Goal: Information Seeking & Learning: Check status

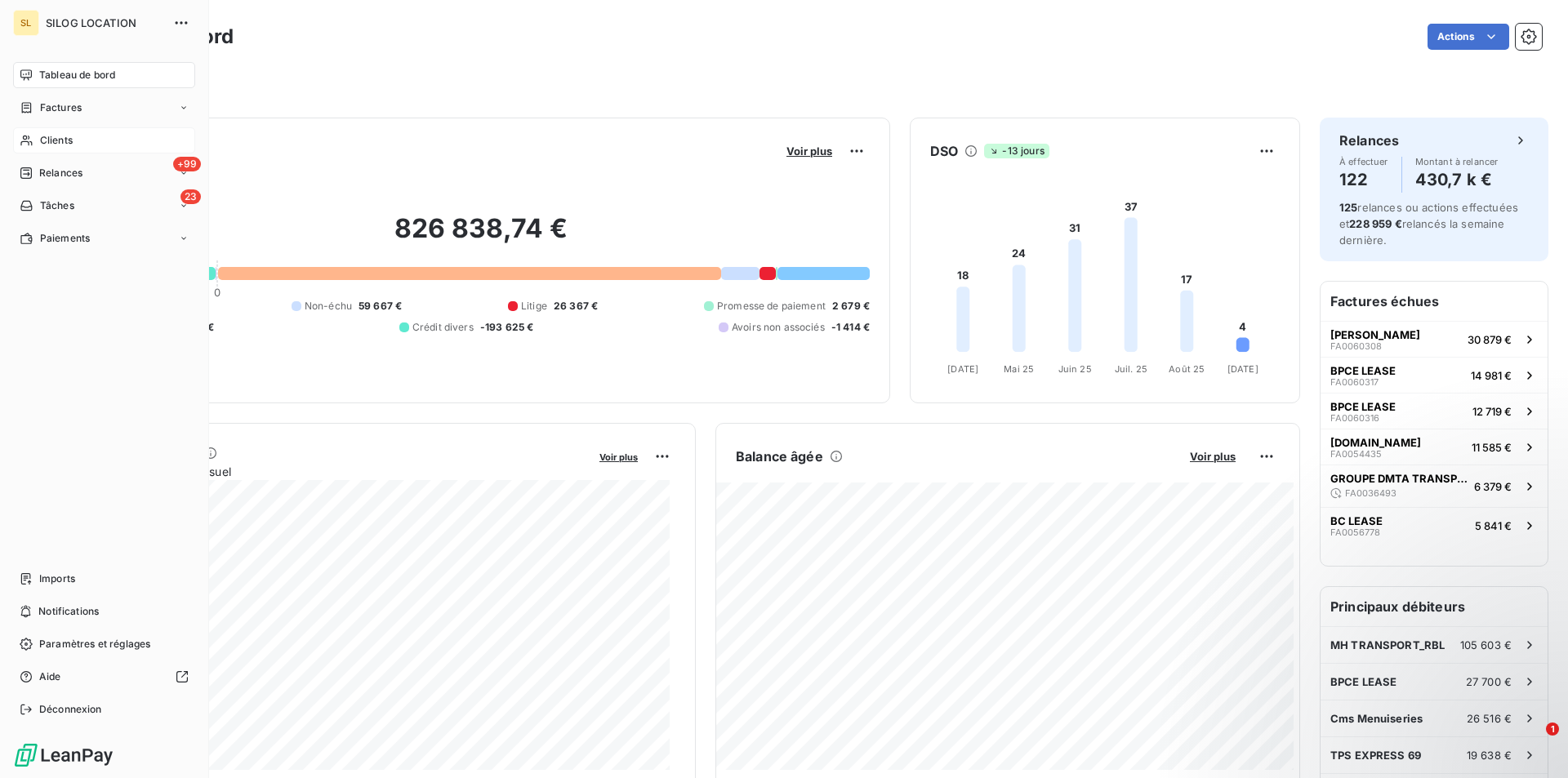
click at [35, 142] on div "Clients" at bounding box center [103, 140] width 182 height 26
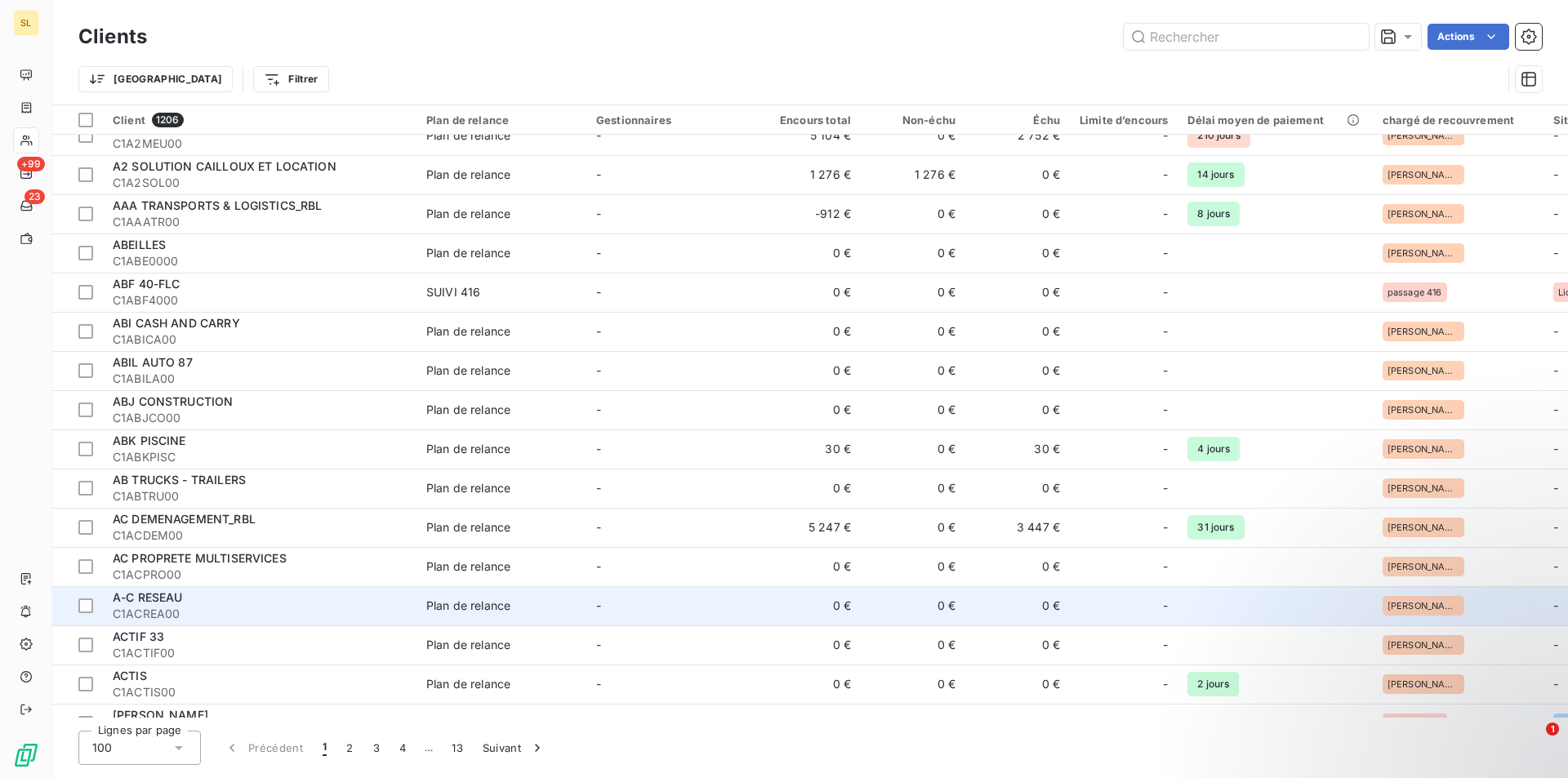
scroll to position [871, 0]
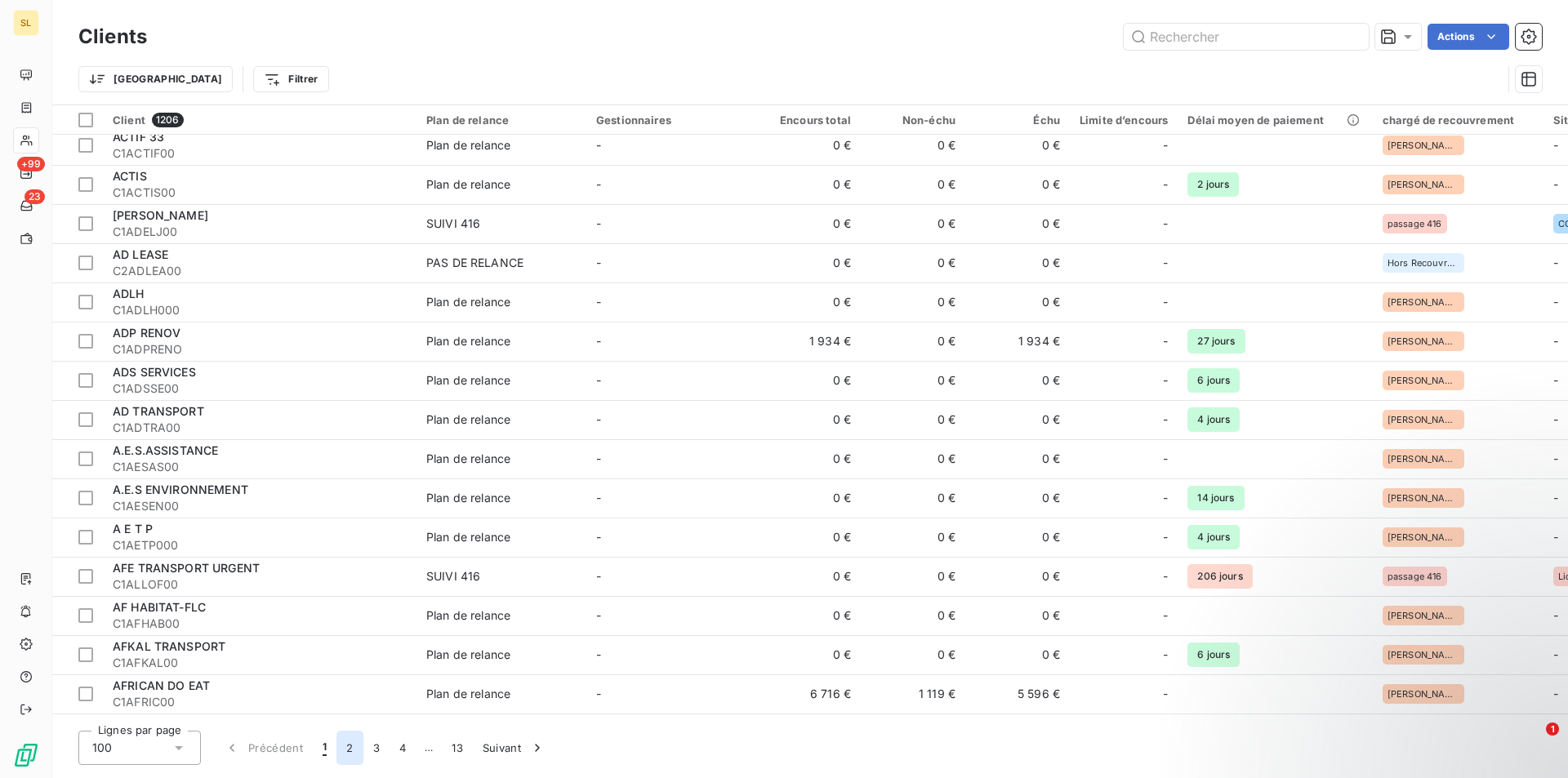
click at [349, 747] on button "2" at bounding box center [349, 748] width 26 height 34
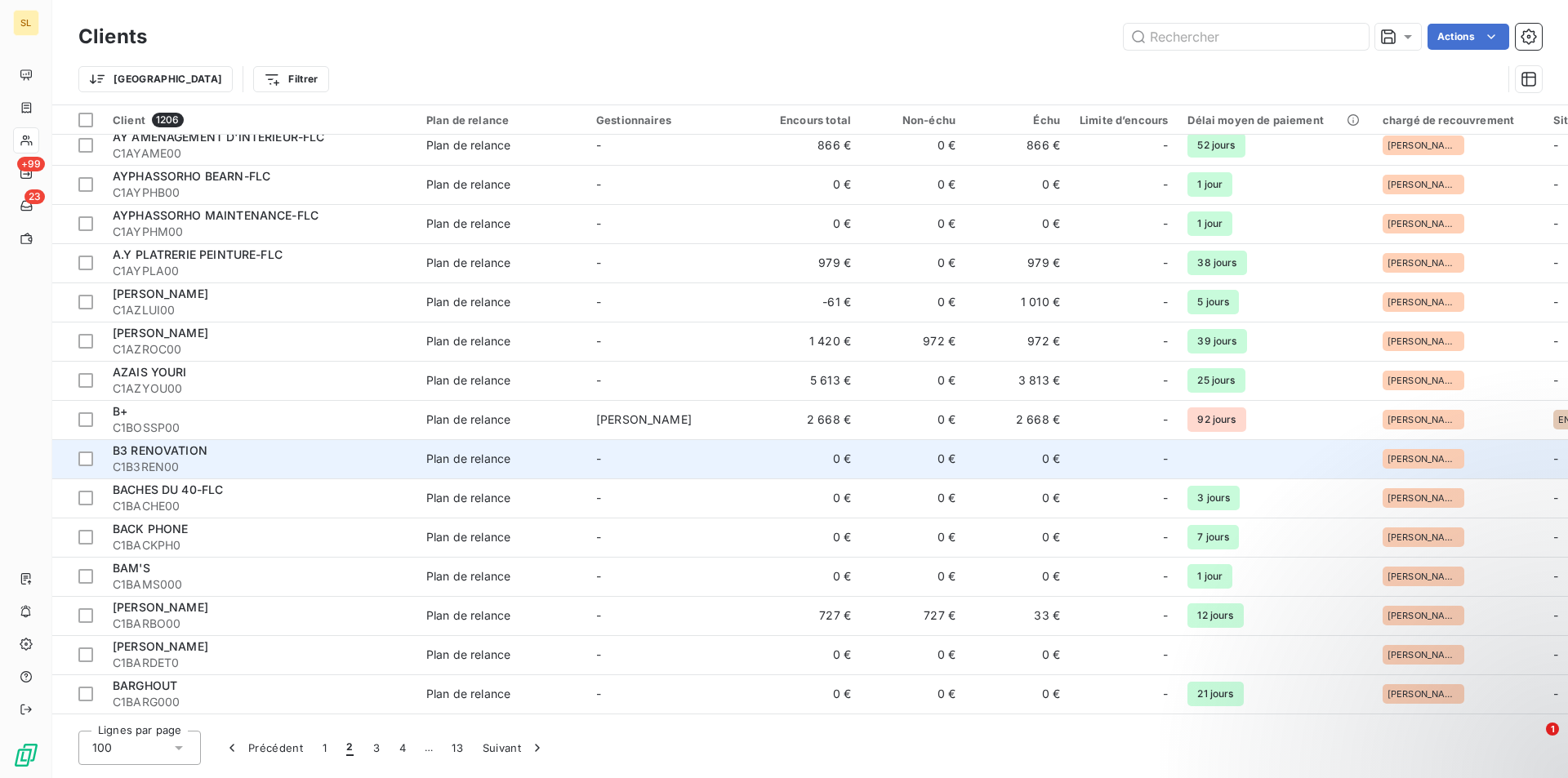
scroll to position [0, 0]
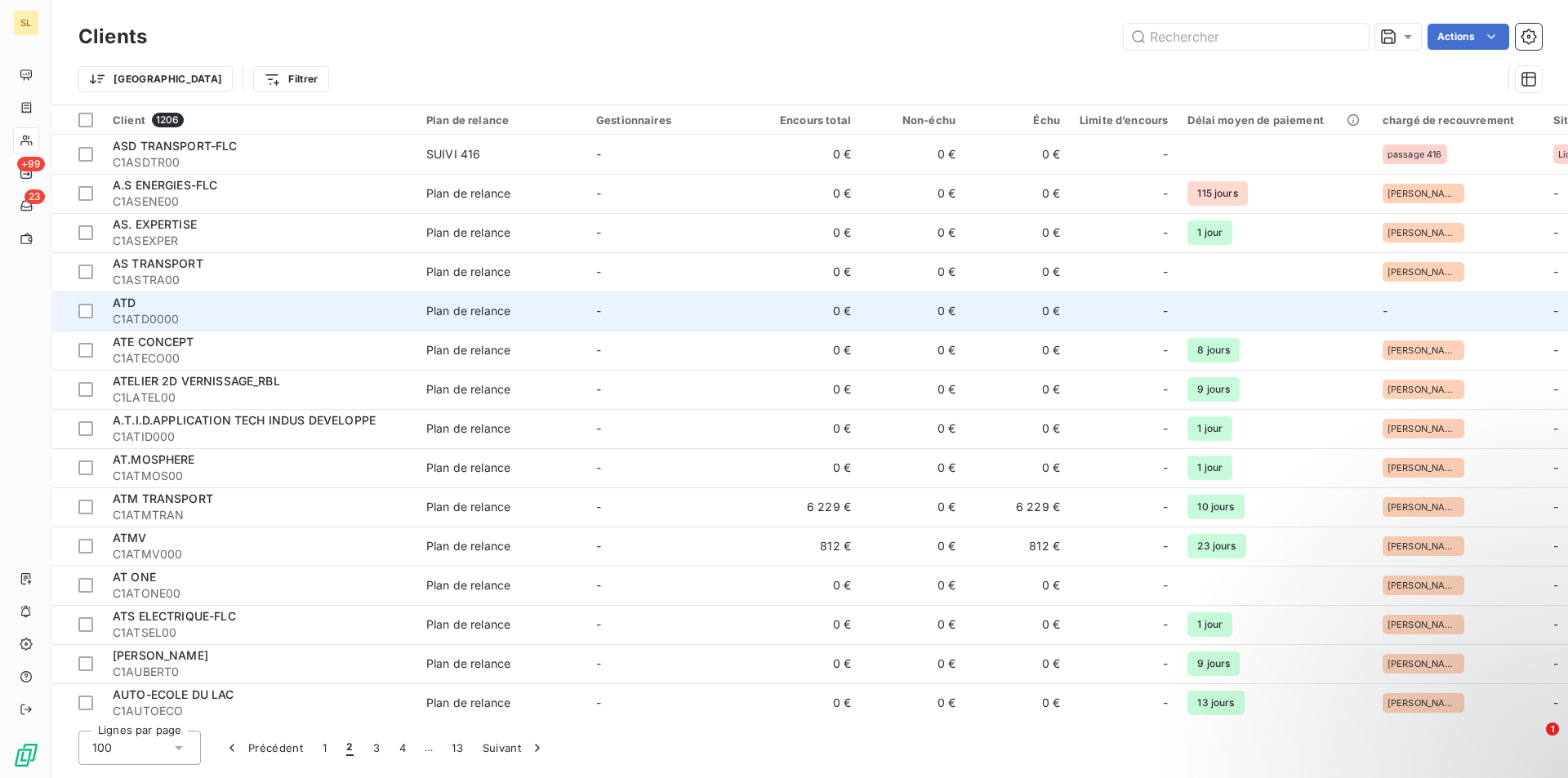
click at [136, 309] on div "ATD" at bounding box center [259, 303] width 294 height 17
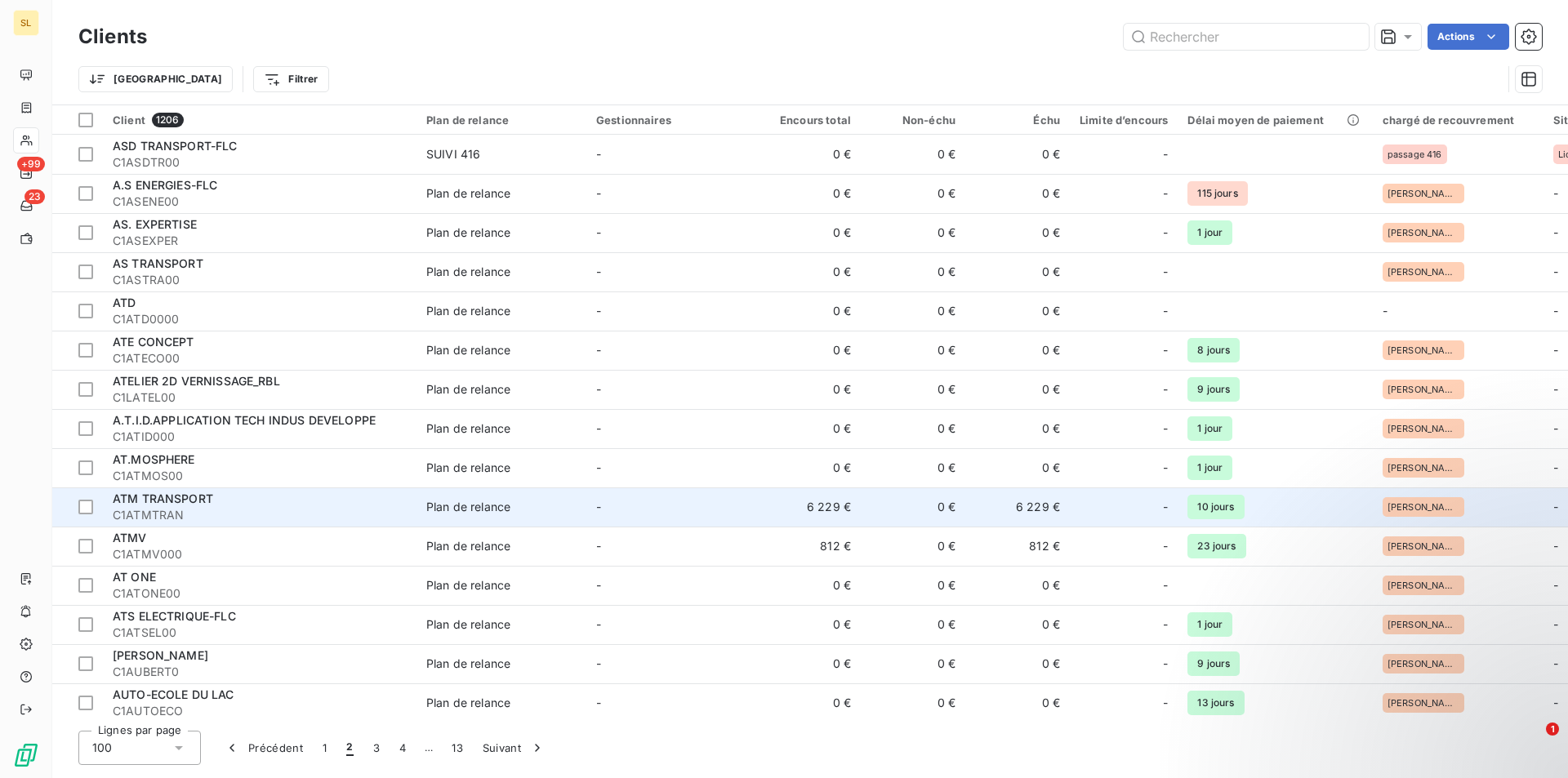
click at [146, 509] on span "C1ATMTRAN" at bounding box center [259, 515] width 294 height 17
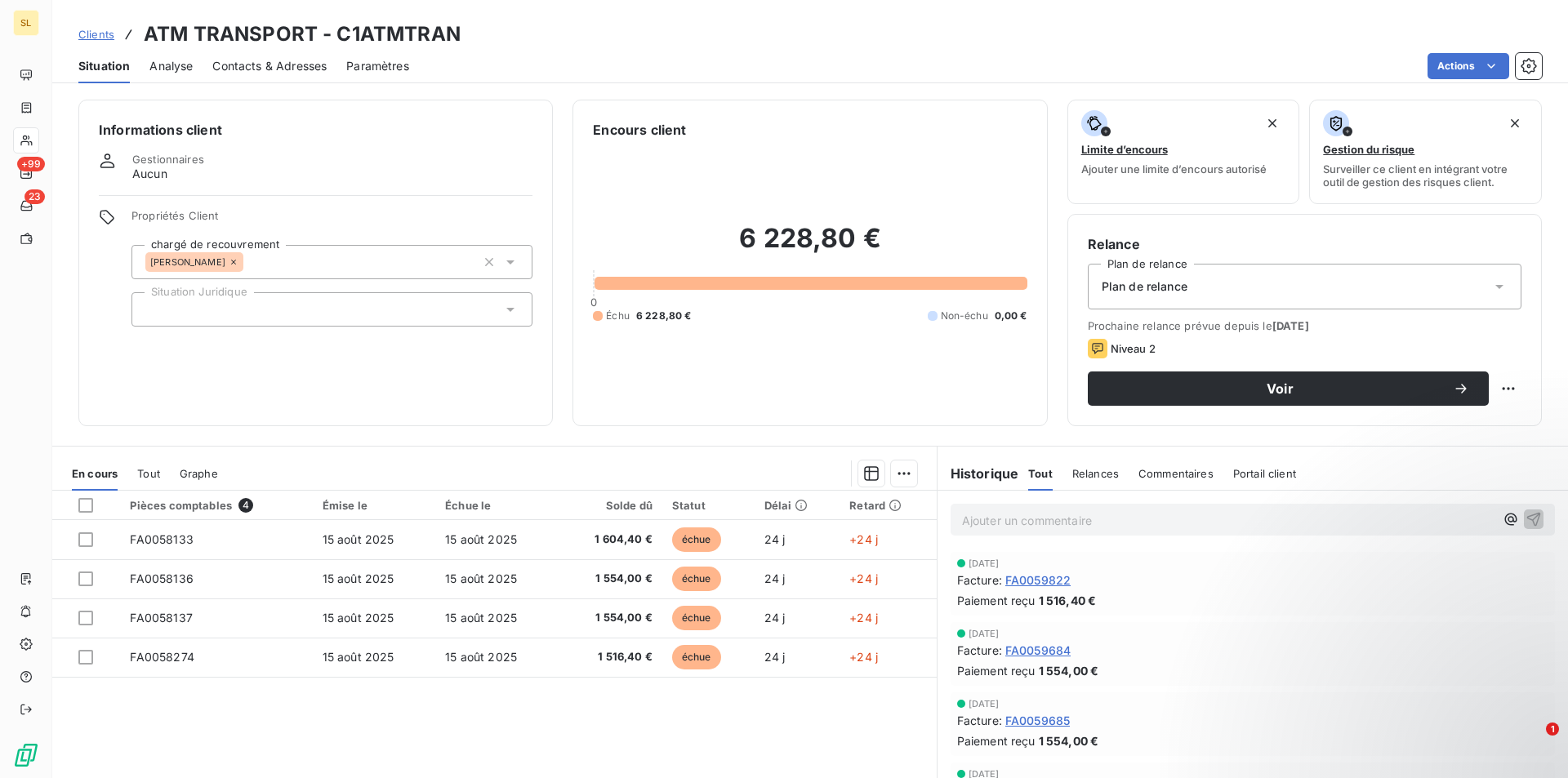
scroll to position [76, 0]
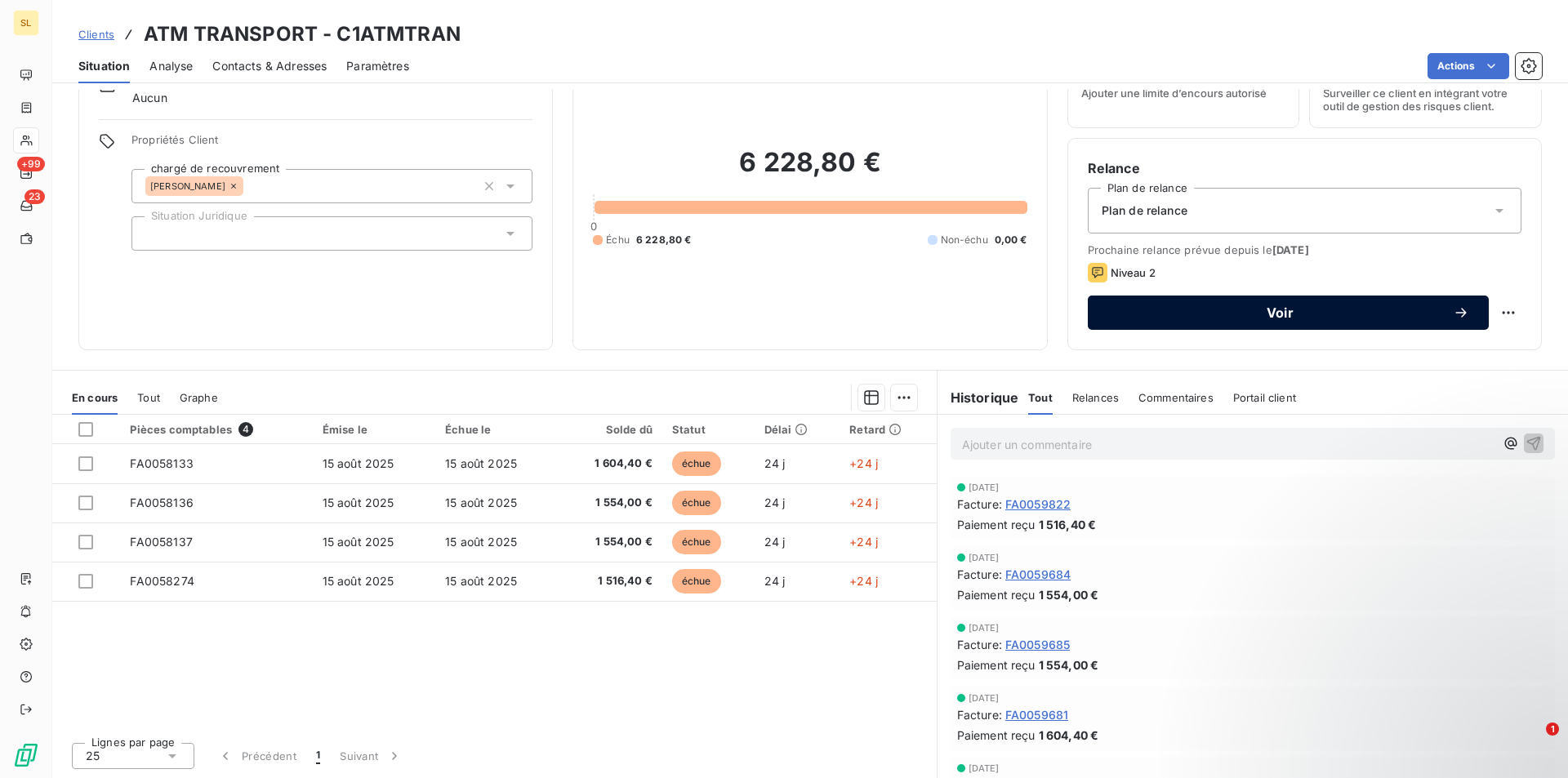
click at [1268, 312] on span "Voir" at bounding box center [1281, 313] width 345 height 13
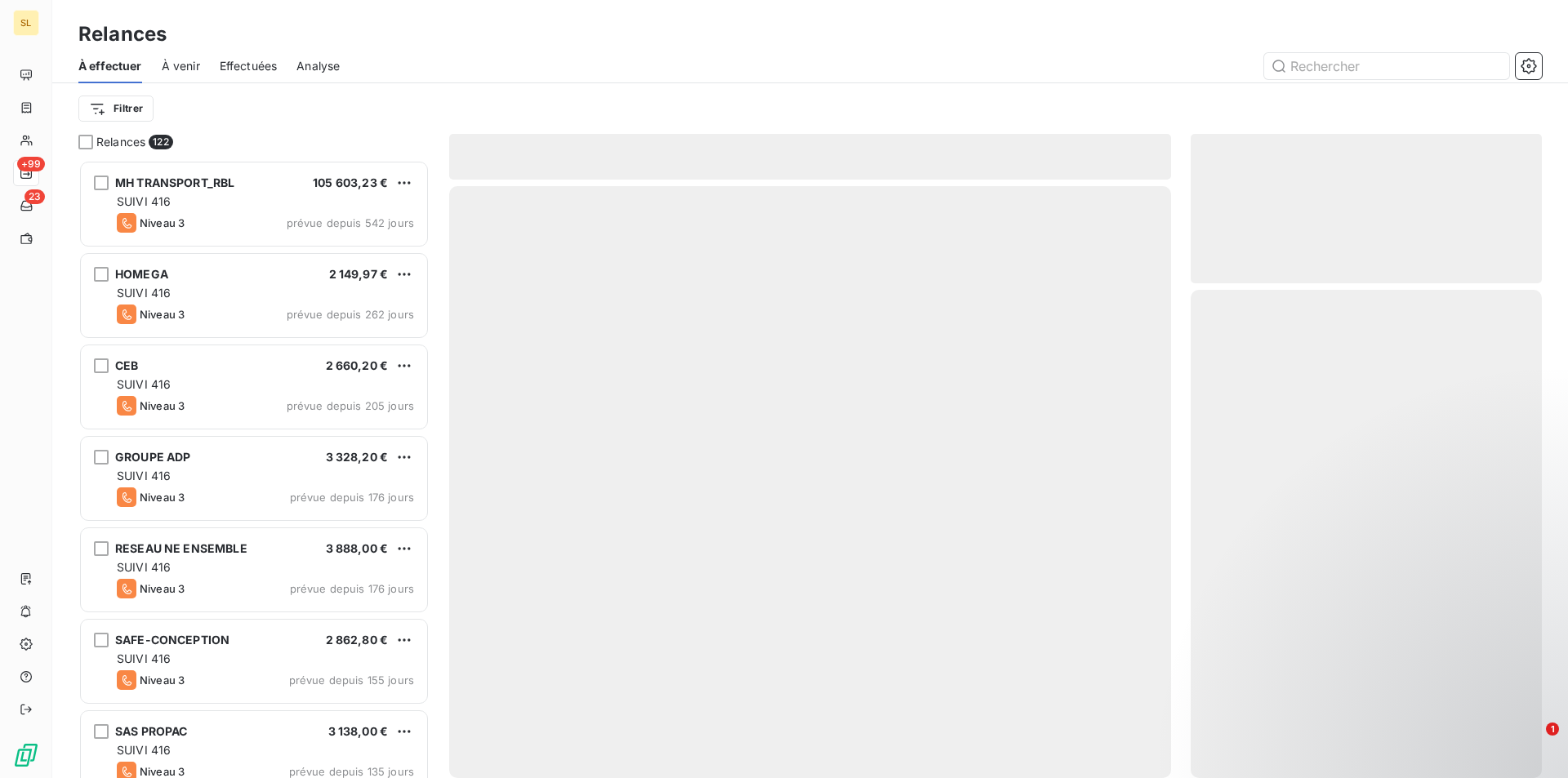
scroll to position [605, 339]
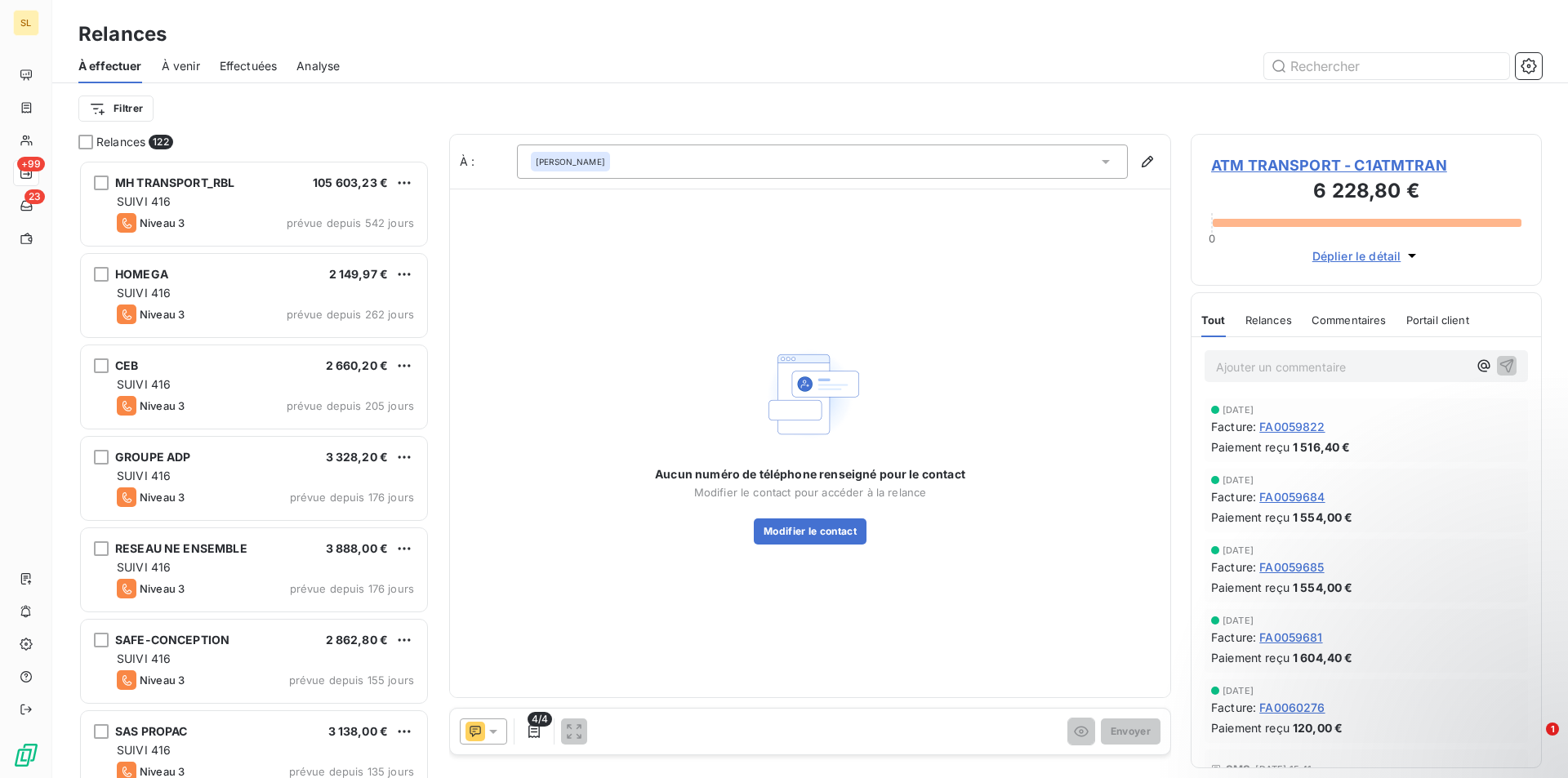
click at [1267, 315] on span "Relances" at bounding box center [1269, 320] width 46 height 13
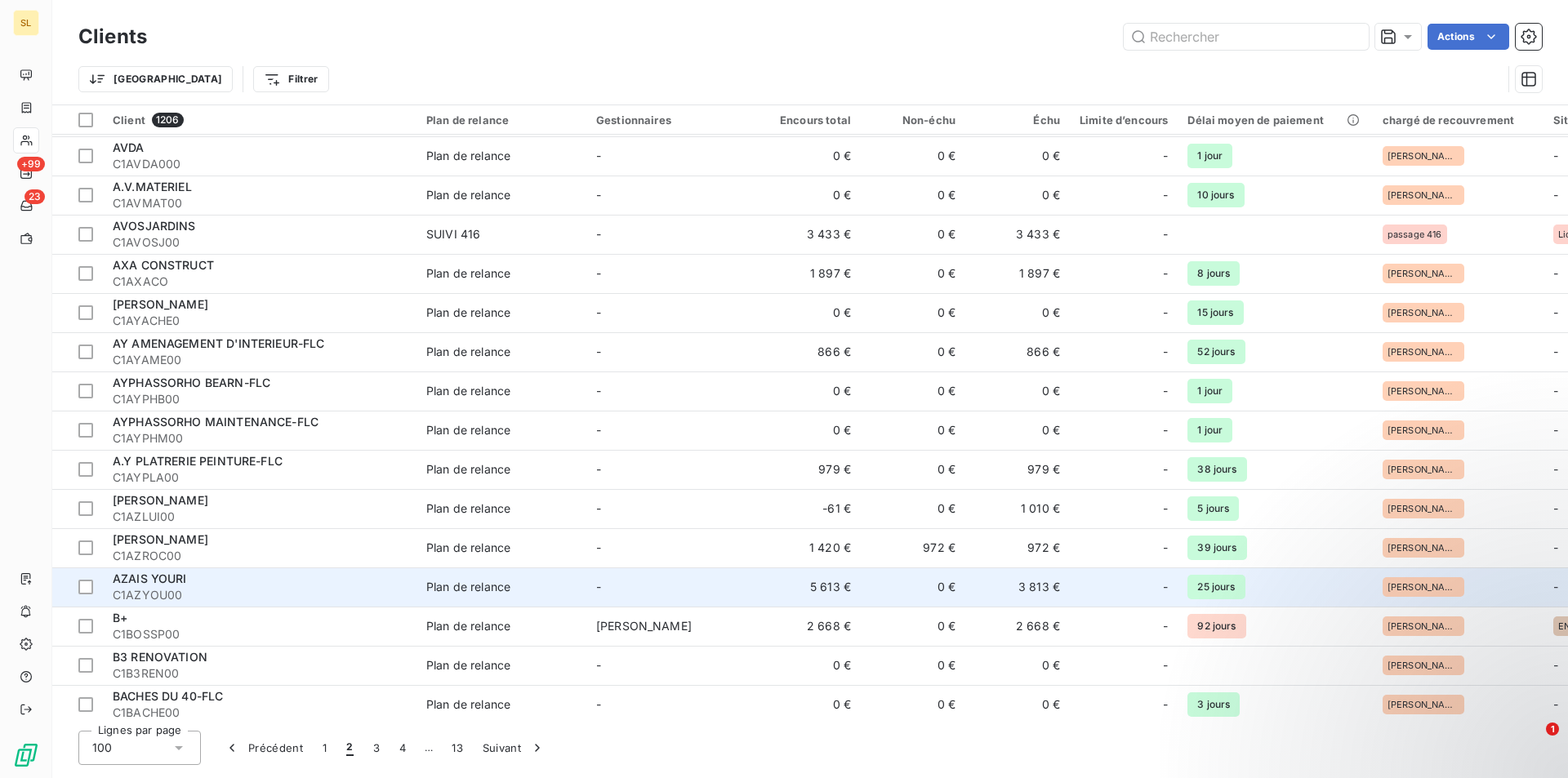
scroll to position [653, 0]
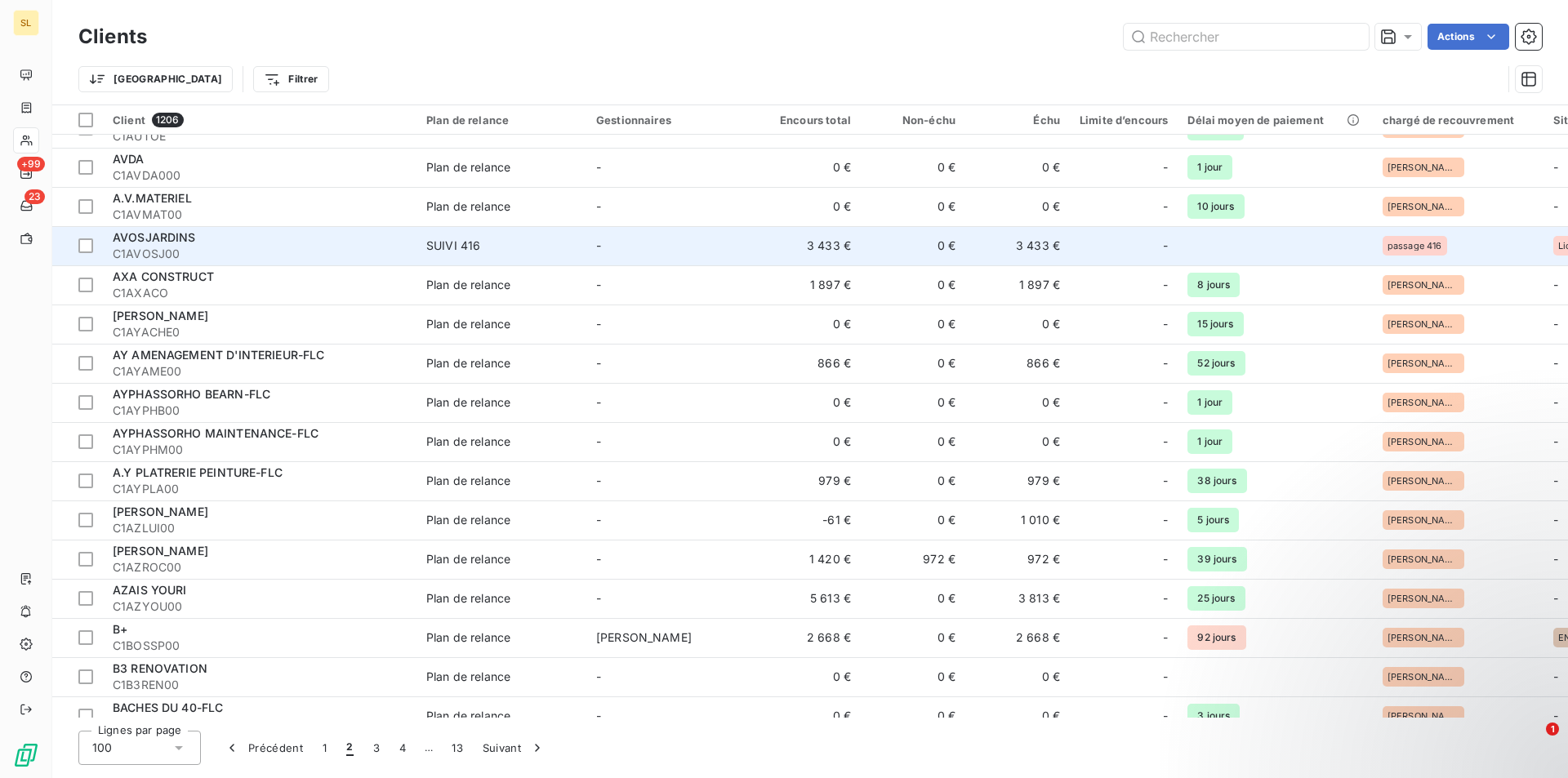
click at [162, 245] on span "C1AVOSJ00" at bounding box center [259, 254] width 294 height 17
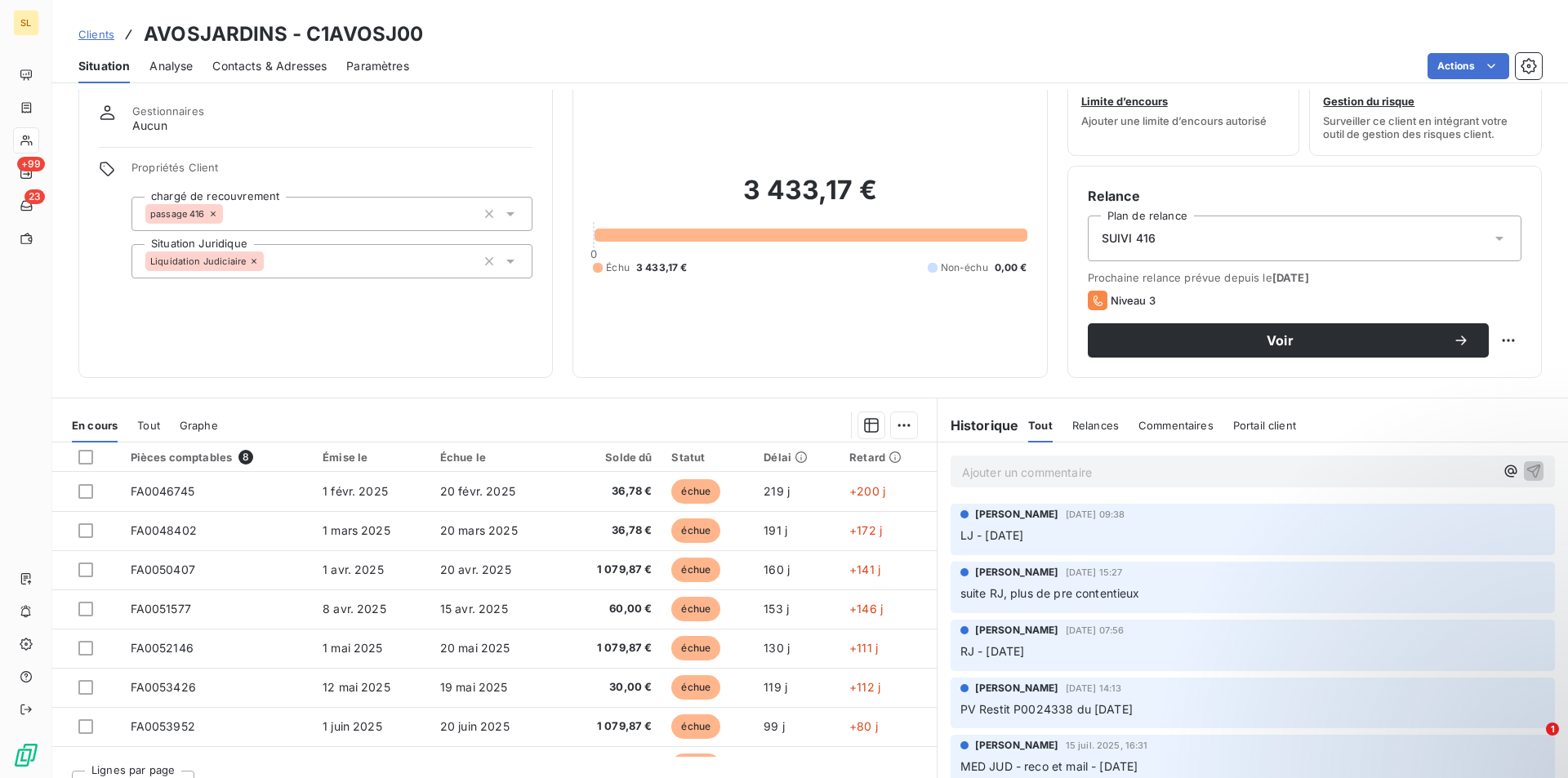
scroll to position [76, 0]
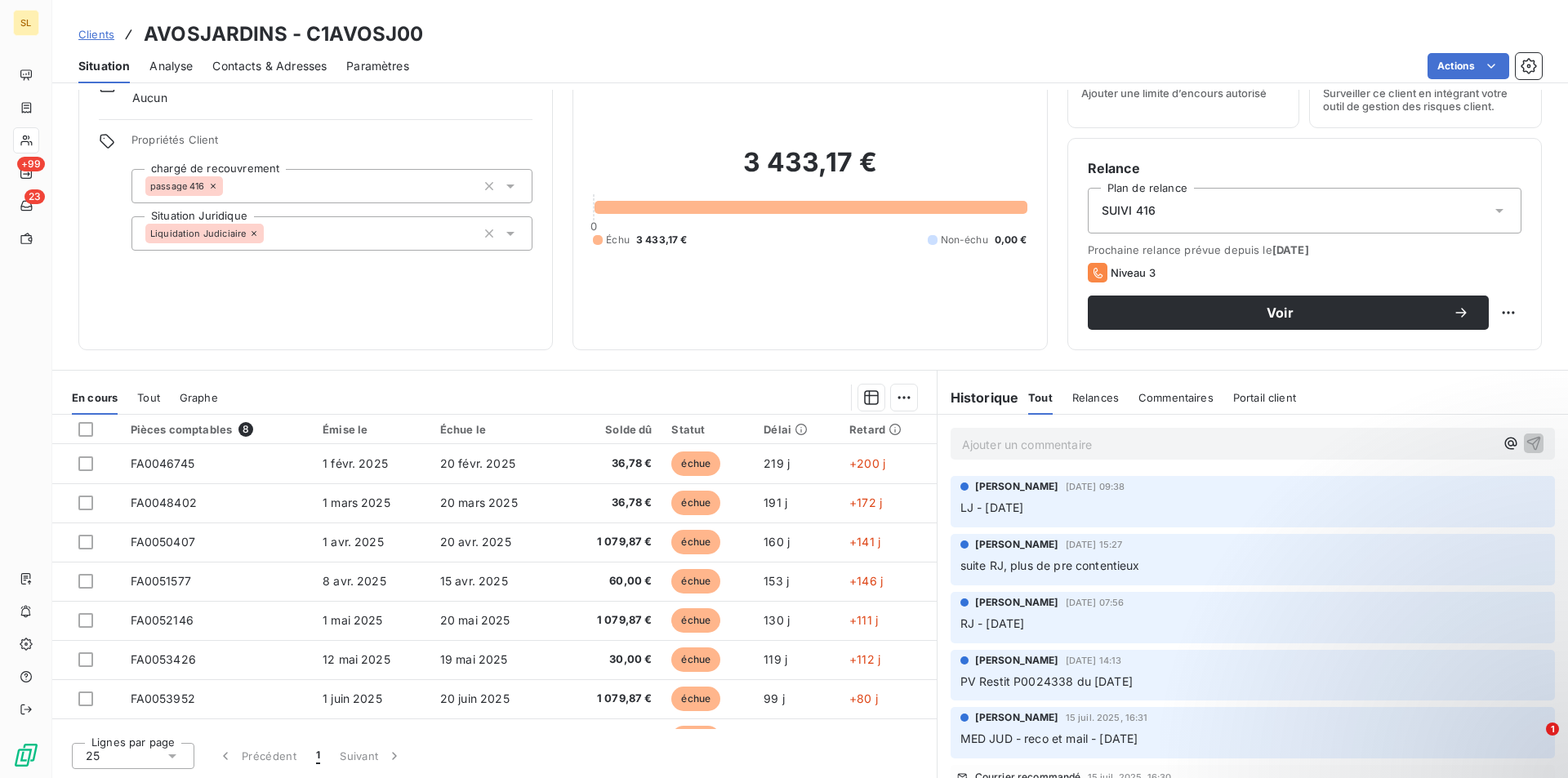
click at [1116, 508] on p "LJ - [DATE]" at bounding box center [1252, 509] width 585 height 18
click at [1429, 506] on p "LJ - [DATE]" at bounding box center [1252, 509] width 585 height 18
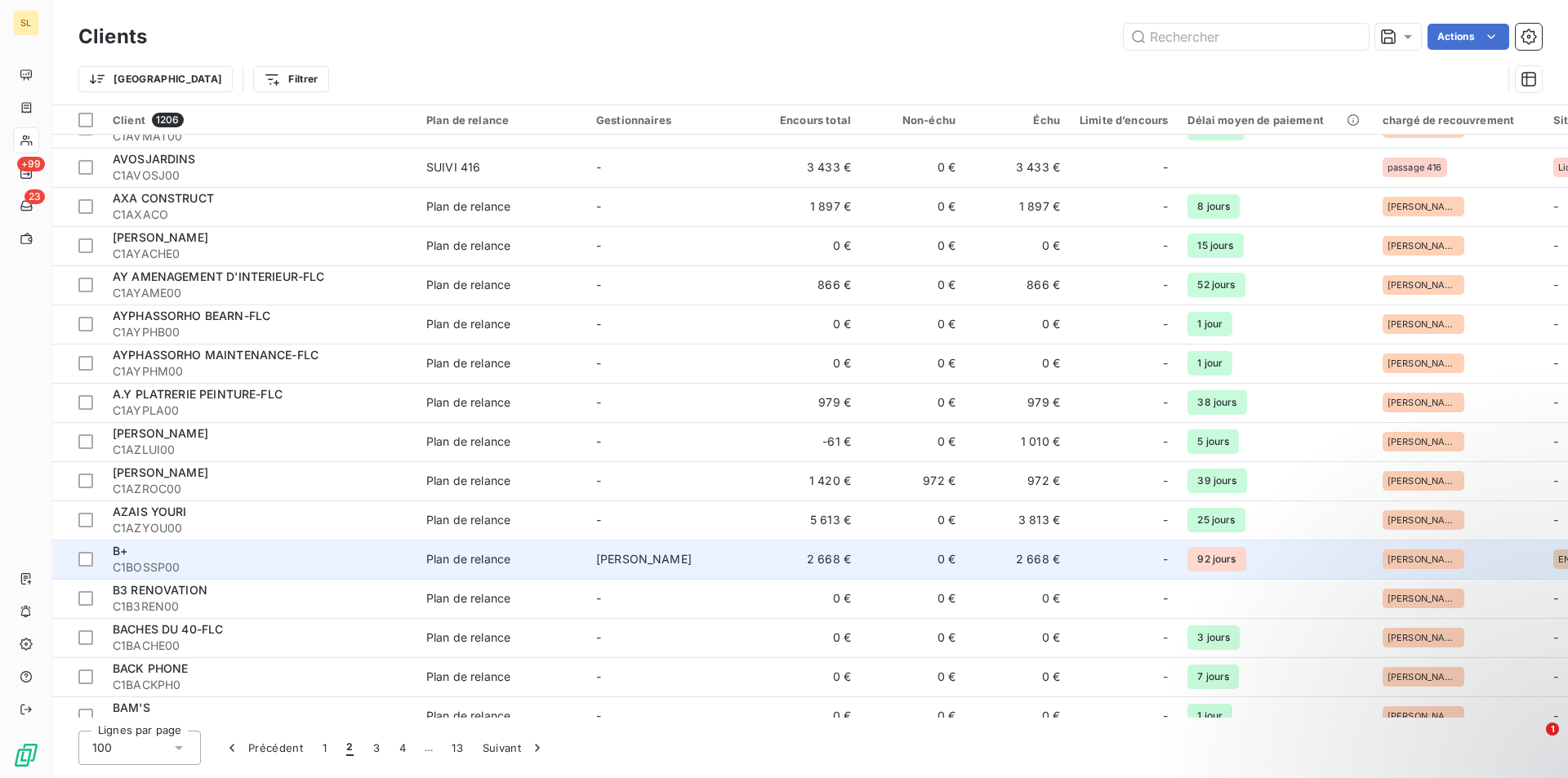
scroll to position [871, 0]
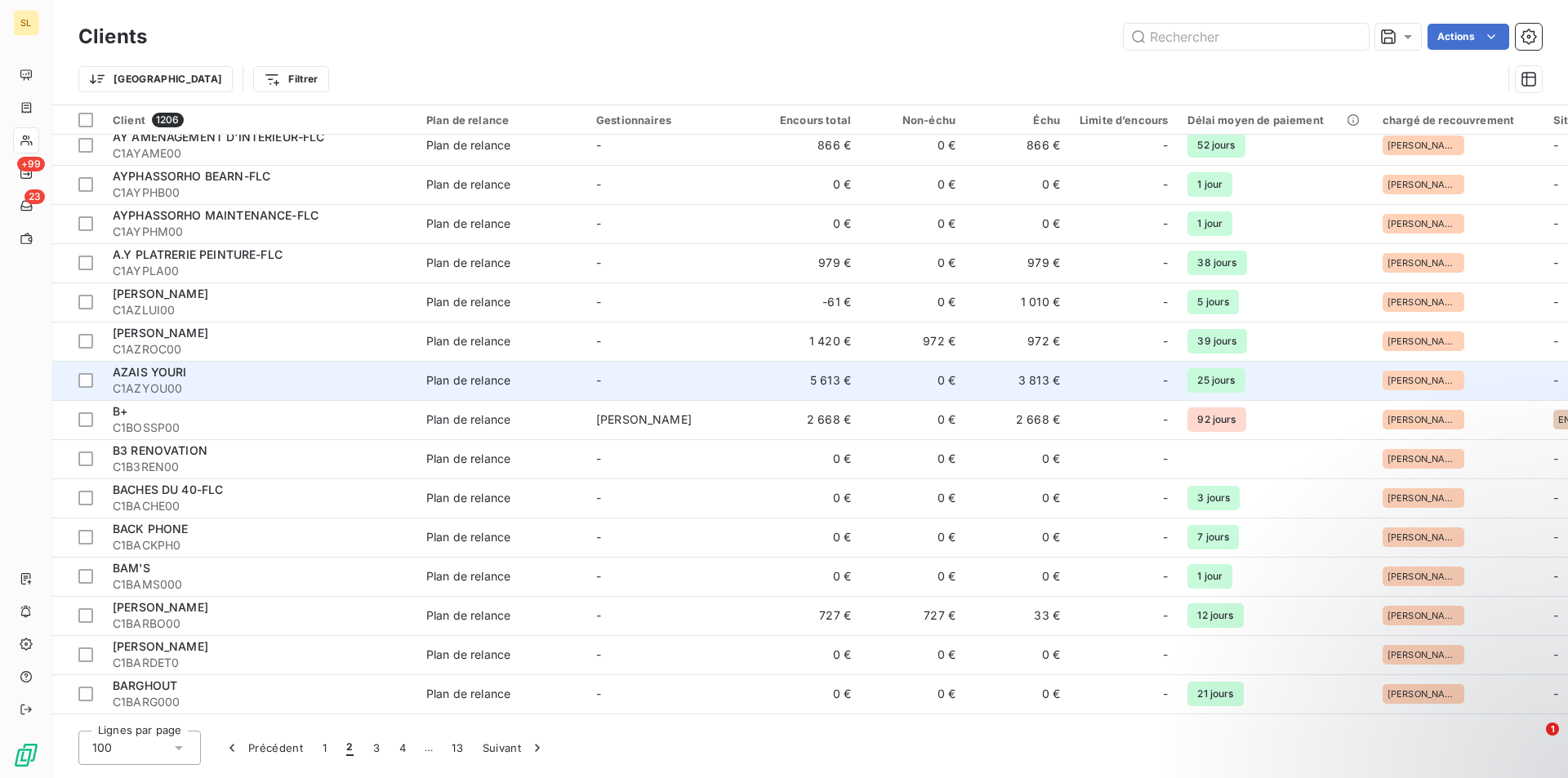
click at [179, 386] on span "C1AZYOU00" at bounding box center [259, 389] width 294 height 17
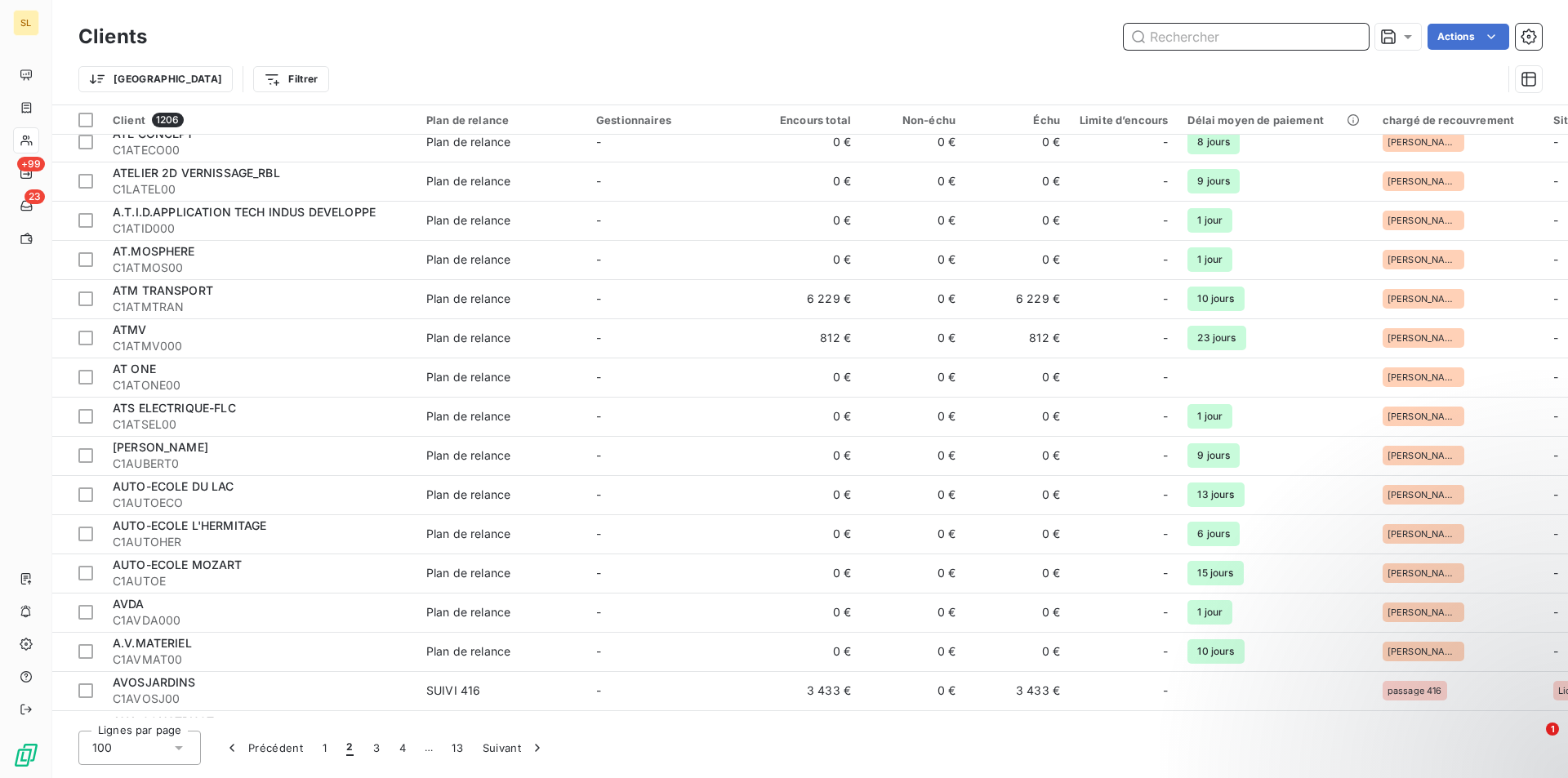
scroll to position [653, 0]
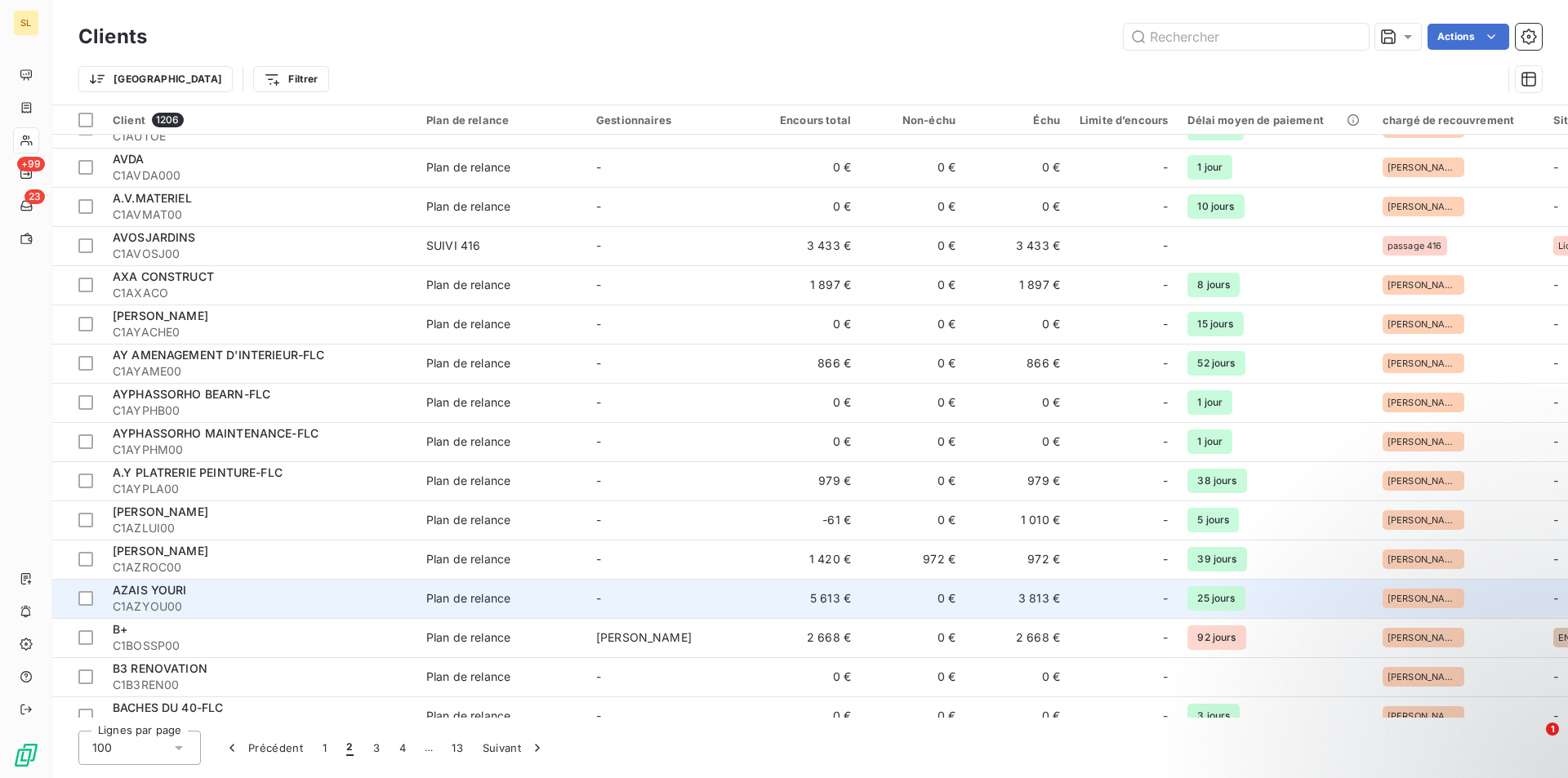
click at [1207, 598] on span "25 jours" at bounding box center [1216, 598] width 57 height 25
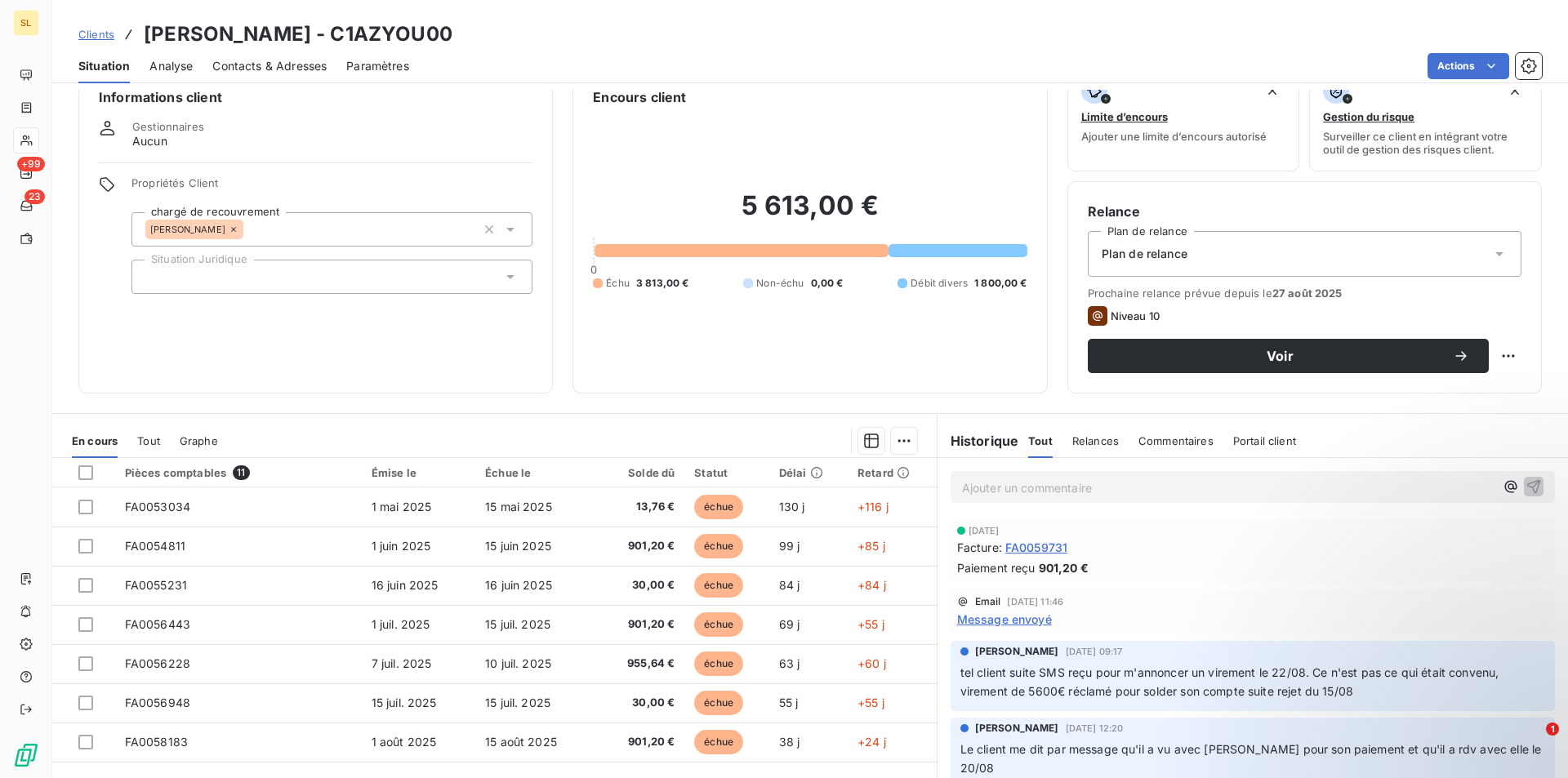
scroll to position [76, 0]
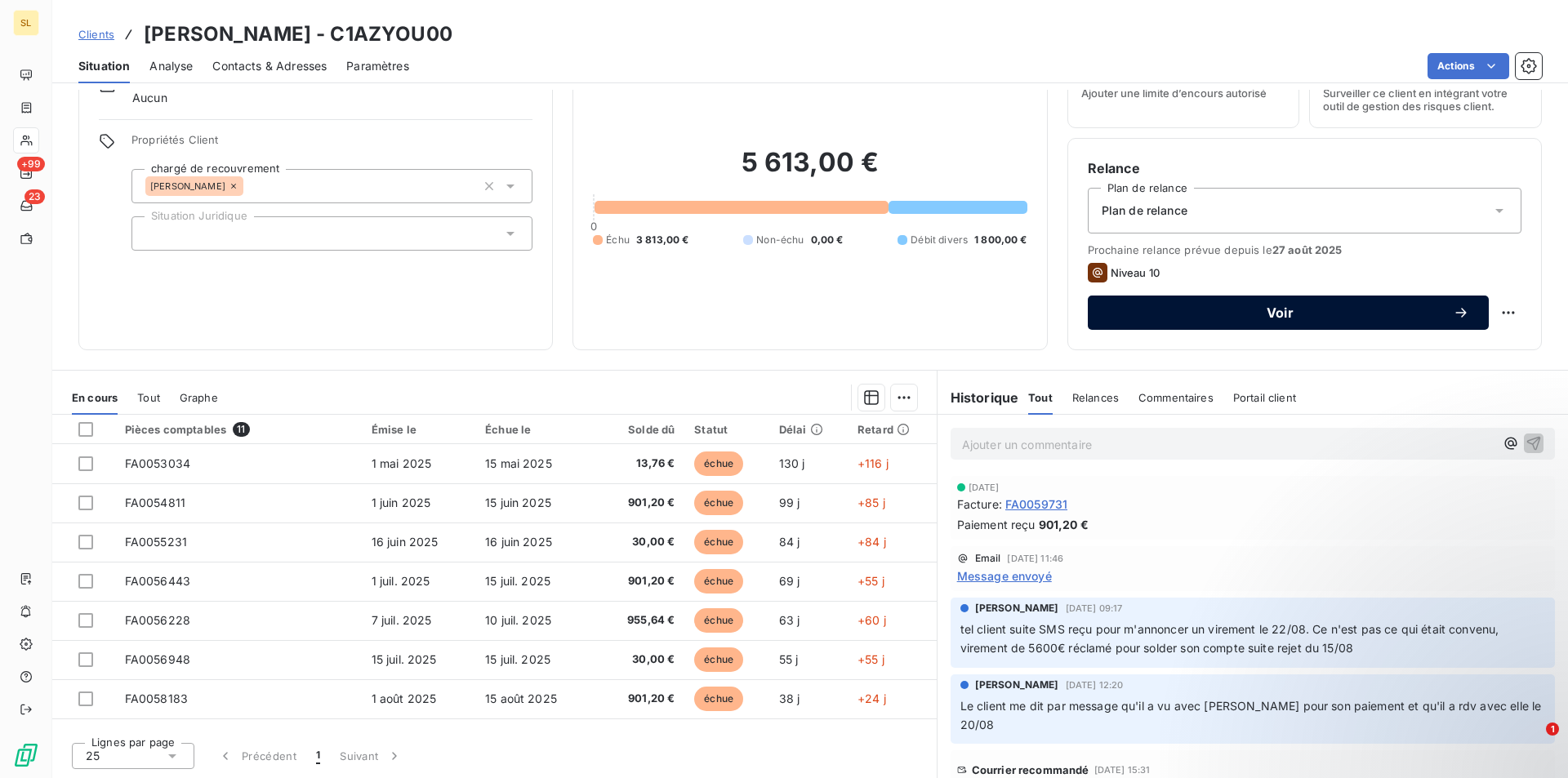
click at [1268, 319] on span "Voir" at bounding box center [1281, 313] width 345 height 13
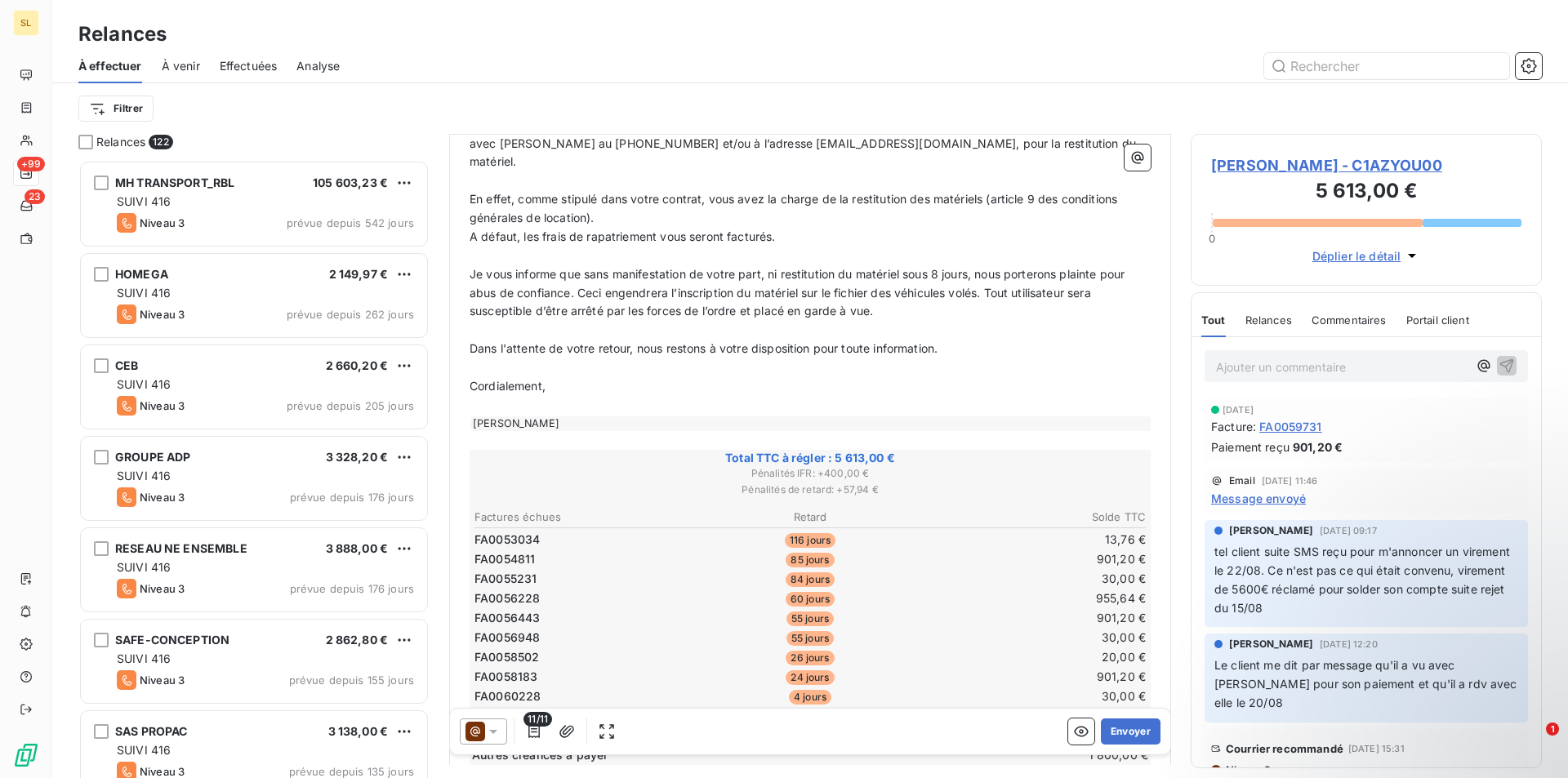
click at [999, 668] on td "901,20 €" at bounding box center [1036, 676] width 223 height 18
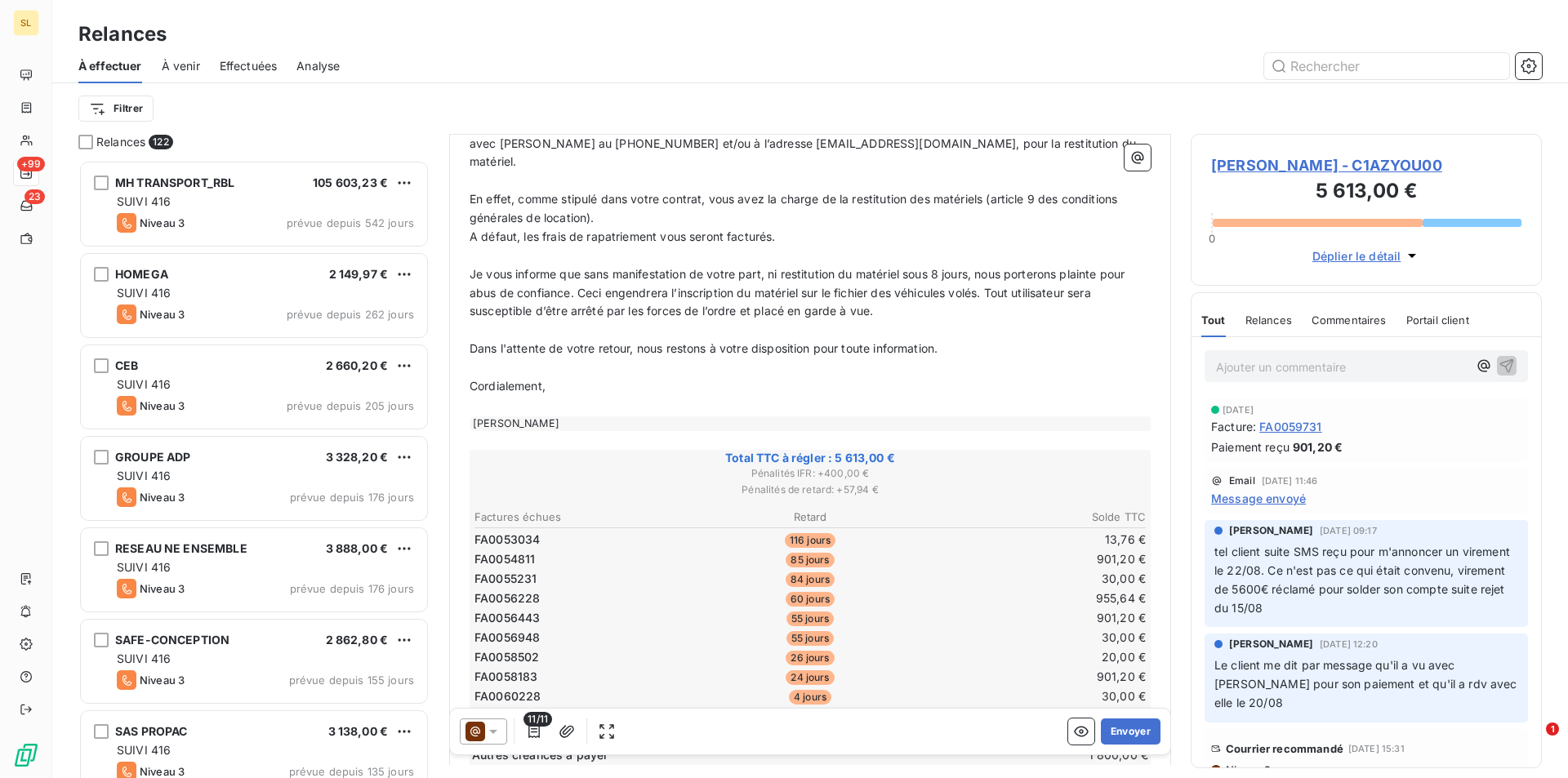
click at [1282, 499] on span "Message envoyé" at bounding box center [1259, 498] width 95 height 18
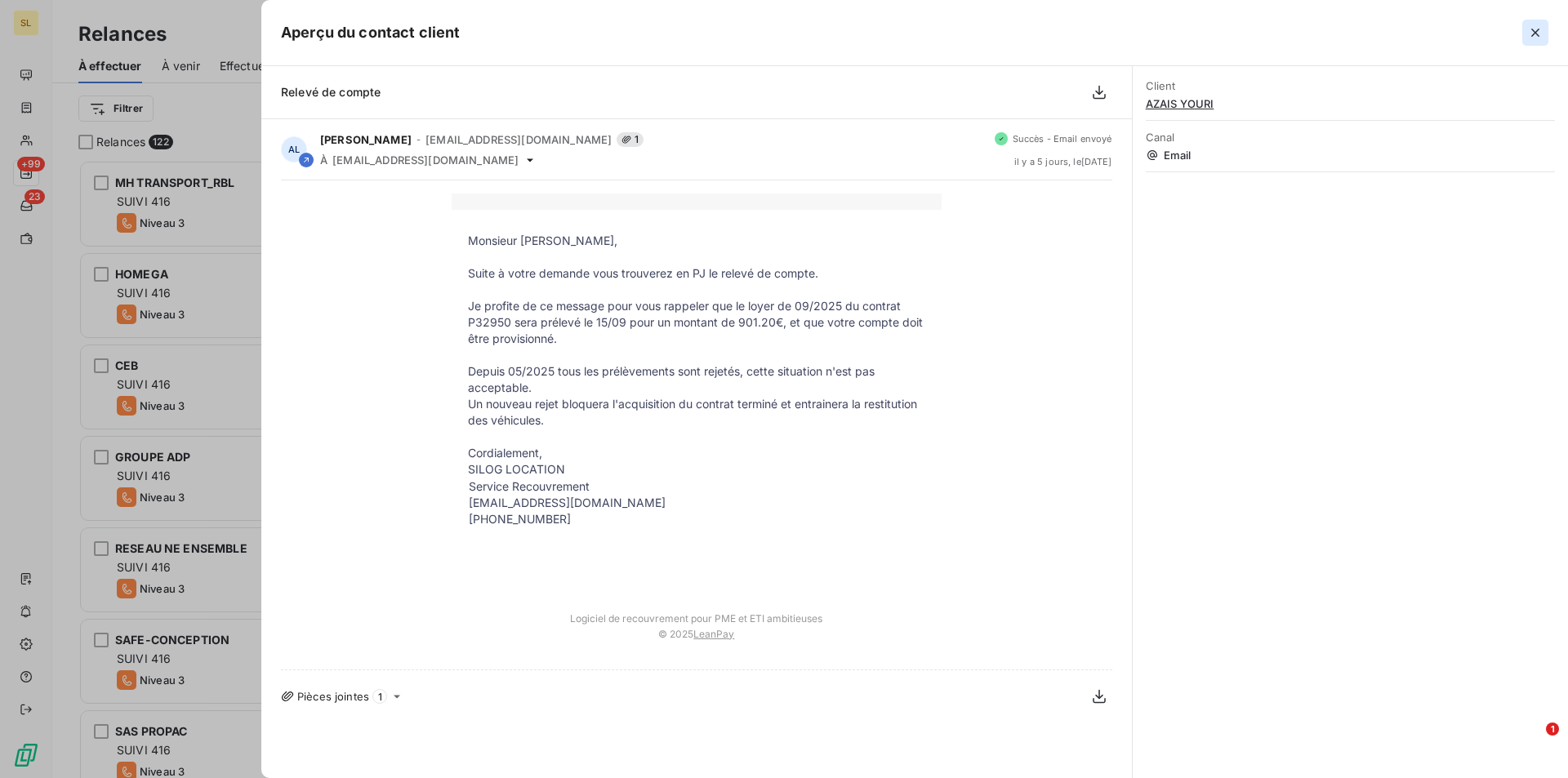
click at [1533, 31] on icon "button" at bounding box center [1536, 33] width 17 height 17
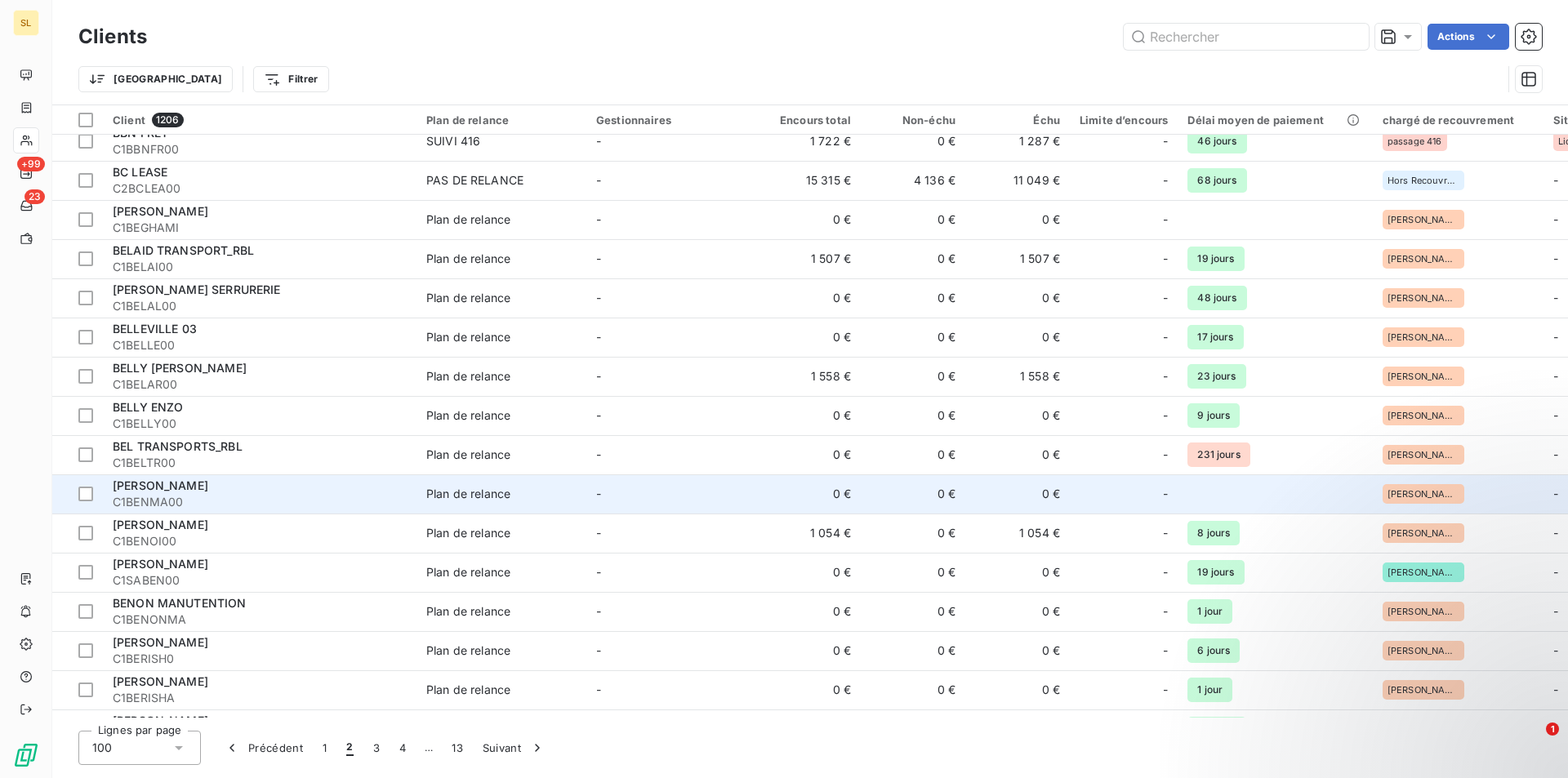
scroll to position [2395, 0]
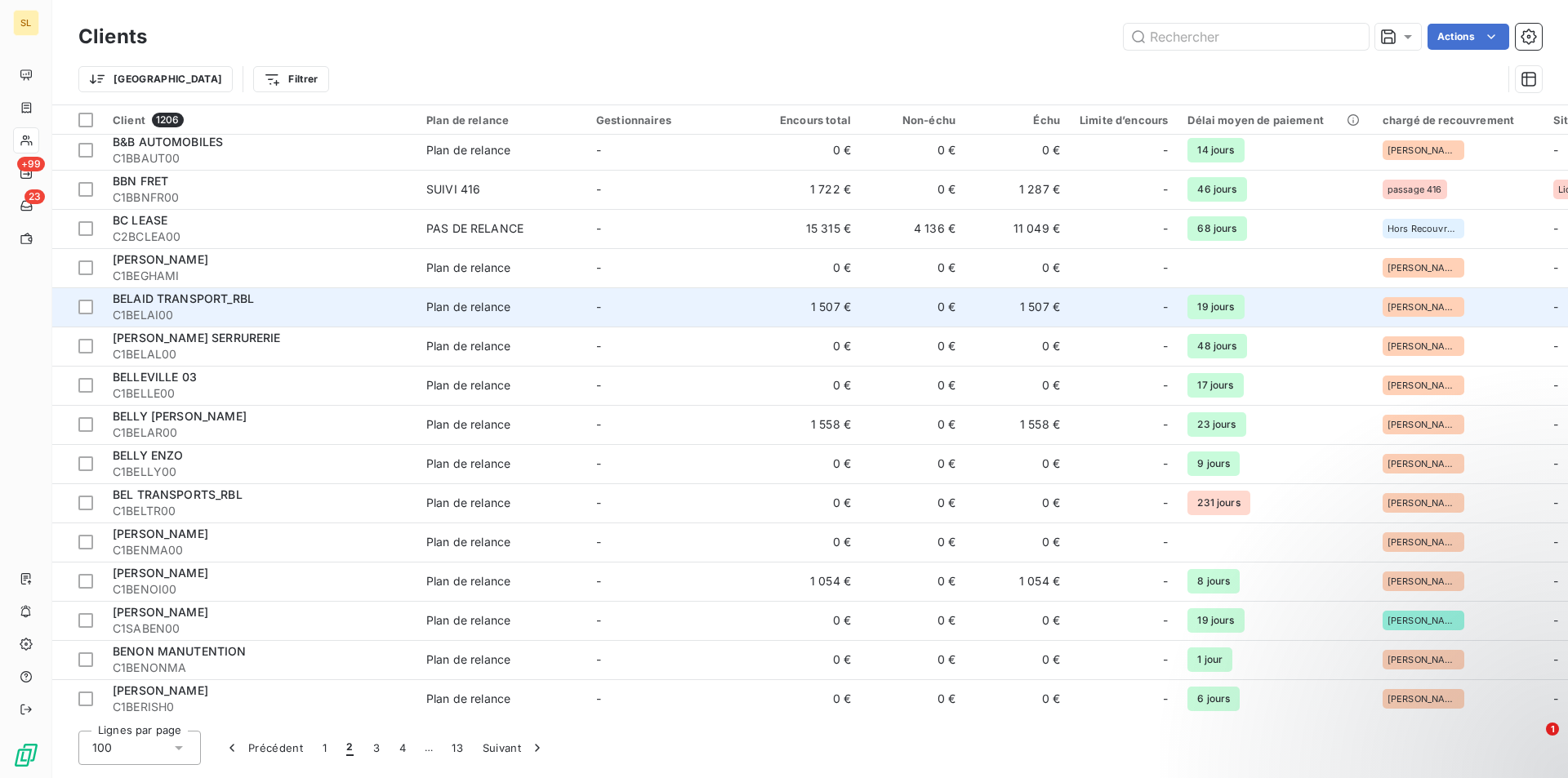
click at [843, 307] on td "1 507 €" at bounding box center [808, 306] width 104 height 39
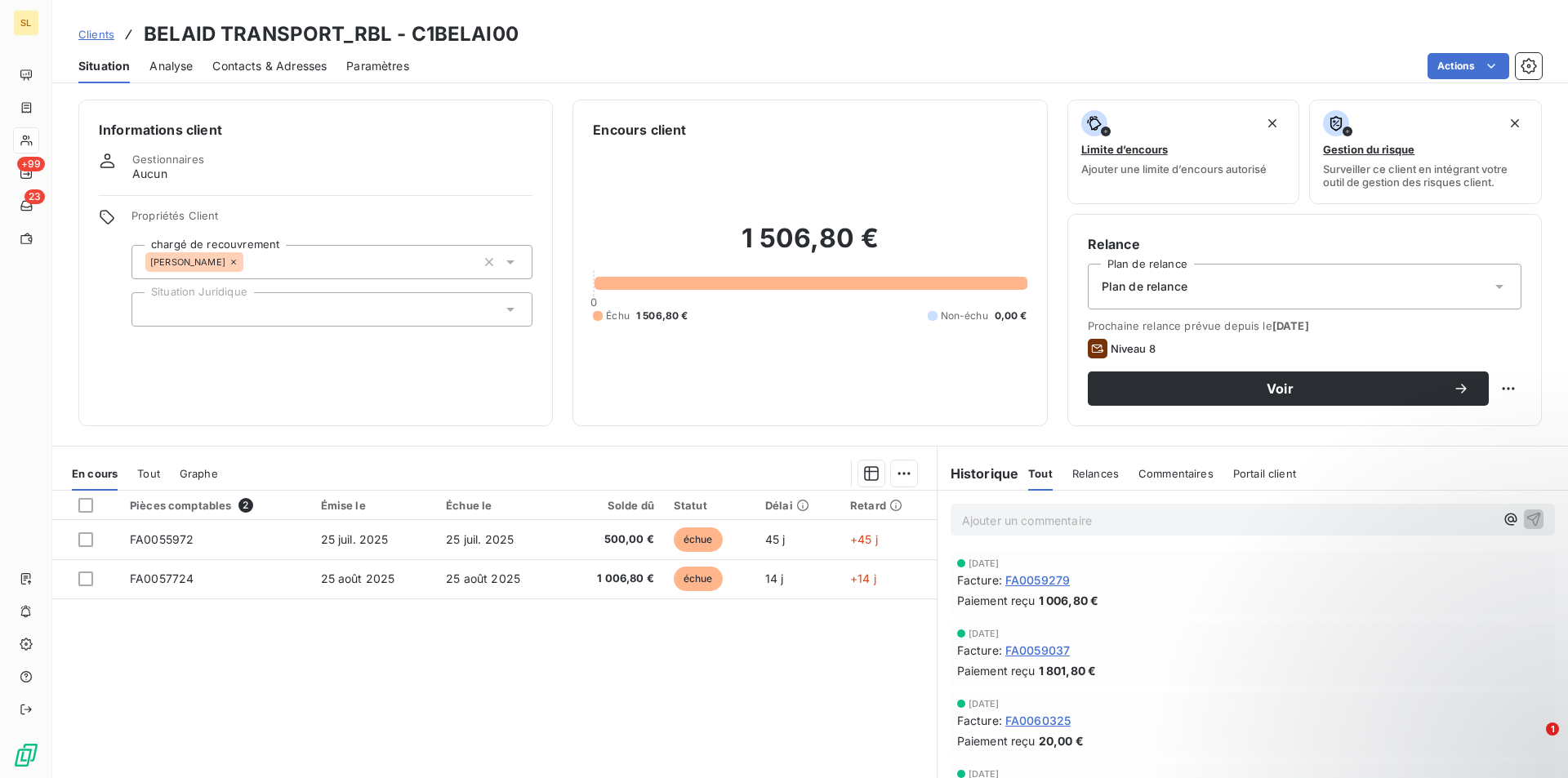
click at [788, 739] on div "Pièces comptables 2 Émise le Échue le Solde dû Statut Délai Retard FA0055972 [D…" at bounding box center [495, 648] width 885 height 315
click at [1272, 395] on span "Voir" at bounding box center [1281, 389] width 345 height 13
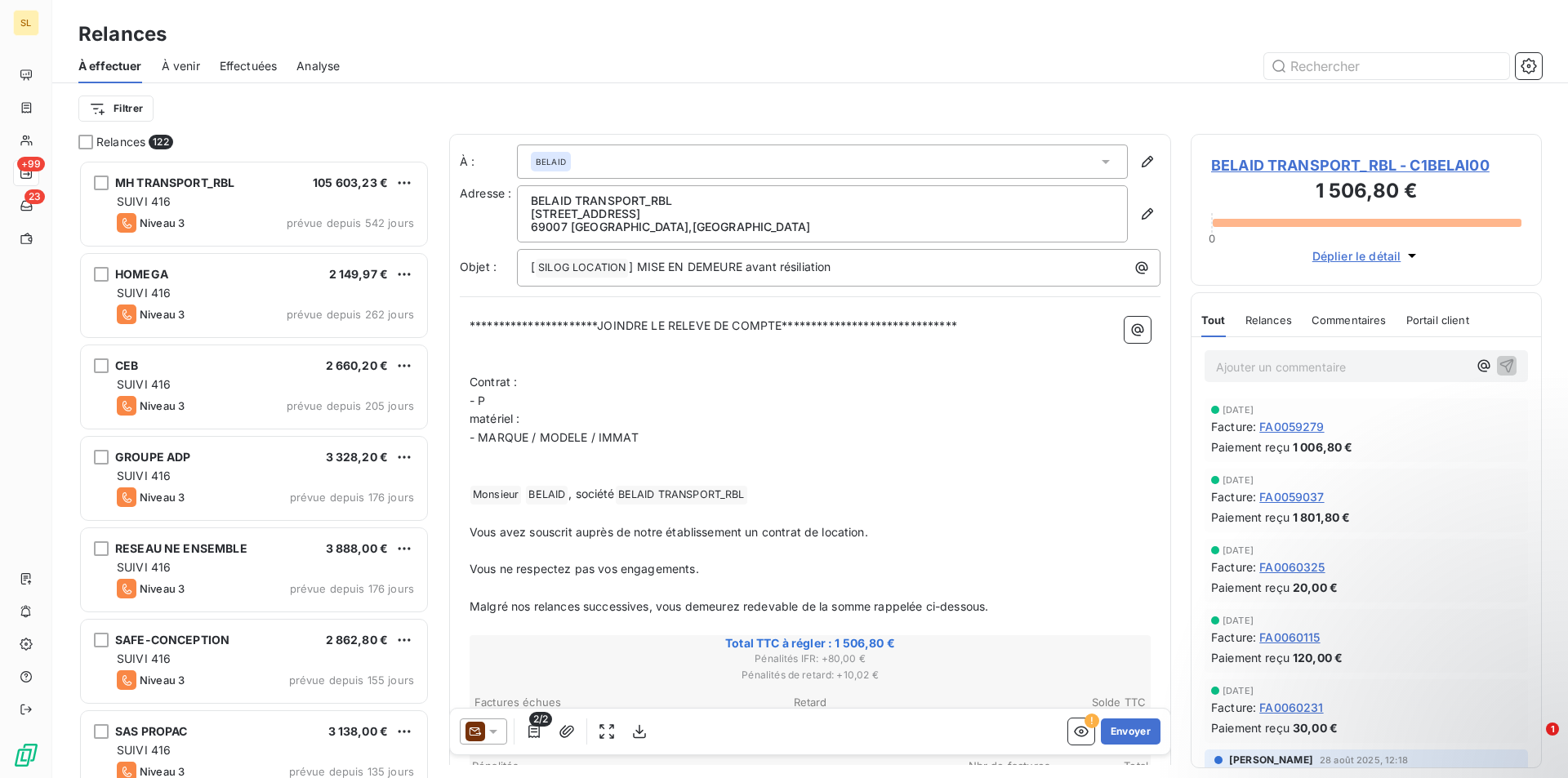
click at [1356, 261] on span "Déplier le détail" at bounding box center [1357, 256] width 89 height 18
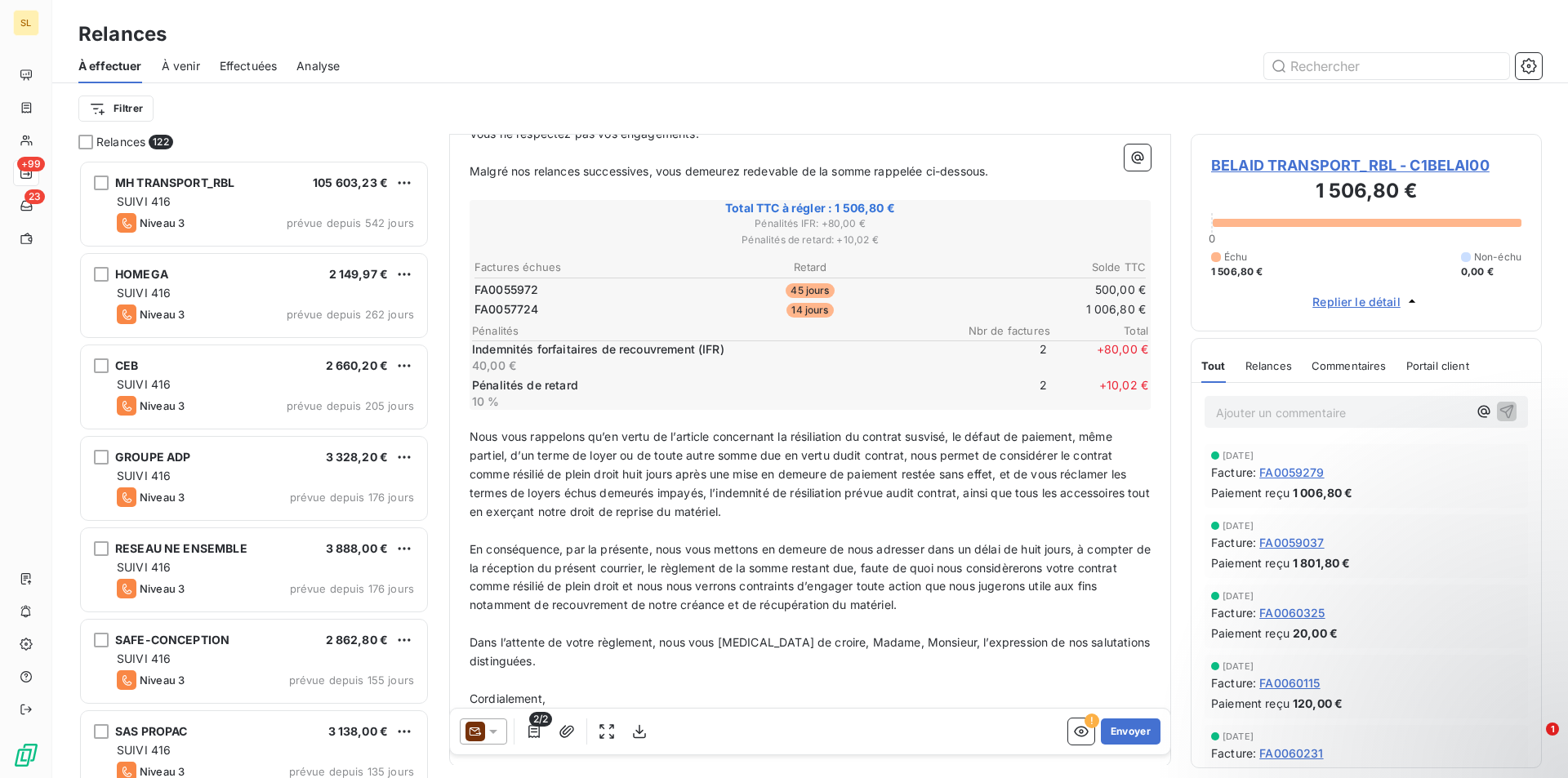
scroll to position [501, 0]
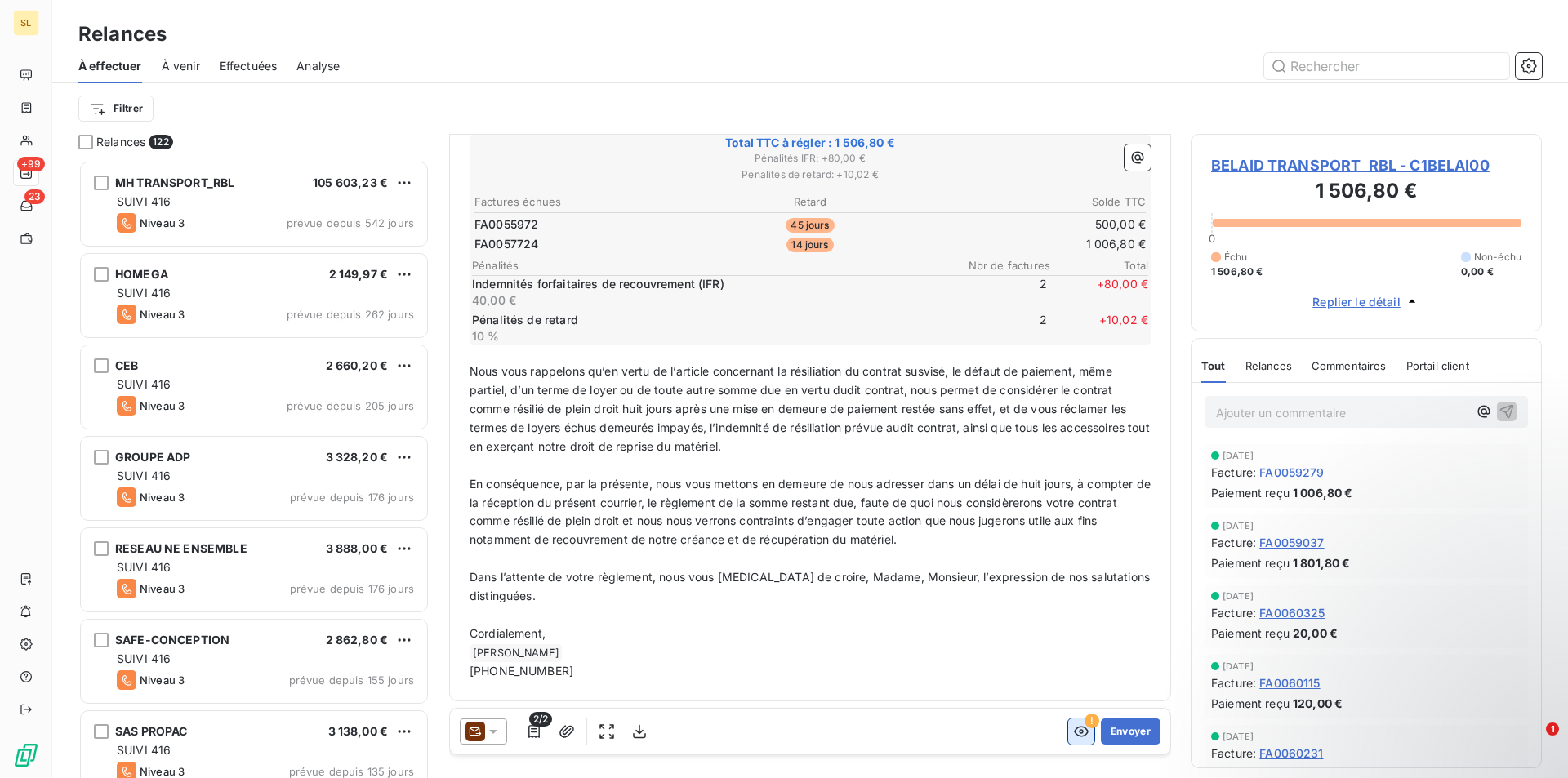
click at [1073, 729] on icon "button" at bounding box center [1081, 732] width 17 height 17
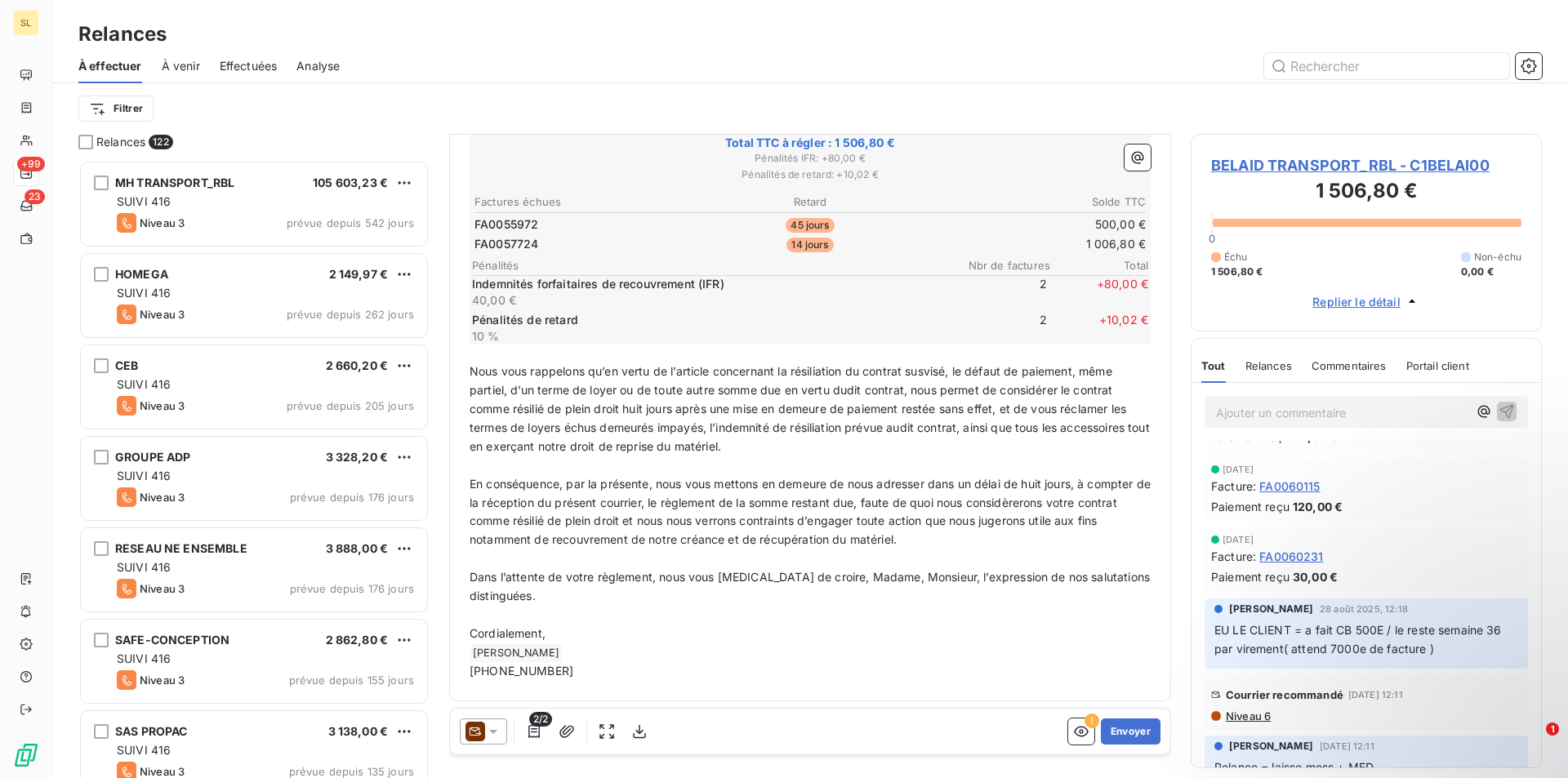
scroll to position [218, 0]
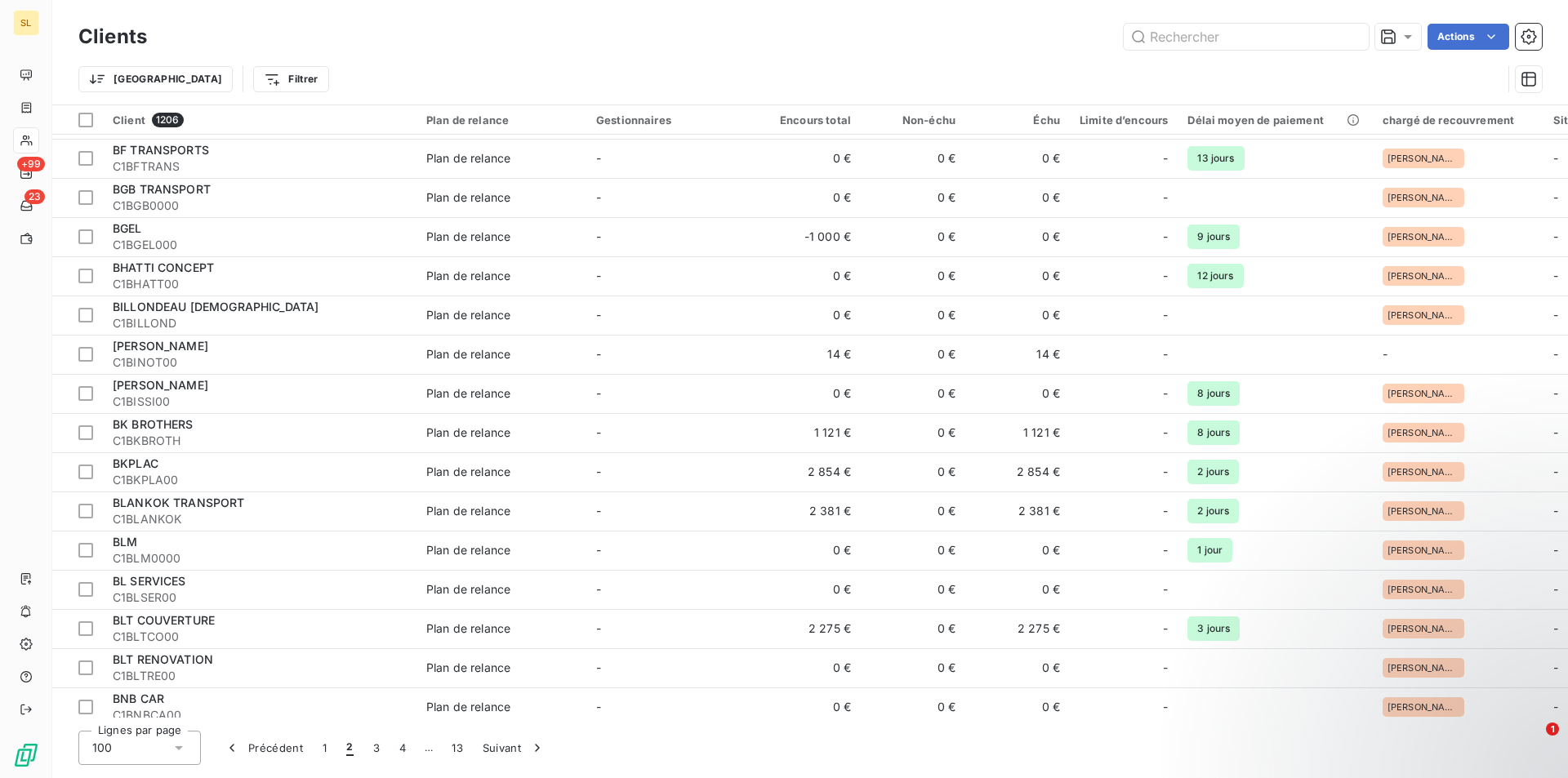
scroll to position [3344, 0]
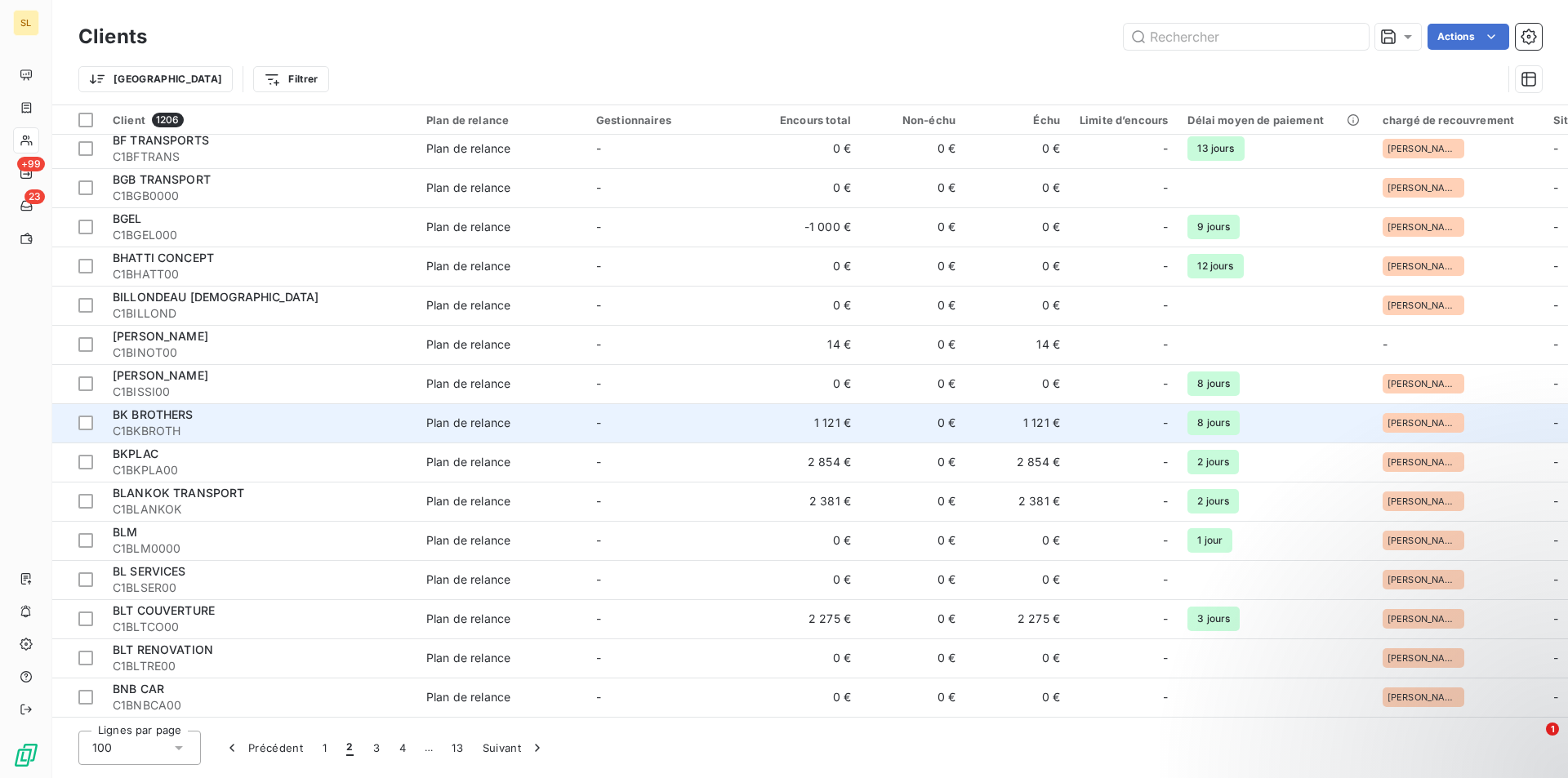
click at [152, 414] on div "BK BROTHERS" at bounding box center [259, 415] width 294 height 17
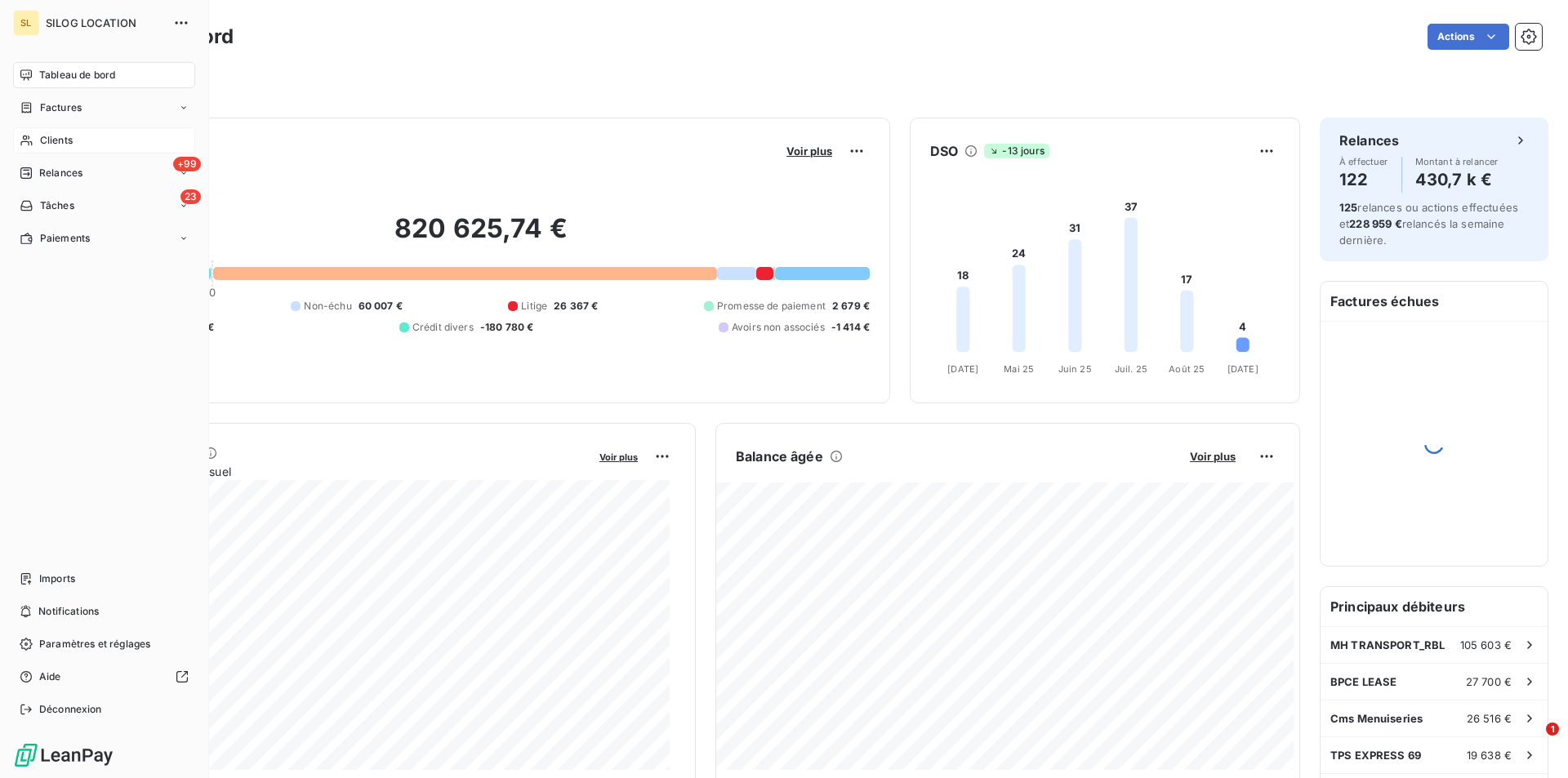
click at [57, 136] on span "Clients" at bounding box center [55, 140] width 32 height 15
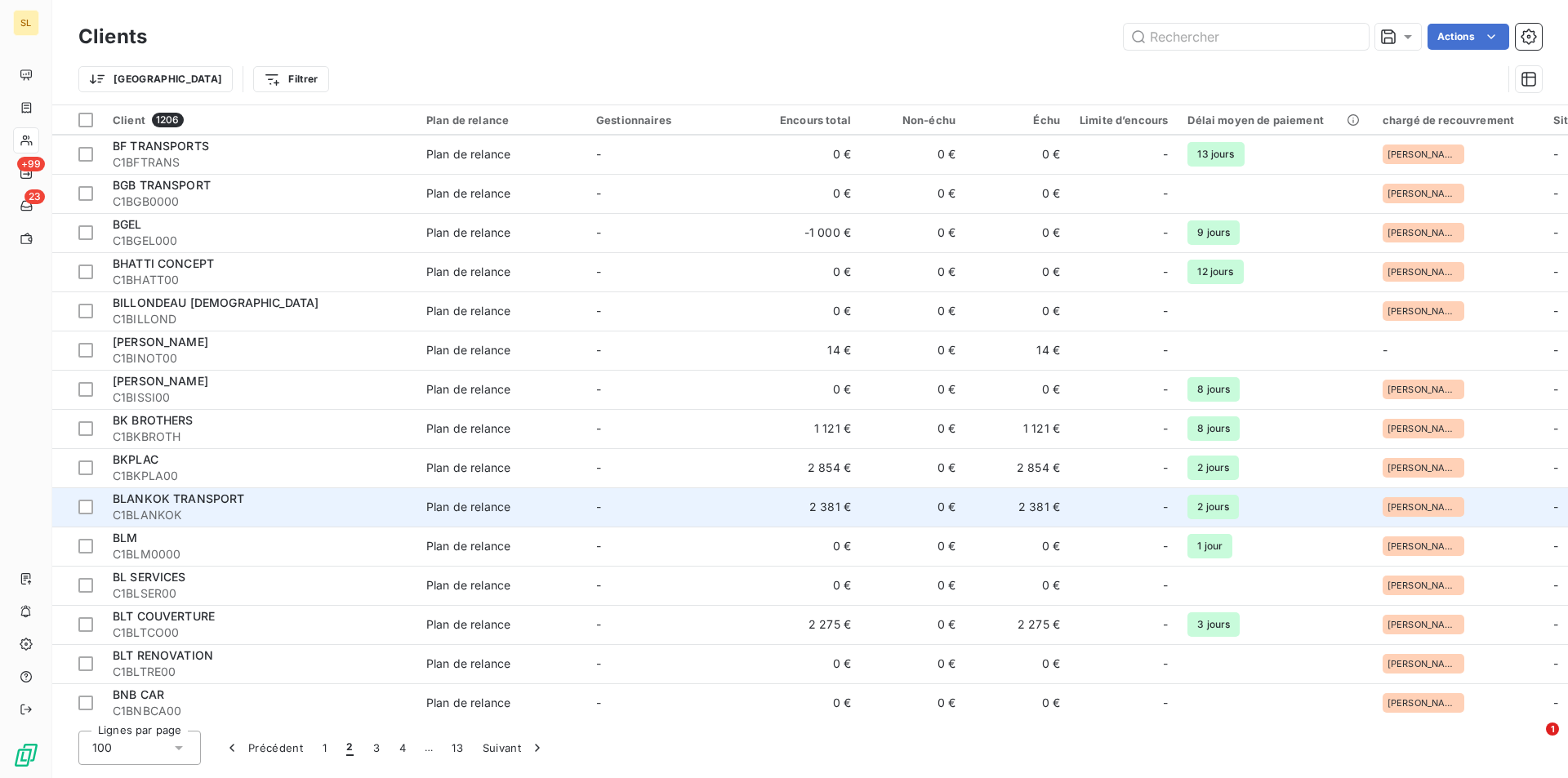
scroll to position [3344, 0]
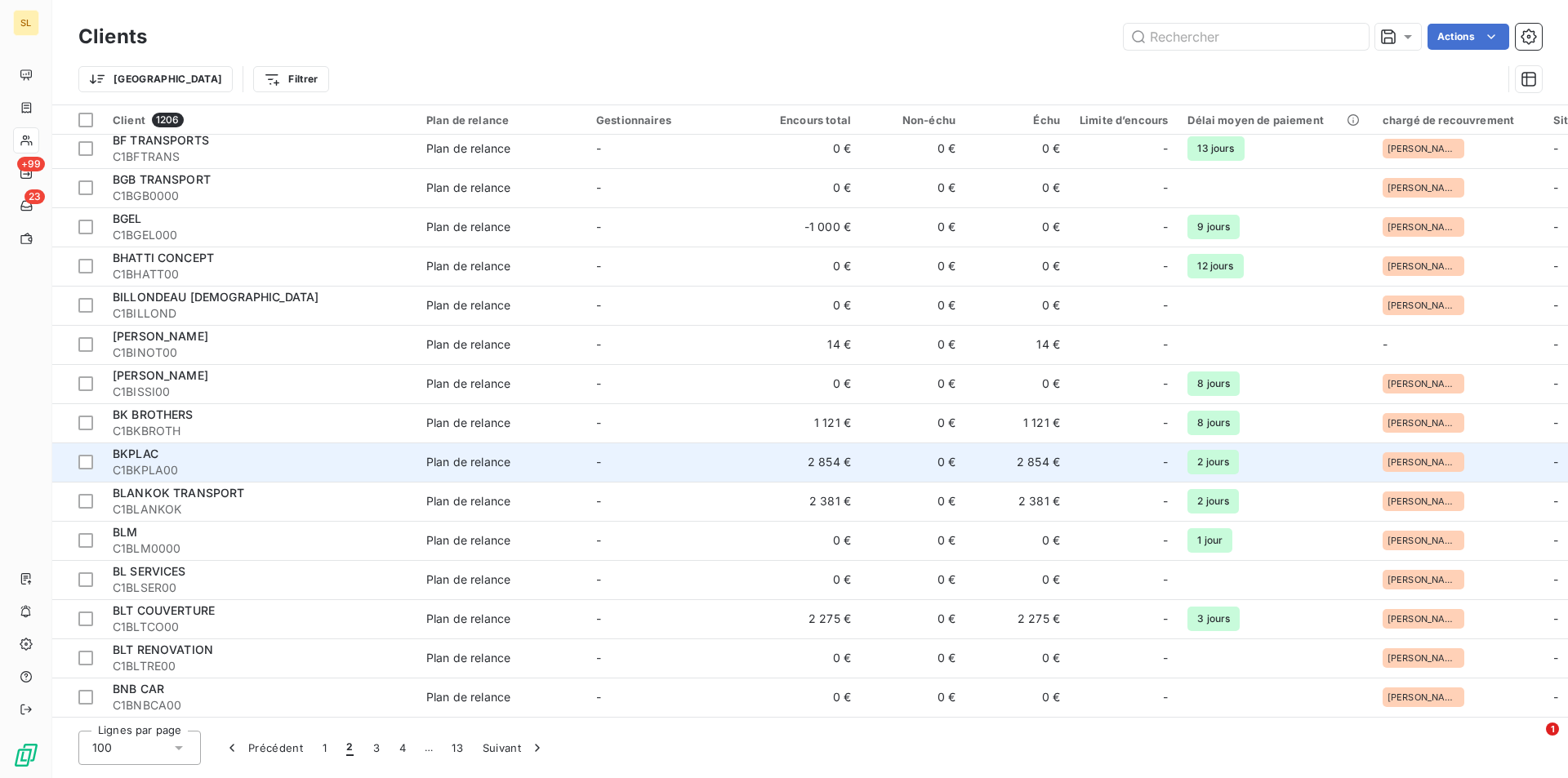
click at [193, 455] on div "BKPLAC" at bounding box center [259, 454] width 294 height 17
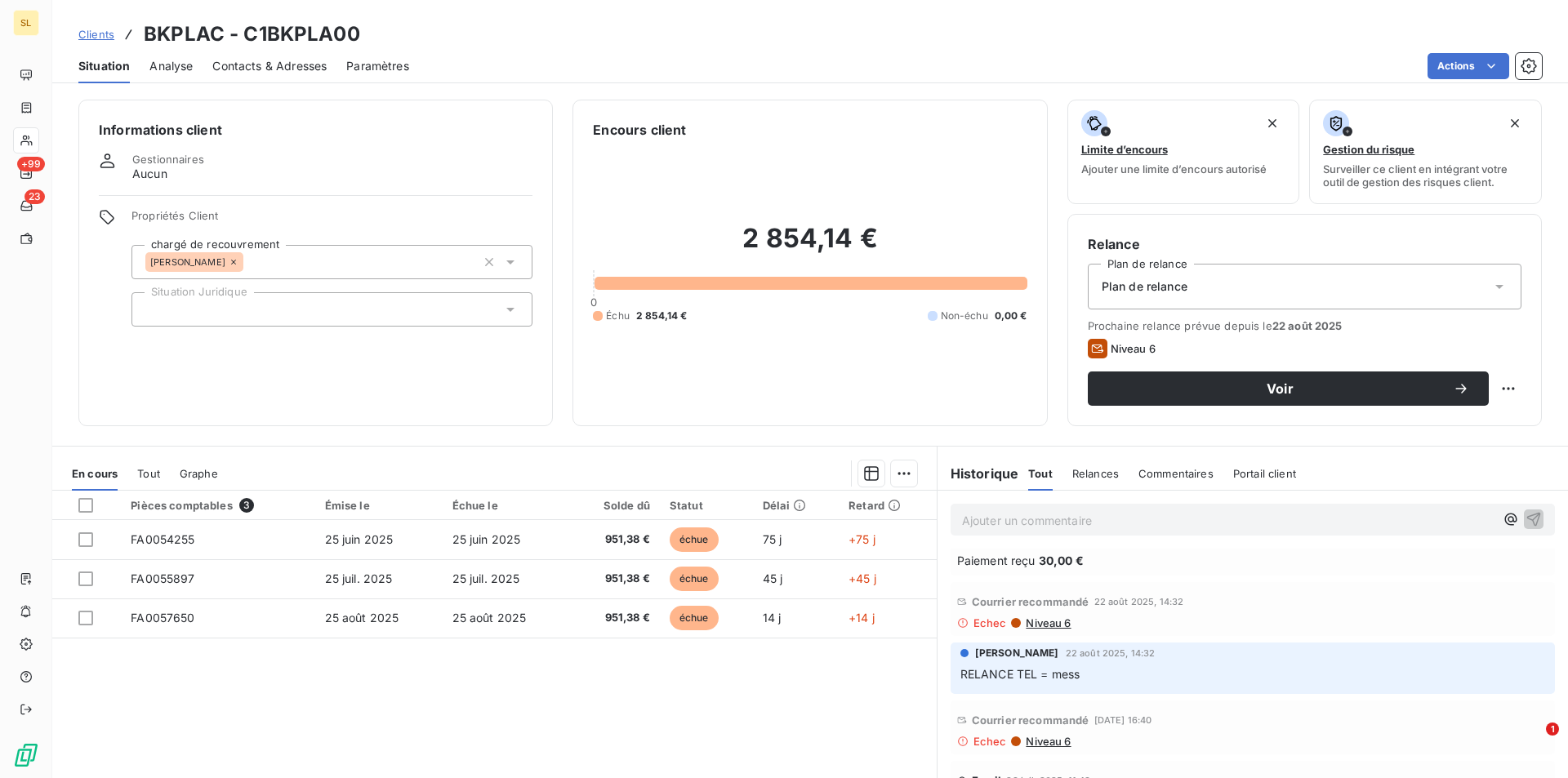
scroll to position [218, 0]
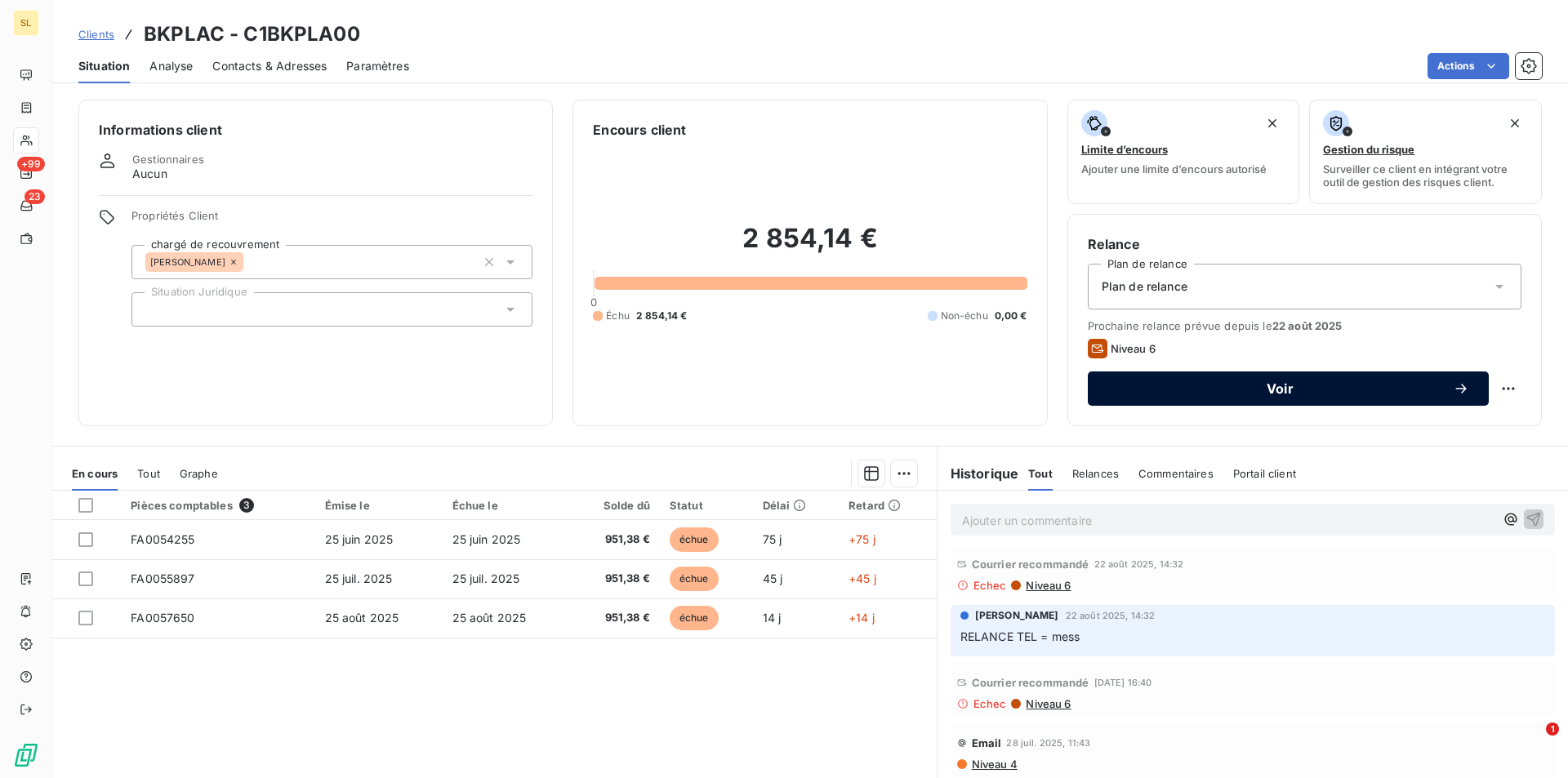
click at [1257, 387] on span "Voir" at bounding box center [1281, 389] width 345 height 13
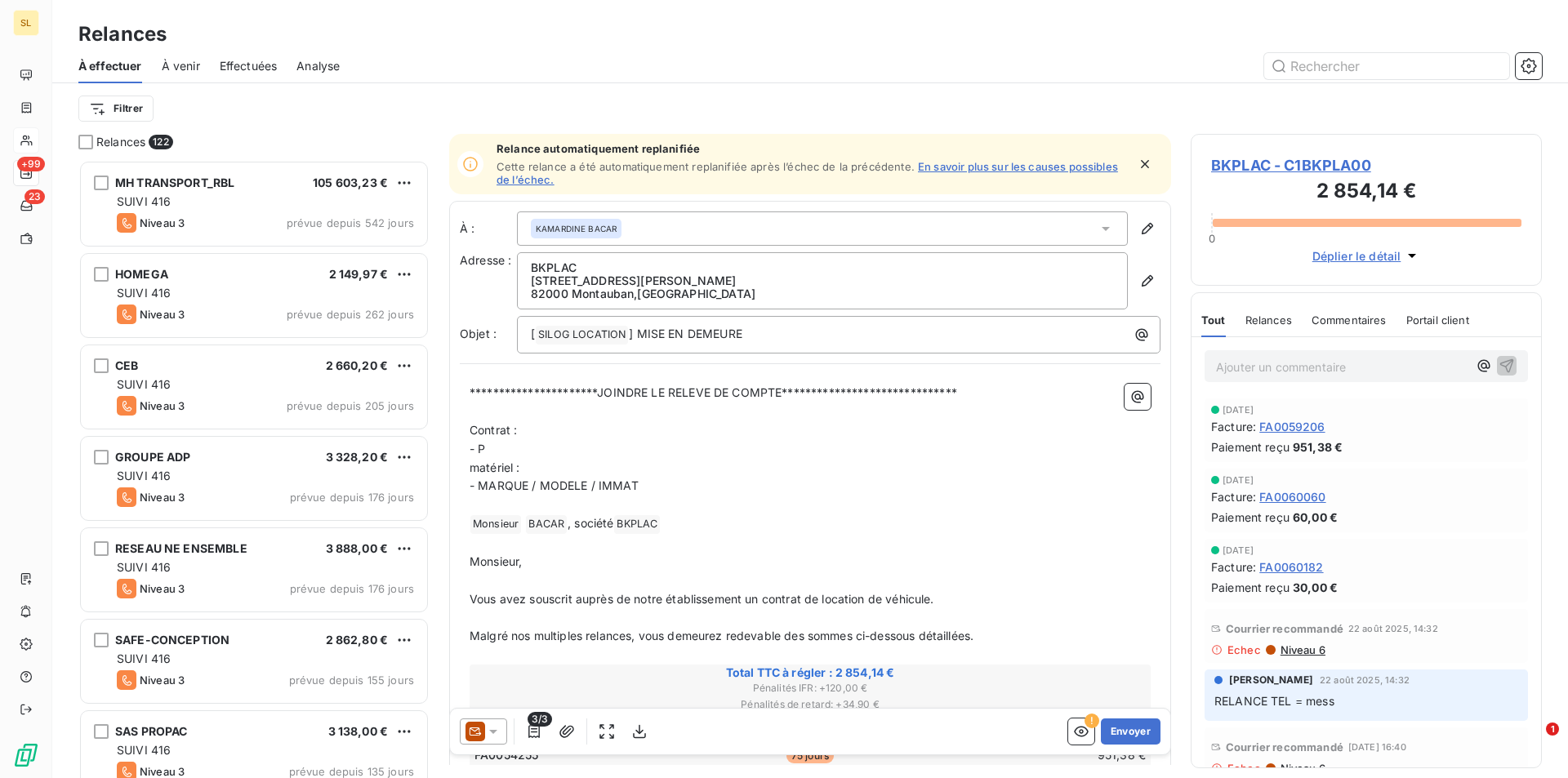
click at [1137, 164] on icon "button" at bounding box center [1145, 164] width 17 height 17
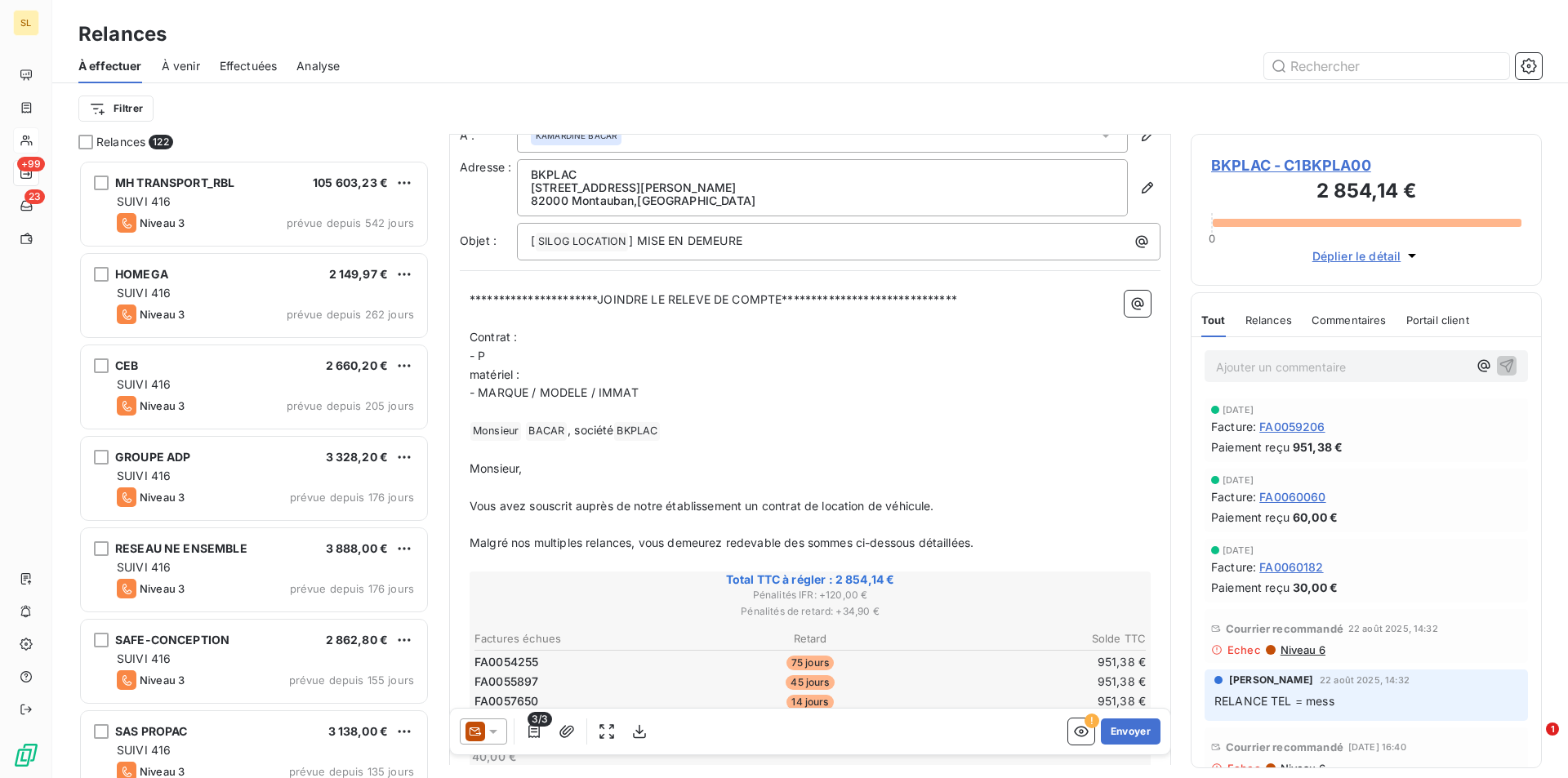
scroll to position [1, 0]
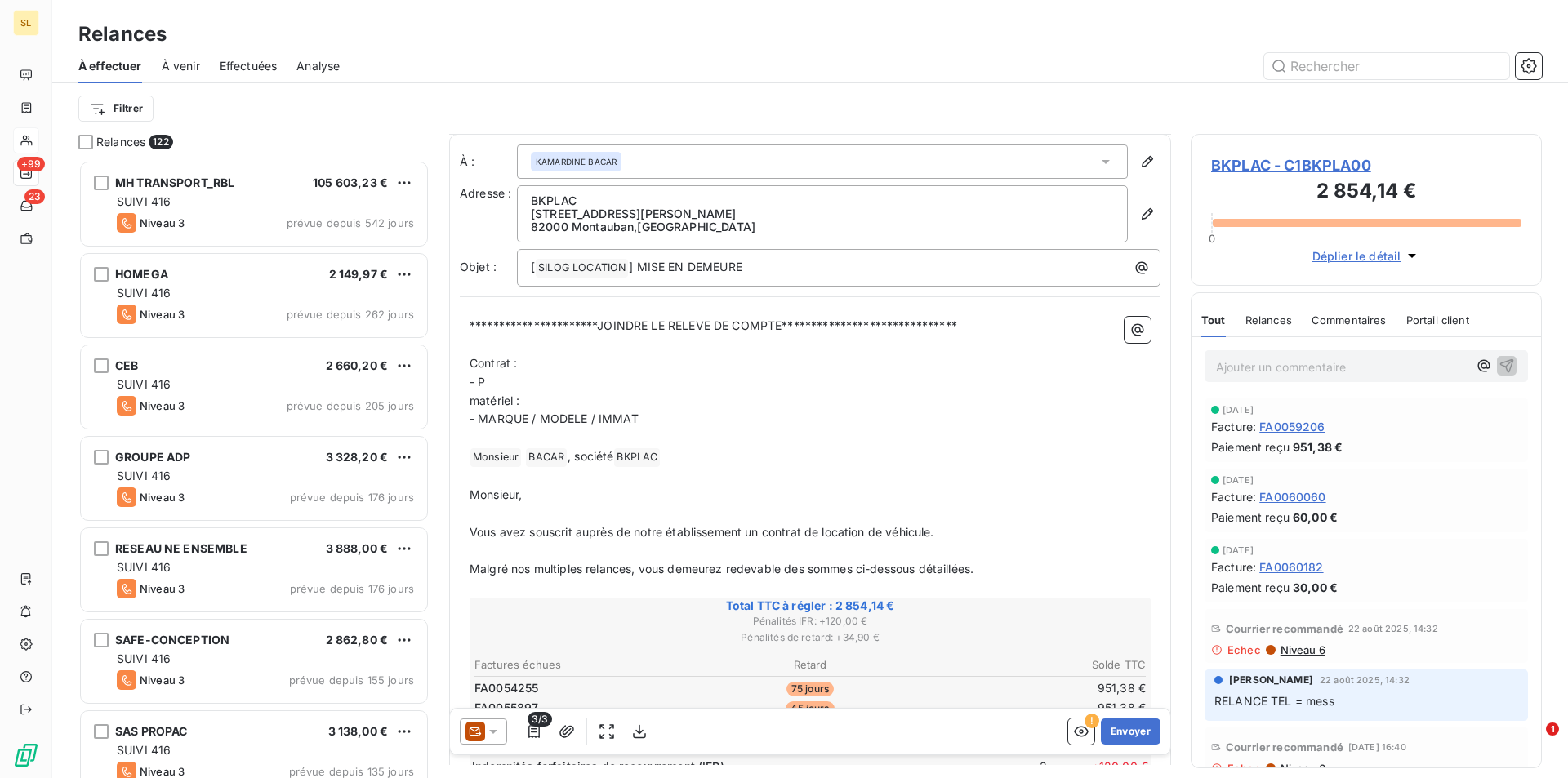
click at [1414, 687] on div "[PERSON_NAME] [DATE] 14:32" at bounding box center [1366, 680] width 304 height 15
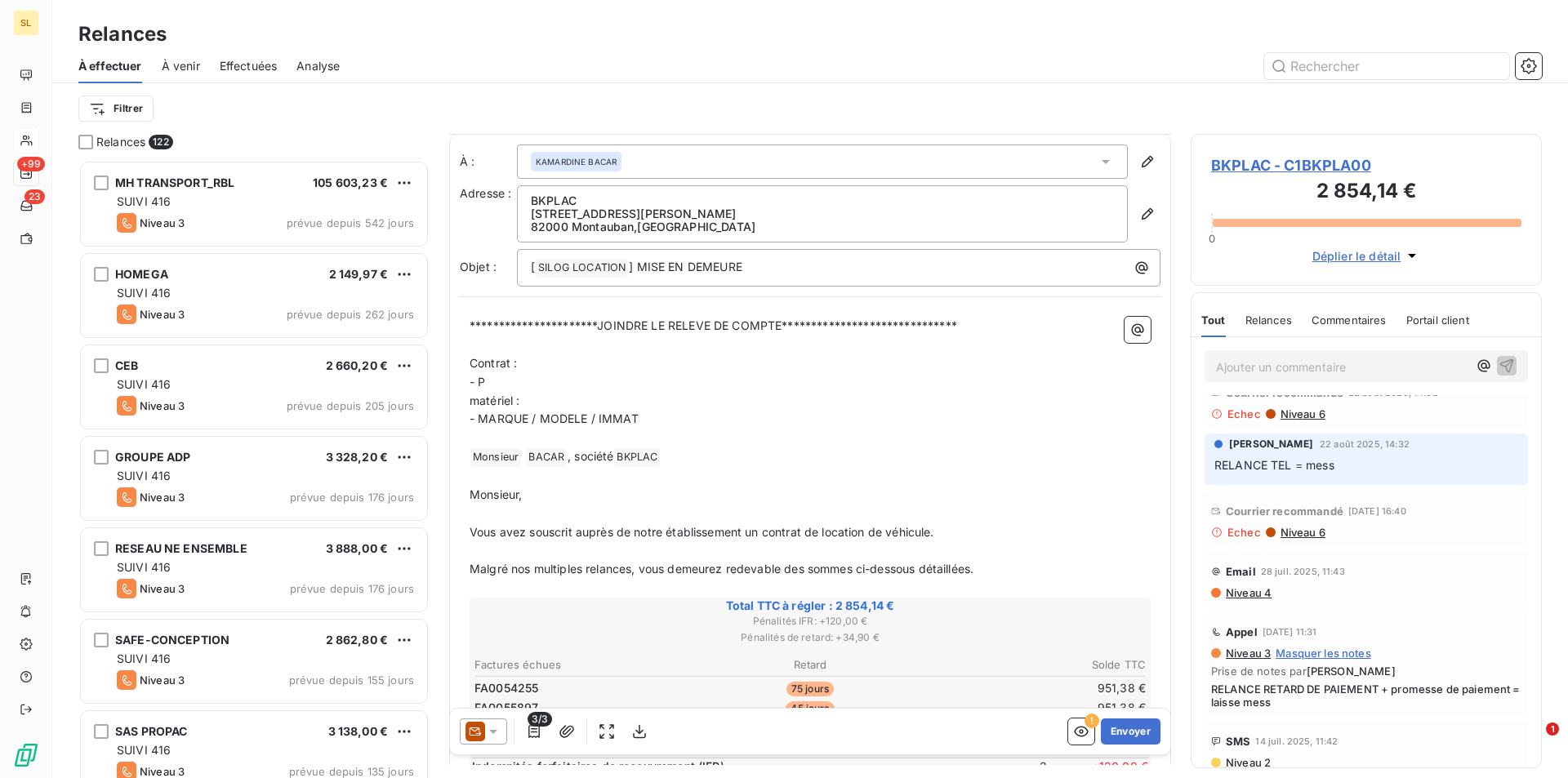
scroll to position [233, 0]
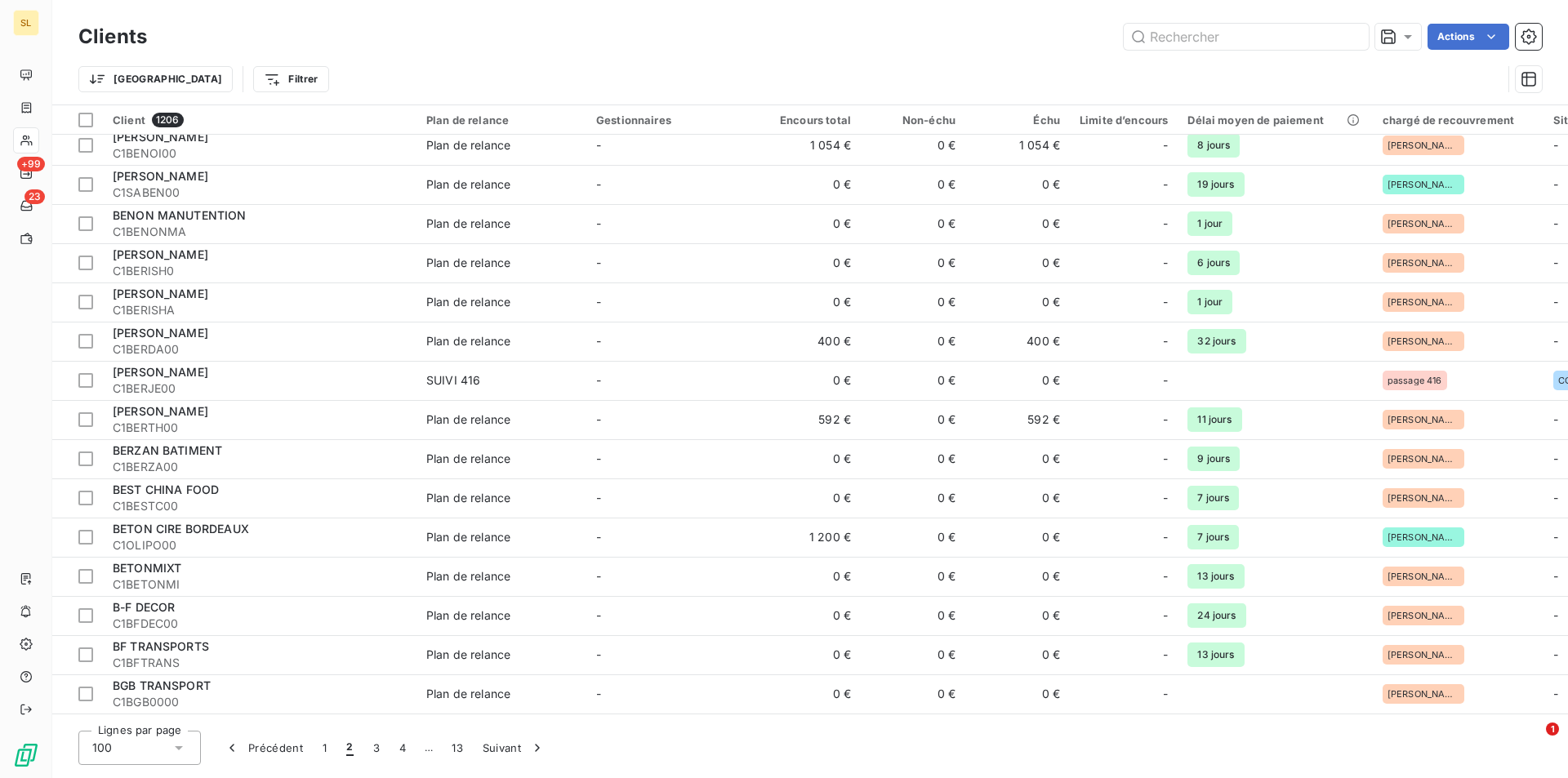
scroll to position [3344, 0]
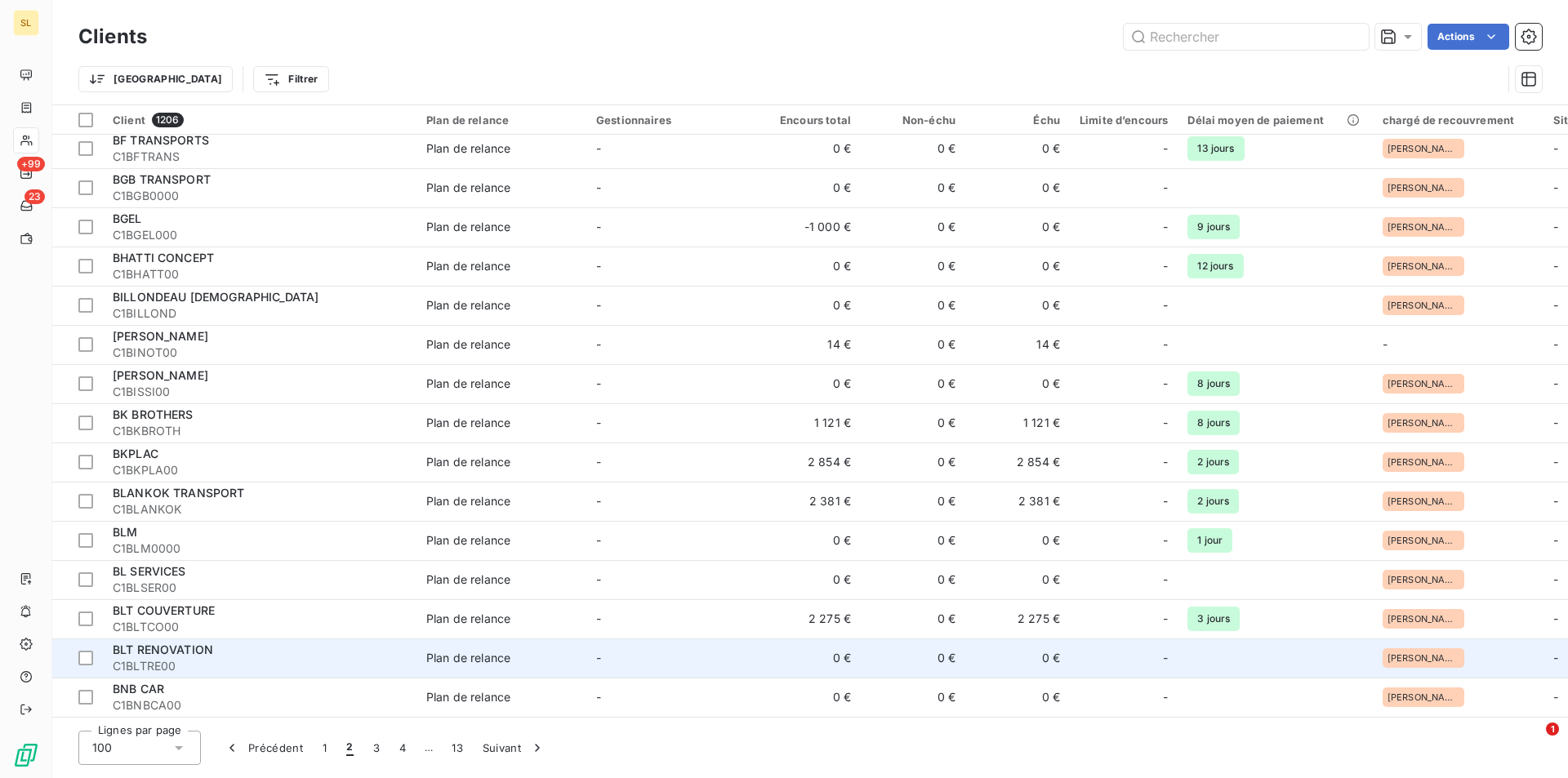
click at [174, 660] on span "C1BLTRE00" at bounding box center [259, 666] width 294 height 17
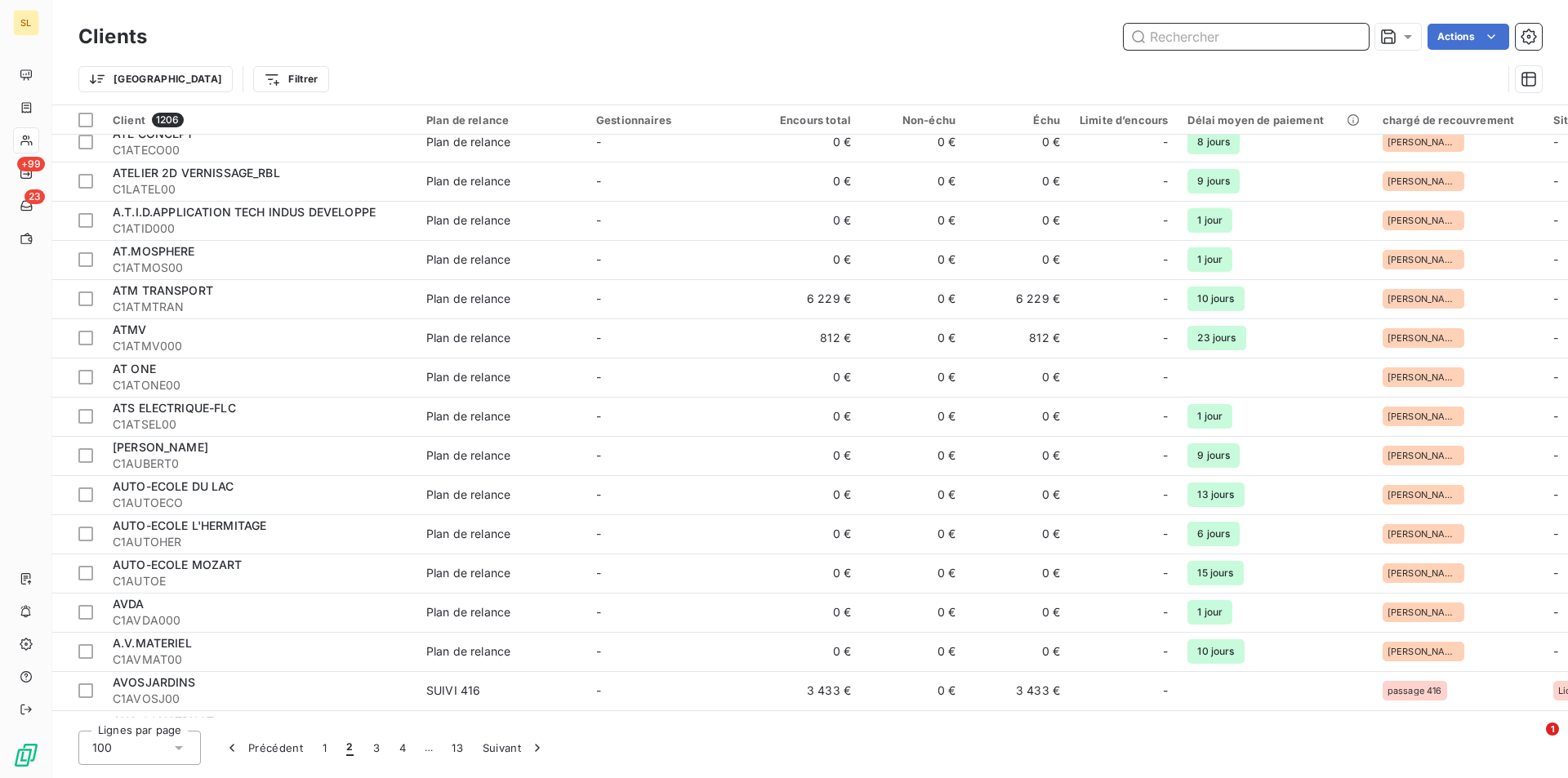
scroll to position [3344, 0]
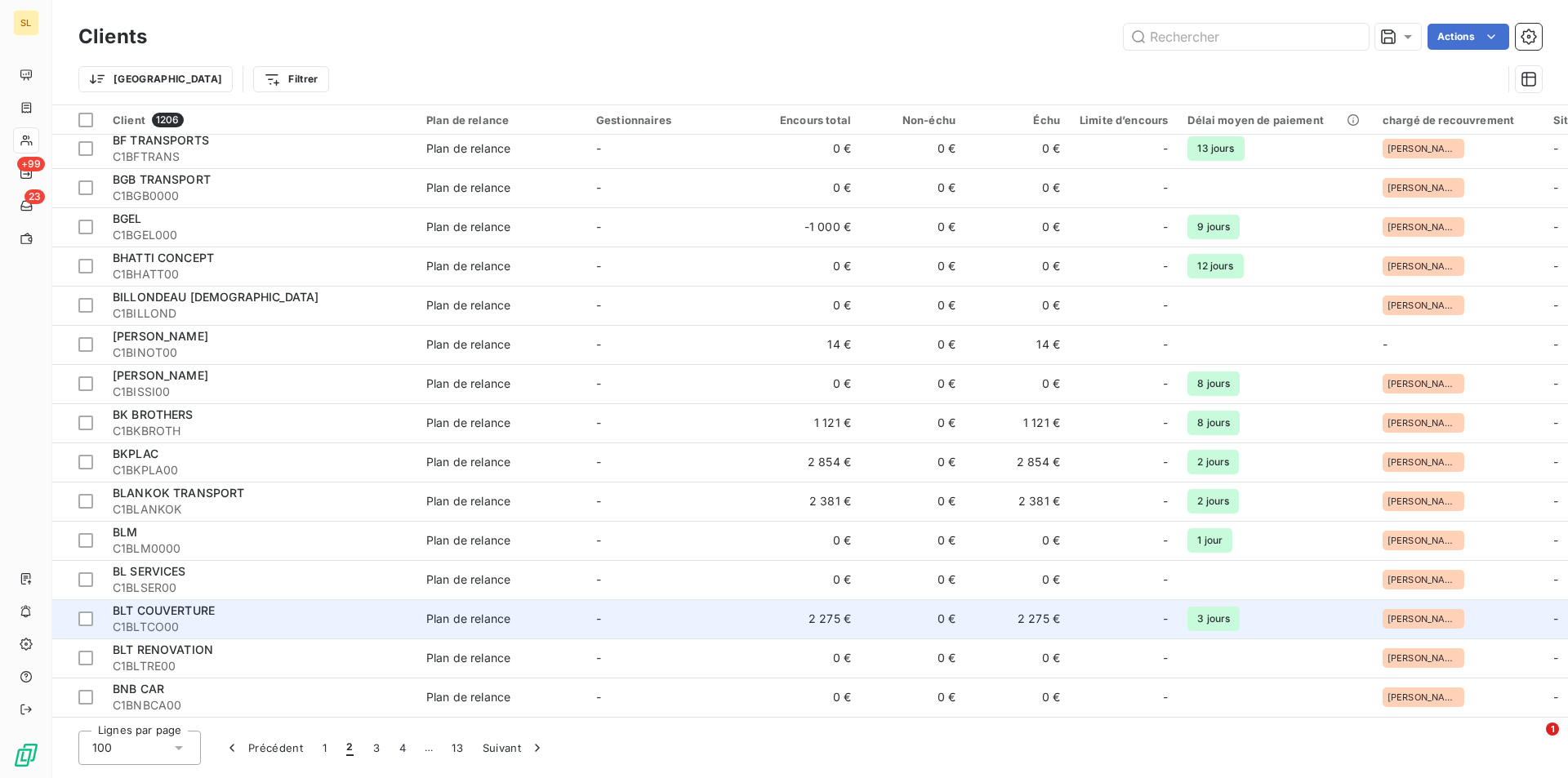
click at [182, 607] on span "BLT COUVERTURE" at bounding box center [163, 610] width 103 height 14
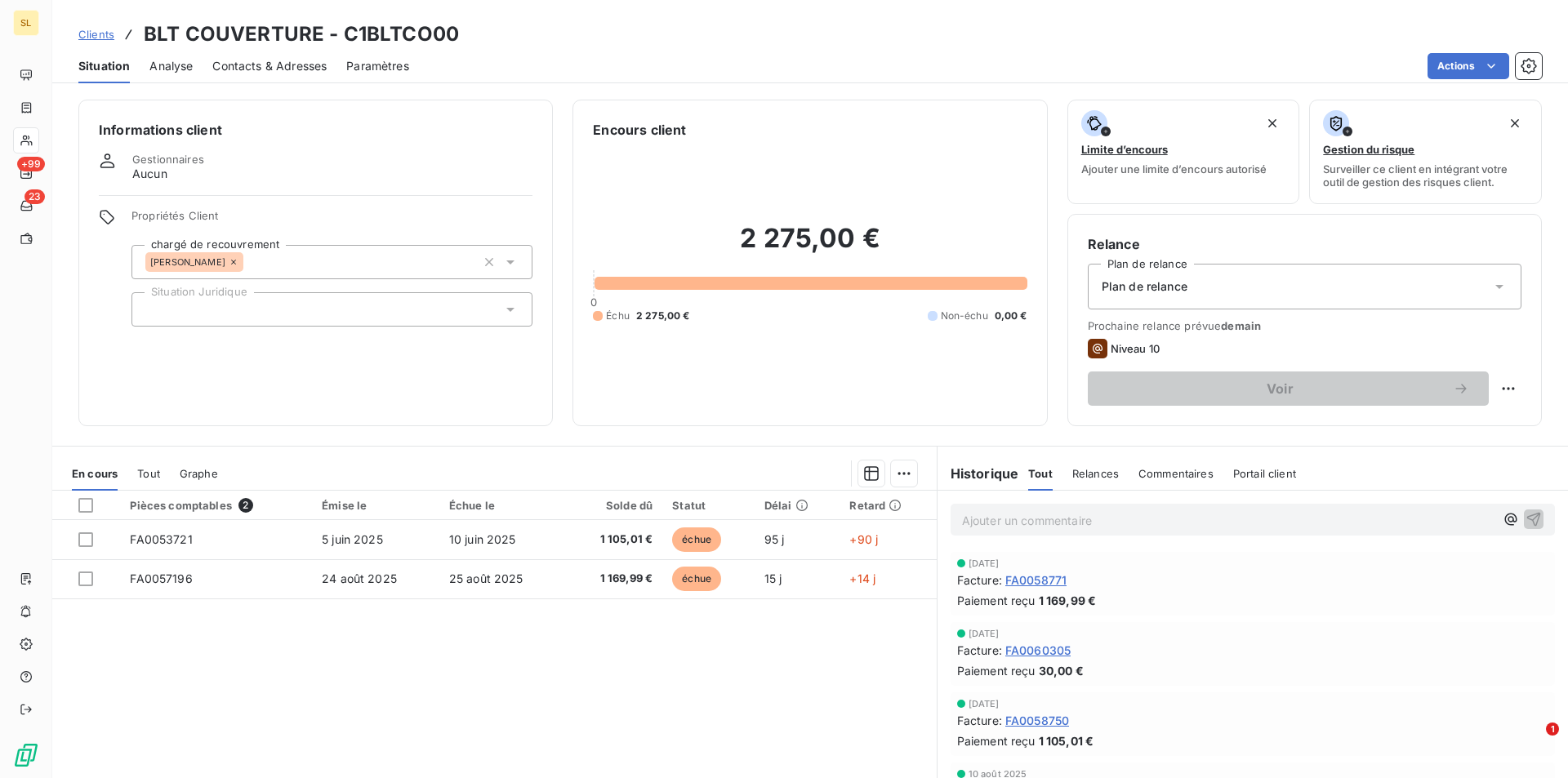
drag, startPoint x: 1422, startPoint y: 620, endPoint x: 1313, endPoint y: 658, distance: 115.4
click at [1313, 658] on div "Facture : FA0060305" at bounding box center [1253, 650] width 591 height 18
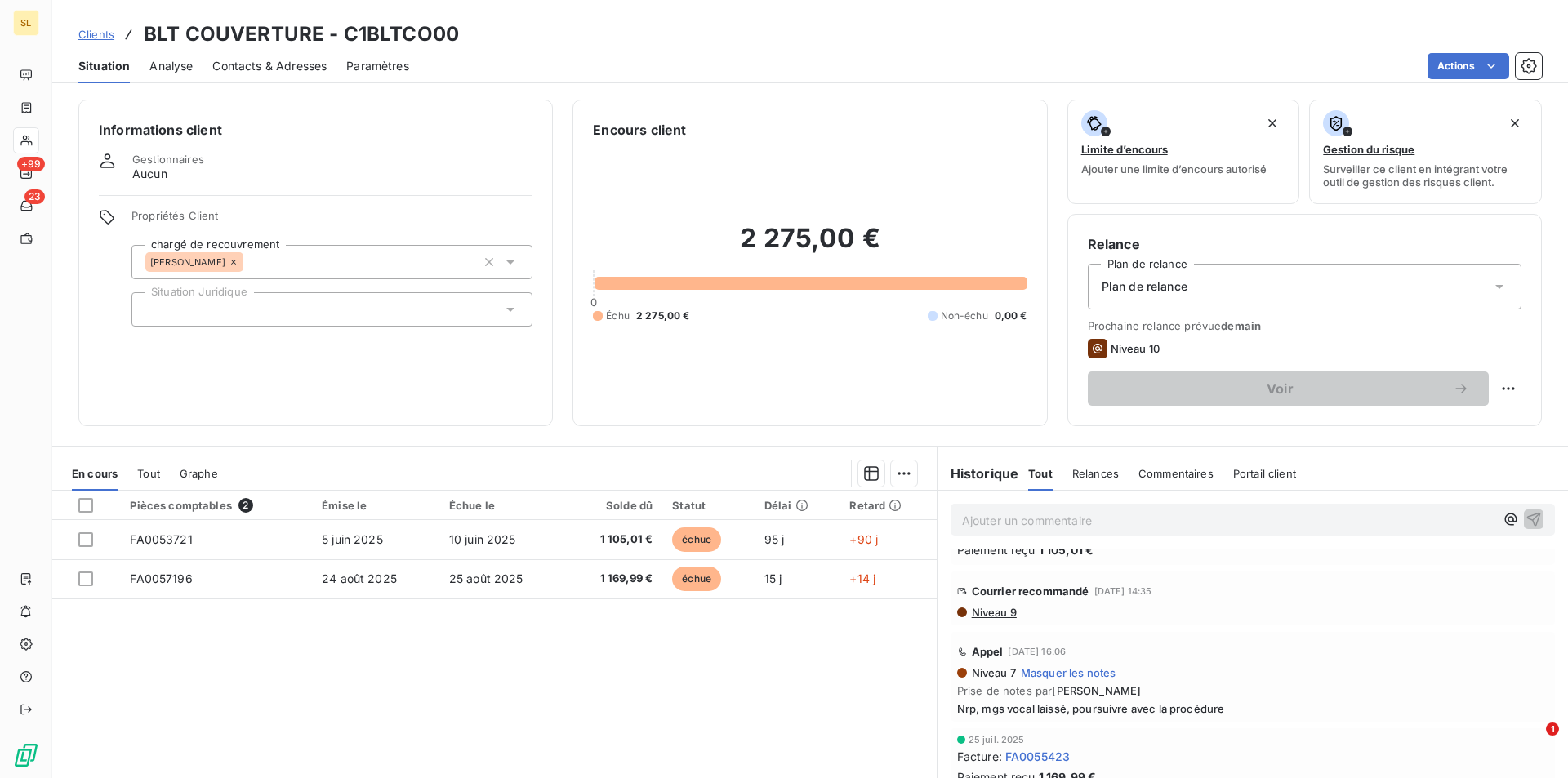
scroll to position [240, 0]
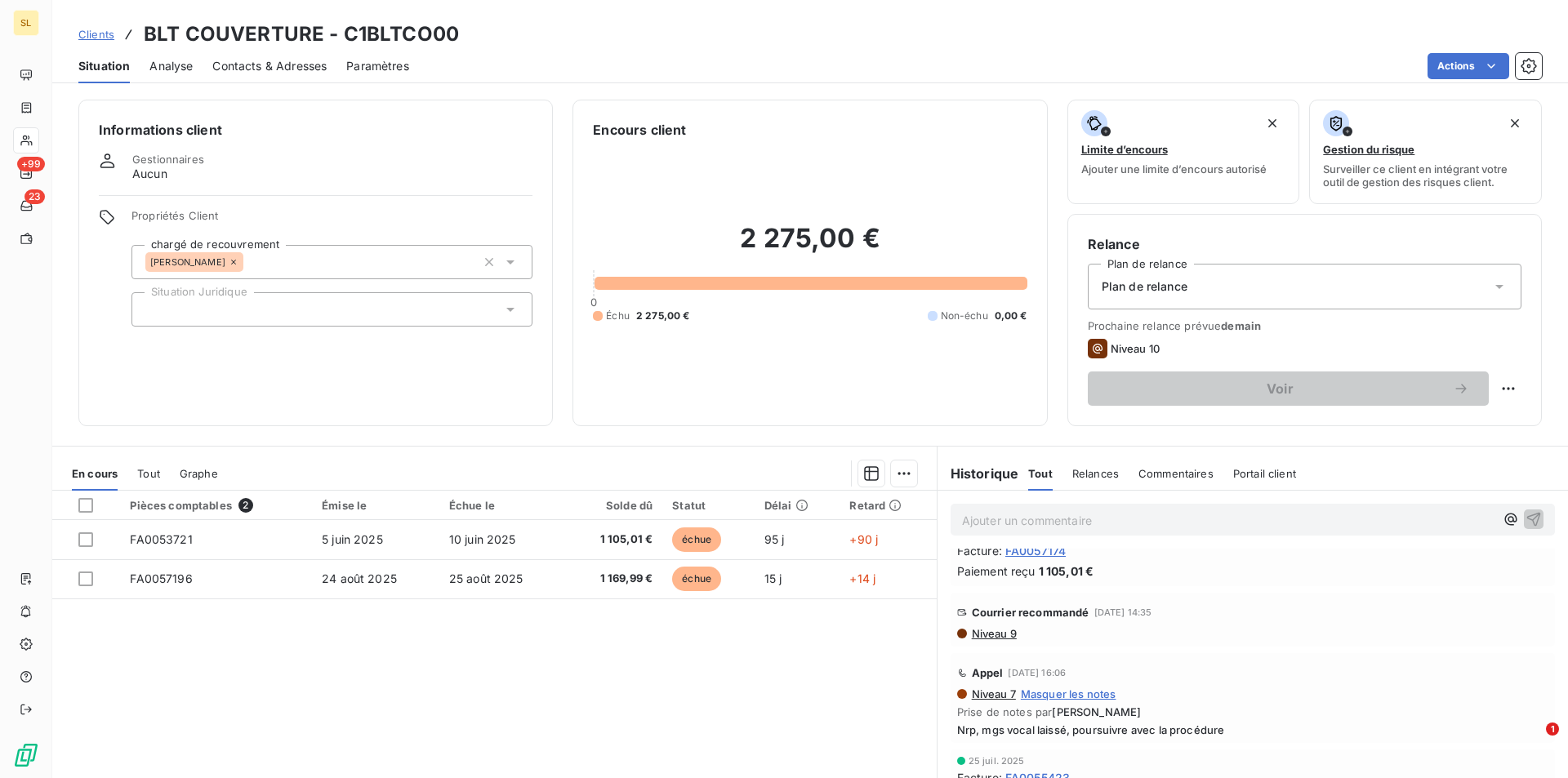
click at [990, 633] on span "Niveau 9" at bounding box center [994, 633] width 46 height 13
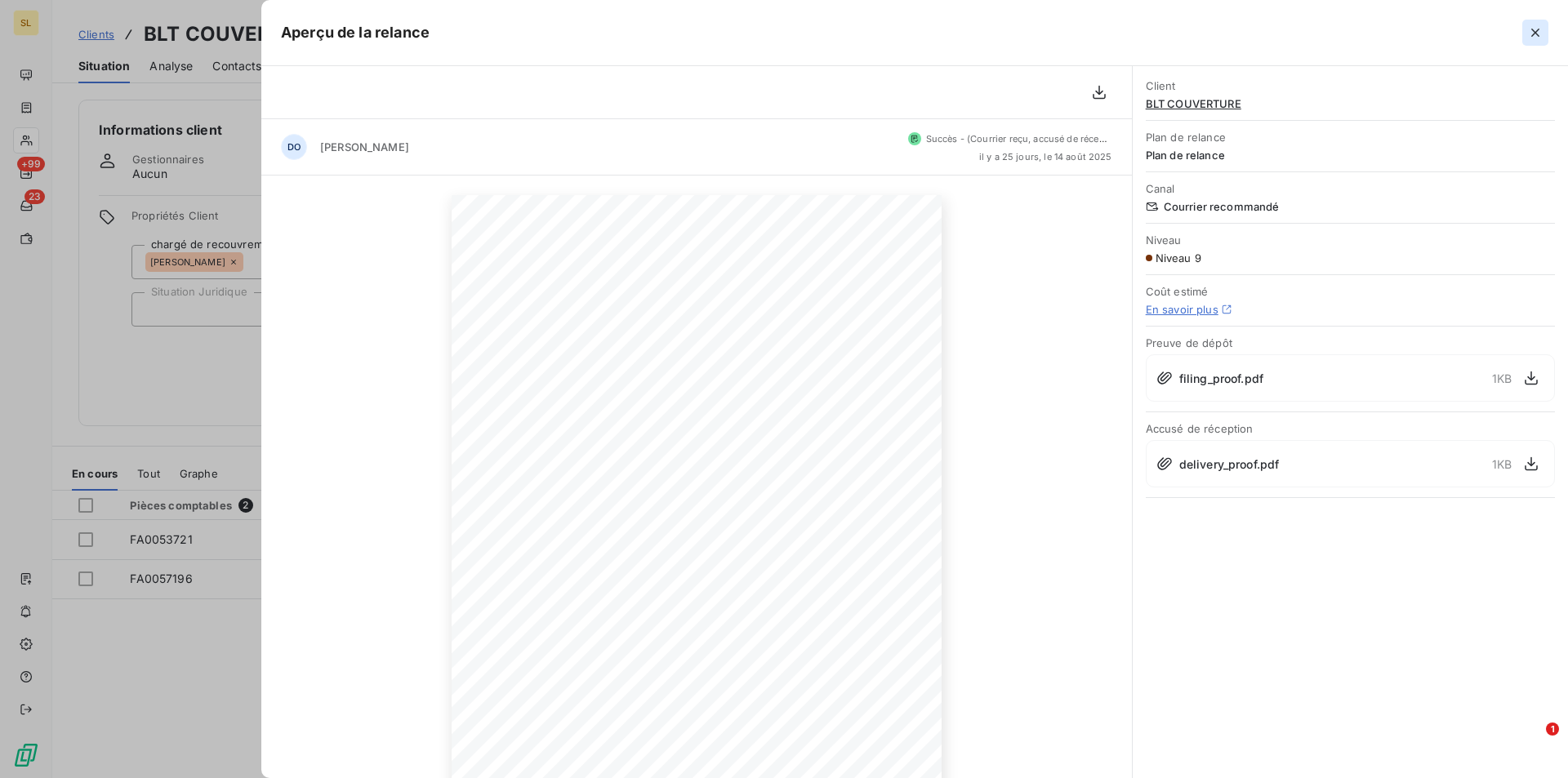
click at [1530, 32] on icon "button" at bounding box center [1536, 33] width 17 height 17
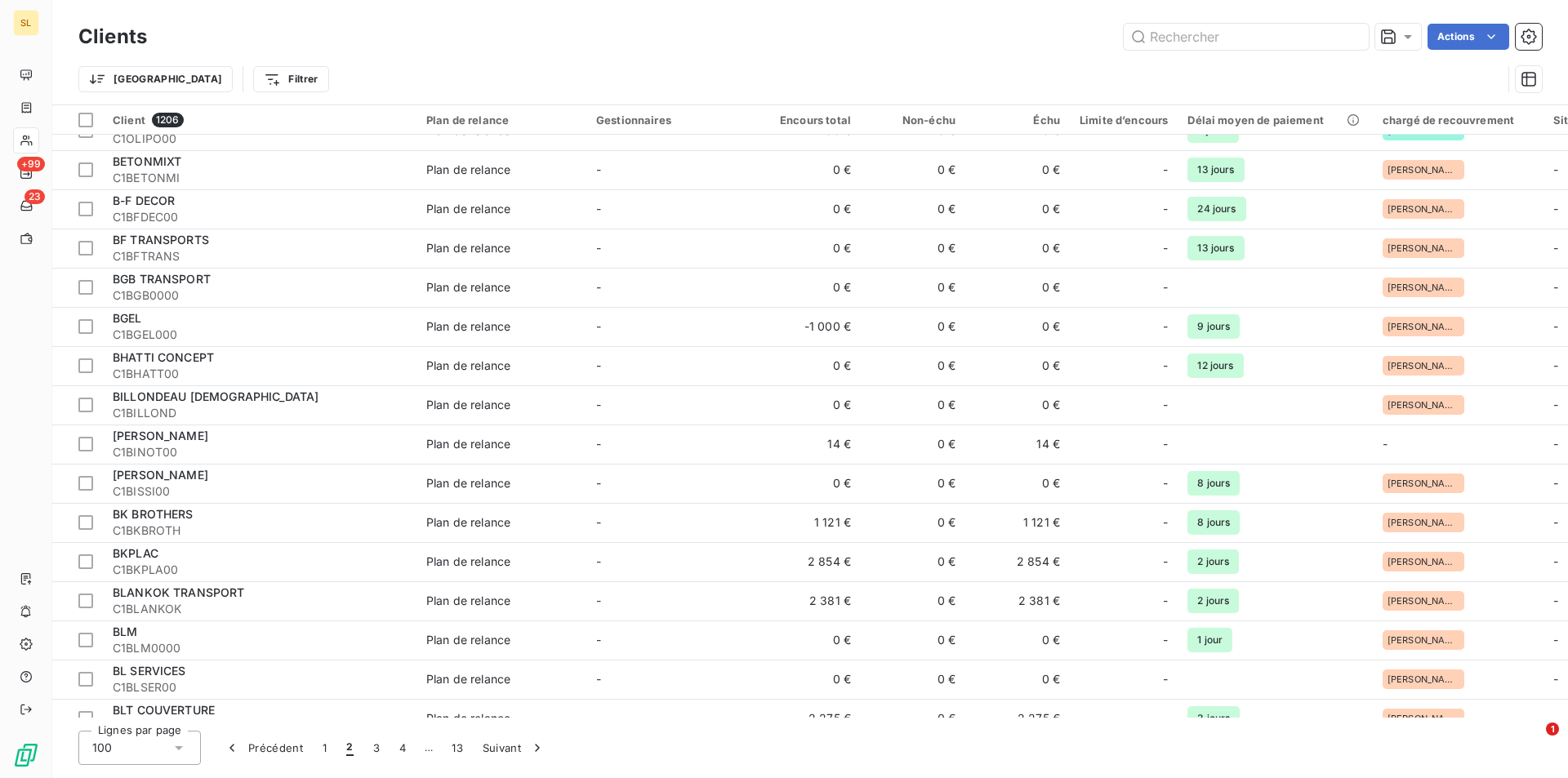
scroll to position [3344, 0]
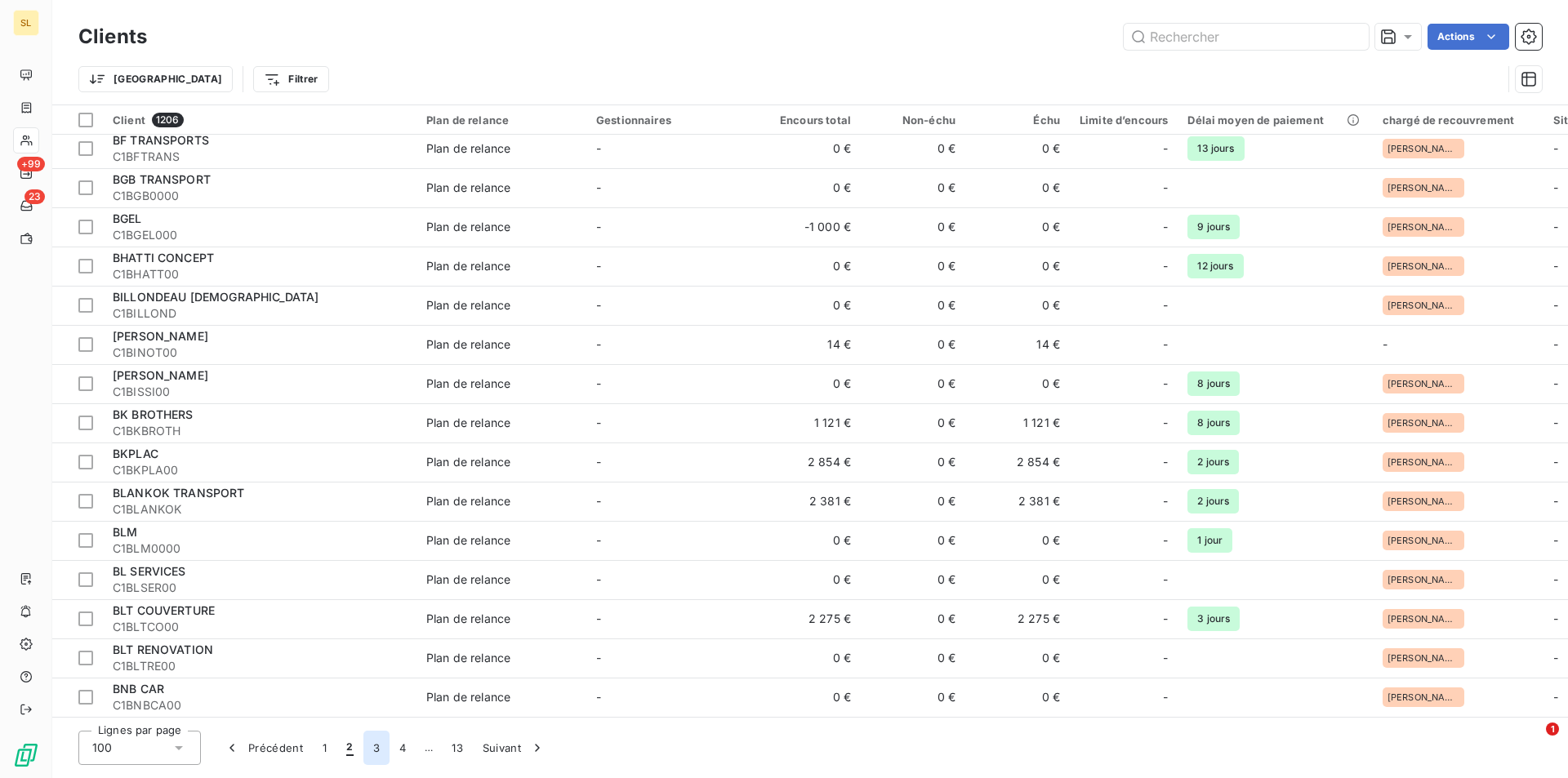
click at [374, 747] on button "3" at bounding box center [377, 748] width 26 height 34
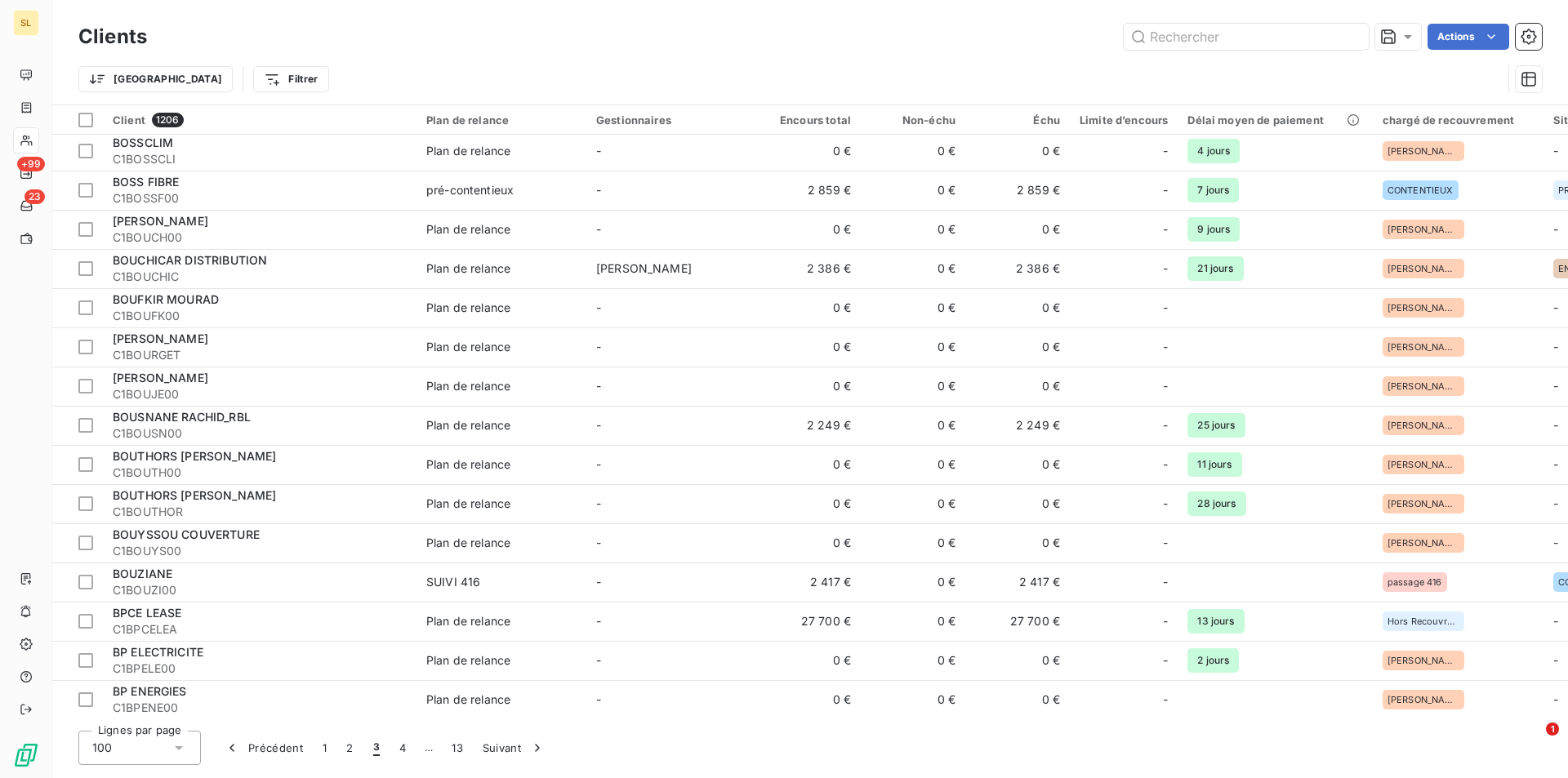
scroll to position [0, 0]
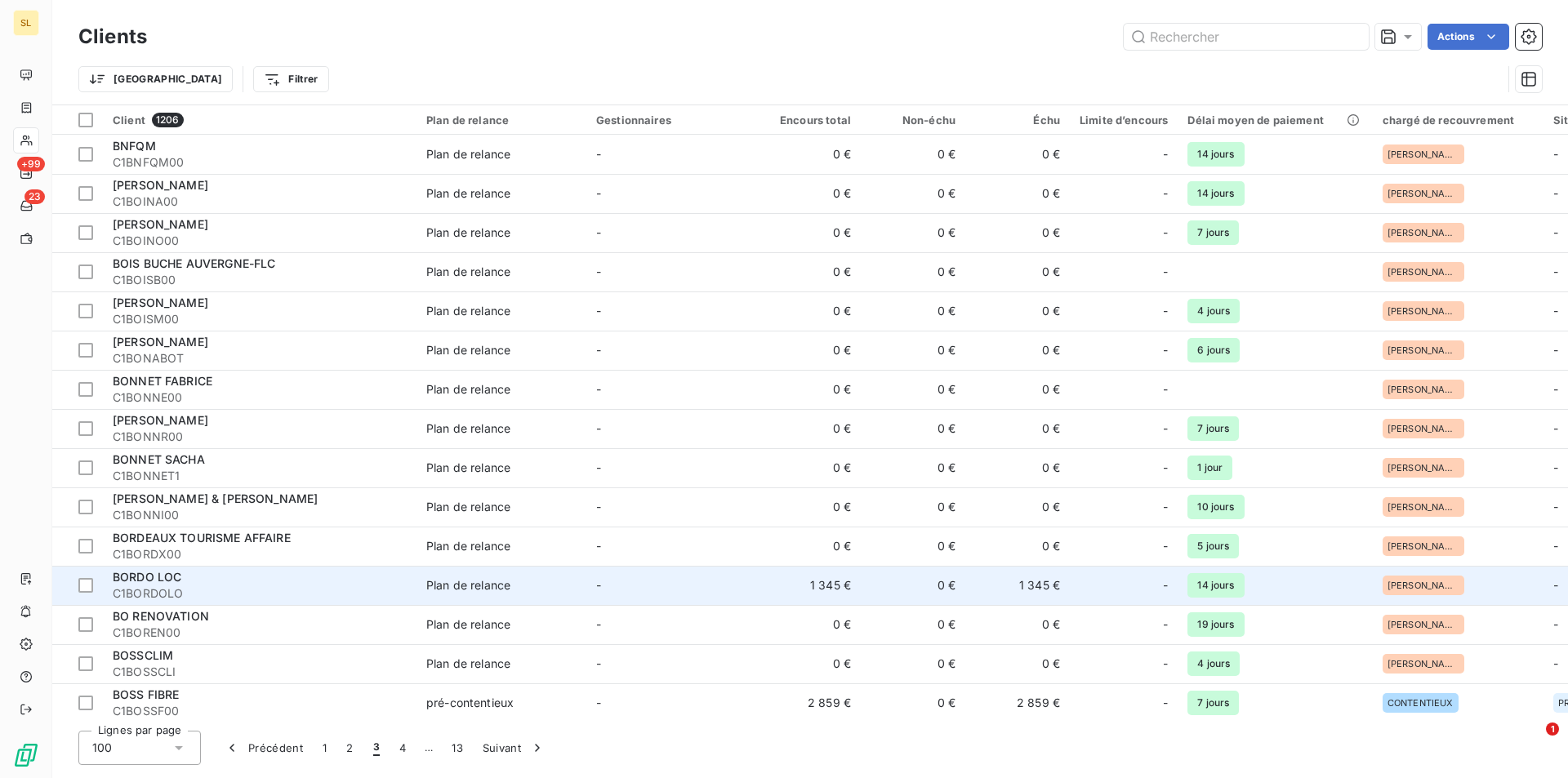
click at [1230, 586] on span "14 jours" at bounding box center [1215, 585] width 56 height 25
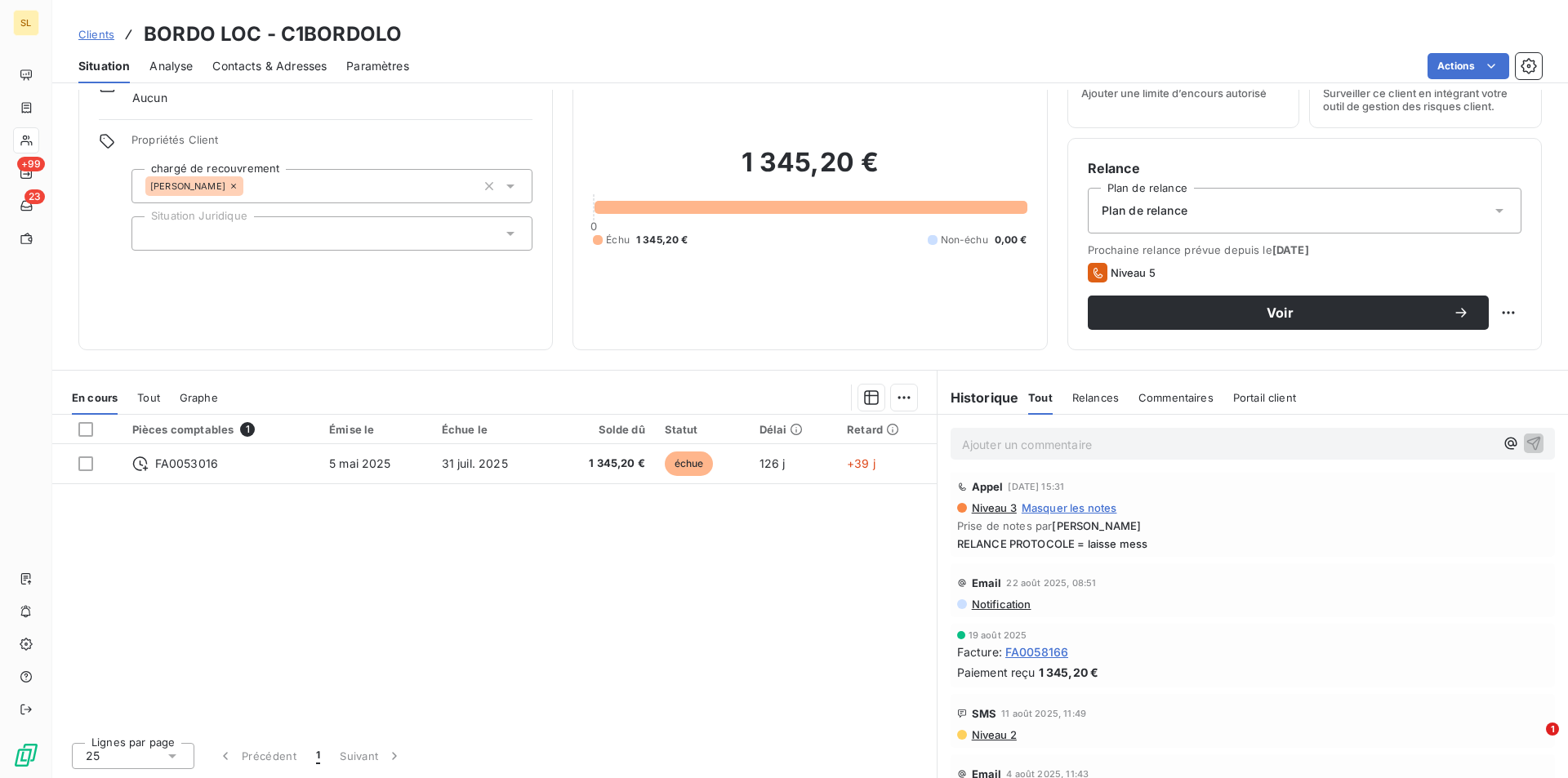
scroll to position [132, 0]
click at [989, 607] on span "Notification" at bounding box center [1001, 612] width 61 height 13
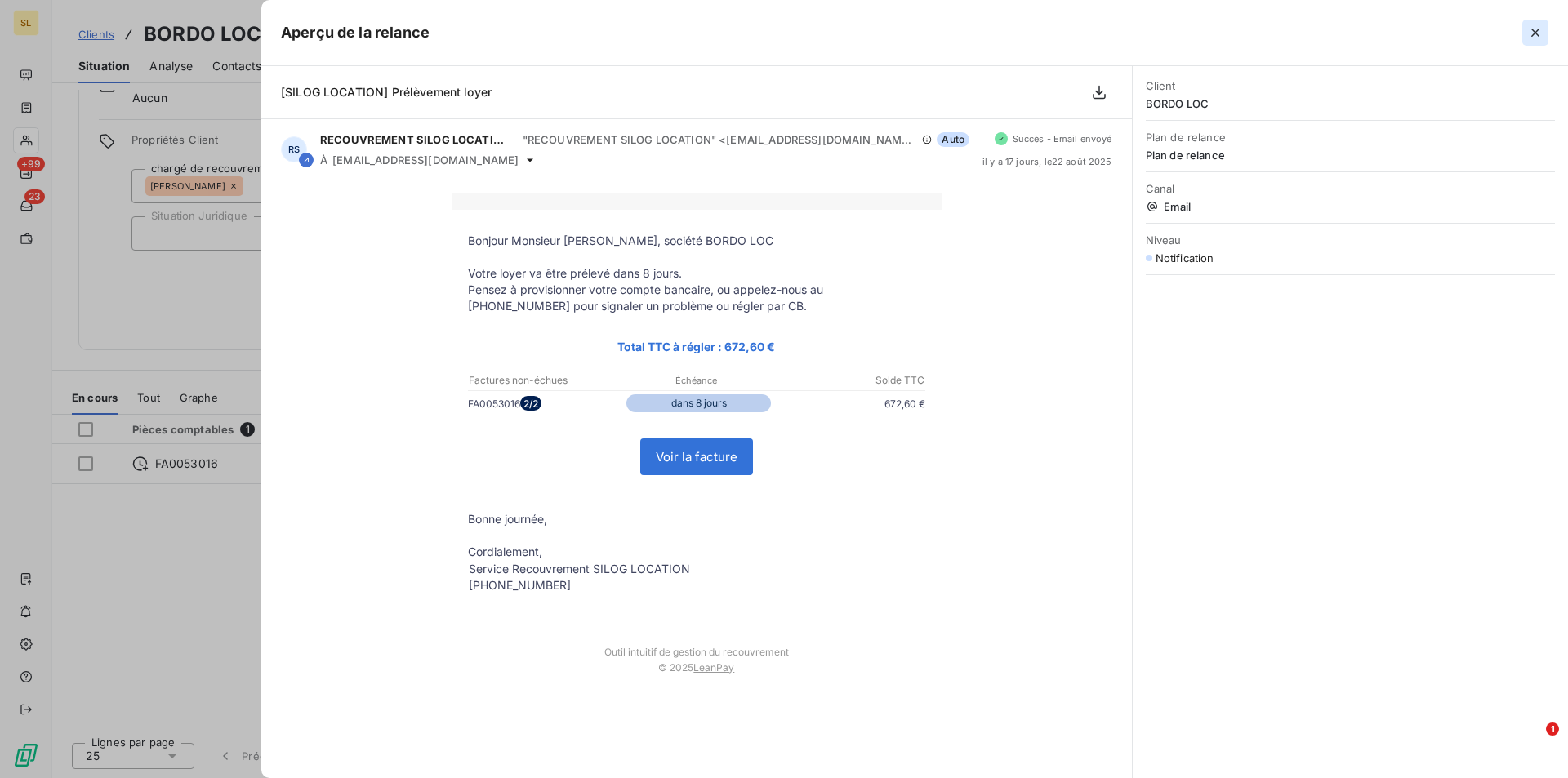
click at [1540, 33] on icon "button" at bounding box center [1536, 33] width 17 height 17
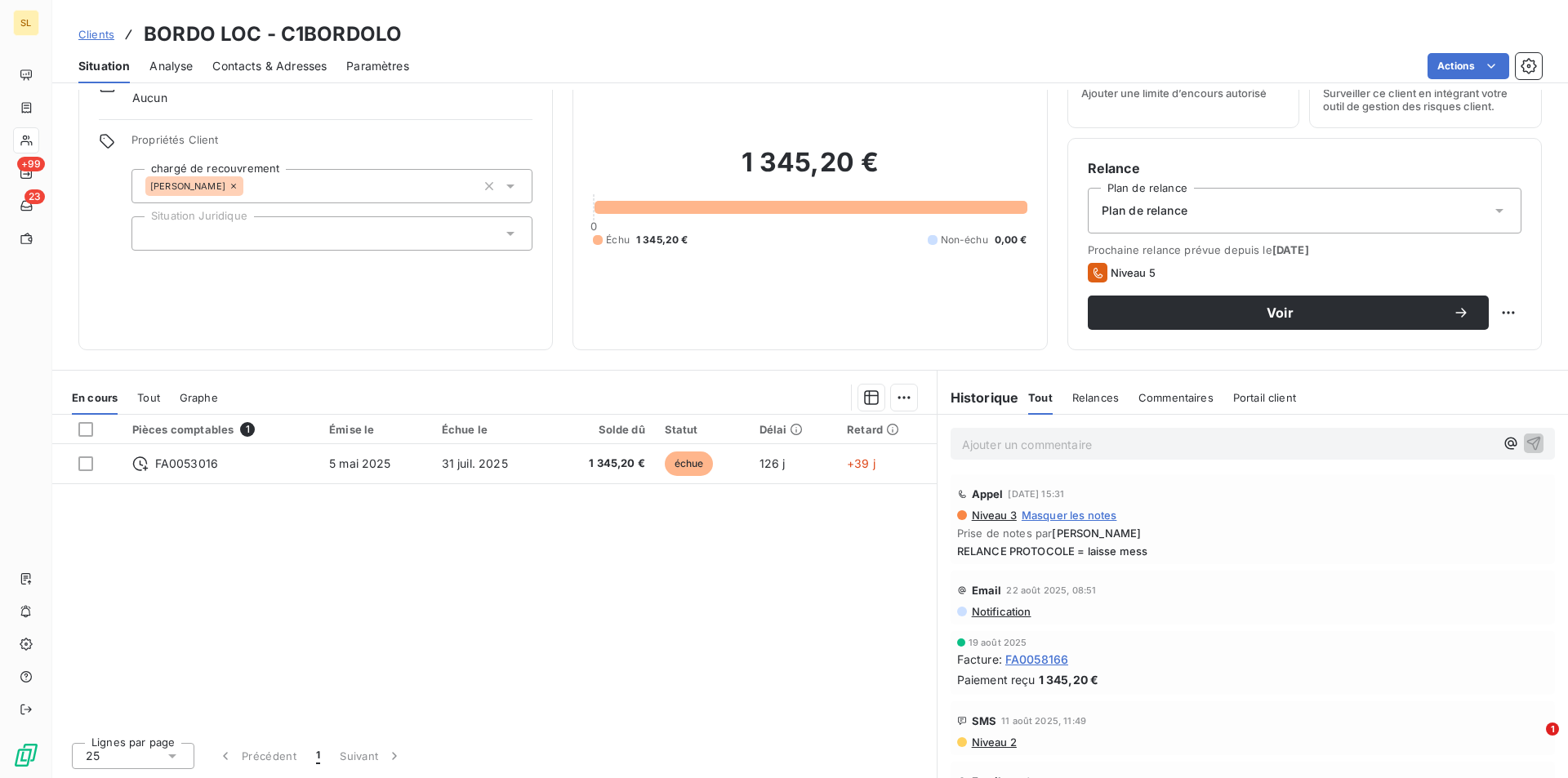
click at [959, 590] on icon at bounding box center [962, 590] width 7 height 7
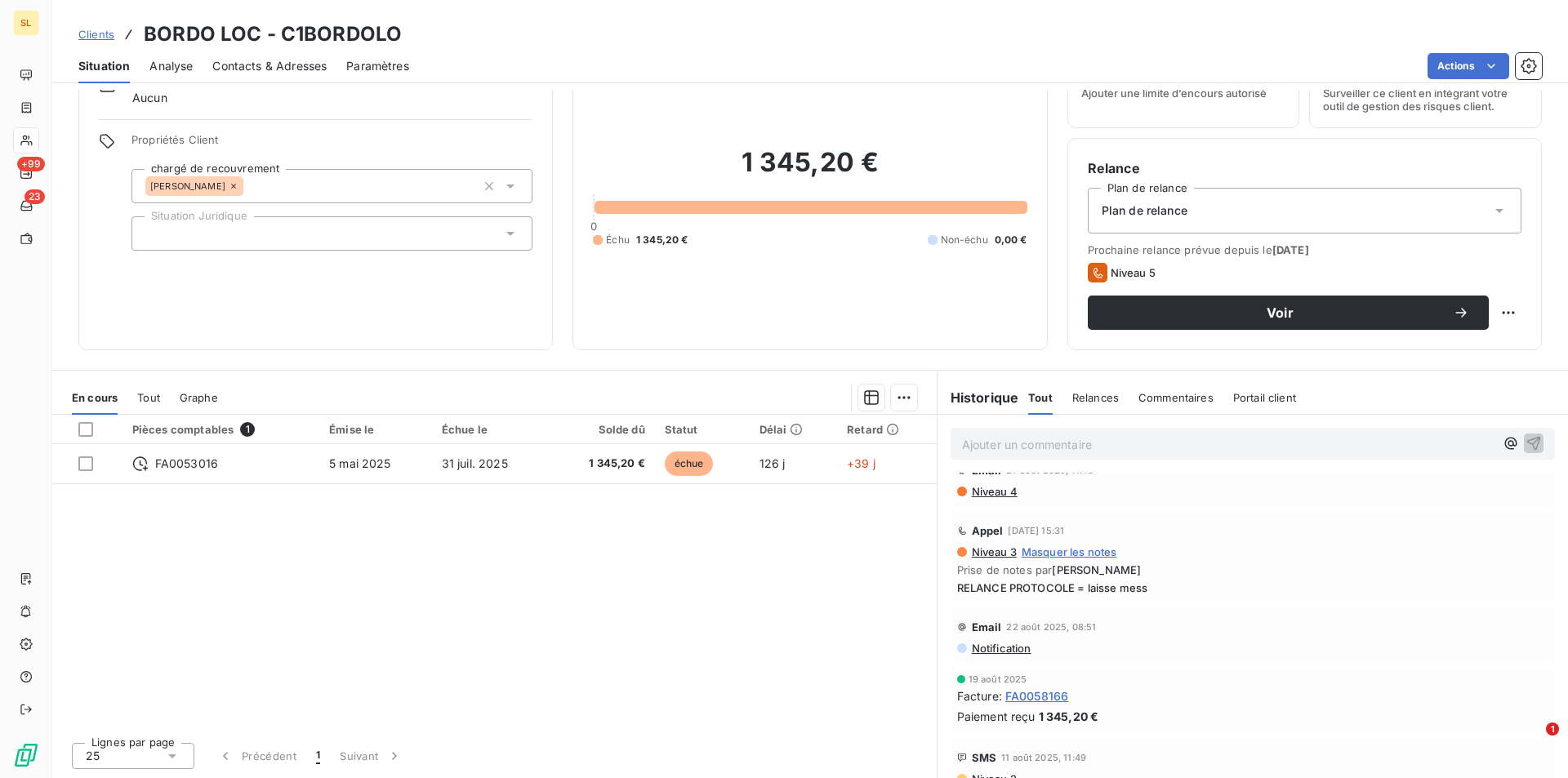
scroll to position [0, 0]
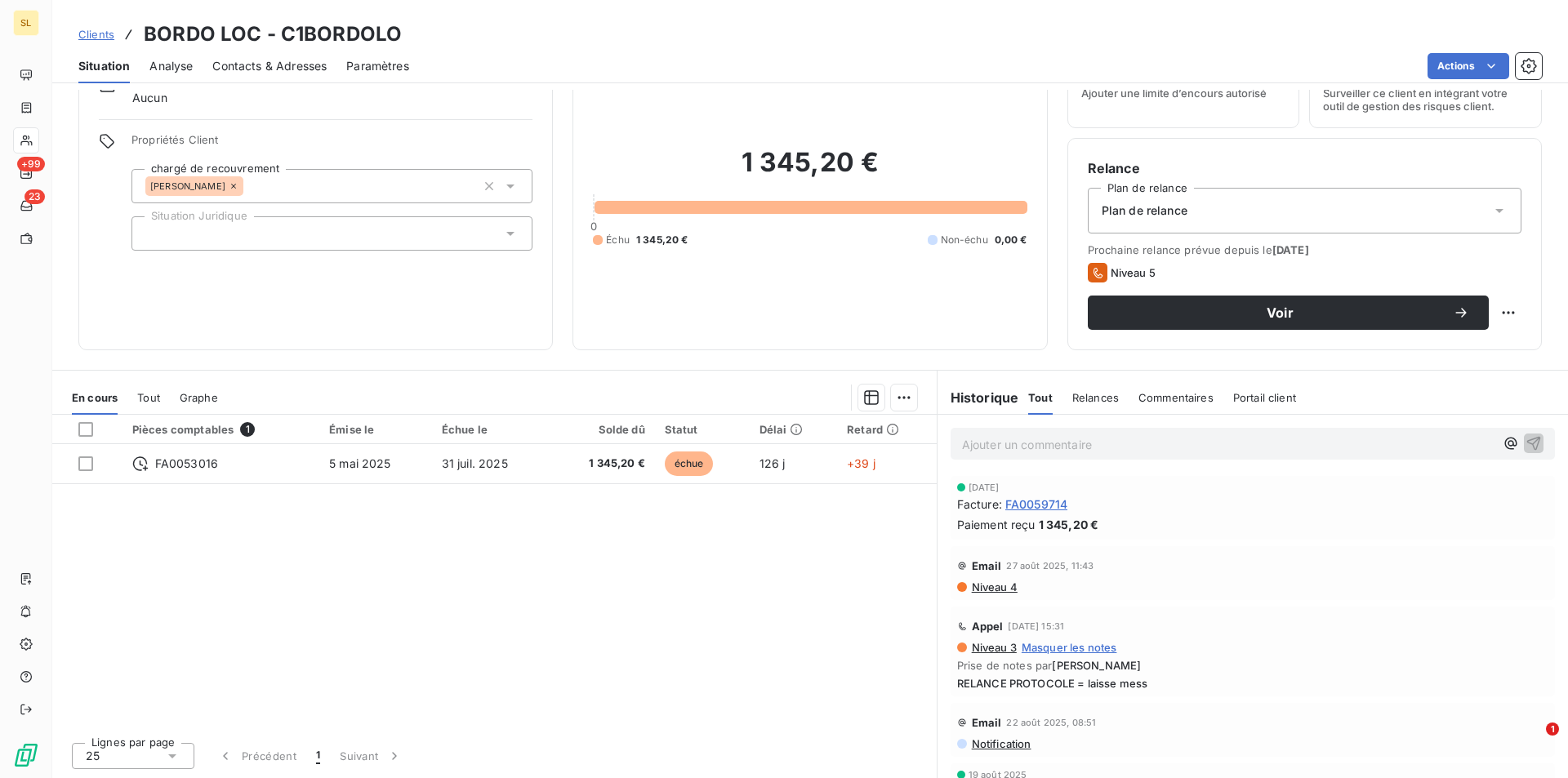
click at [989, 584] on span "Niveau 4" at bounding box center [994, 587] width 47 height 13
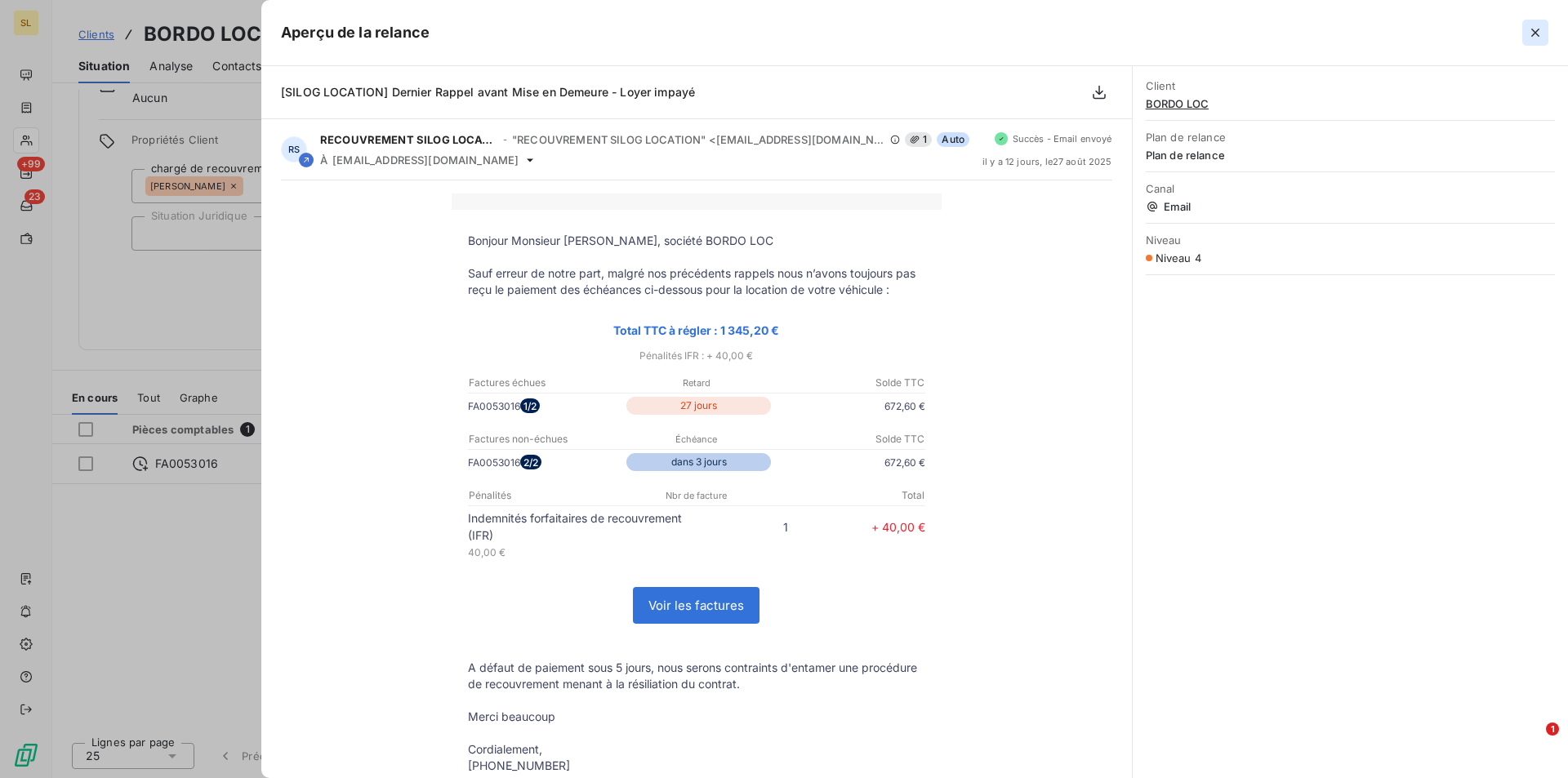
click at [1533, 35] on icon "button" at bounding box center [1536, 33] width 17 height 17
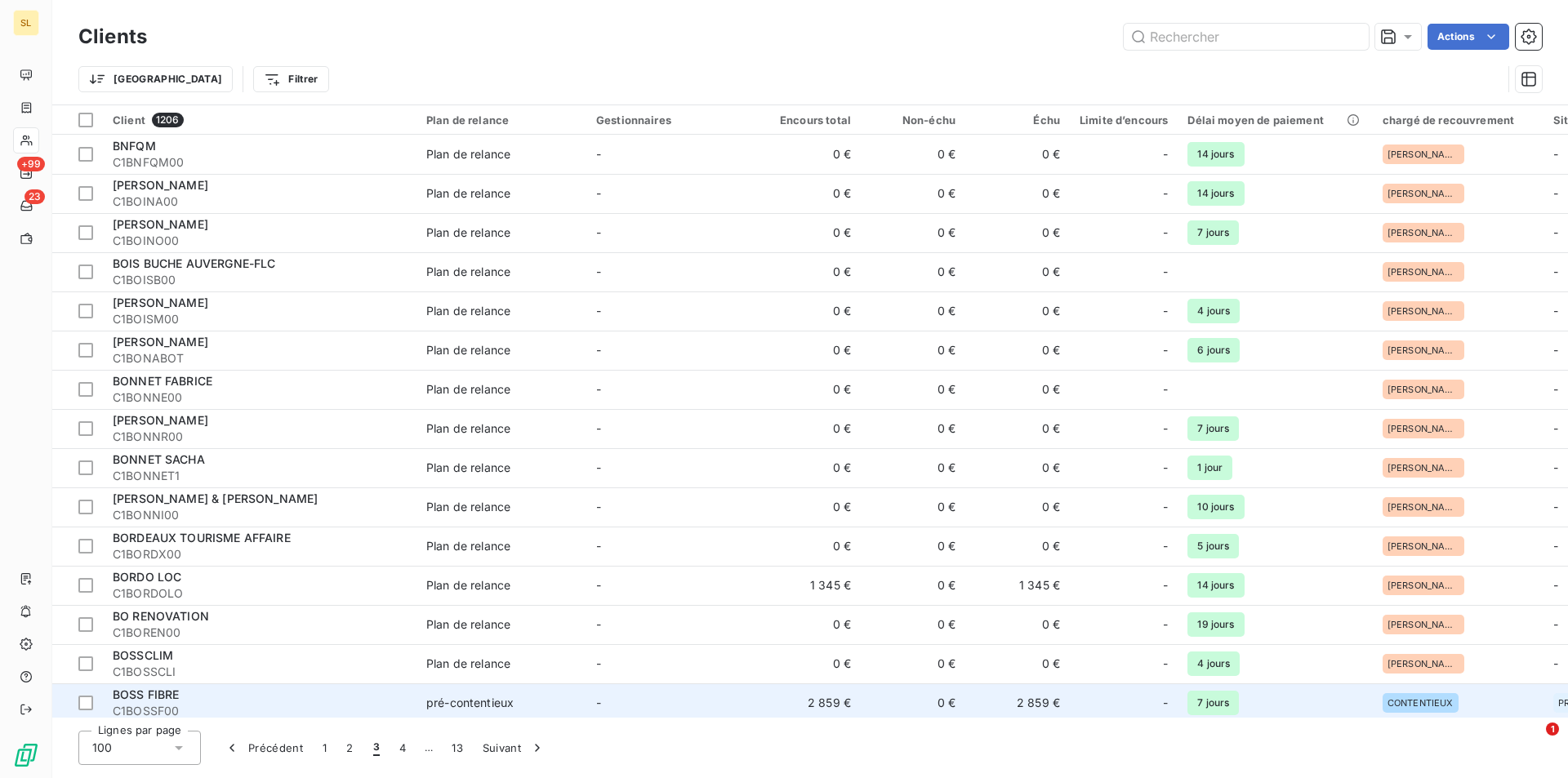
click at [197, 698] on div "BOSS FIBRE" at bounding box center [259, 695] width 294 height 17
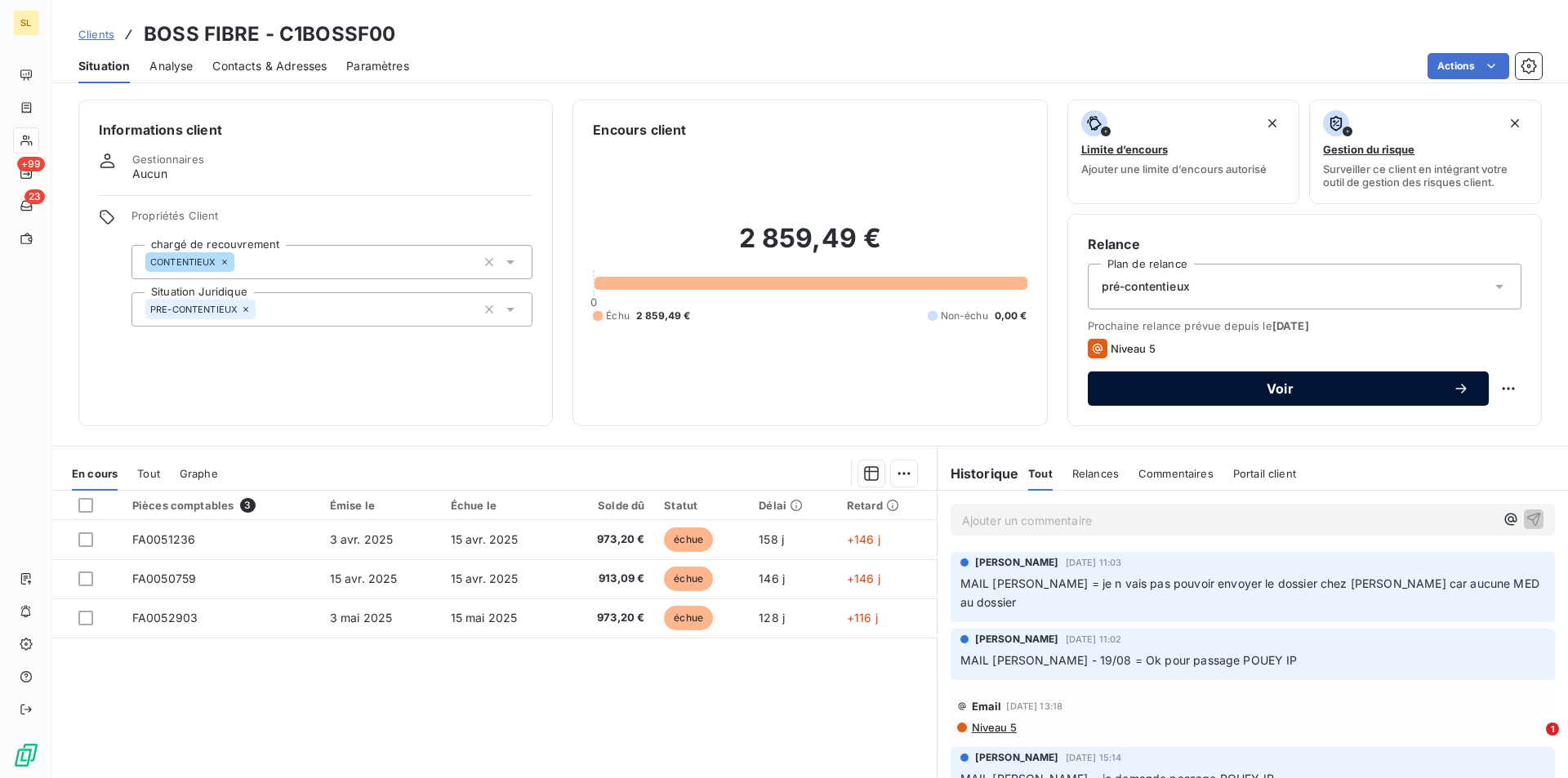
click at [1275, 393] on span "Voir" at bounding box center [1281, 389] width 345 height 13
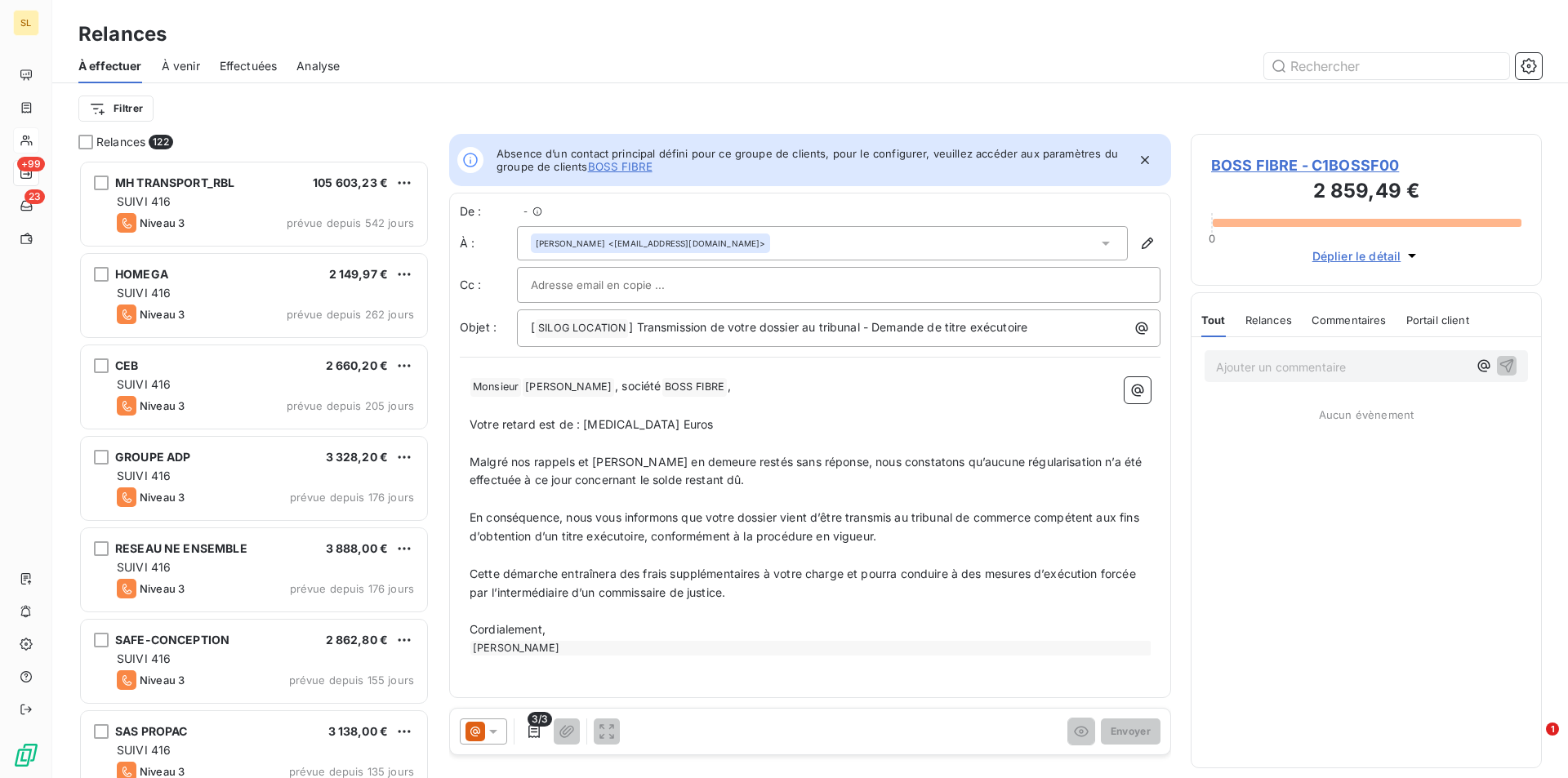
scroll to position [605, 339]
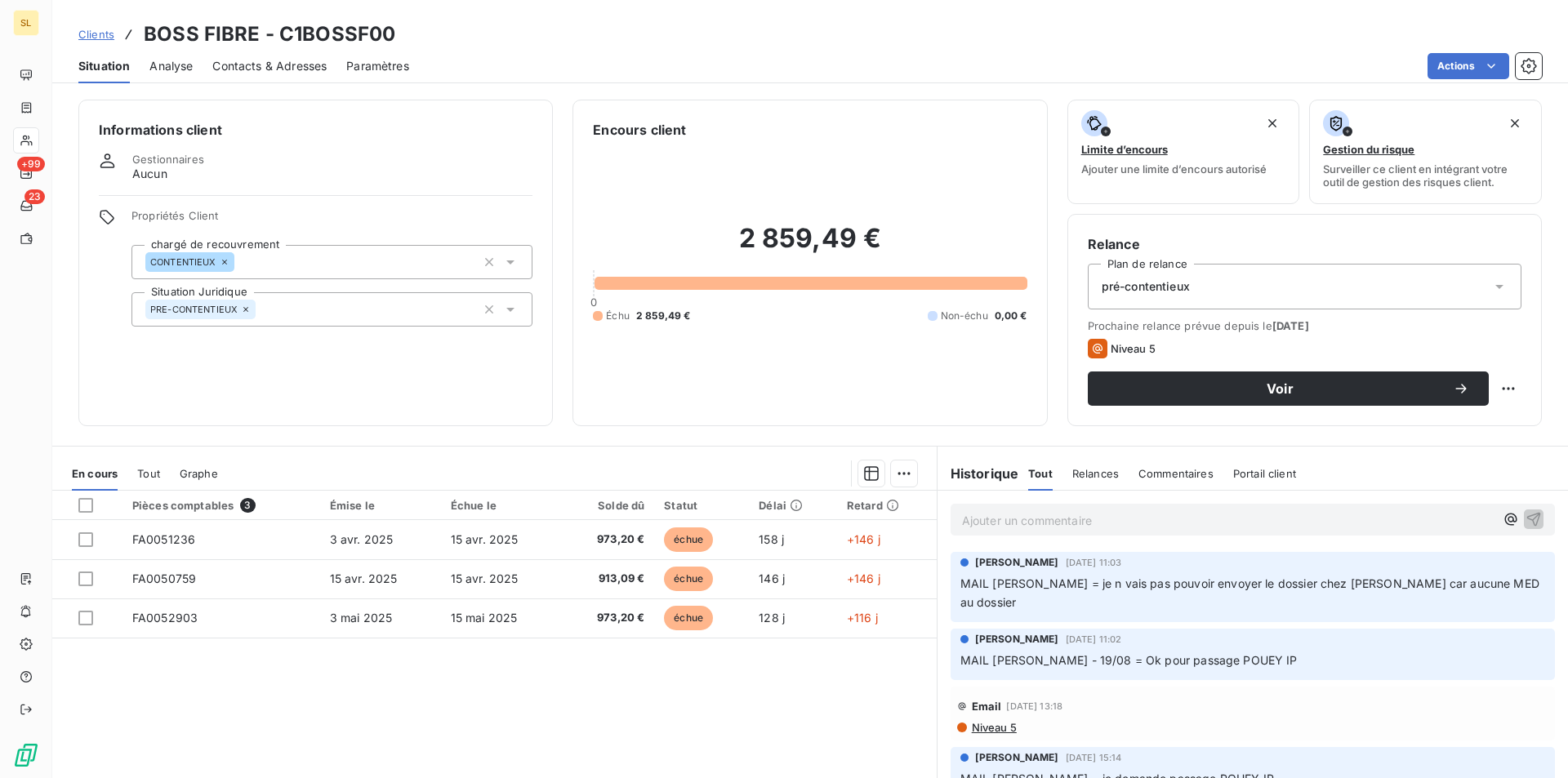
click at [966, 480] on h6 "Historique" at bounding box center [979, 473] width 81 height 19
click at [1037, 474] on span "Tout" at bounding box center [1041, 473] width 25 height 13
click at [1087, 476] on span "Relances" at bounding box center [1096, 473] width 46 height 13
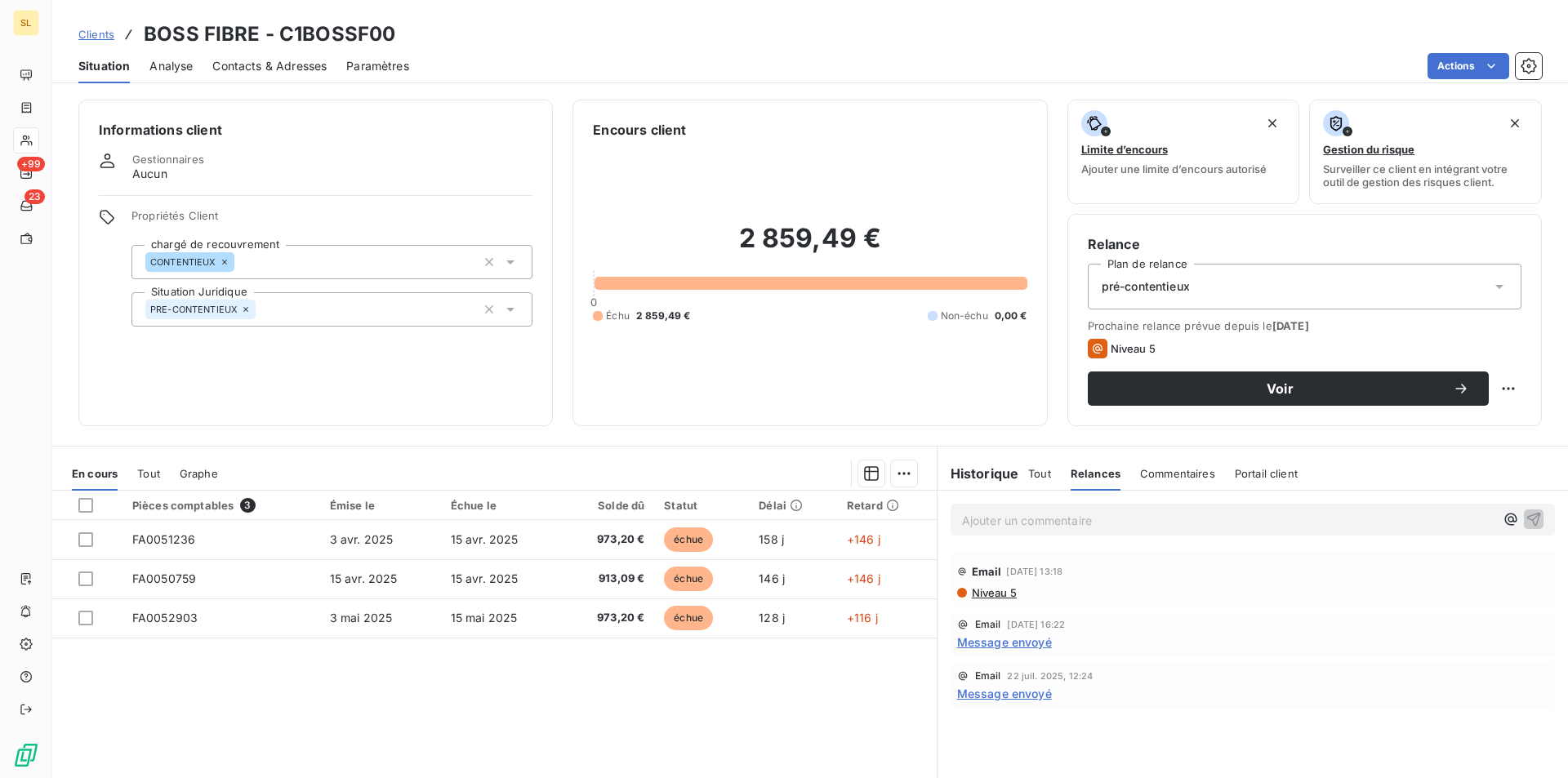
click at [996, 595] on span "Niveau 5" at bounding box center [994, 592] width 46 height 13
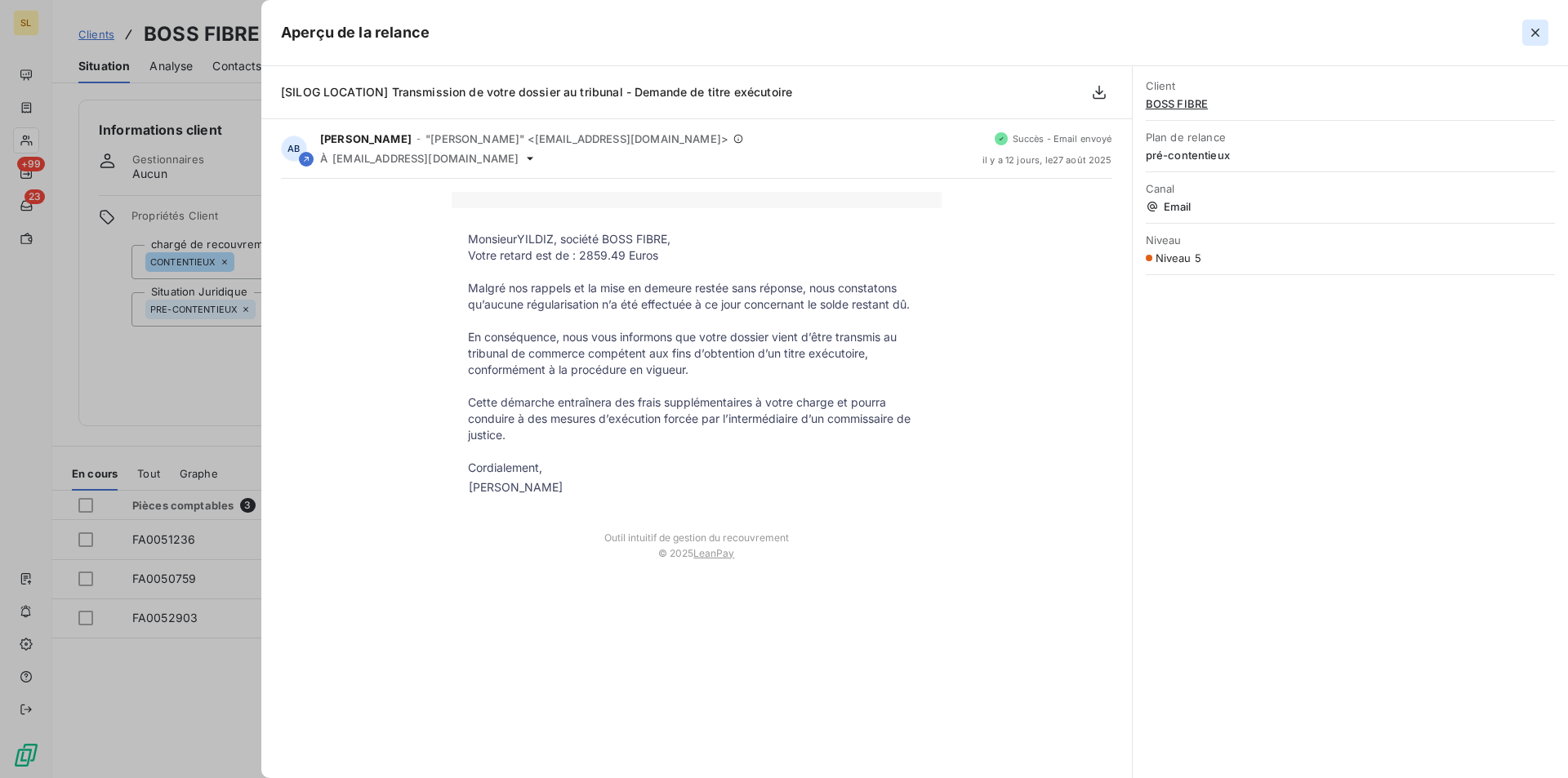
click at [1528, 29] on icon "button" at bounding box center [1536, 33] width 17 height 17
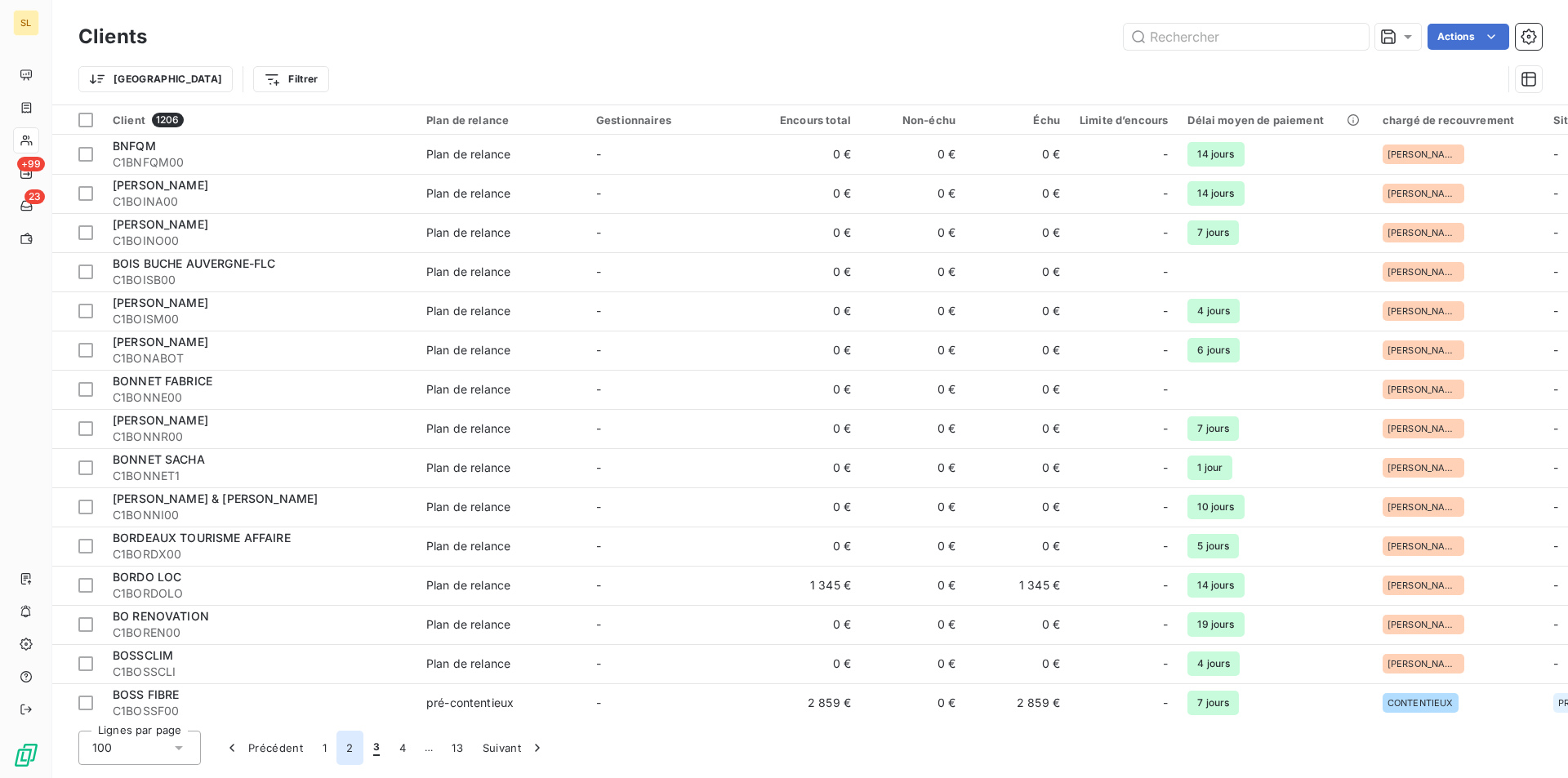
click at [351, 748] on button "2" at bounding box center [349, 748] width 26 height 34
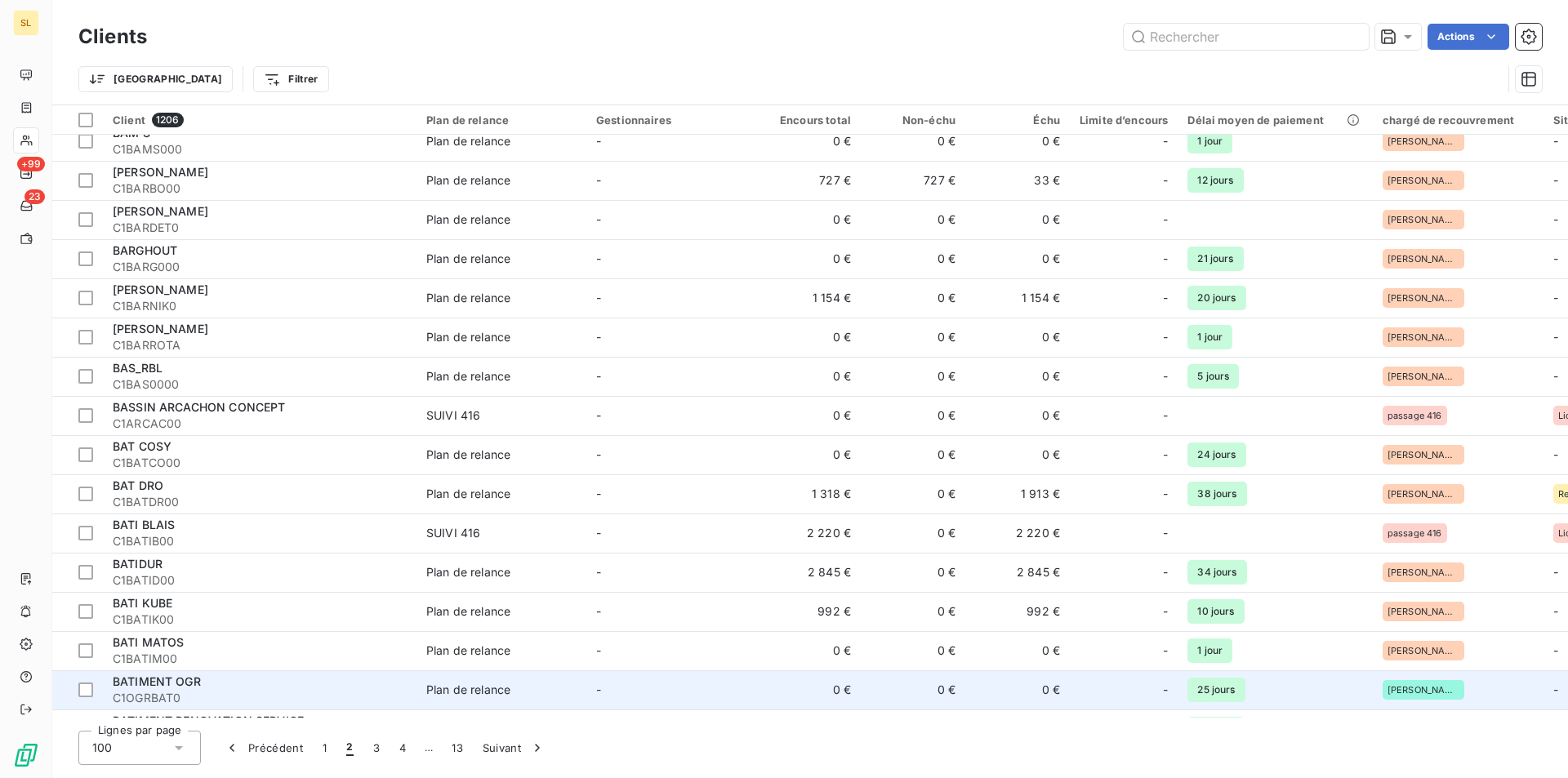
scroll to position [1088, 0]
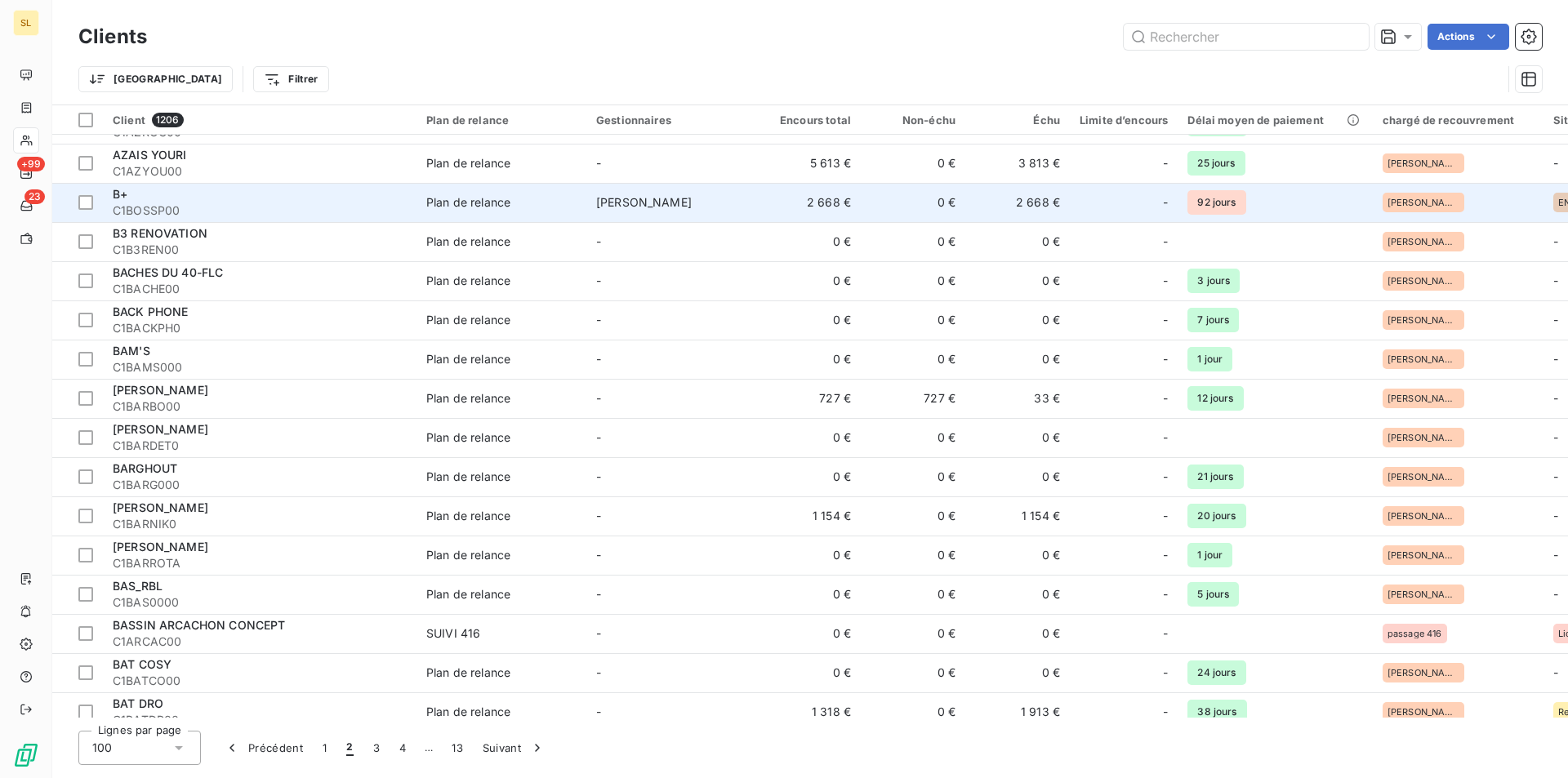
click at [481, 210] on td "Plan de relance" at bounding box center [501, 202] width 170 height 39
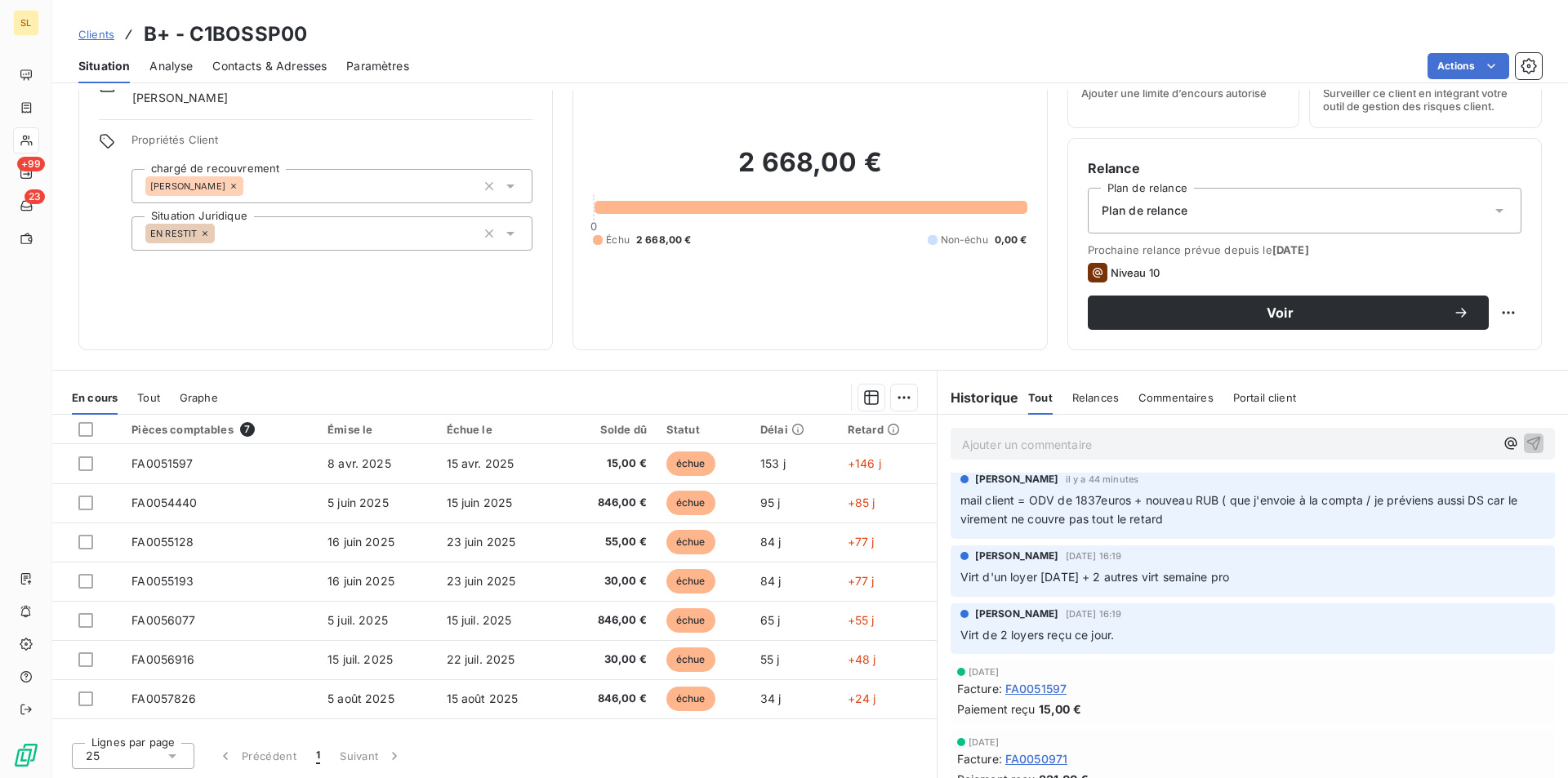
scroll to position [186, 0]
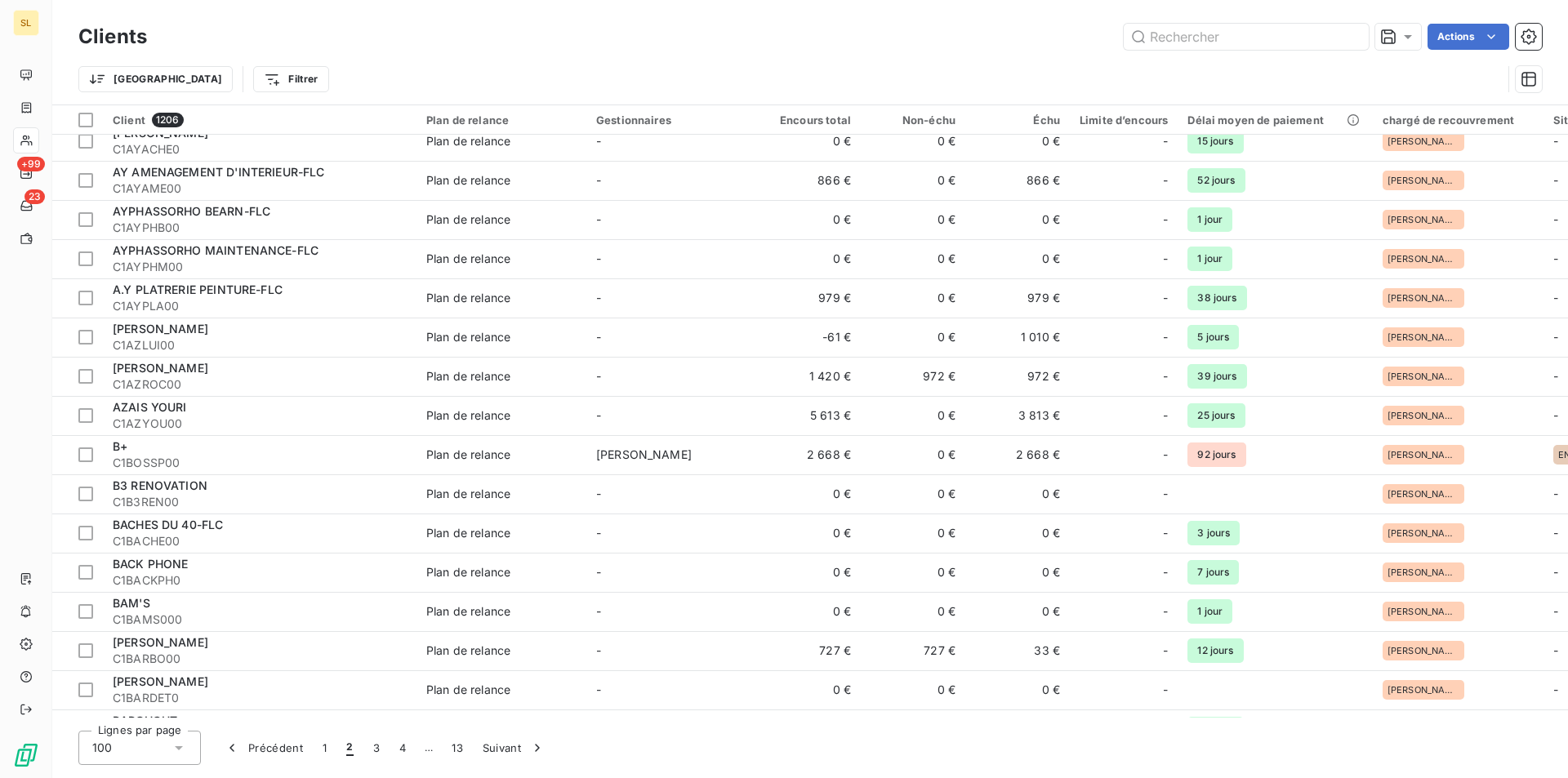
scroll to position [831, 0]
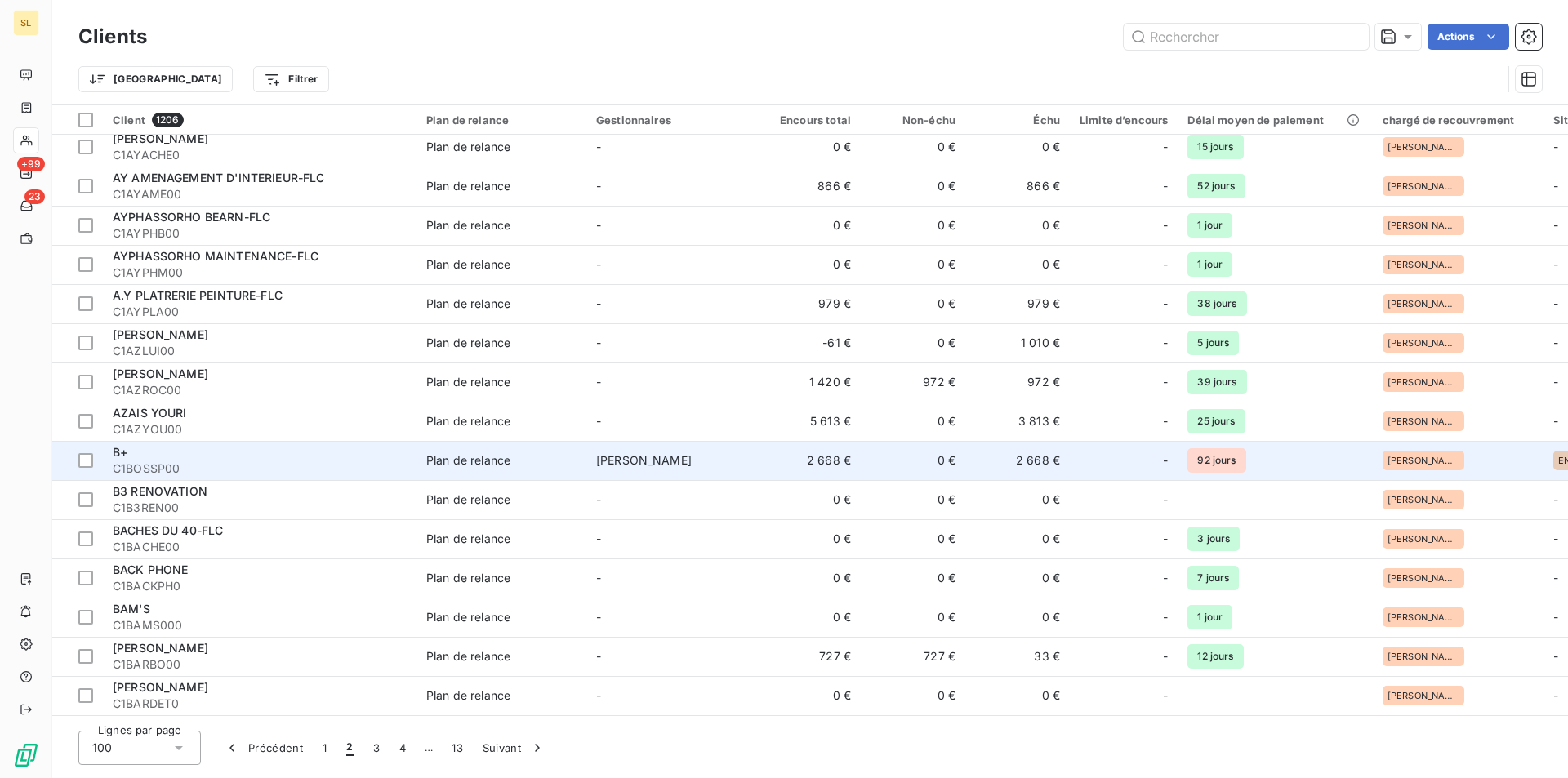
click at [723, 463] on td "[PERSON_NAME]" at bounding box center [671, 461] width 170 height 39
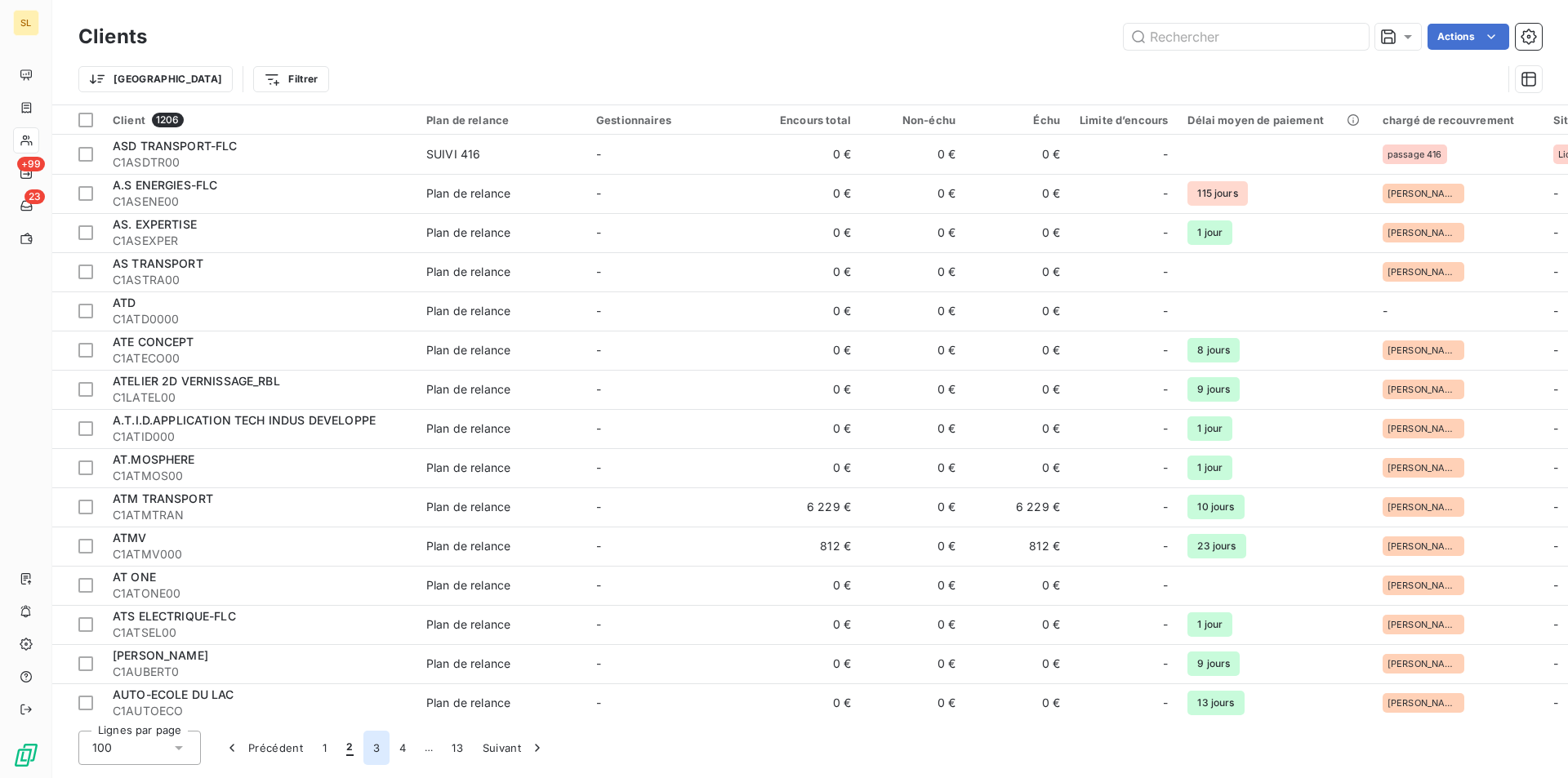
click at [371, 750] on button "3" at bounding box center [377, 748] width 26 height 34
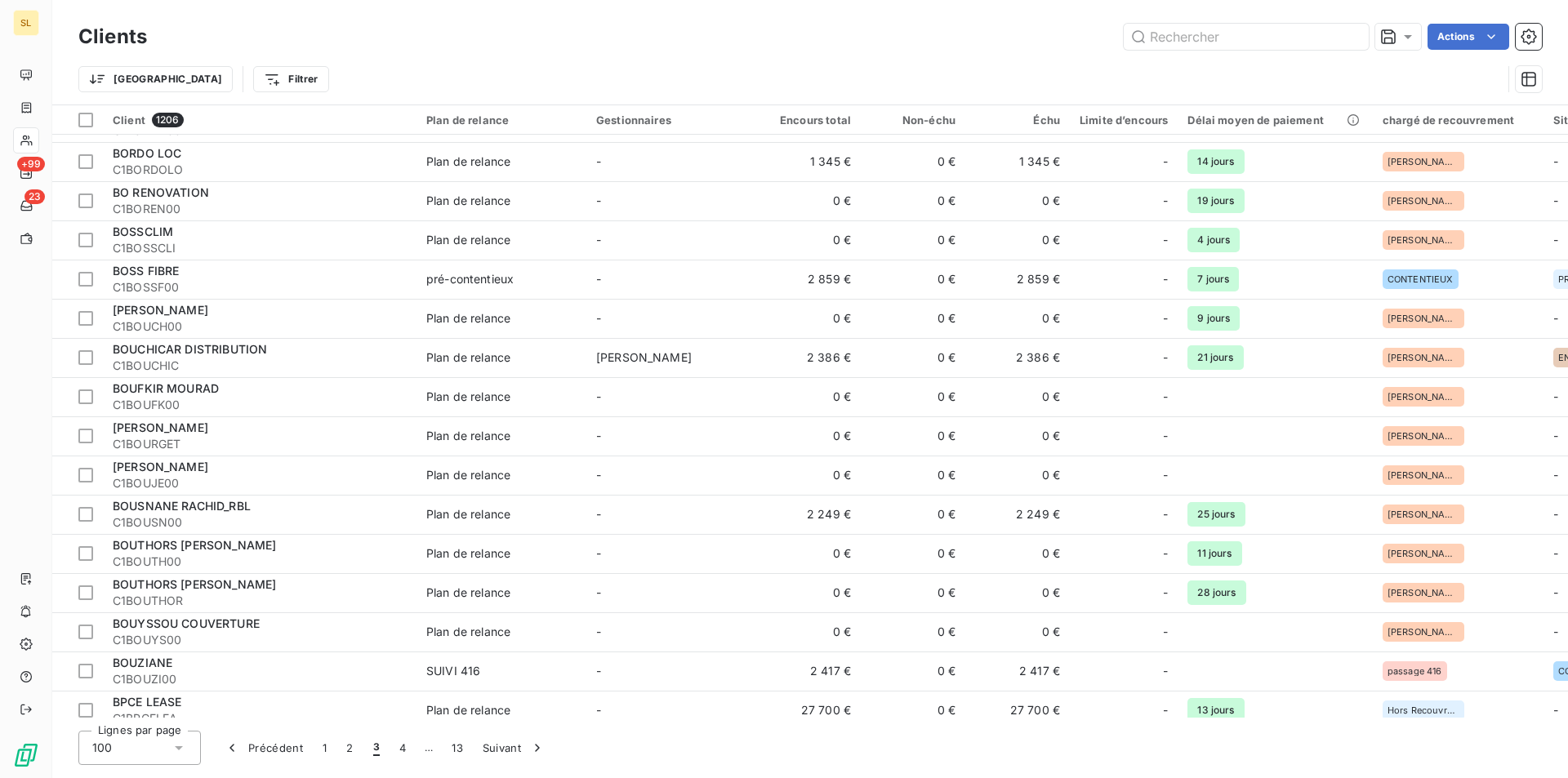
scroll to position [436, 0]
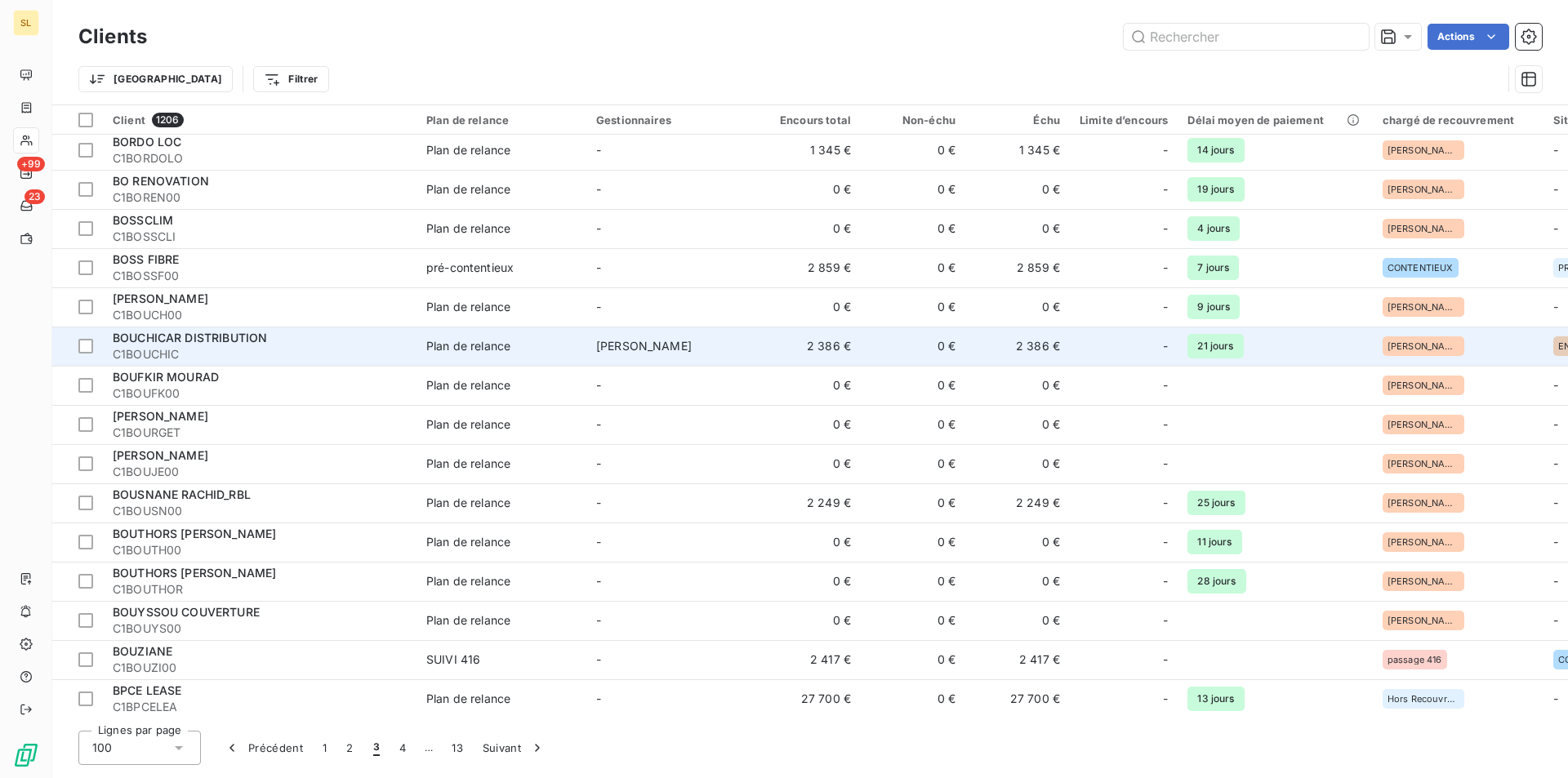
click at [635, 348] on span "[PERSON_NAME]" at bounding box center [645, 345] width 96 height 14
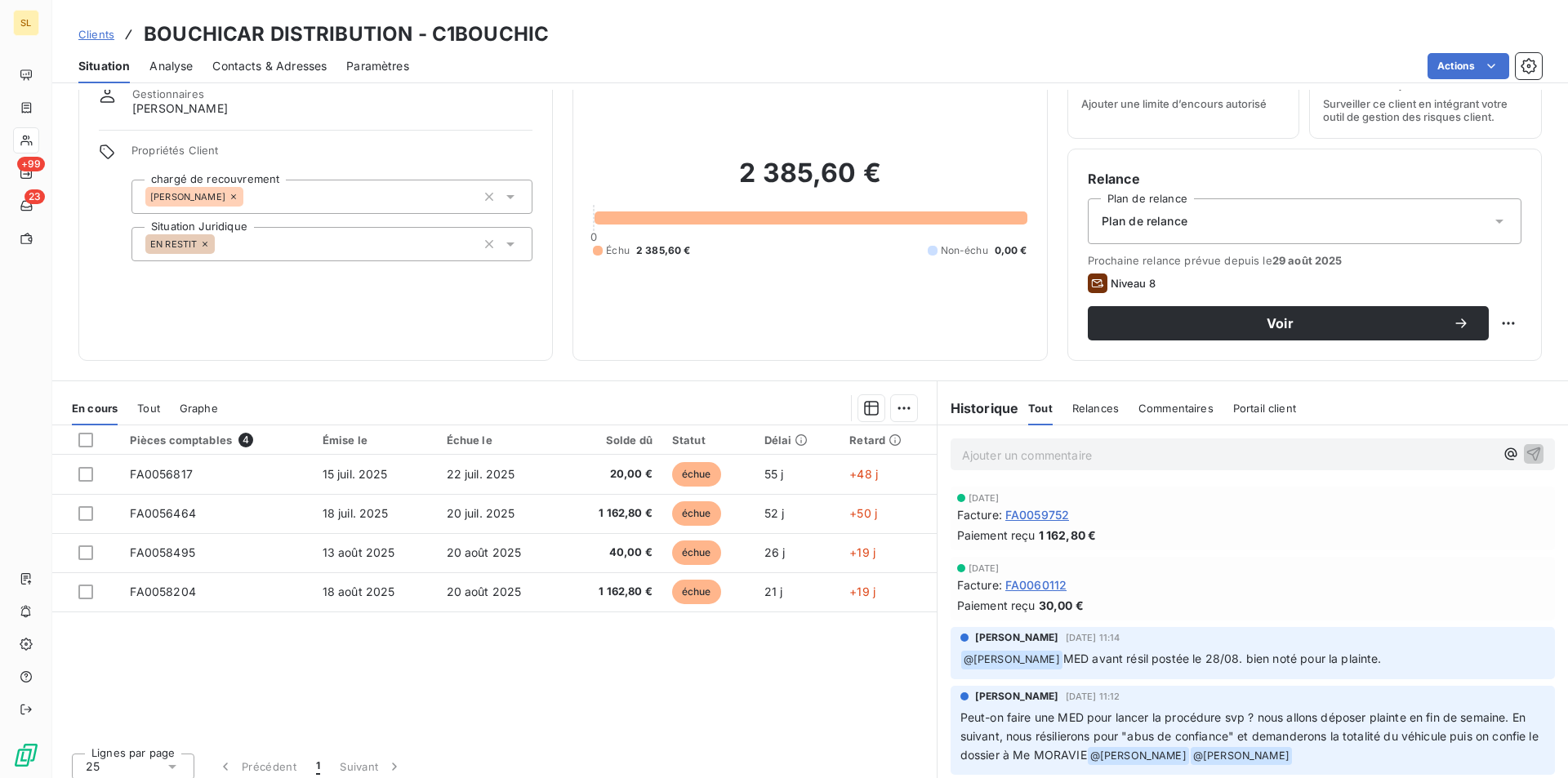
scroll to position [76, 0]
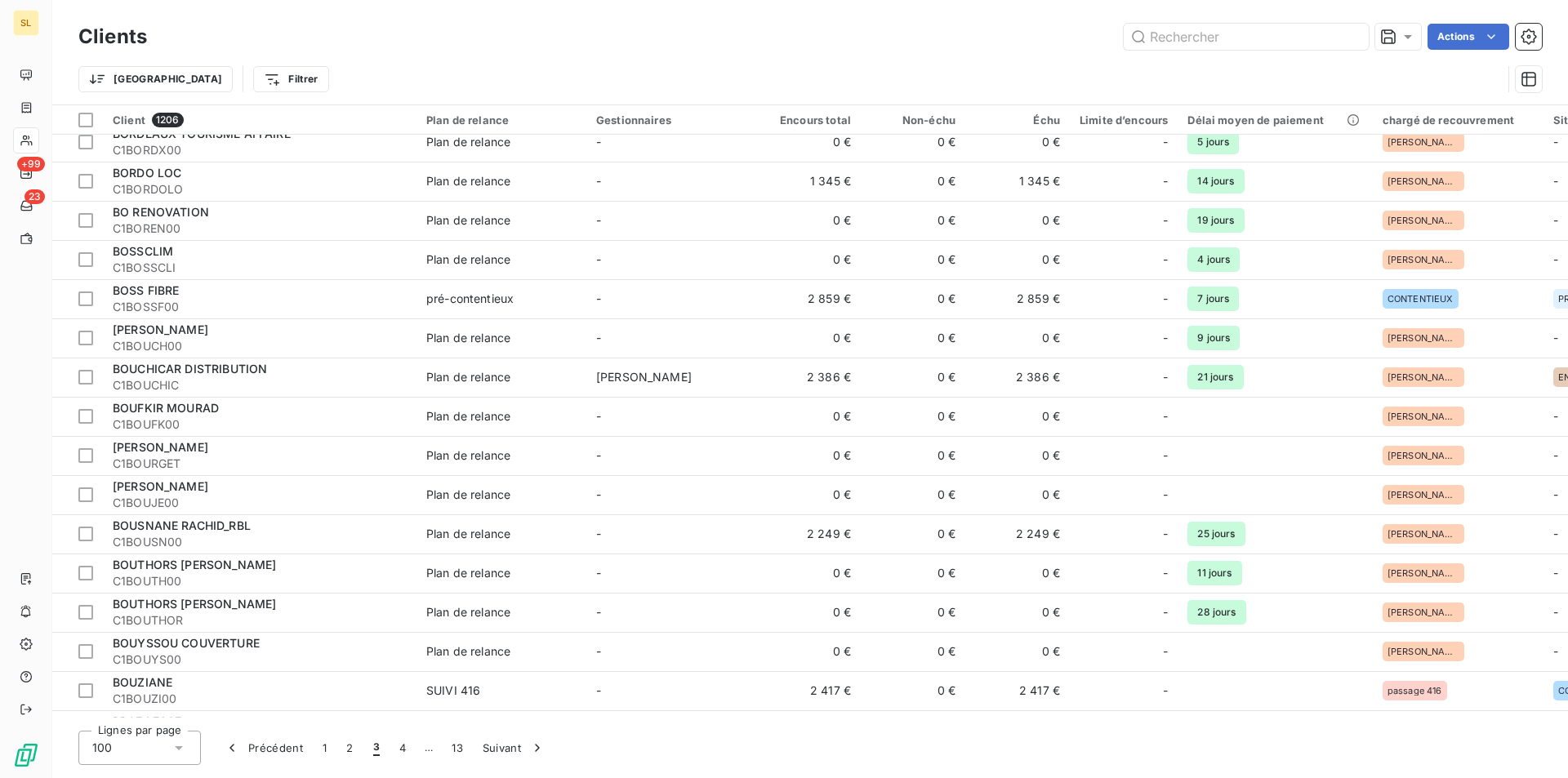
scroll to position [436, 0]
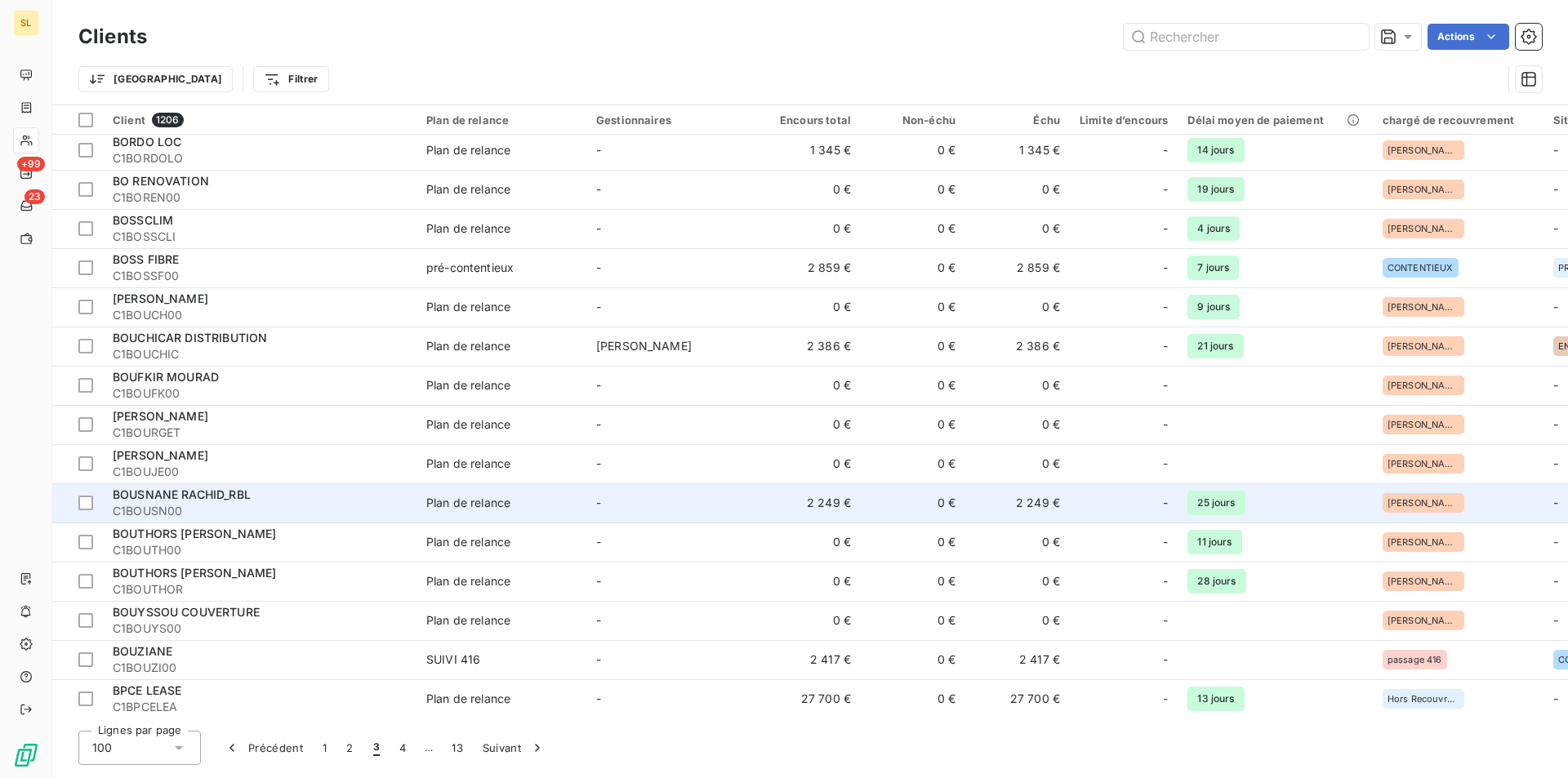
click at [199, 503] on span "C1BOUSN00" at bounding box center [259, 511] width 294 height 17
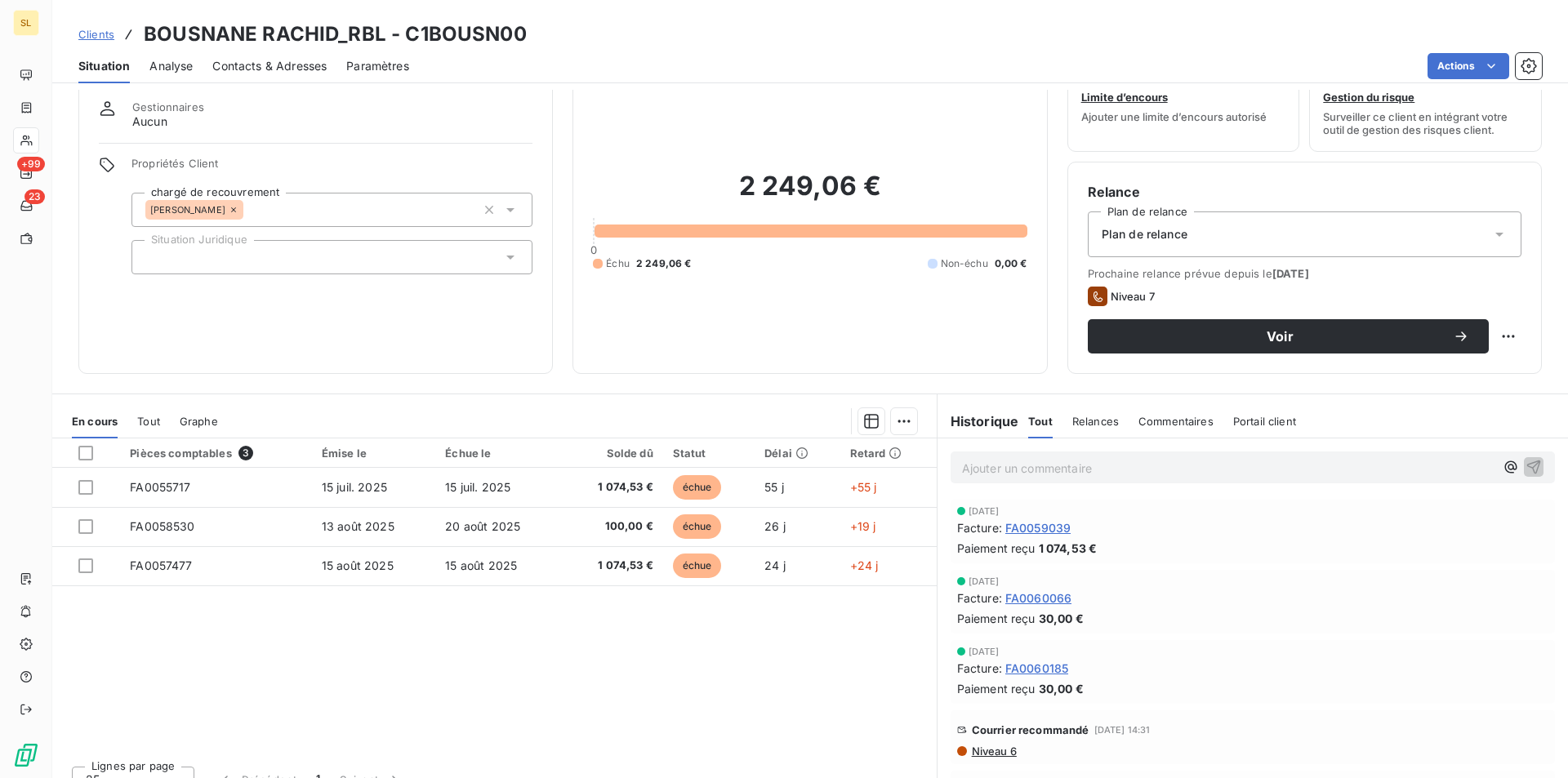
scroll to position [76, 0]
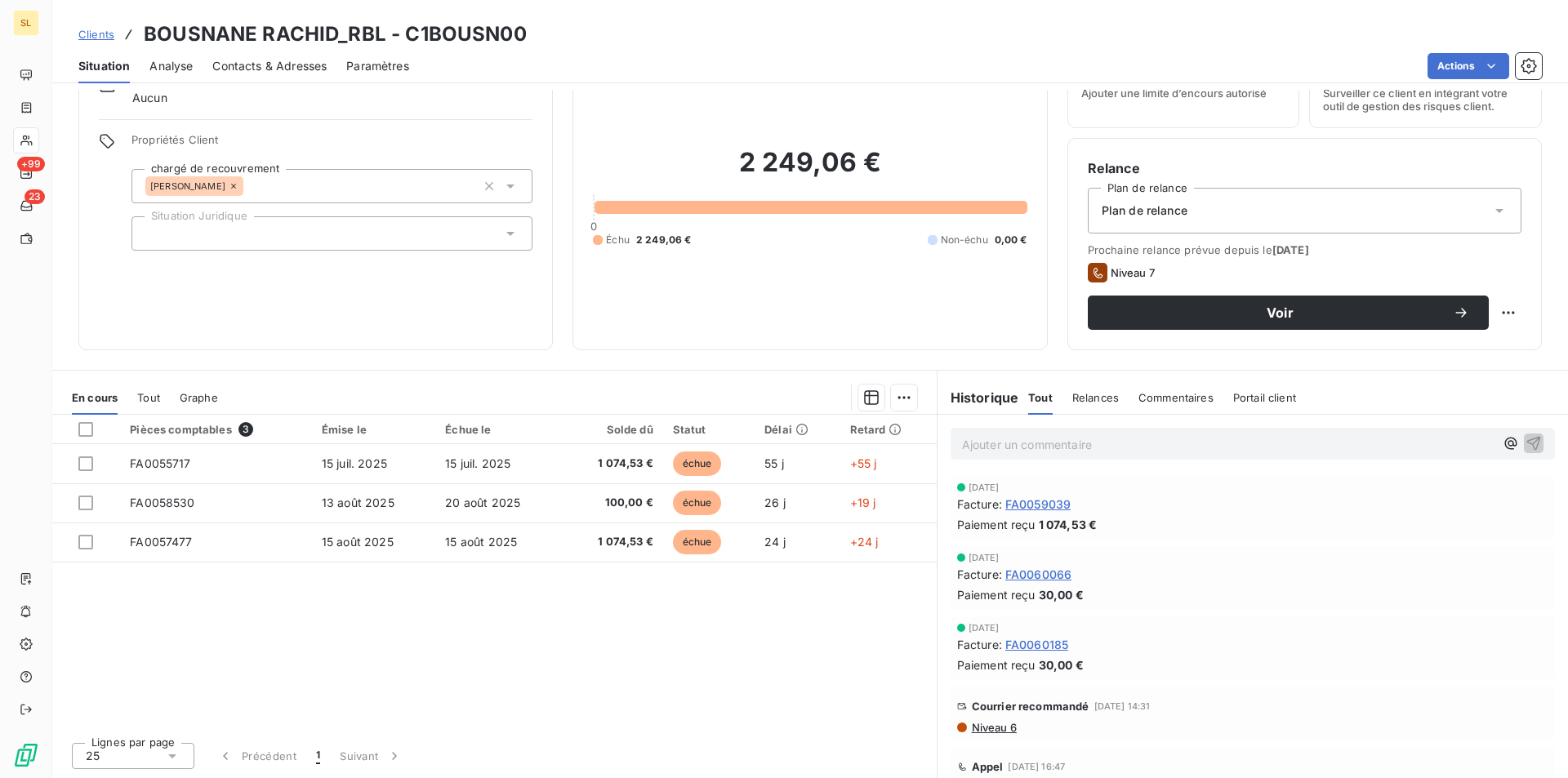
click at [976, 726] on span "Niveau 6" at bounding box center [994, 727] width 46 height 13
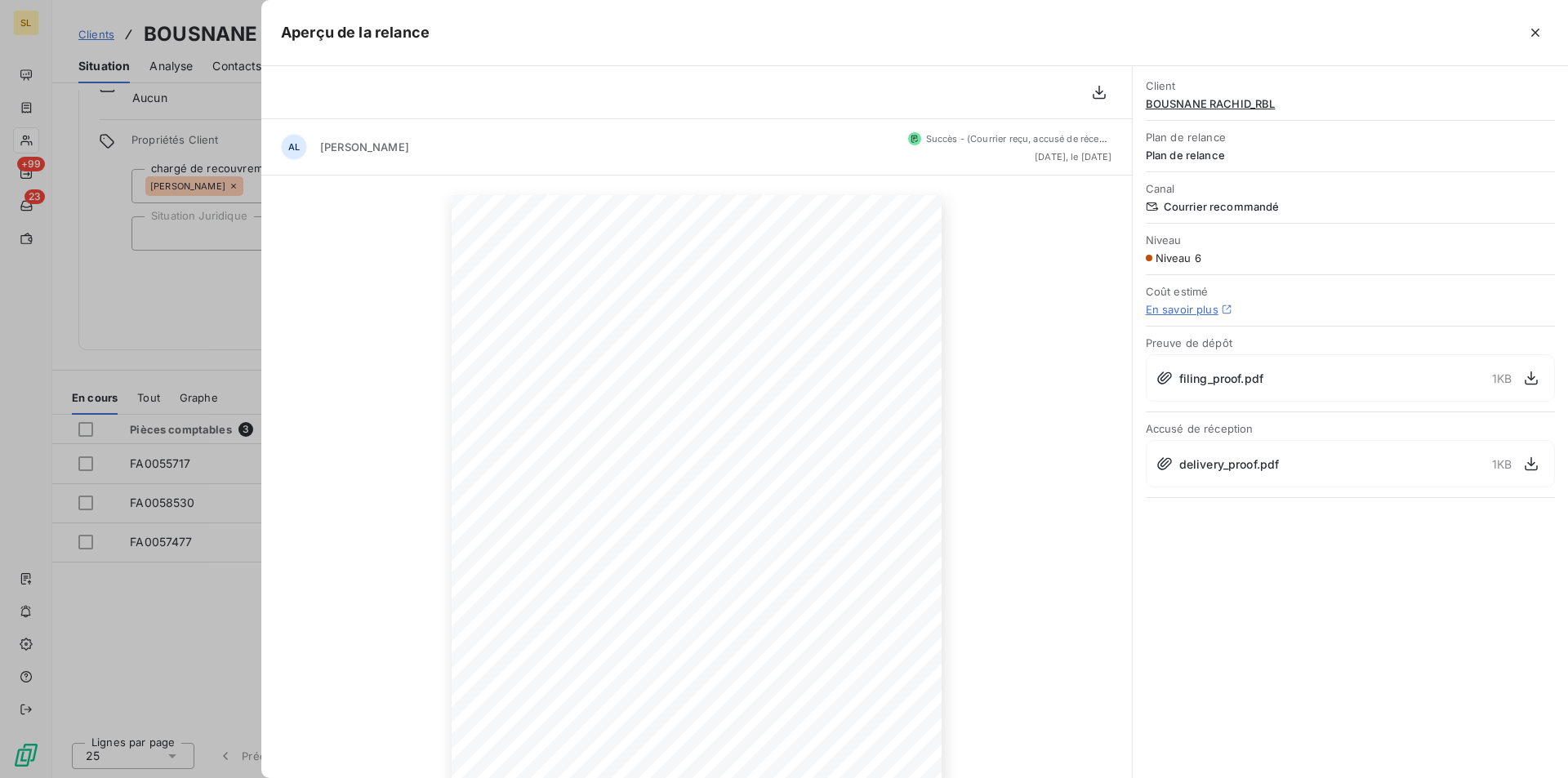
click at [1536, 29] on icon "button" at bounding box center [1536, 33] width 17 height 17
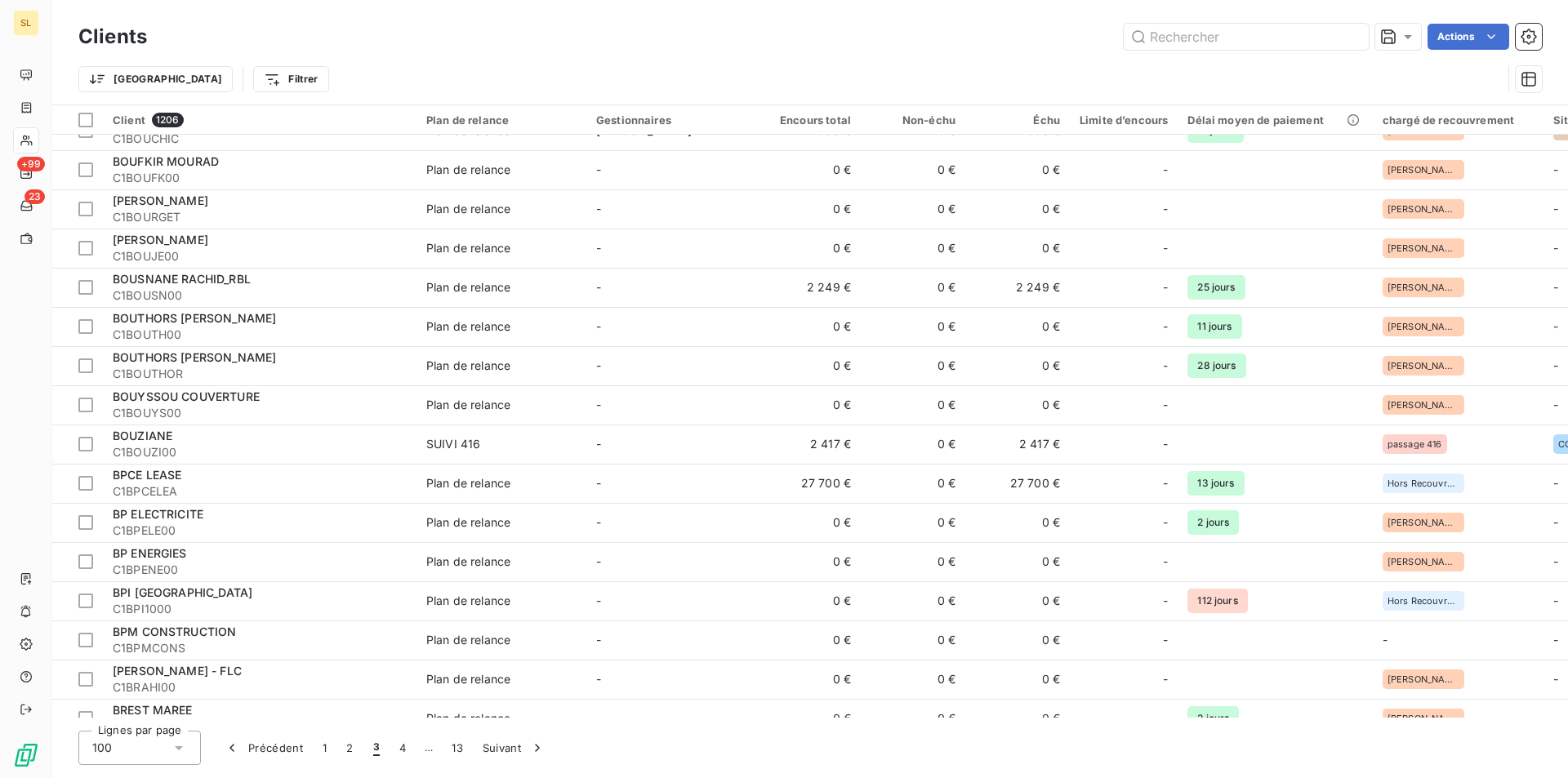
scroll to position [871, 0]
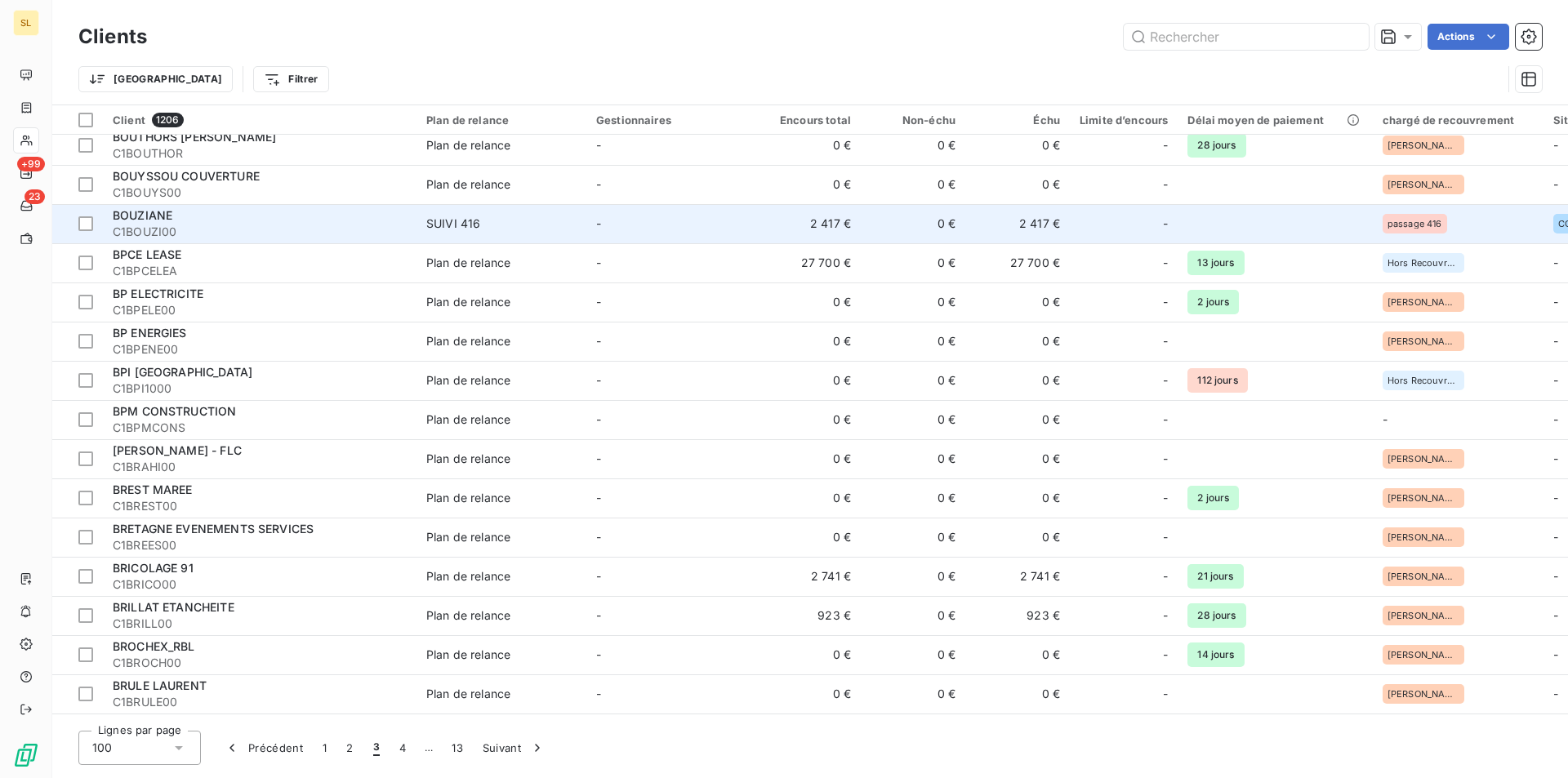
click at [841, 222] on td "2 417 €" at bounding box center [808, 223] width 104 height 39
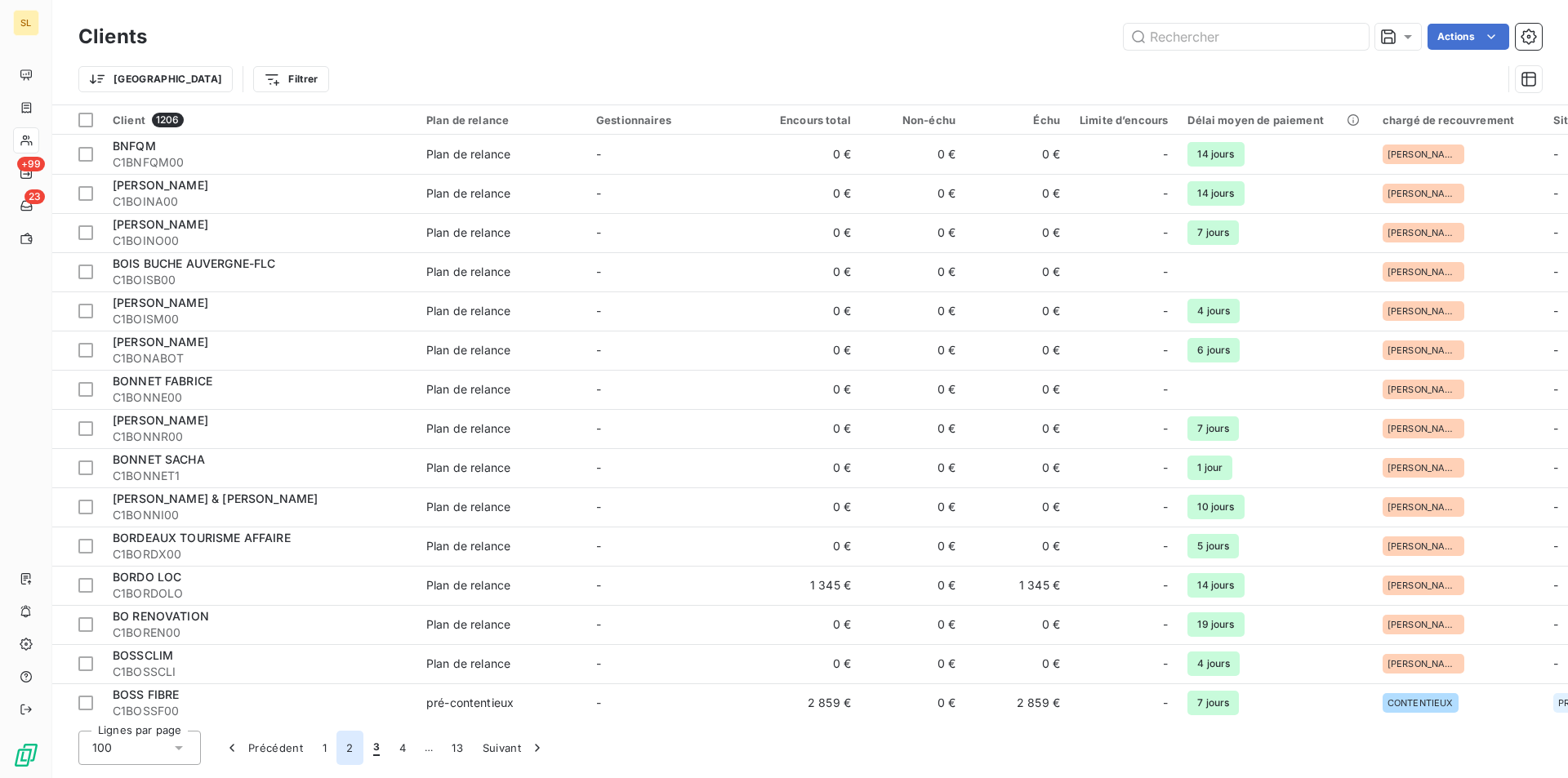
click at [347, 747] on button "2" at bounding box center [349, 748] width 26 height 34
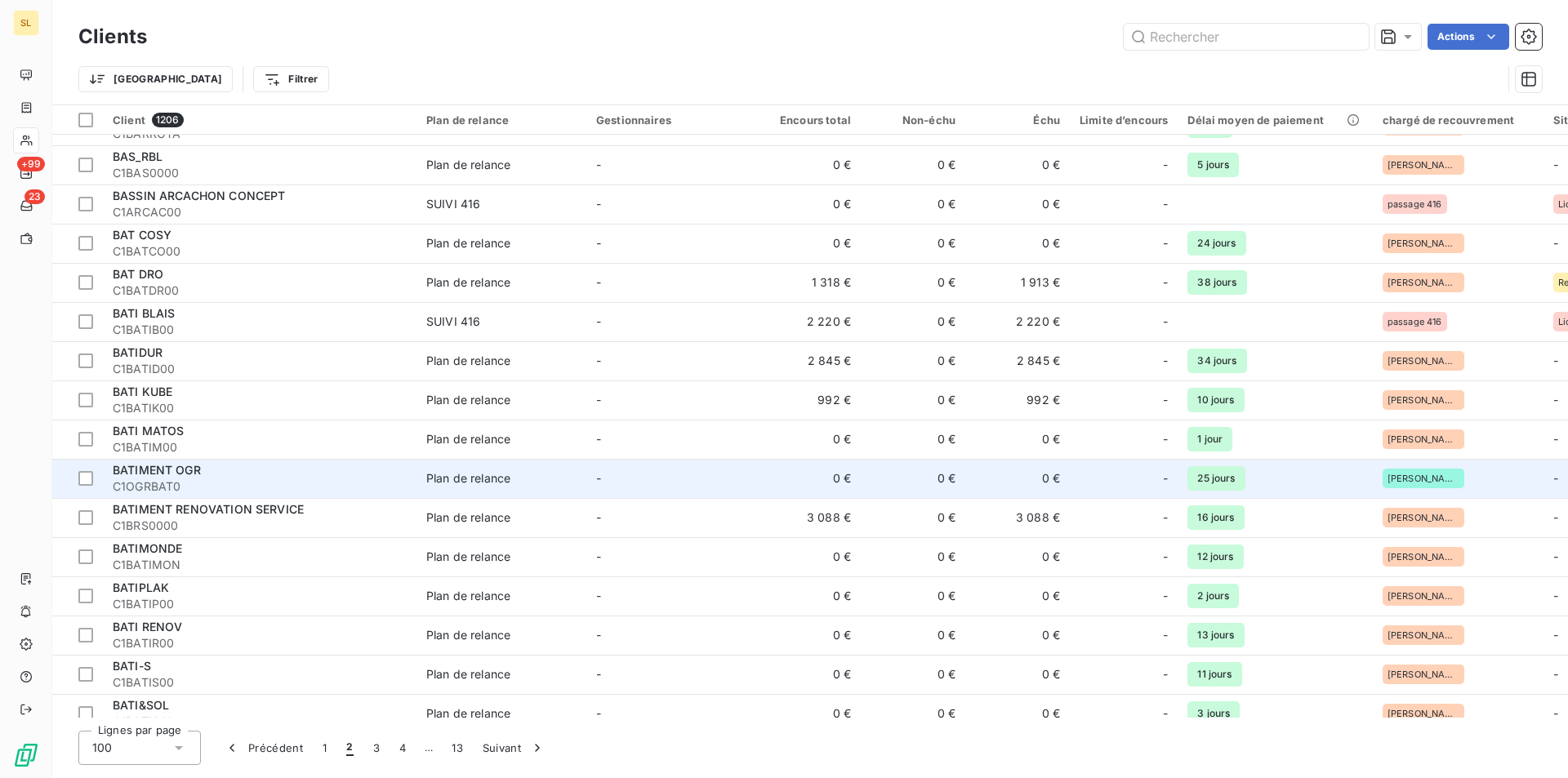
scroll to position [1523, 0]
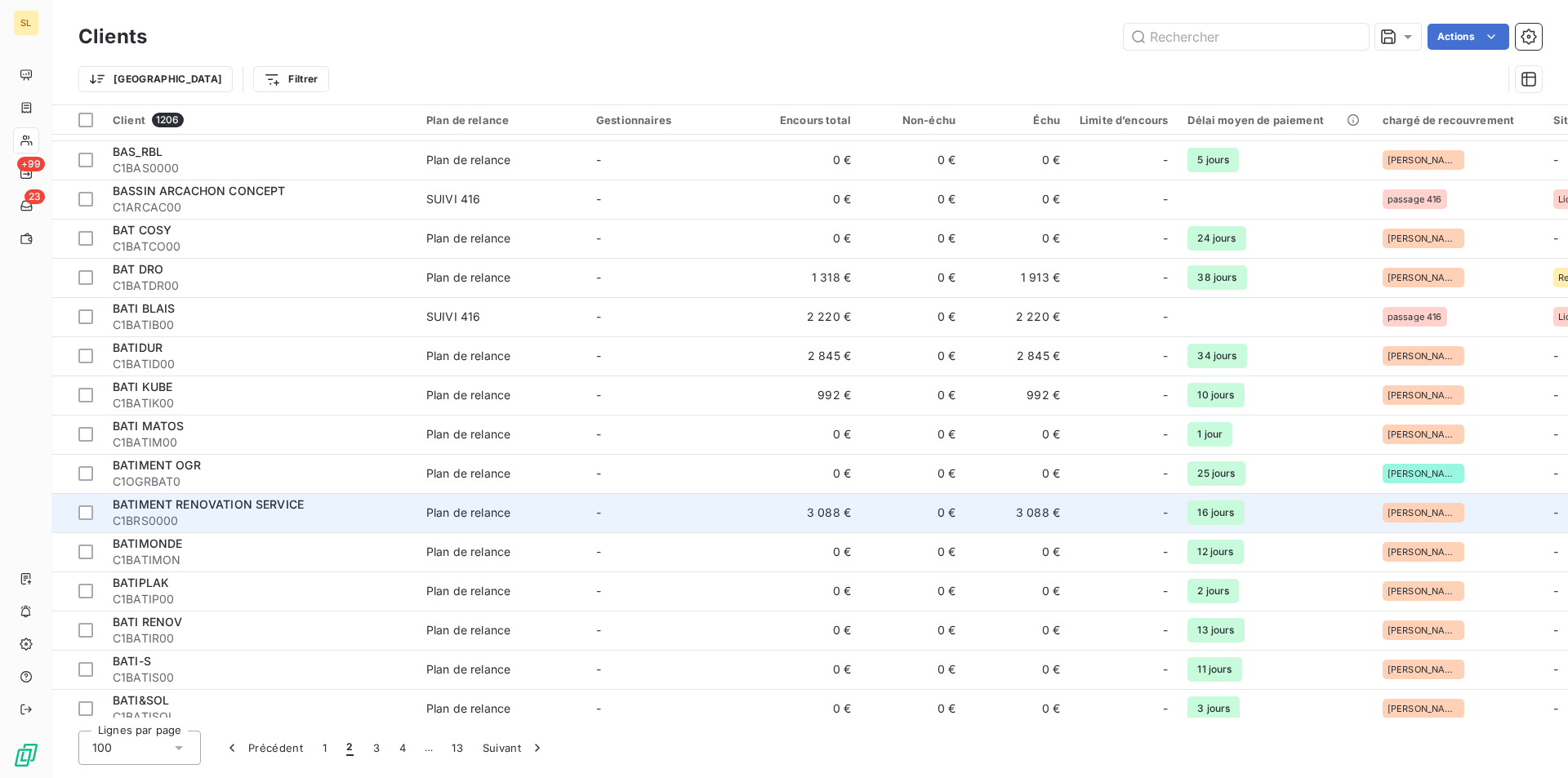
click at [479, 513] on div "Plan de relance" at bounding box center [468, 513] width 84 height 17
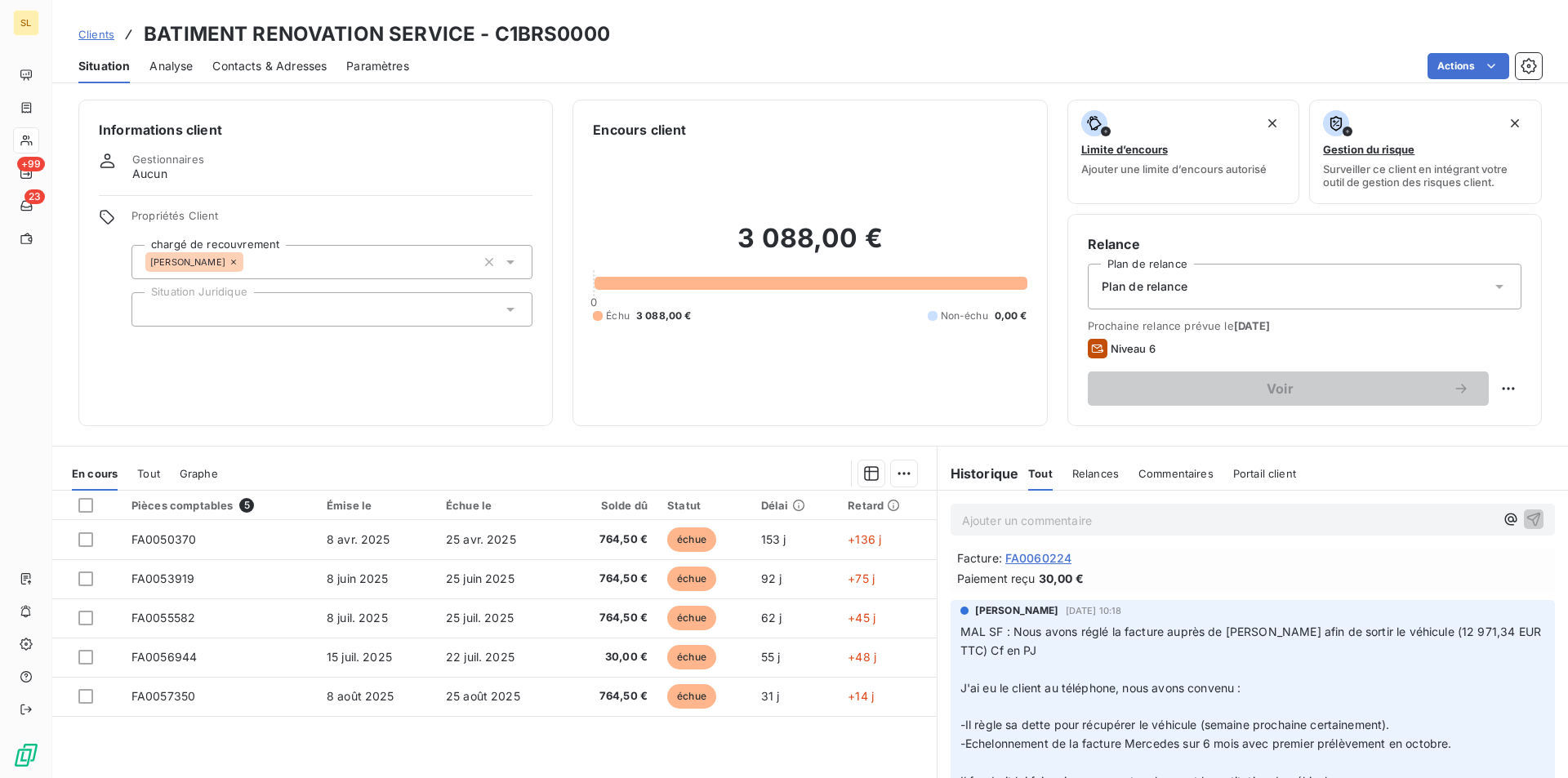
scroll to position [218, 0]
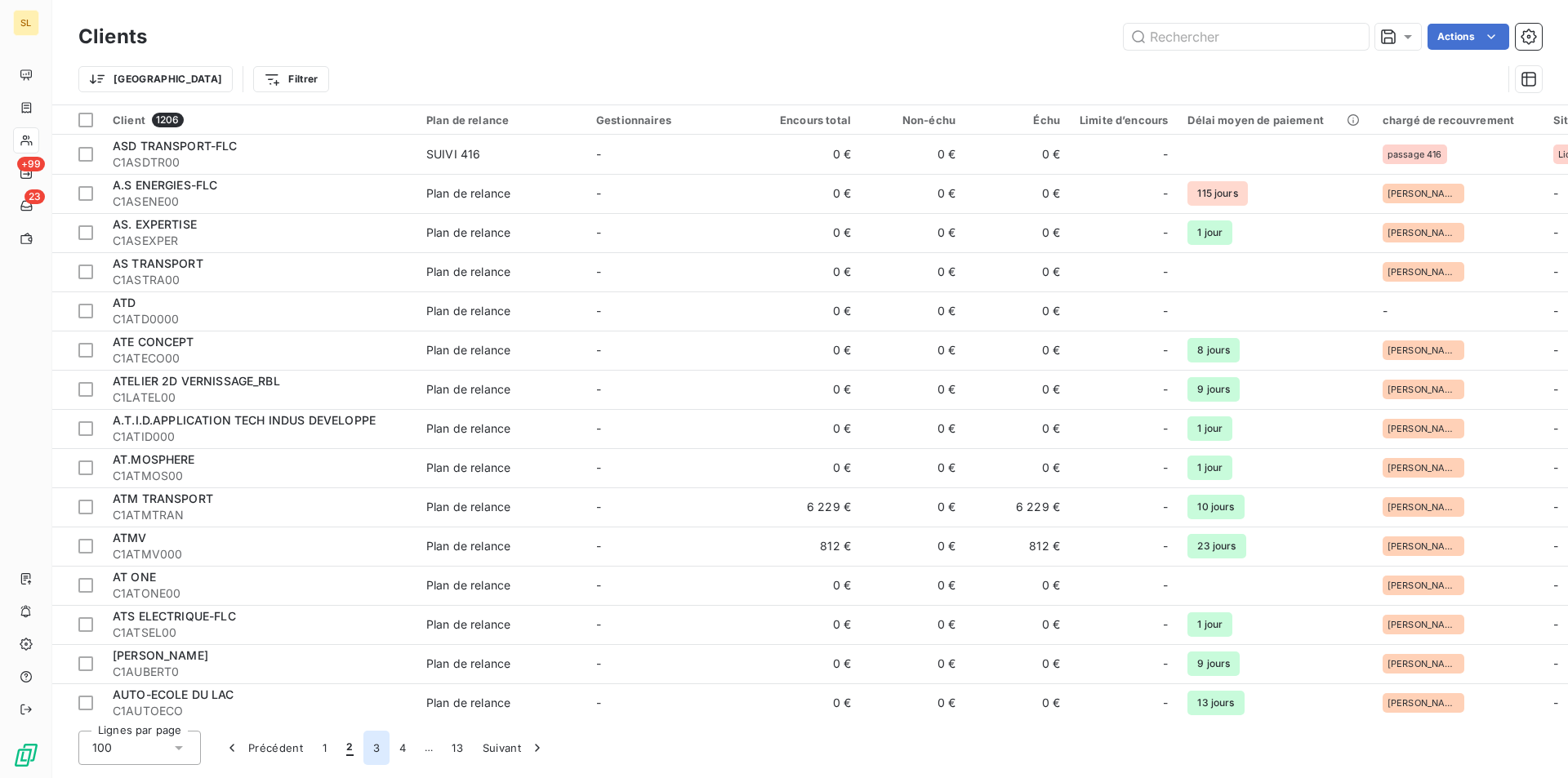
click at [380, 758] on button "3" at bounding box center [377, 748] width 26 height 34
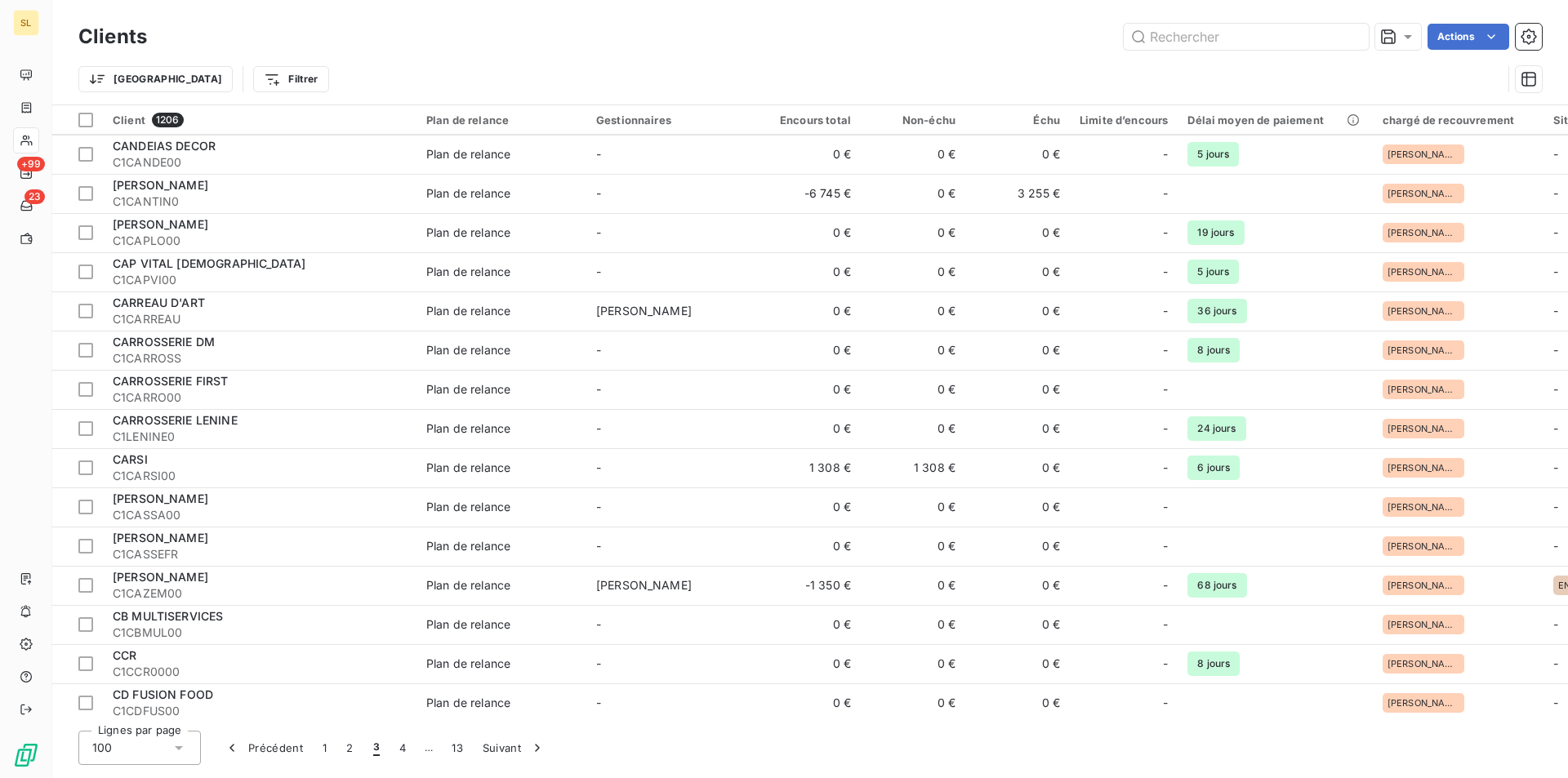
scroll to position [1742, 0]
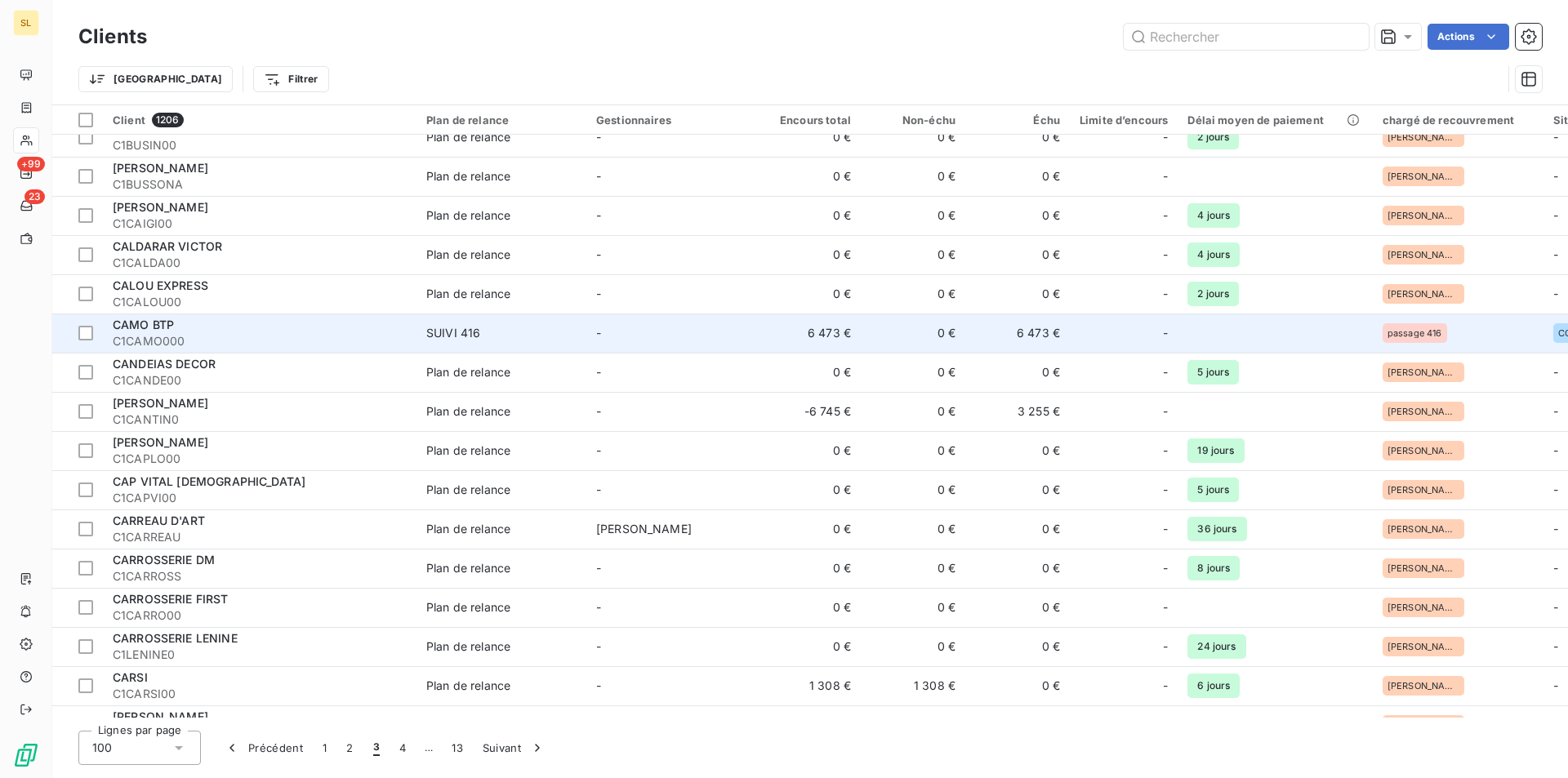
click at [830, 338] on td "6 473 €" at bounding box center [808, 333] width 104 height 39
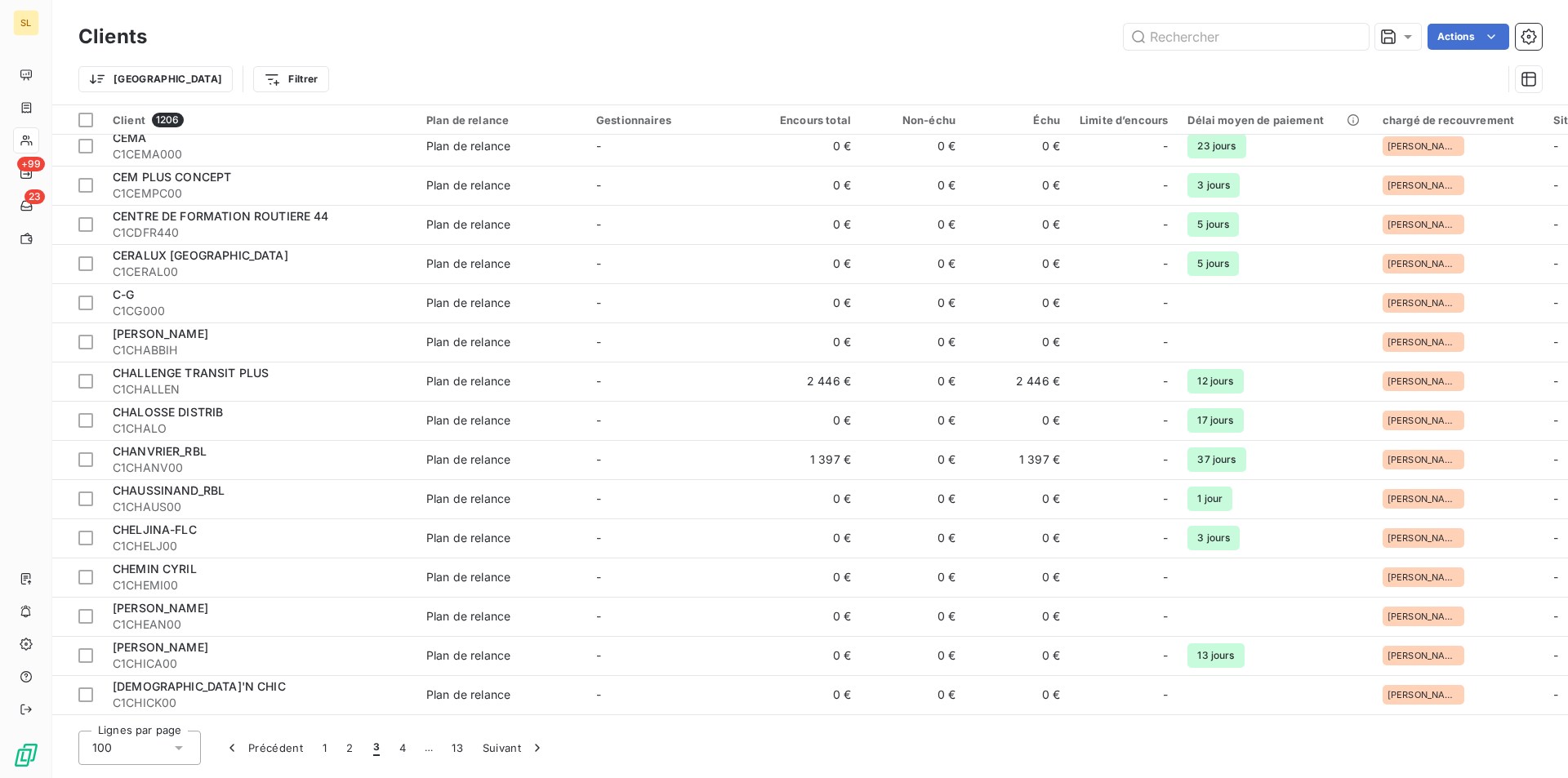
scroll to position [2690, 0]
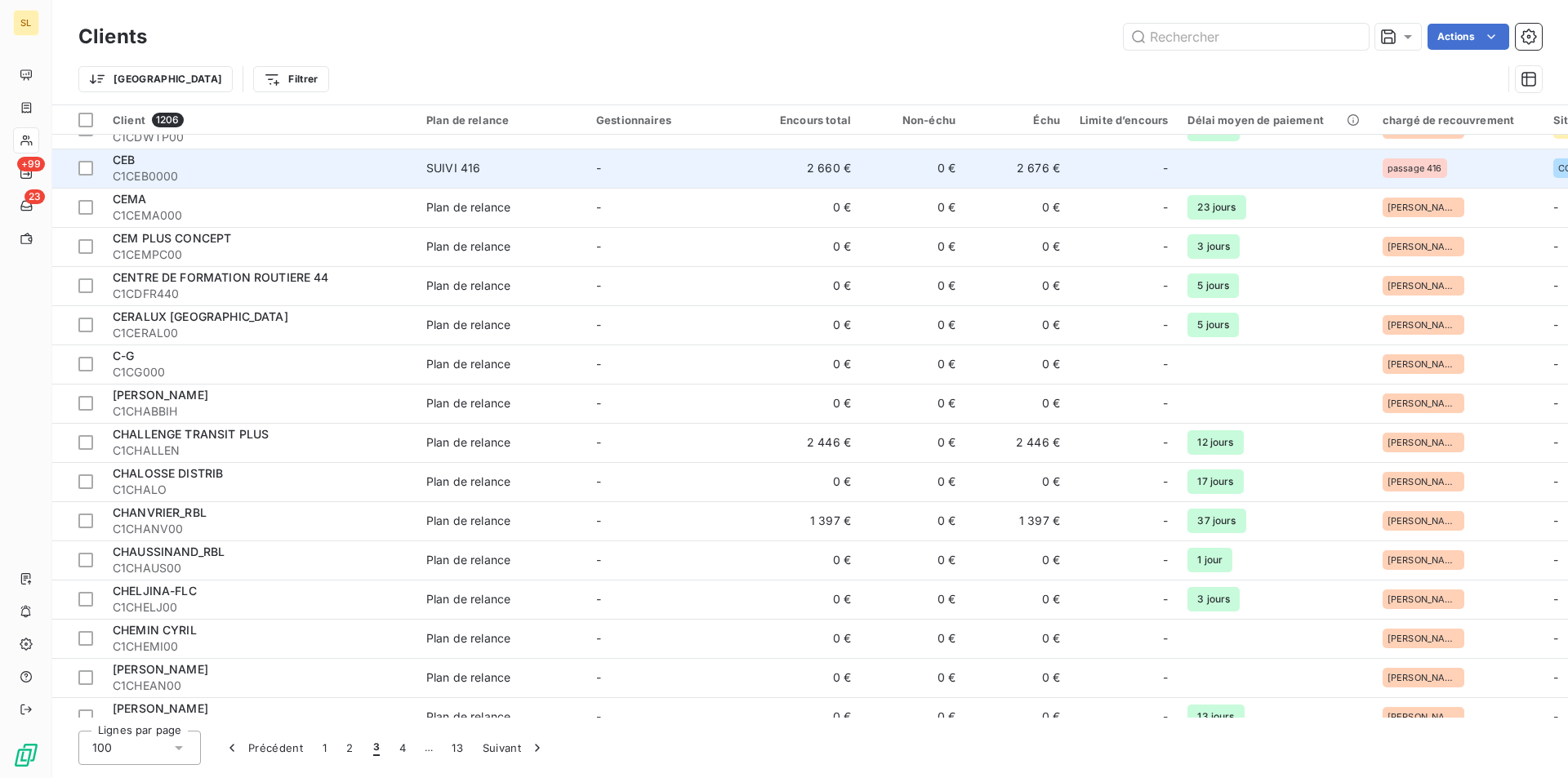
click at [846, 166] on td "2 660 €" at bounding box center [808, 168] width 104 height 39
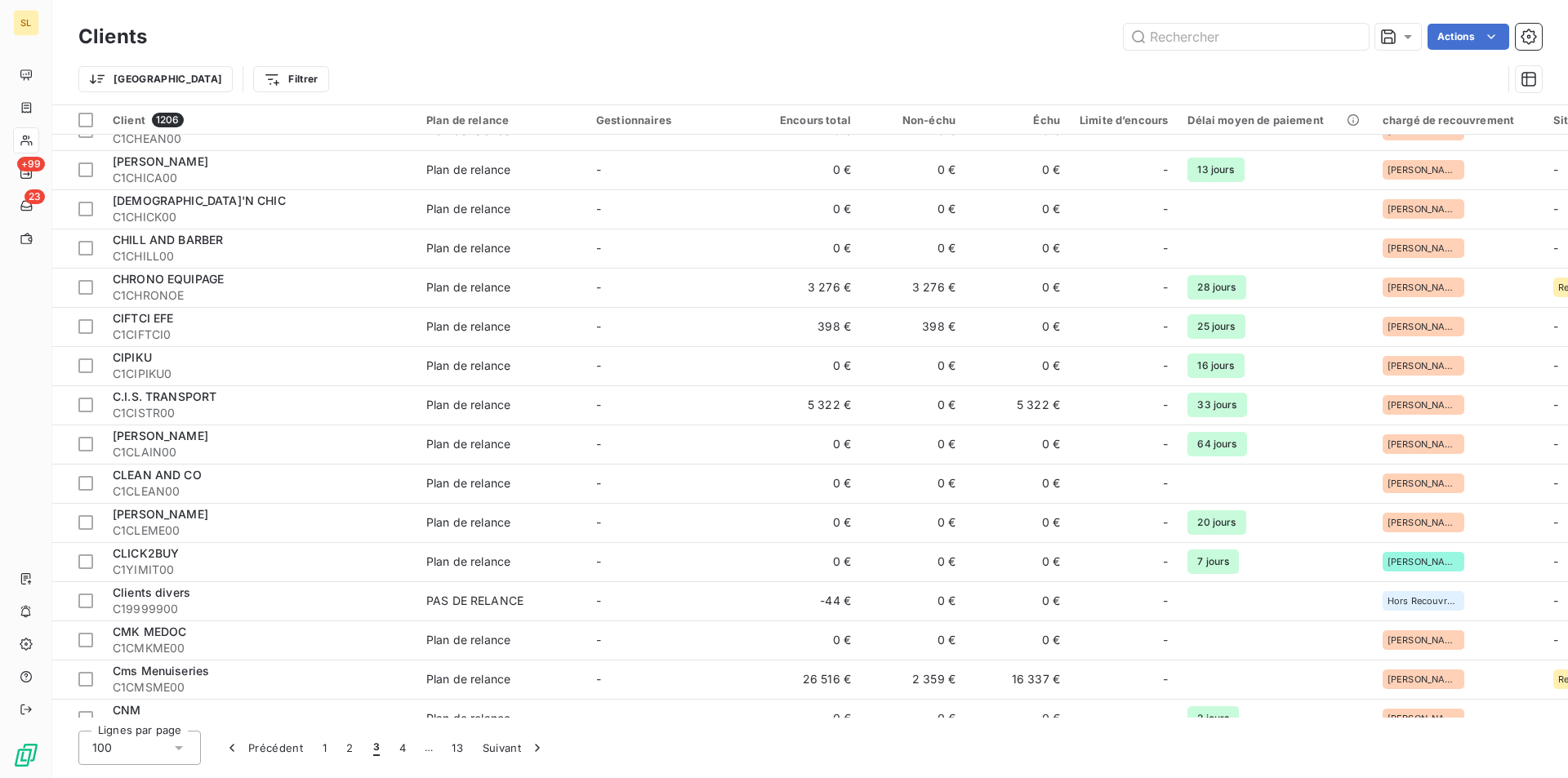
scroll to position [3344, 0]
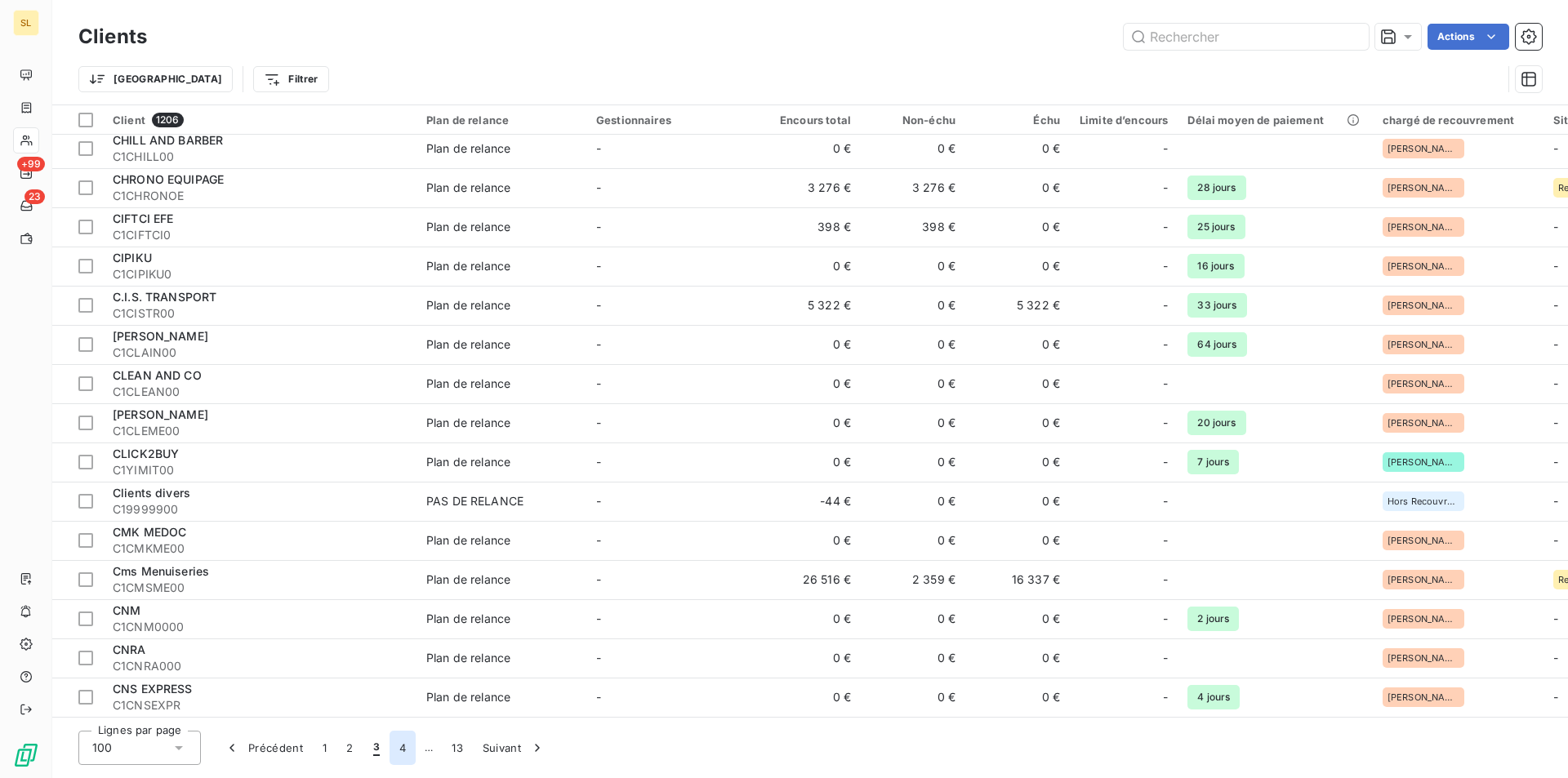
click at [394, 753] on button "4" at bounding box center [403, 748] width 26 height 34
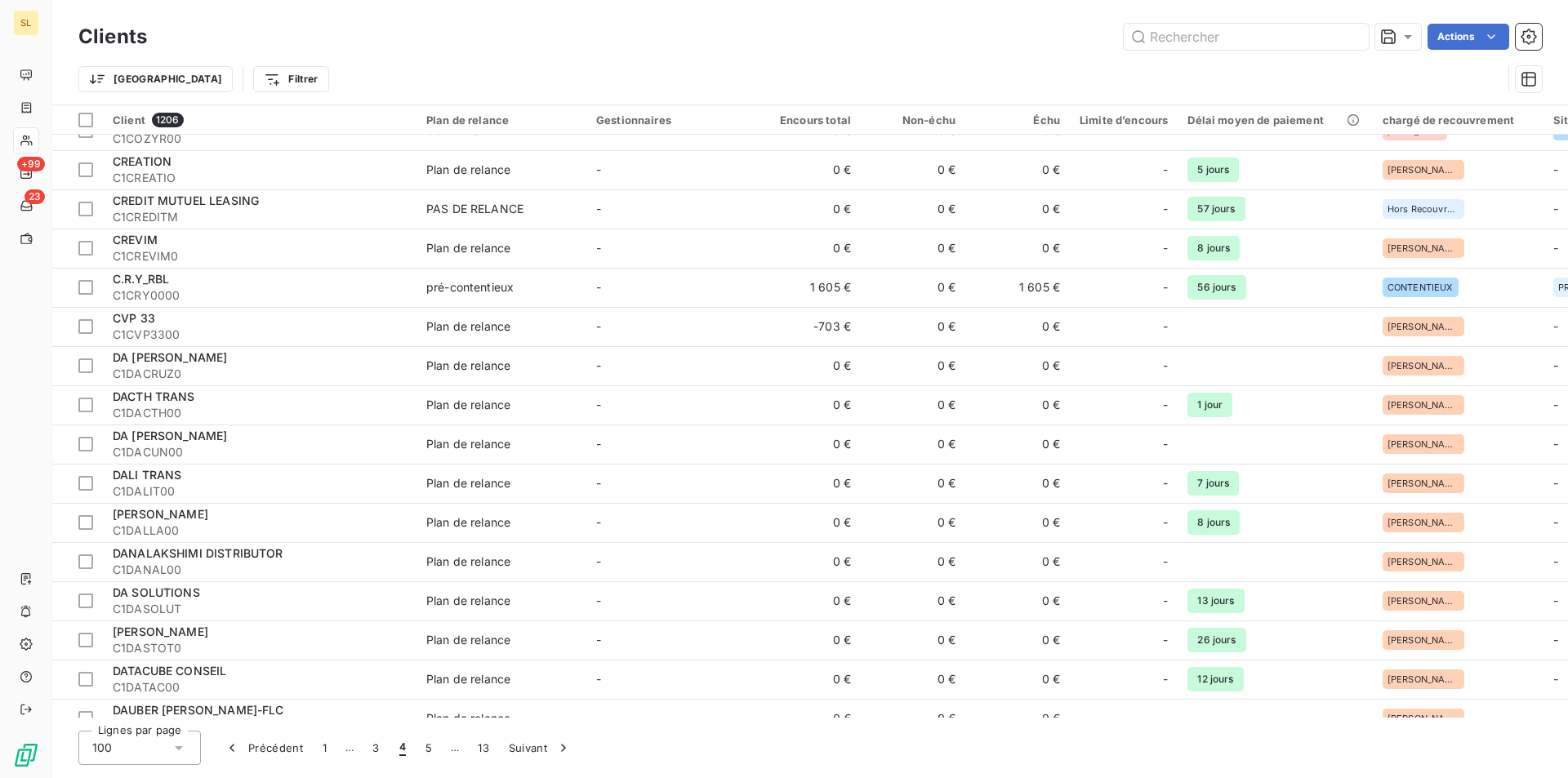
scroll to position [0, 0]
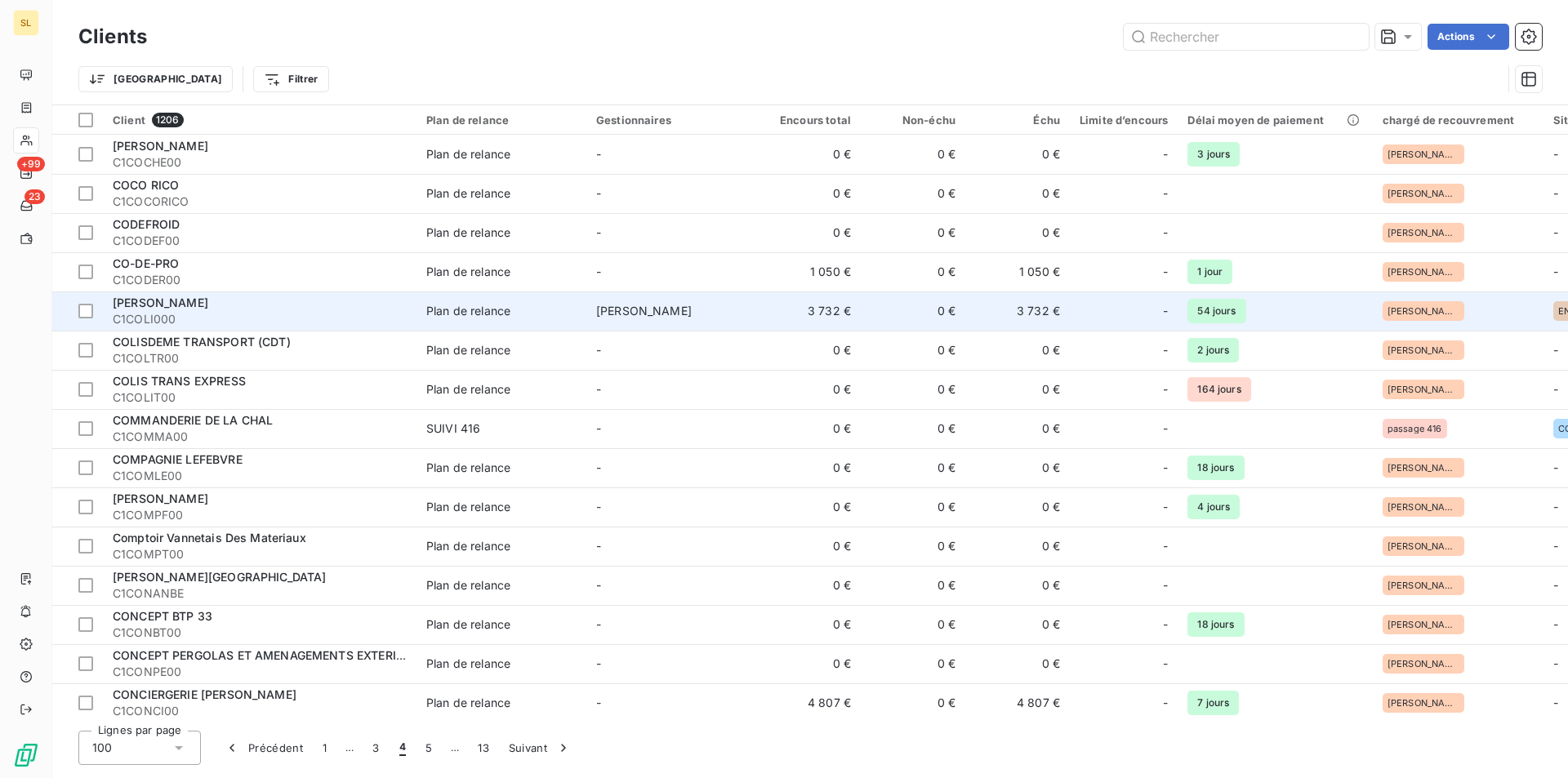
click at [612, 305] on span "[PERSON_NAME]" at bounding box center [645, 310] width 96 height 14
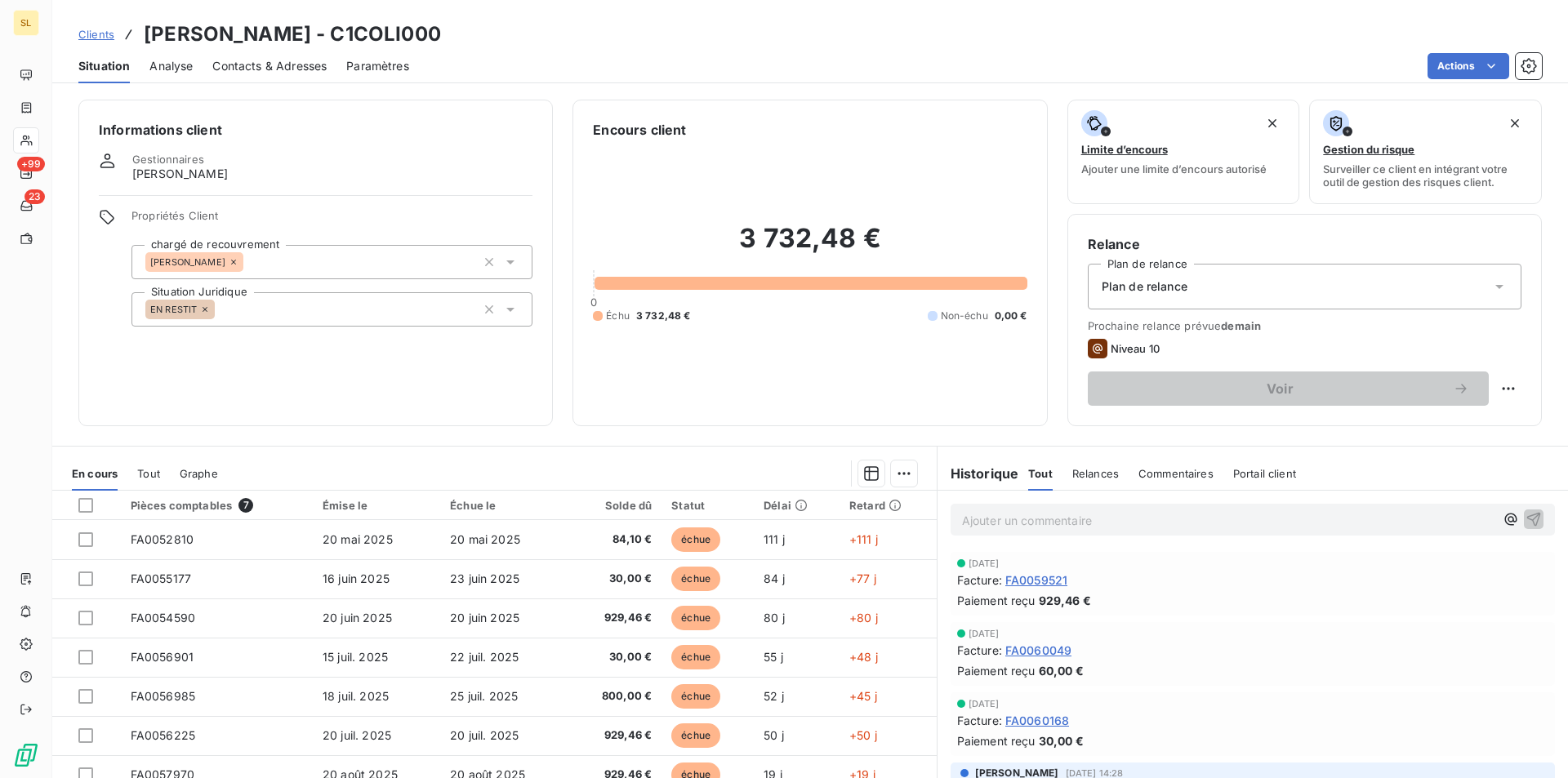
click at [1491, 284] on icon at bounding box center [1500, 287] width 17 height 17
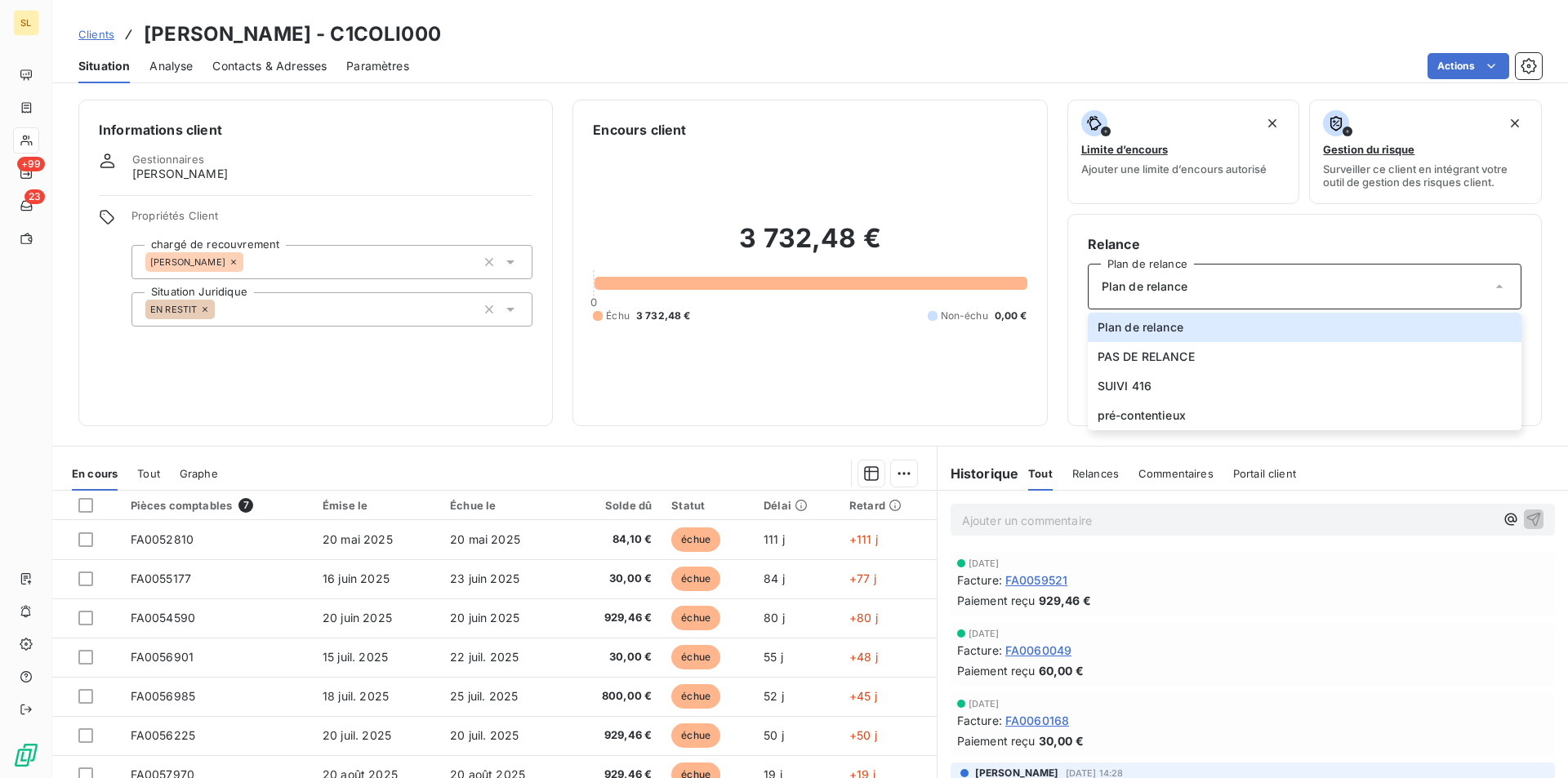
click at [1228, 680] on div "[DATE] Facture : FA0060049 Paiement reçu 60,00 €" at bounding box center [1253, 653] width 605 height 64
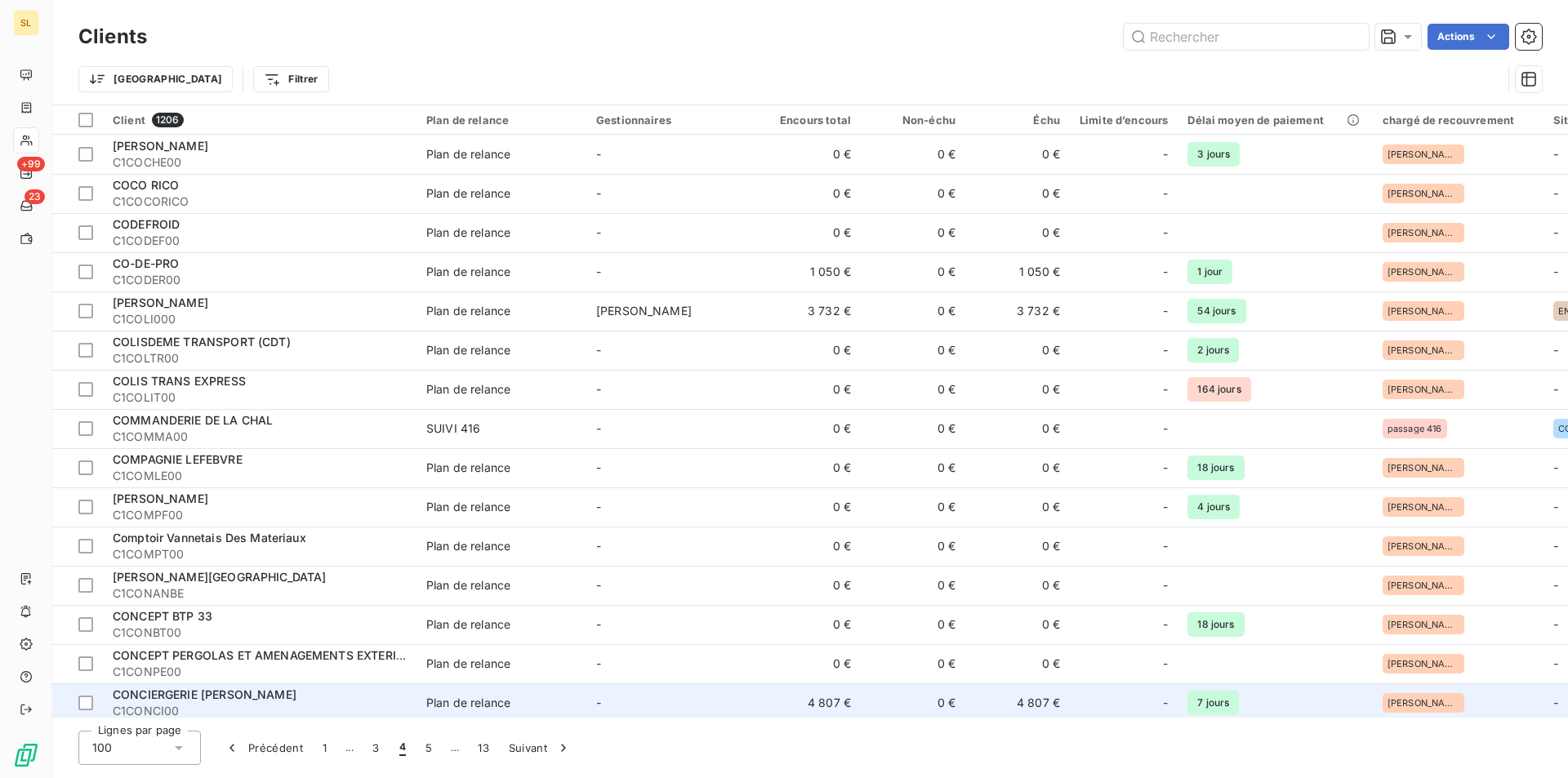
scroll to position [218, 0]
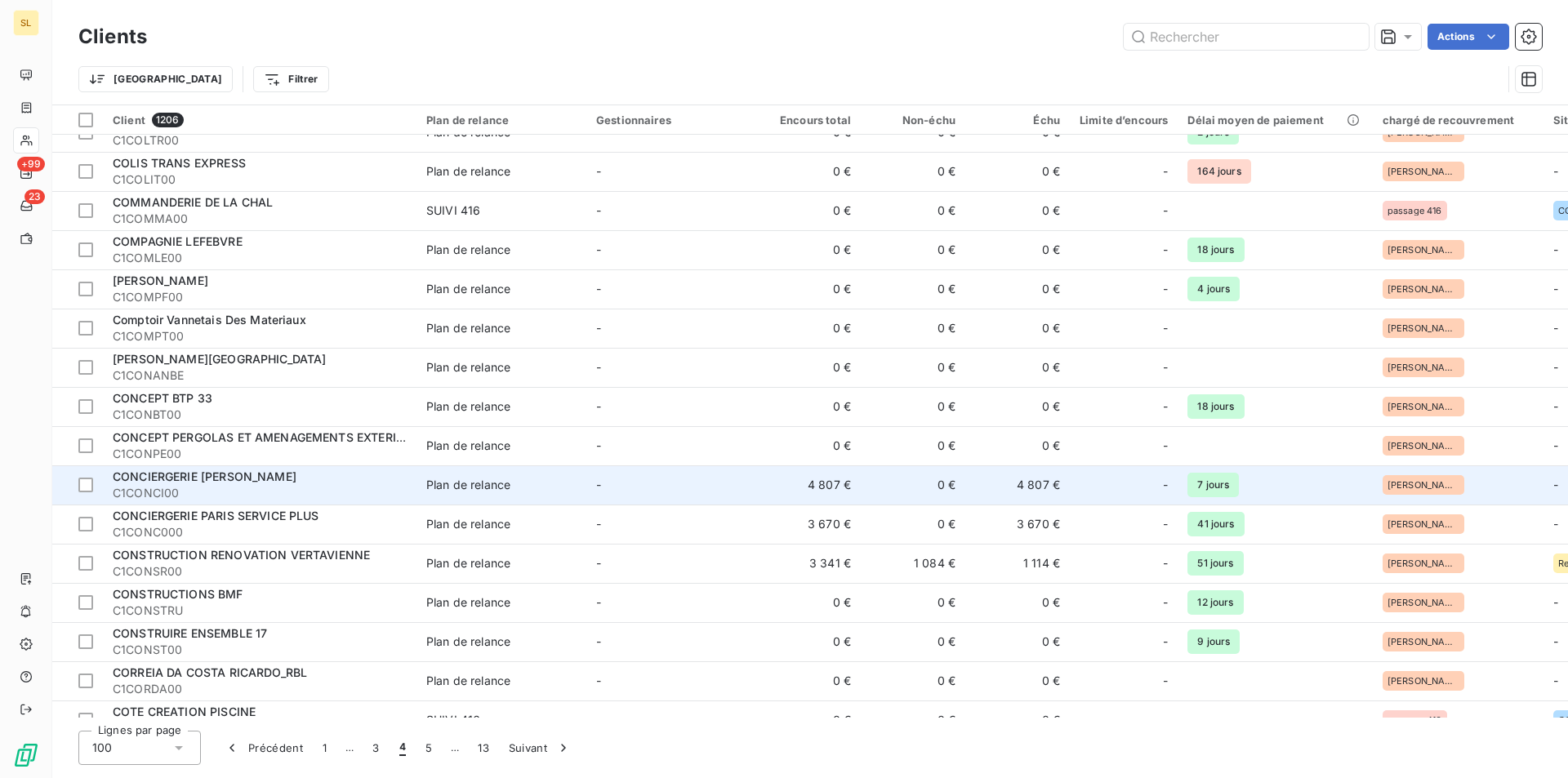
click at [808, 491] on td "4 807 €" at bounding box center [808, 485] width 104 height 39
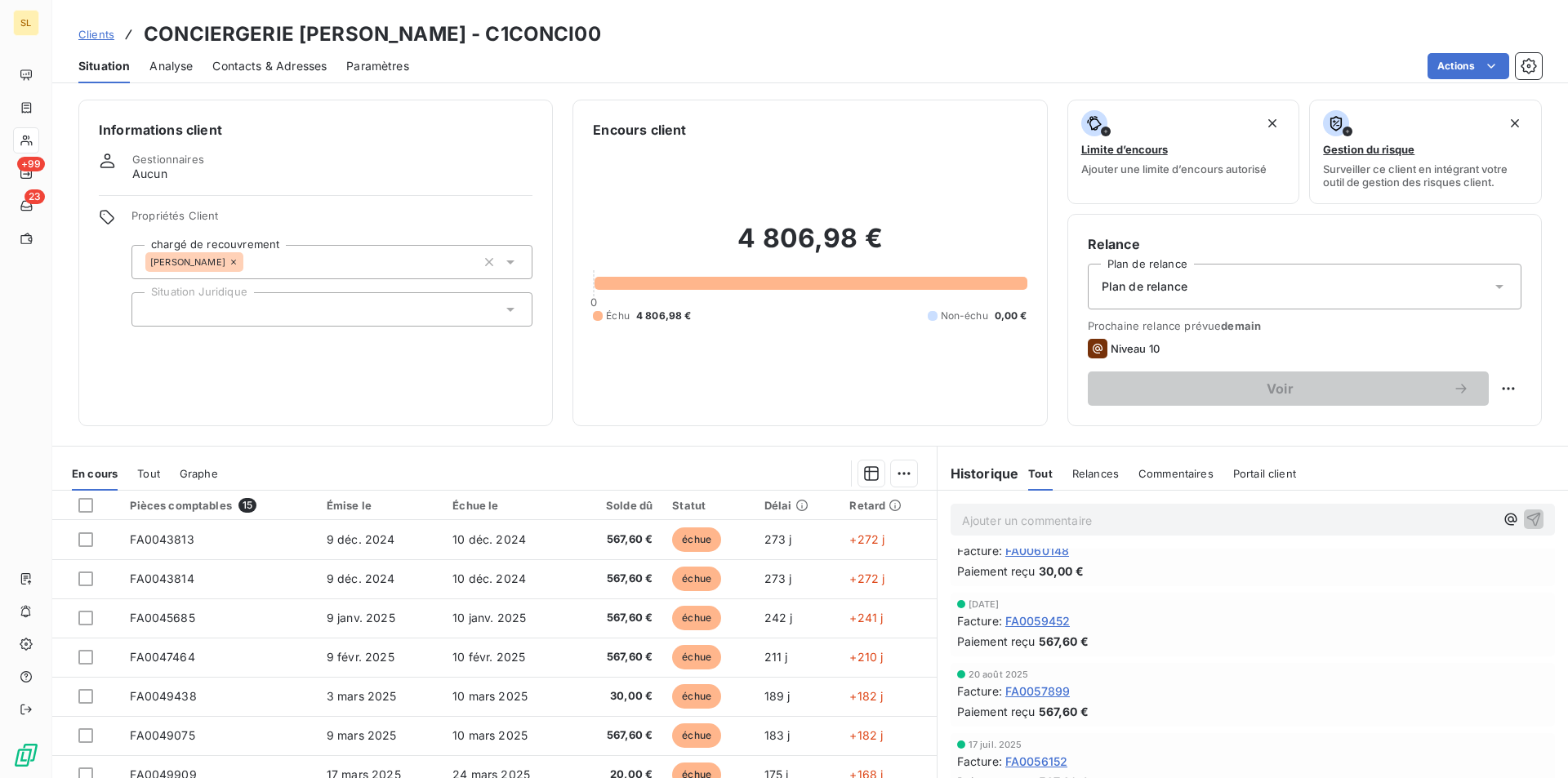
scroll to position [46, 0]
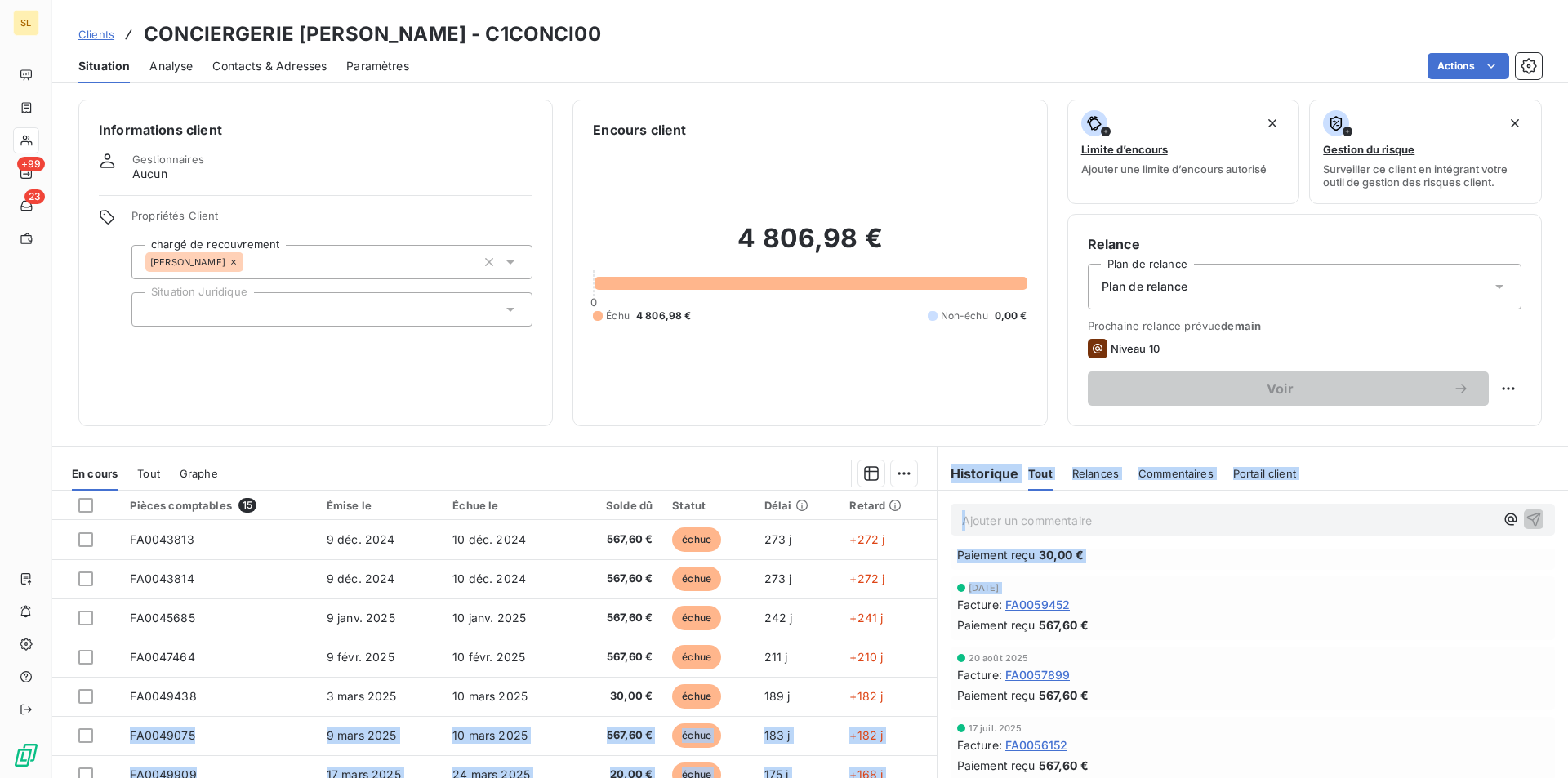
drag, startPoint x: 930, startPoint y: 608, endPoint x: 931, endPoint y: 653, distance: 45.0
click at [923, 686] on div "En cours Tout Graphe Pièces comptables 15 Émise le Échue le Solde dû Statut Dél…" at bounding box center [811, 650] width 1516 height 408
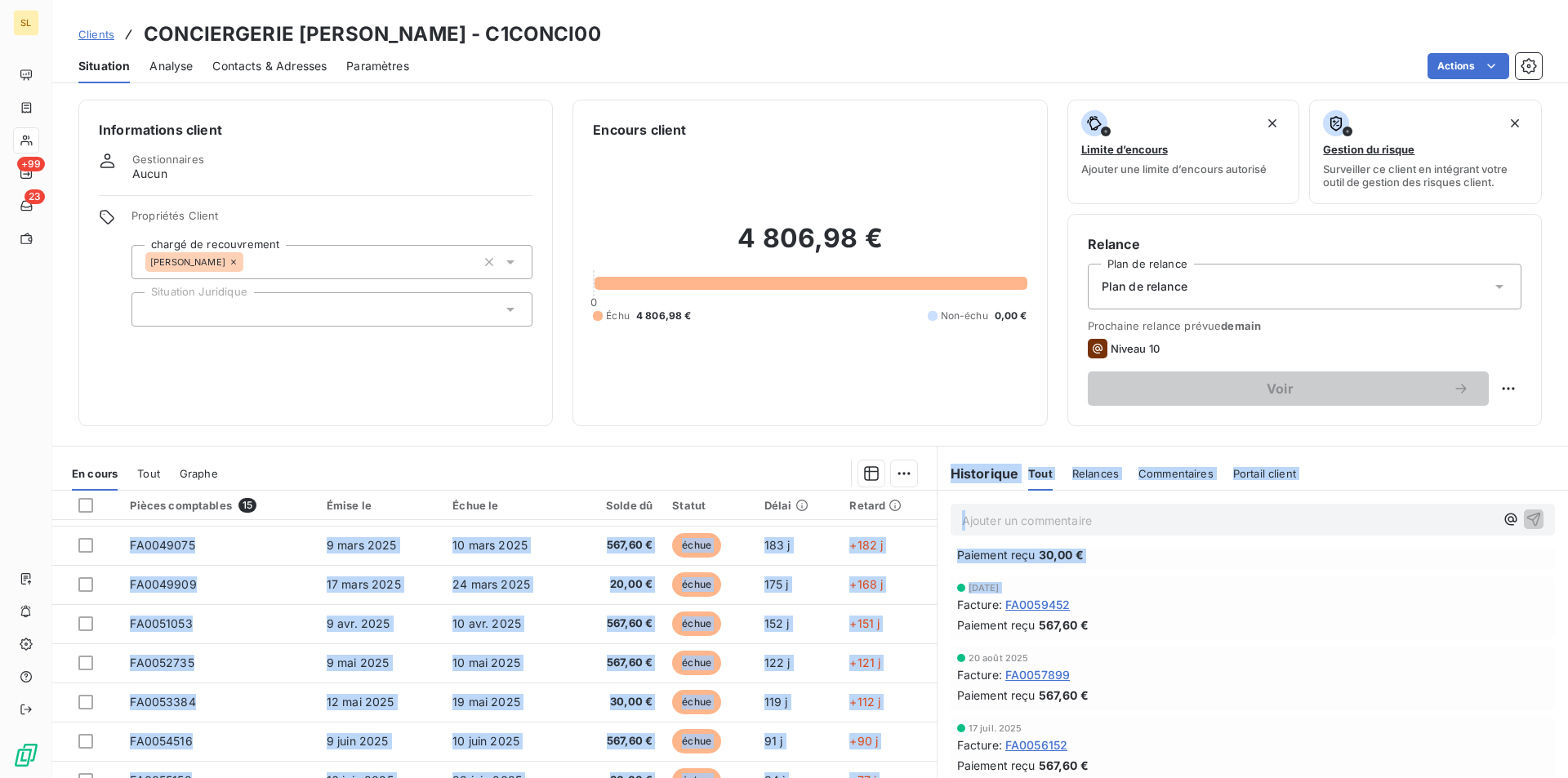
scroll to position [217, 0]
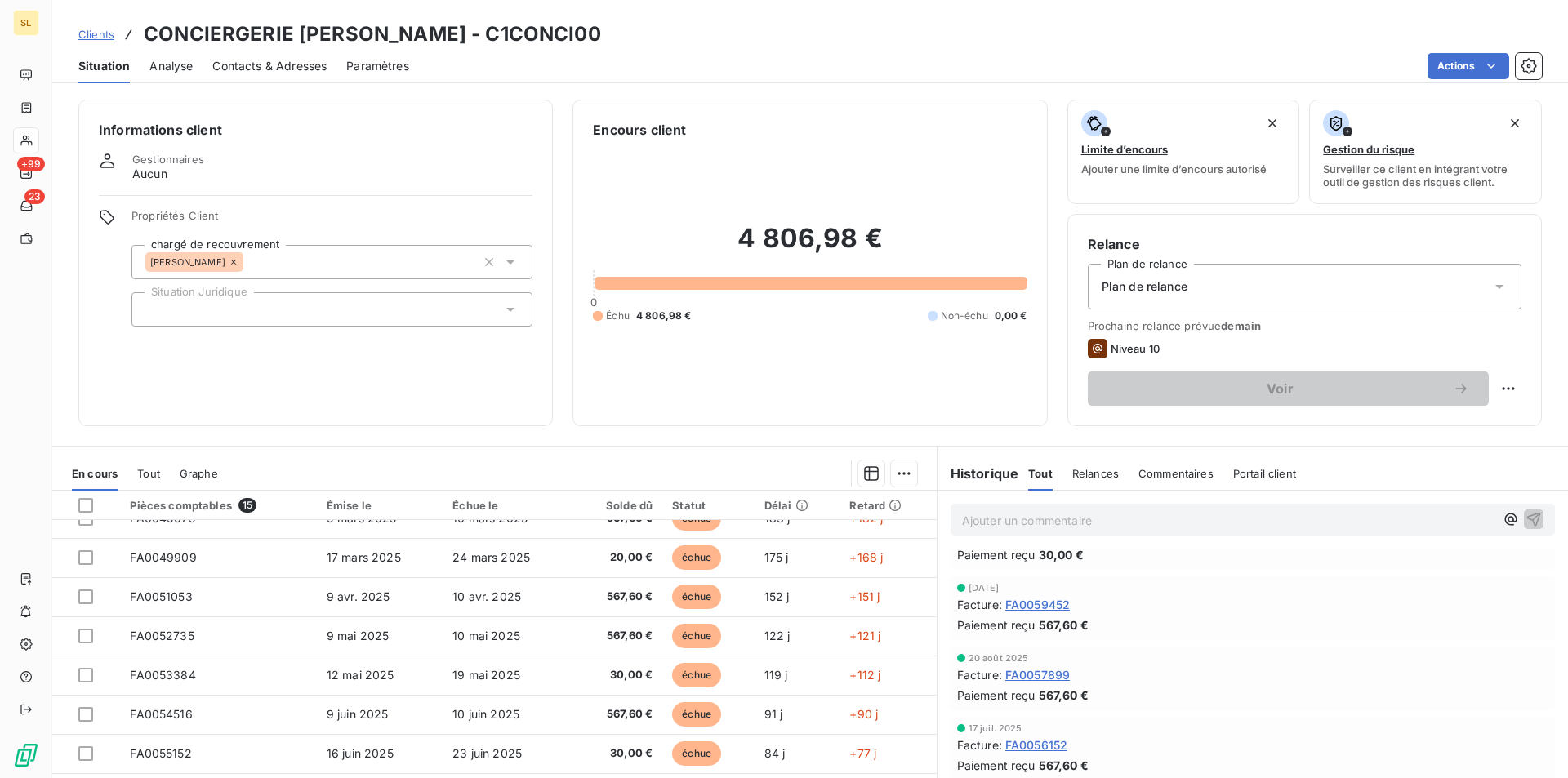
click at [860, 358] on div "4 806,98 € 0 Échu 4 806,98 € Non-échu 0,00 €" at bounding box center [810, 272] width 434 height 266
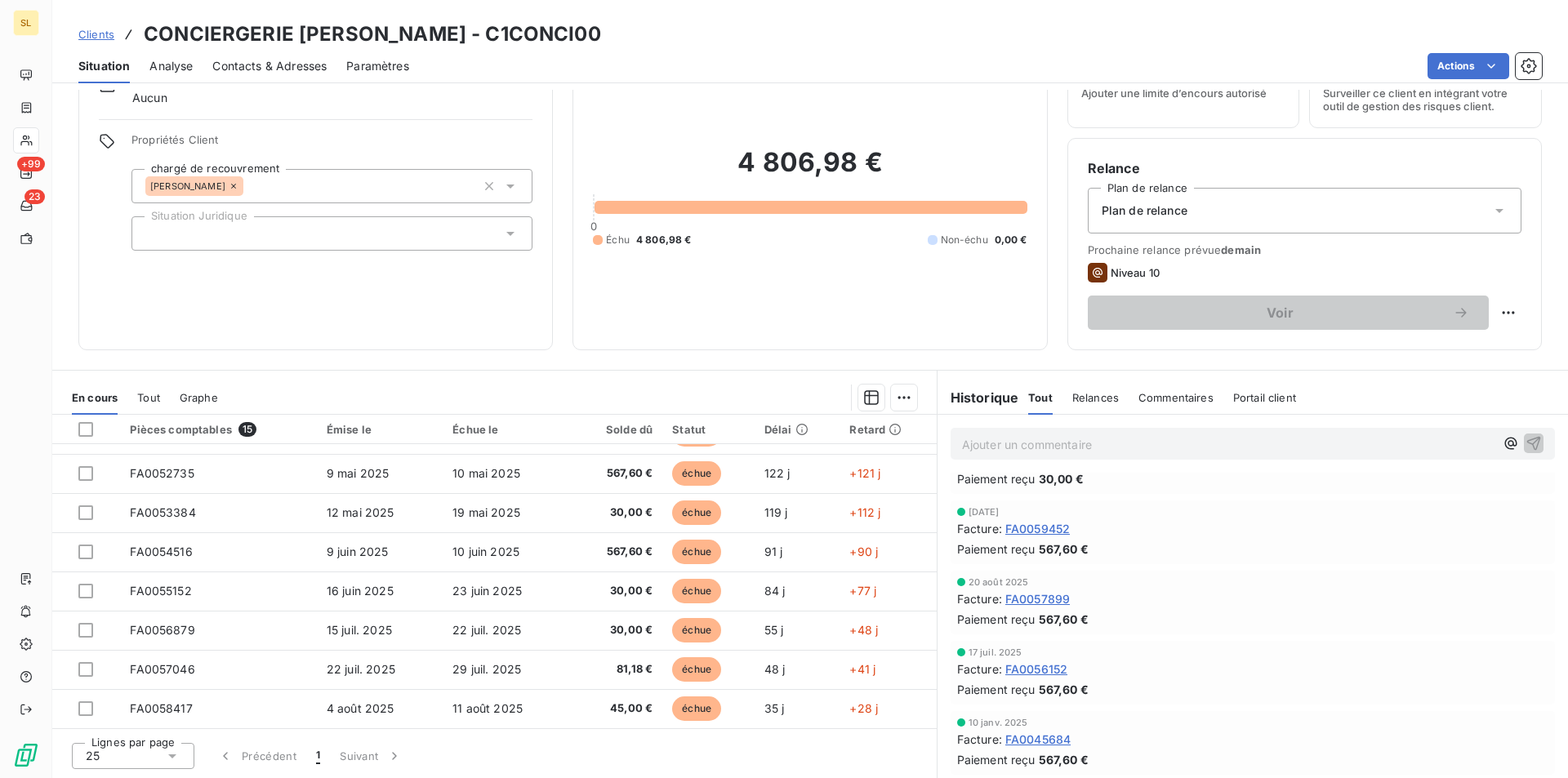
scroll to position [0, 0]
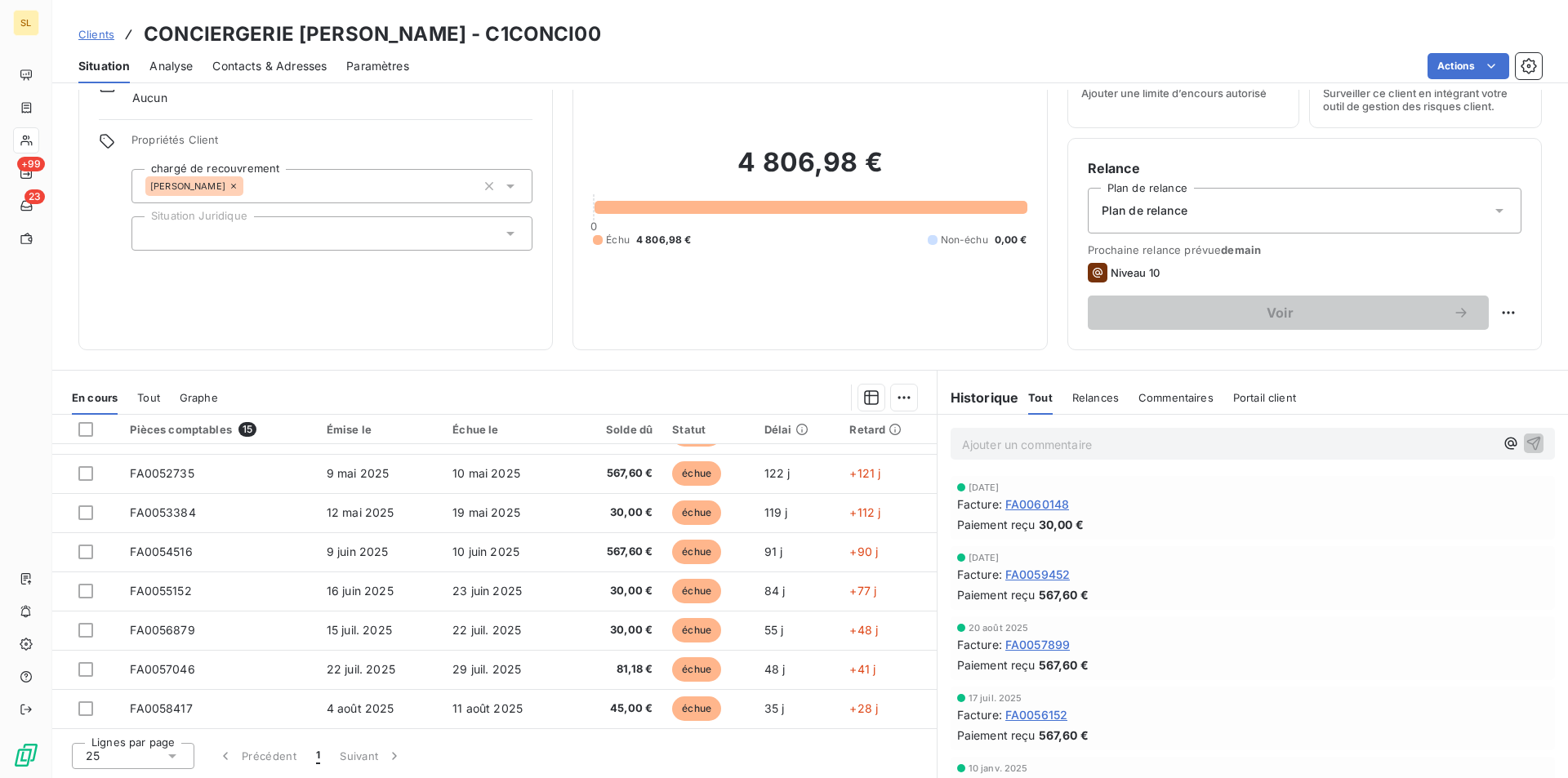
click at [1094, 272] on icon at bounding box center [1097, 272] width 19 height 19
click at [1505, 314] on html "SL +99 23 Clients CONCIERGERIE [PERSON_NAME] - C1CONCI00 Situation Analyse Cont…" at bounding box center [784, 389] width 1568 height 778
click at [1196, 303] on html "SL +99 23 Clients CONCIERGERIE [PERSON_NAME] - C1CONCI00 Situation Analyse Cont…" at bounding box center [784, 389] width 1568 height 778
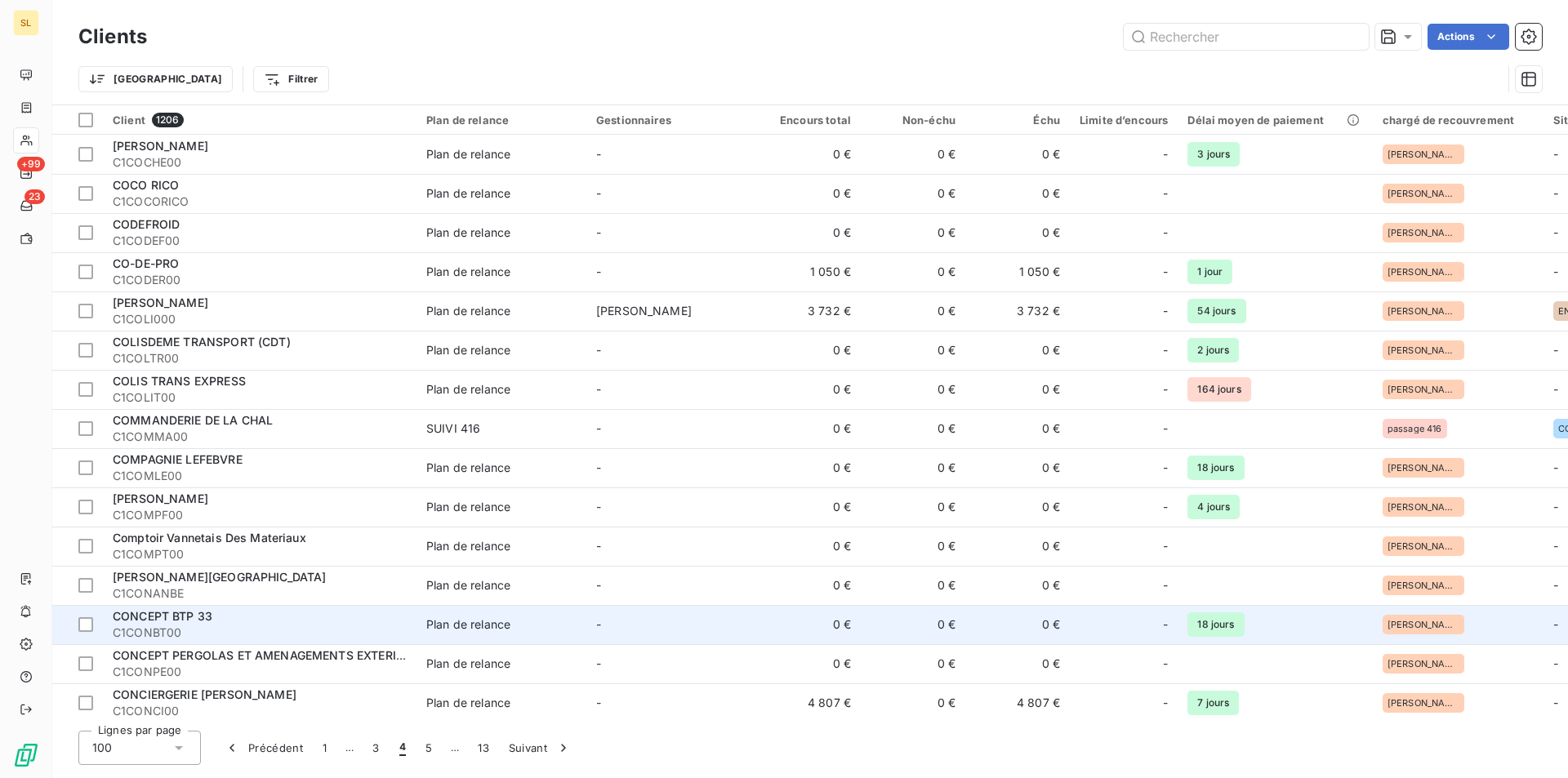
scroll to position [218, 0]
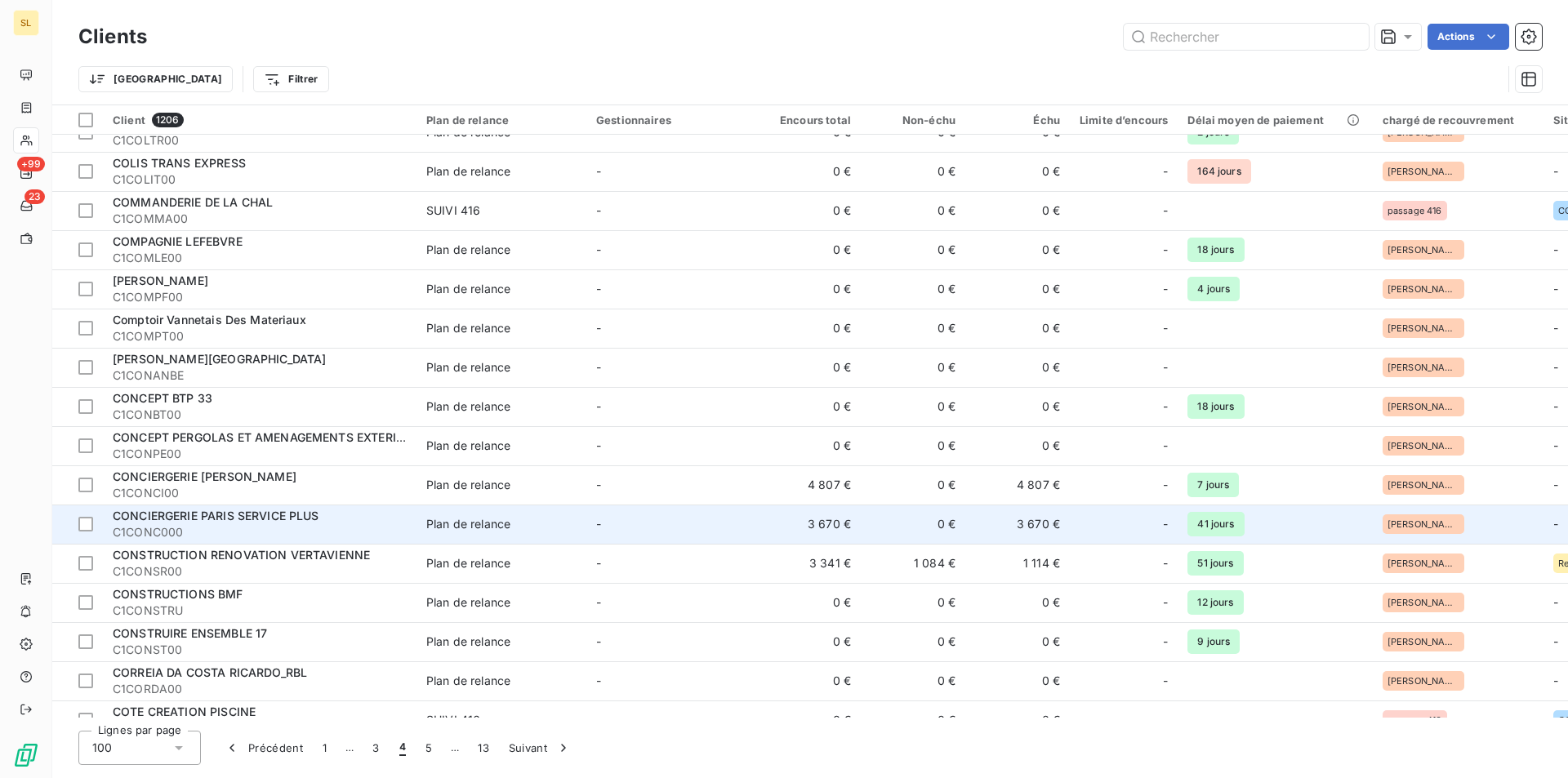
click at [824, 526] on td "3 670 €" at bounding box center [808, 524] width 104 height 39
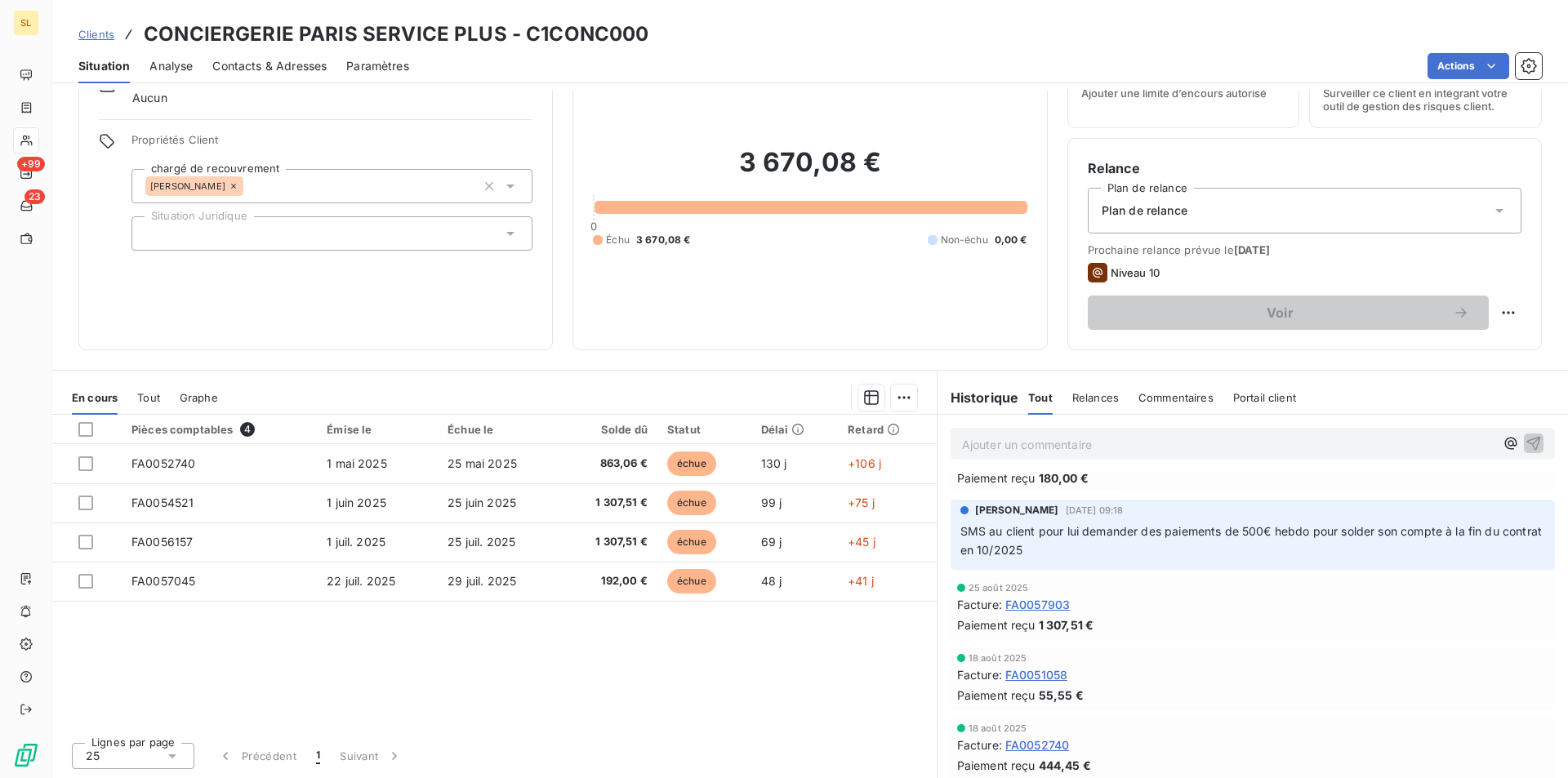
scroll to position [218, 0]
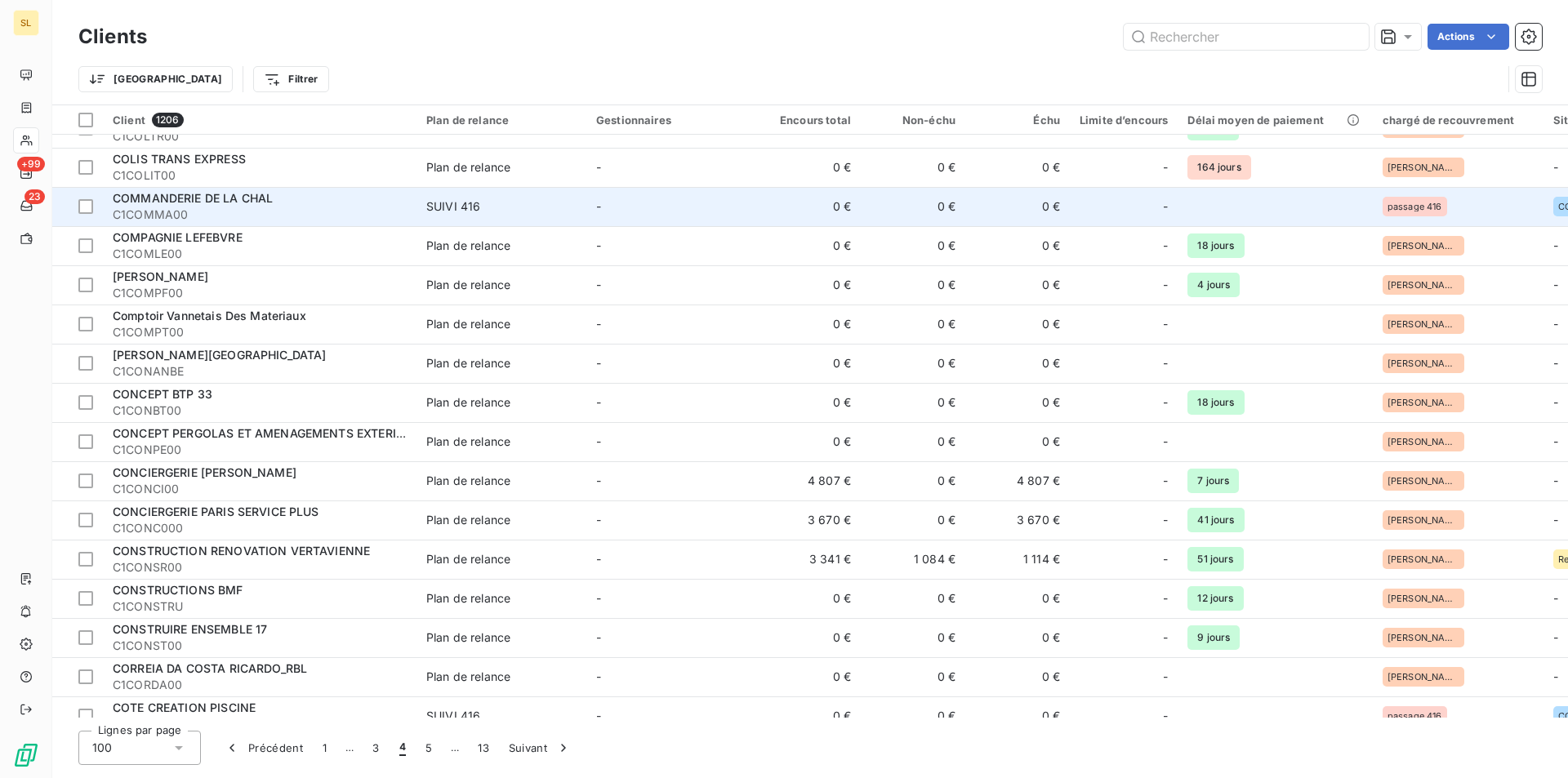
scroll to position [436, 0]
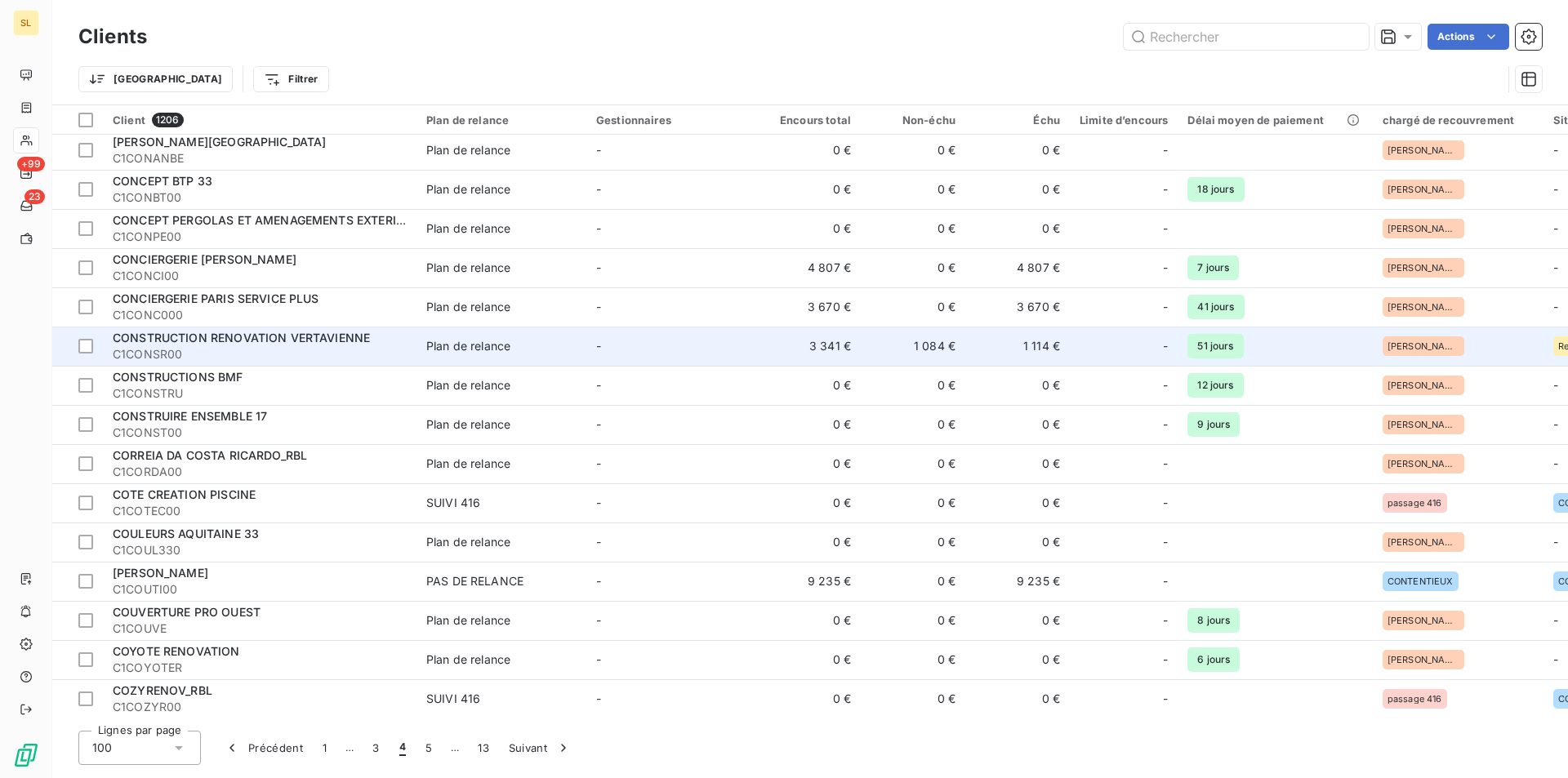
click at [290, 347] on span "C1CONSR00" at bounding box center [259, 354] width 294 height 17
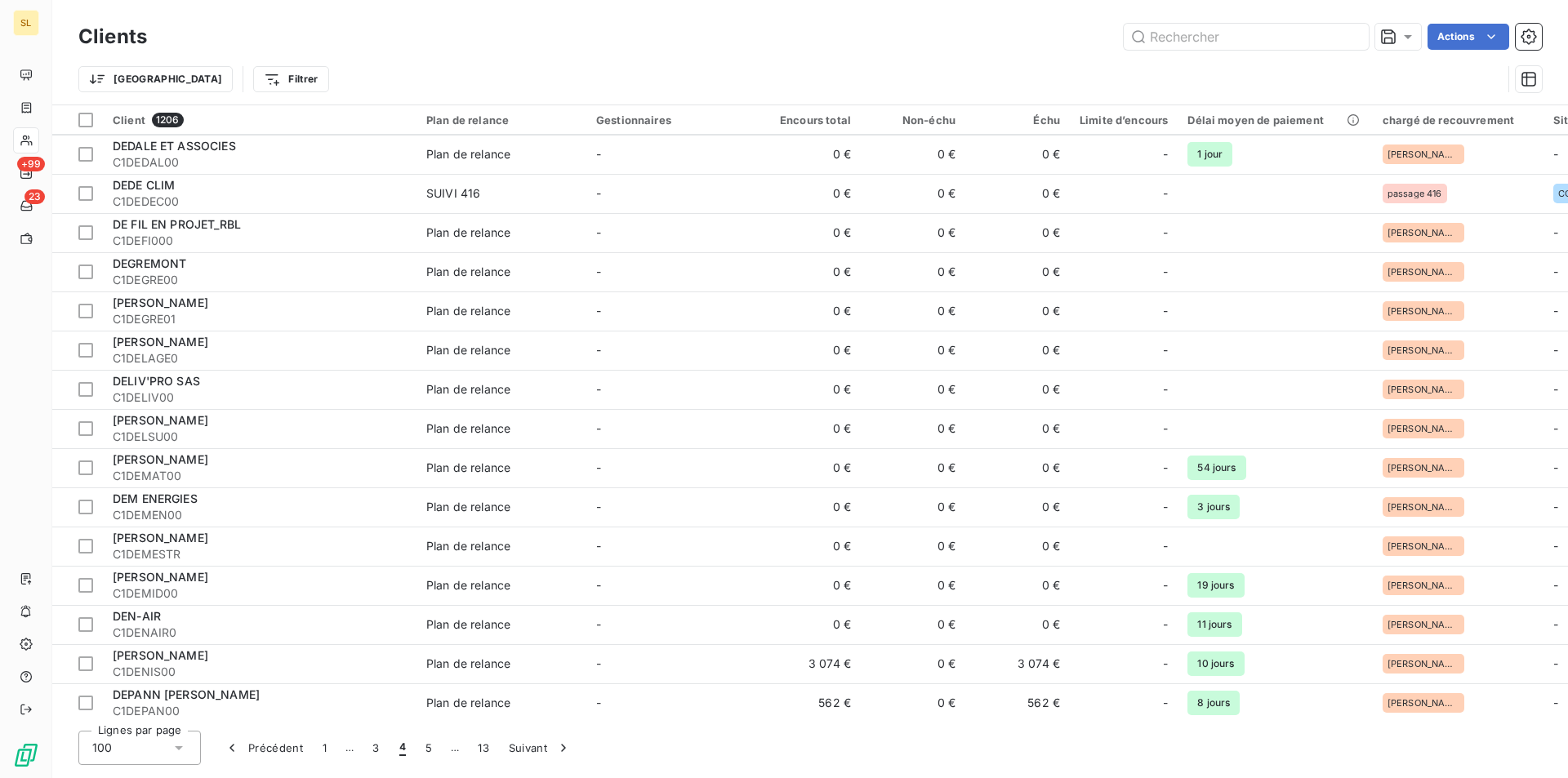
scroll to position [1742, 0]
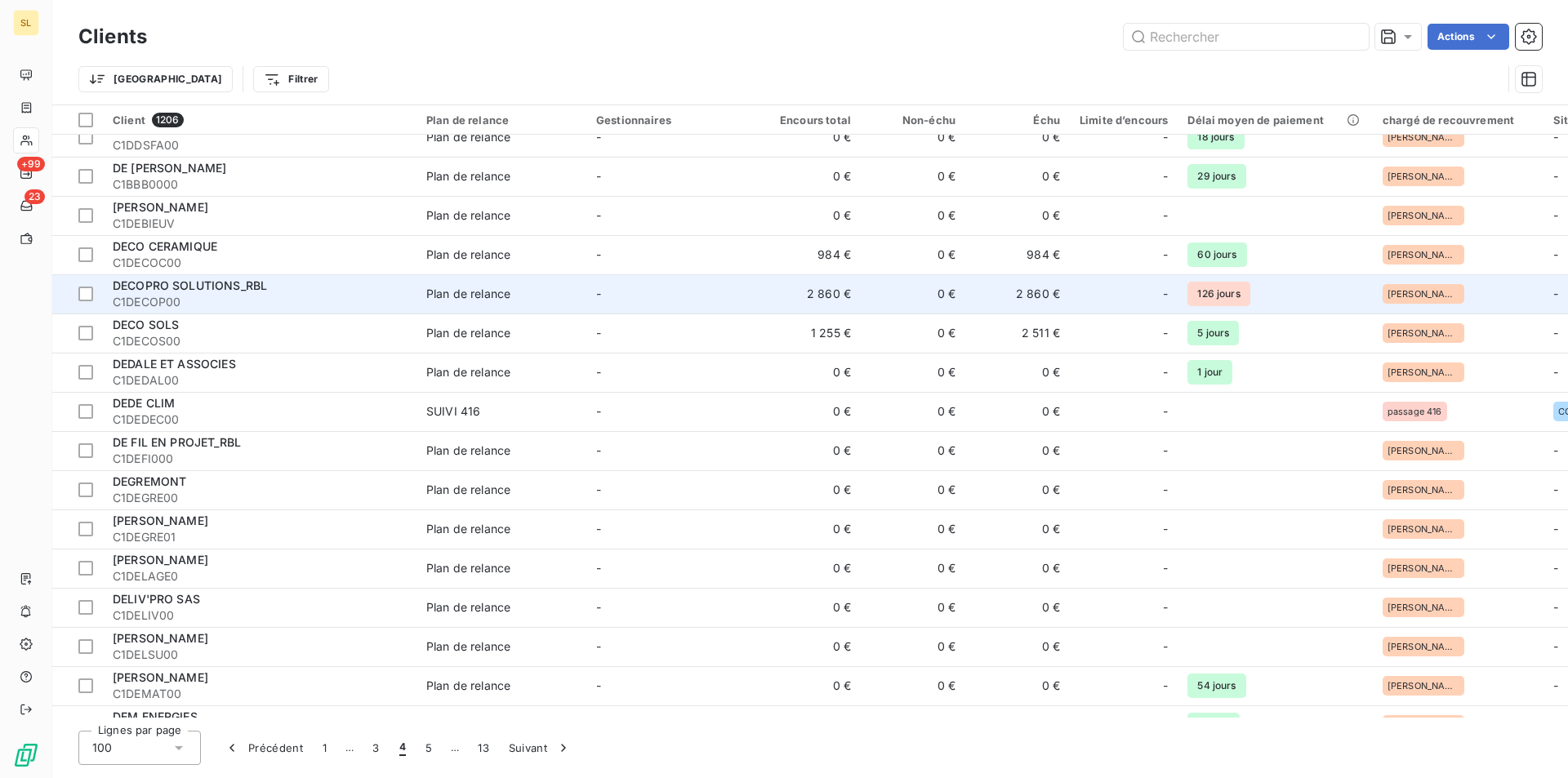
click at [799, 293] on td "2 860 €" at bounding box center [808, 293] width 104 height 39
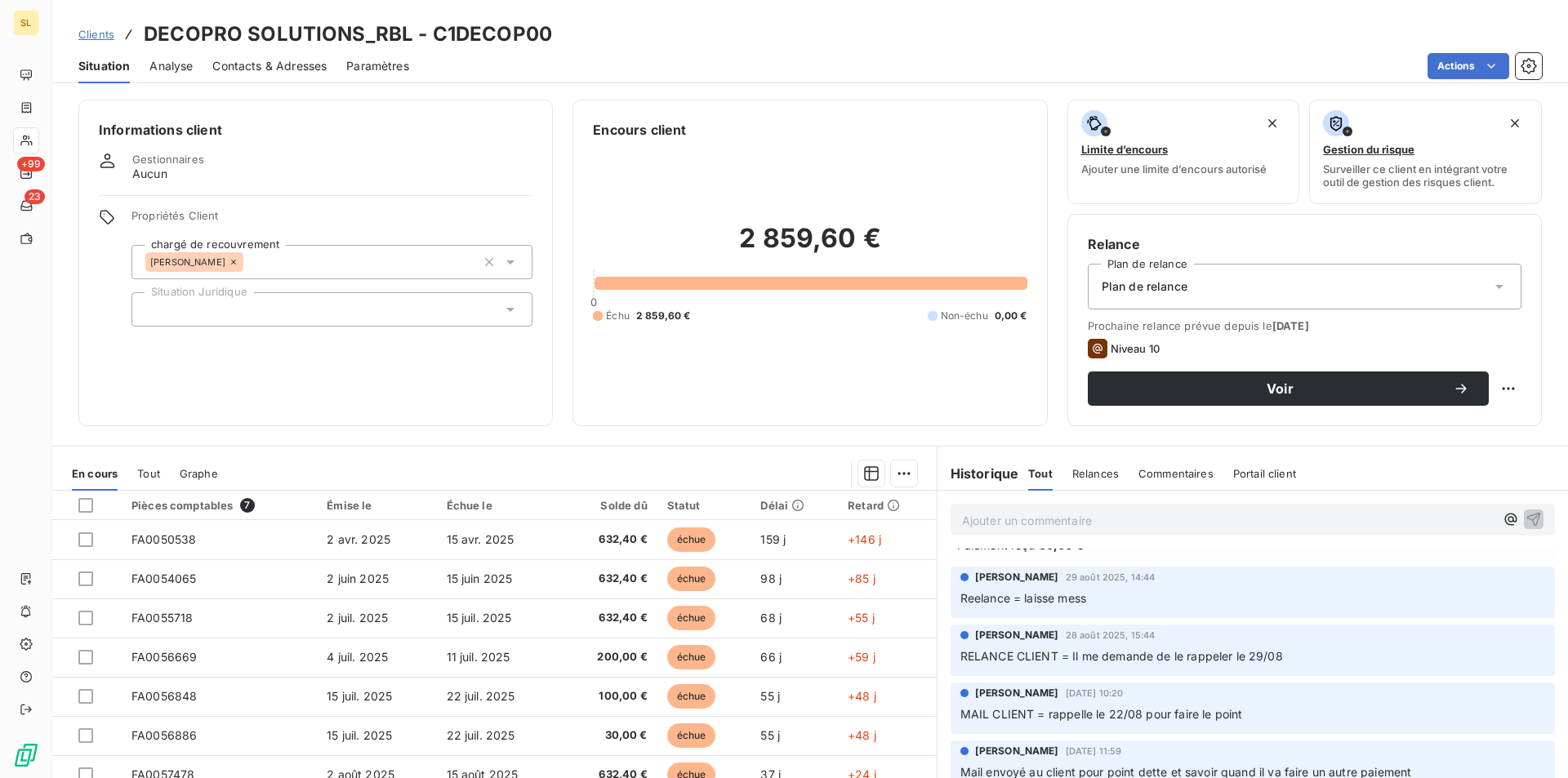
scroll to position [186, 0]
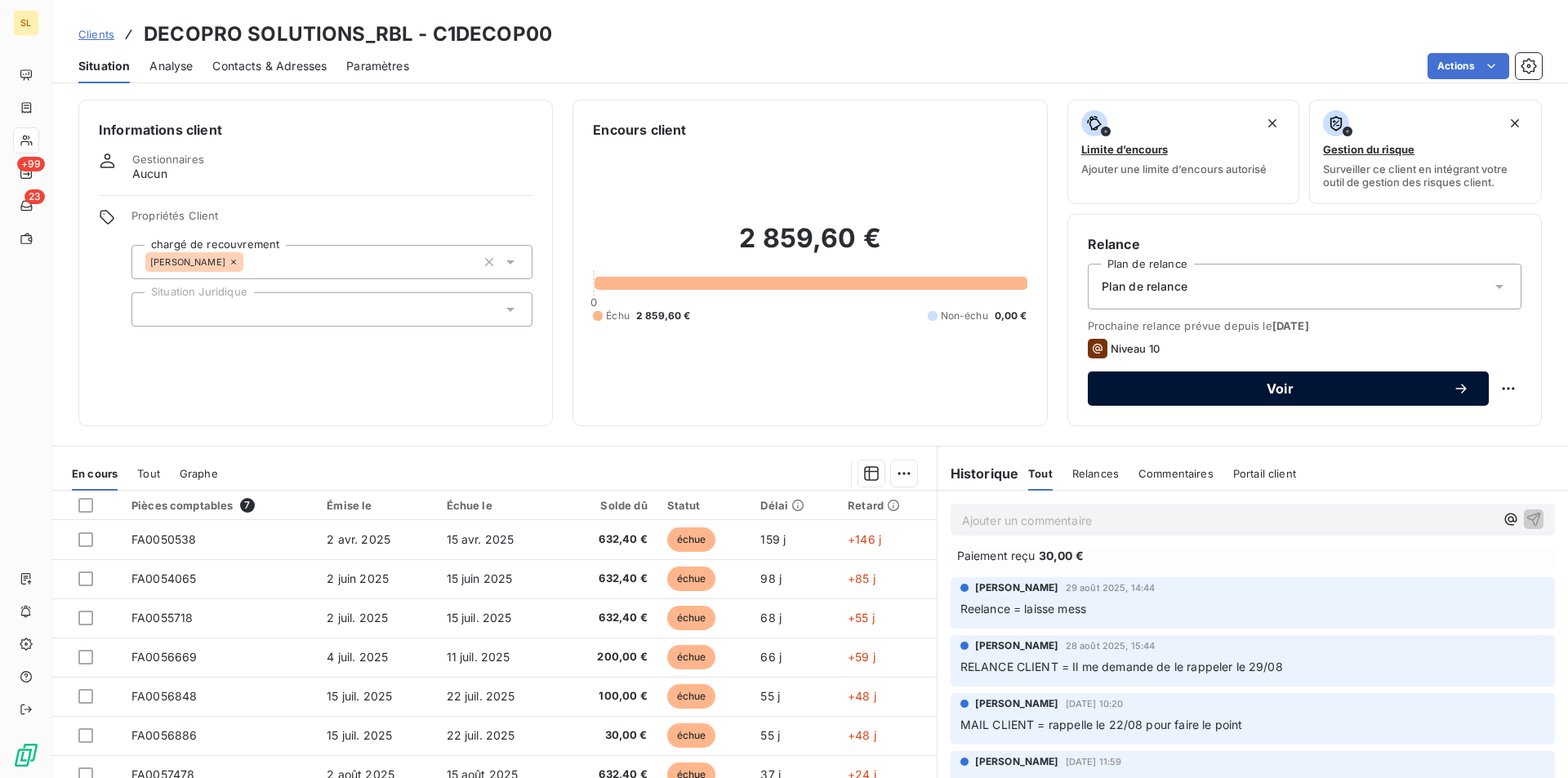
click at [1236, 391] on span "Voir" at bounding box center [1281, 389] width 345 height 13
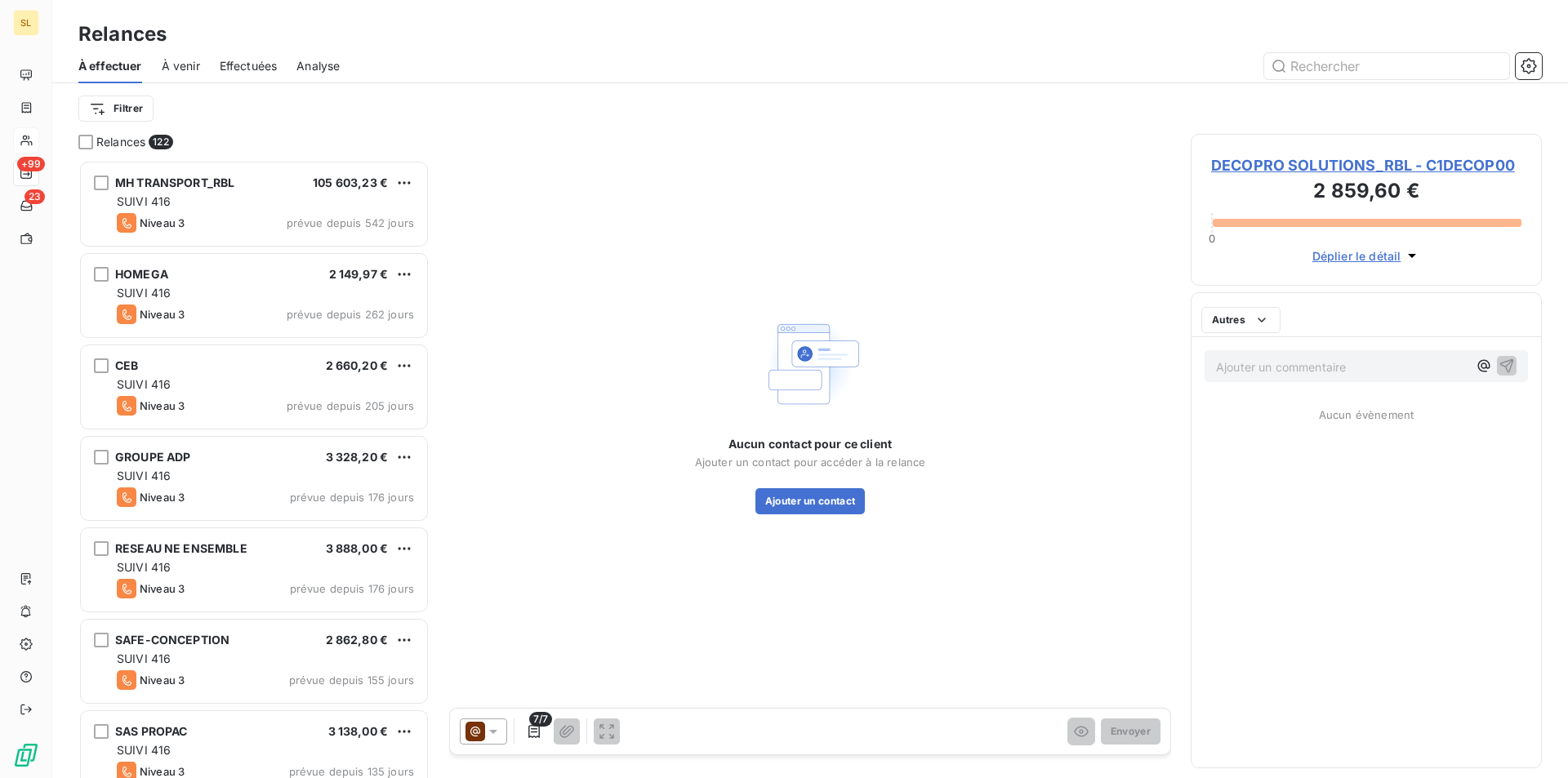
scroll to position [605, 339]
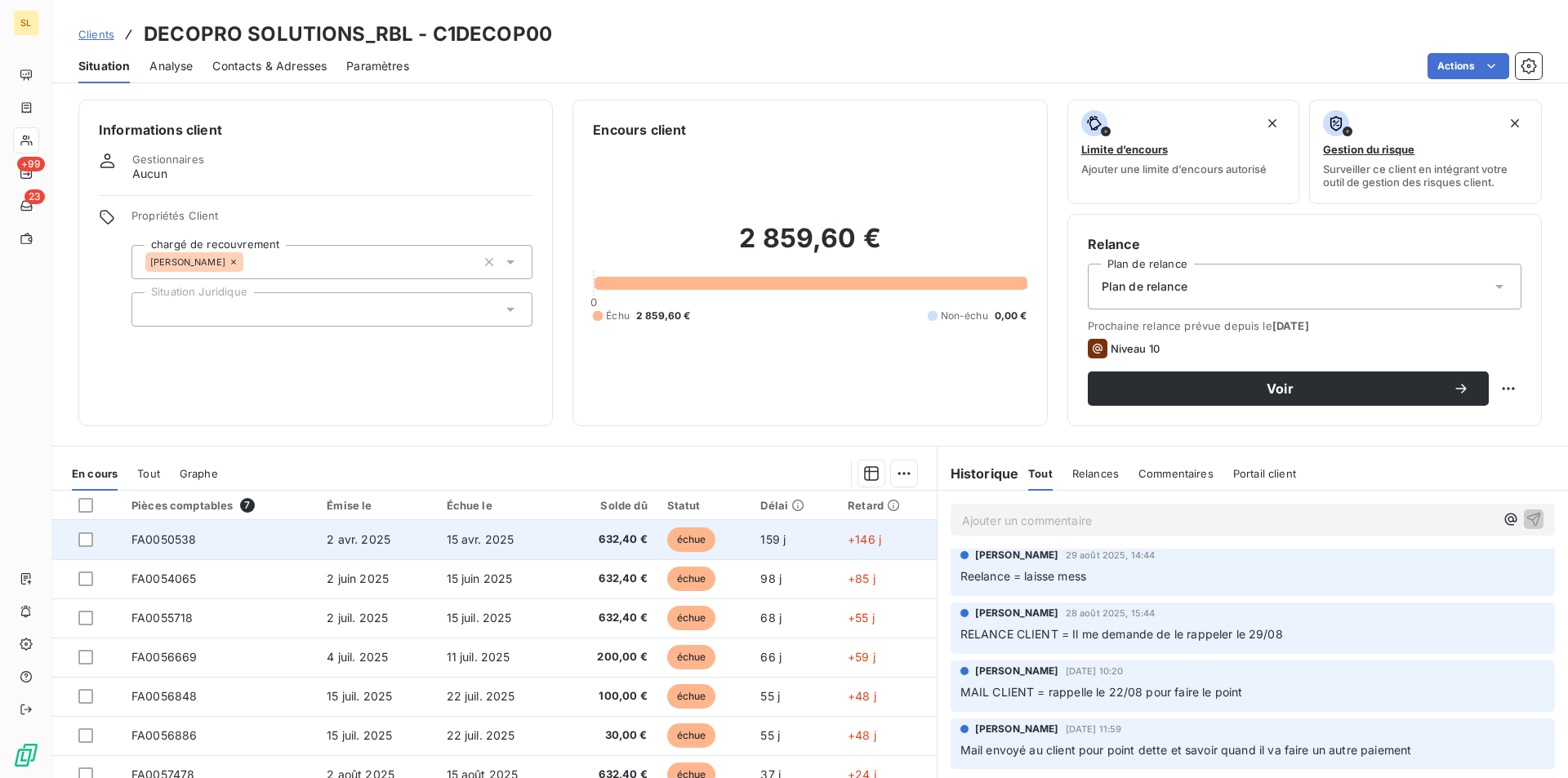
scroll to position [76, 0]
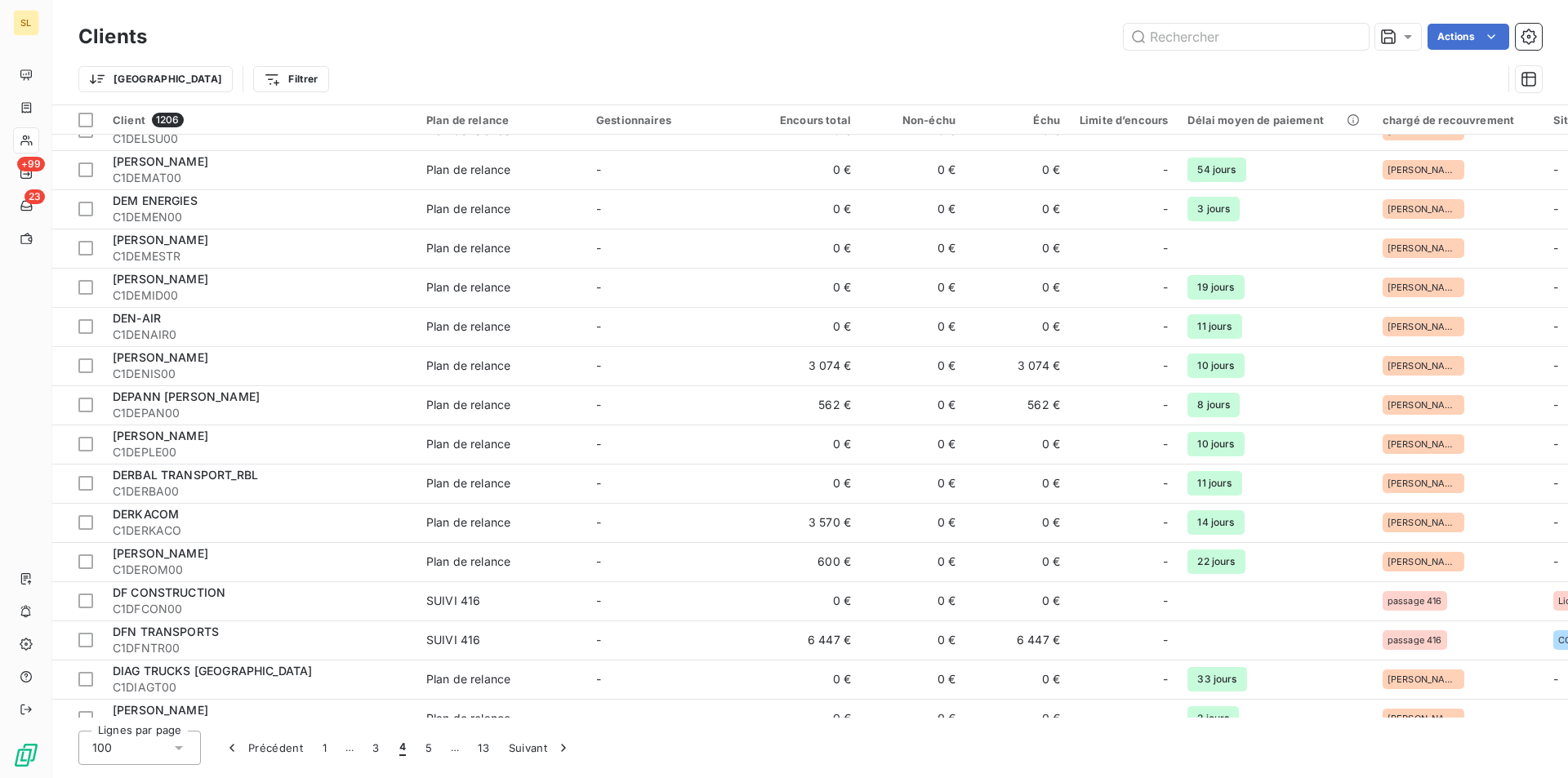
scroll to position [2380, 0]
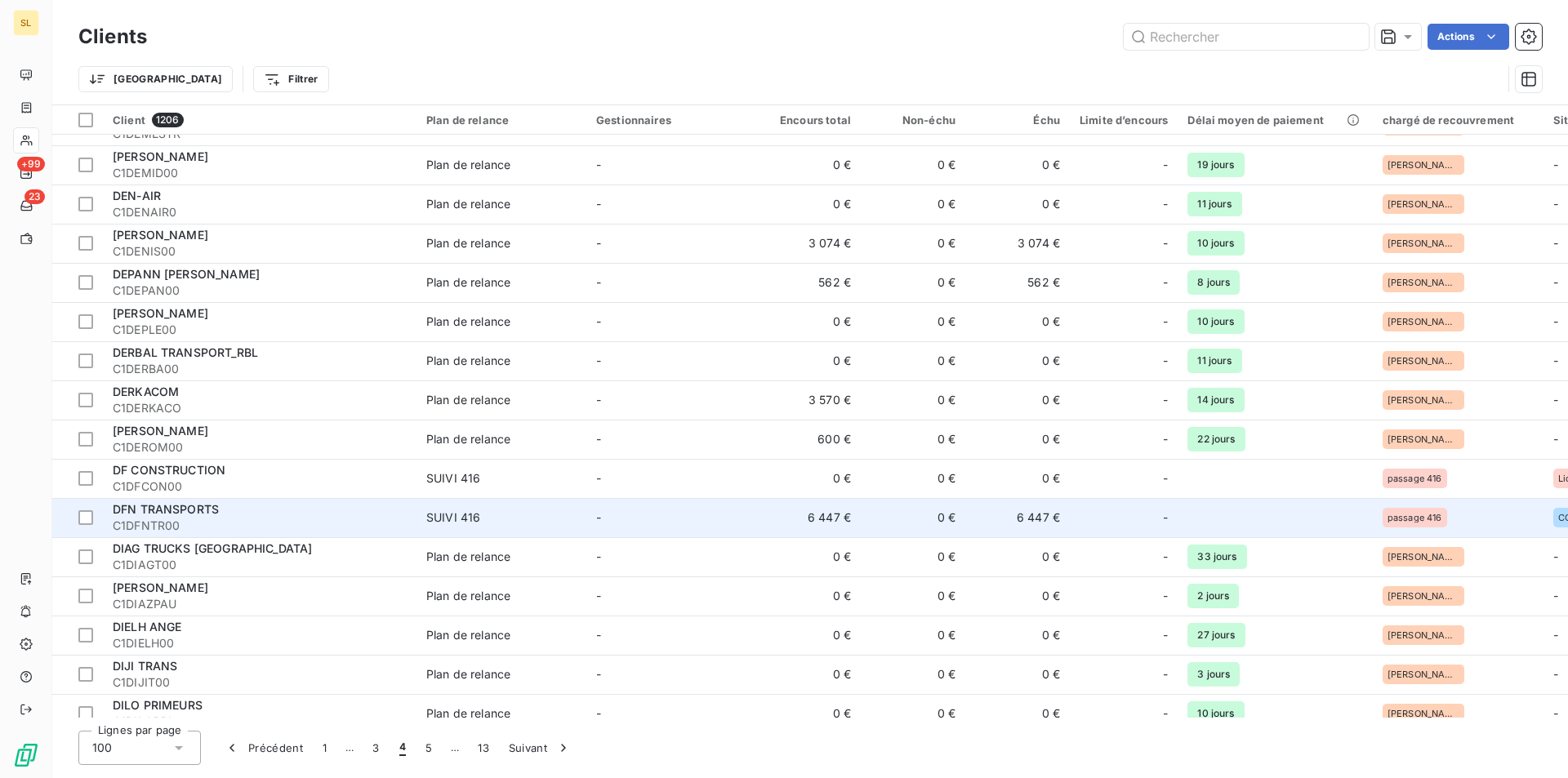
click at [808, 517] on td "6 447 €" at bounding box center [808, 518] width 104 height 39
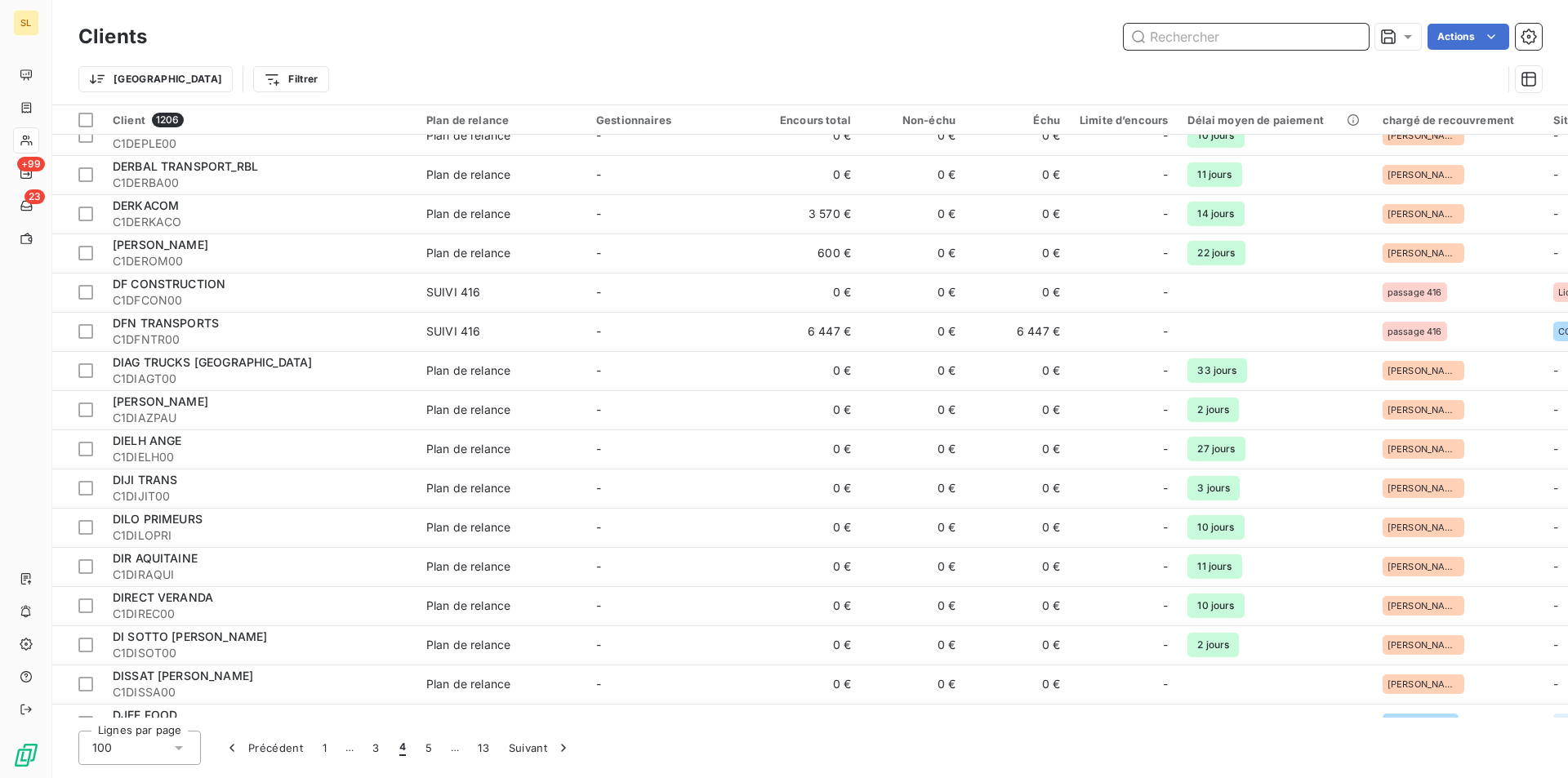
scroll to position [2579, 0]
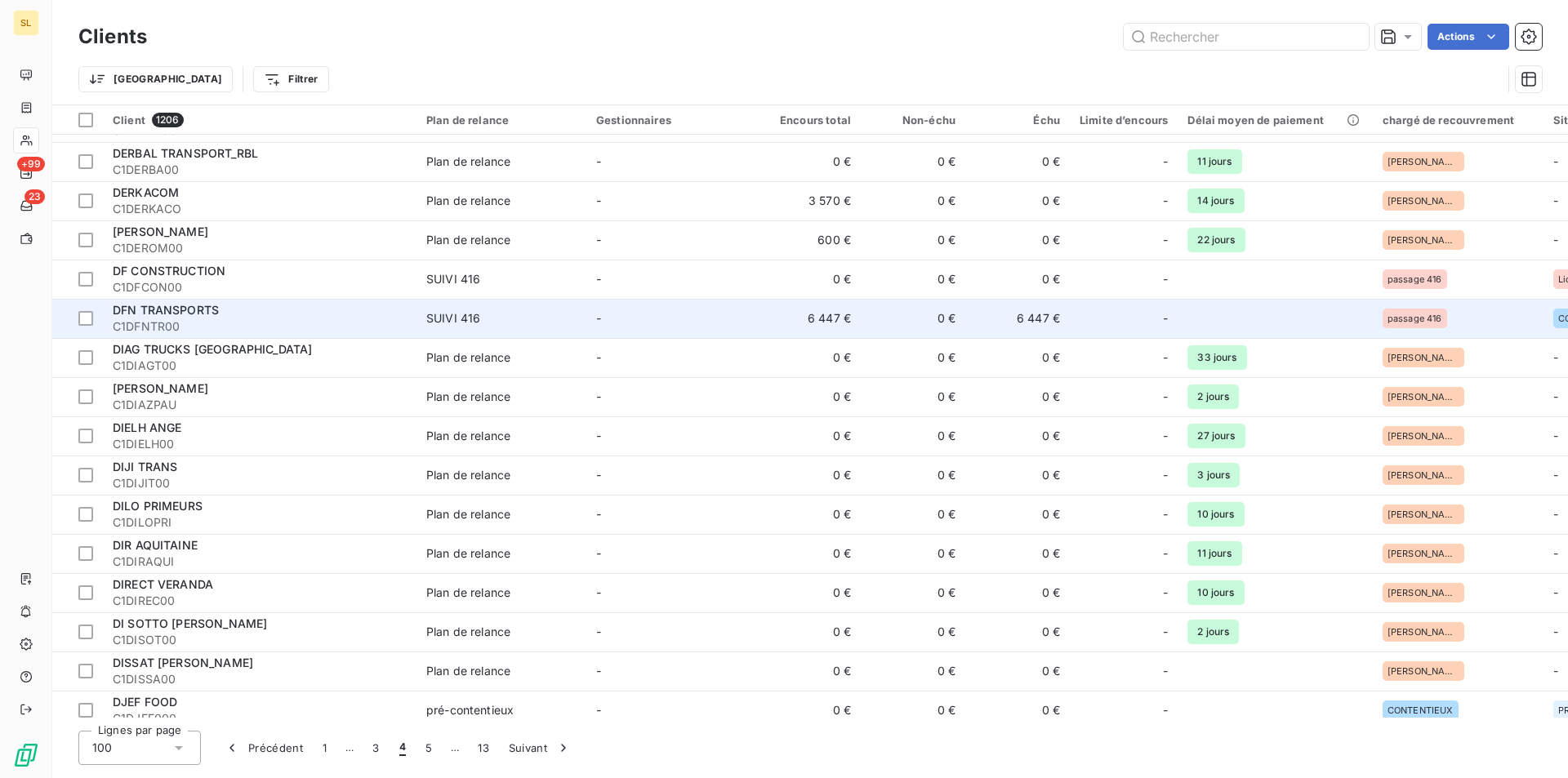
click at [818, 316] on td "6 447 €" at bounding box center [808, 318] width 104 height 39
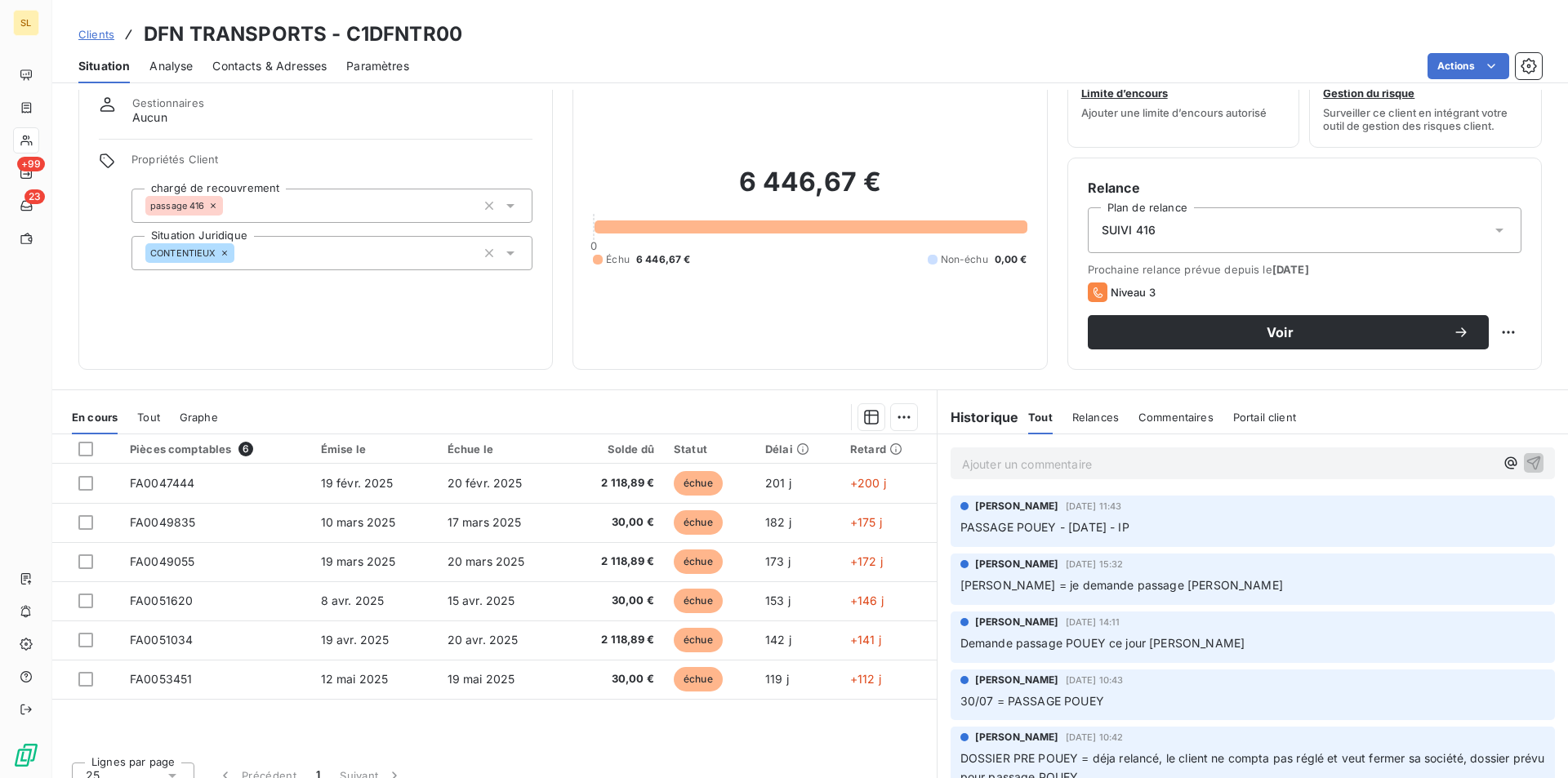
scroll to position [76, 0]
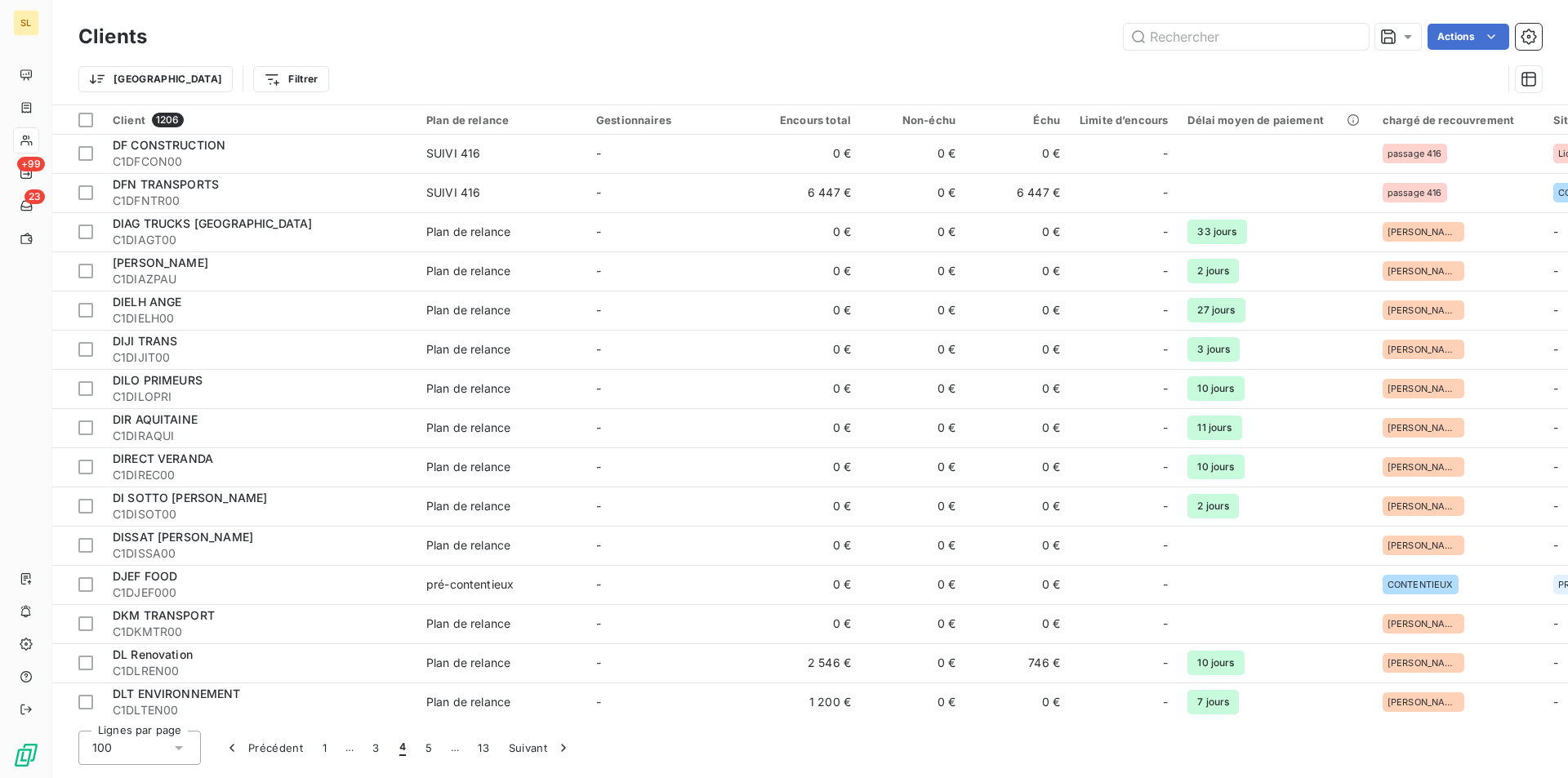
scroll to position [2747, 0]
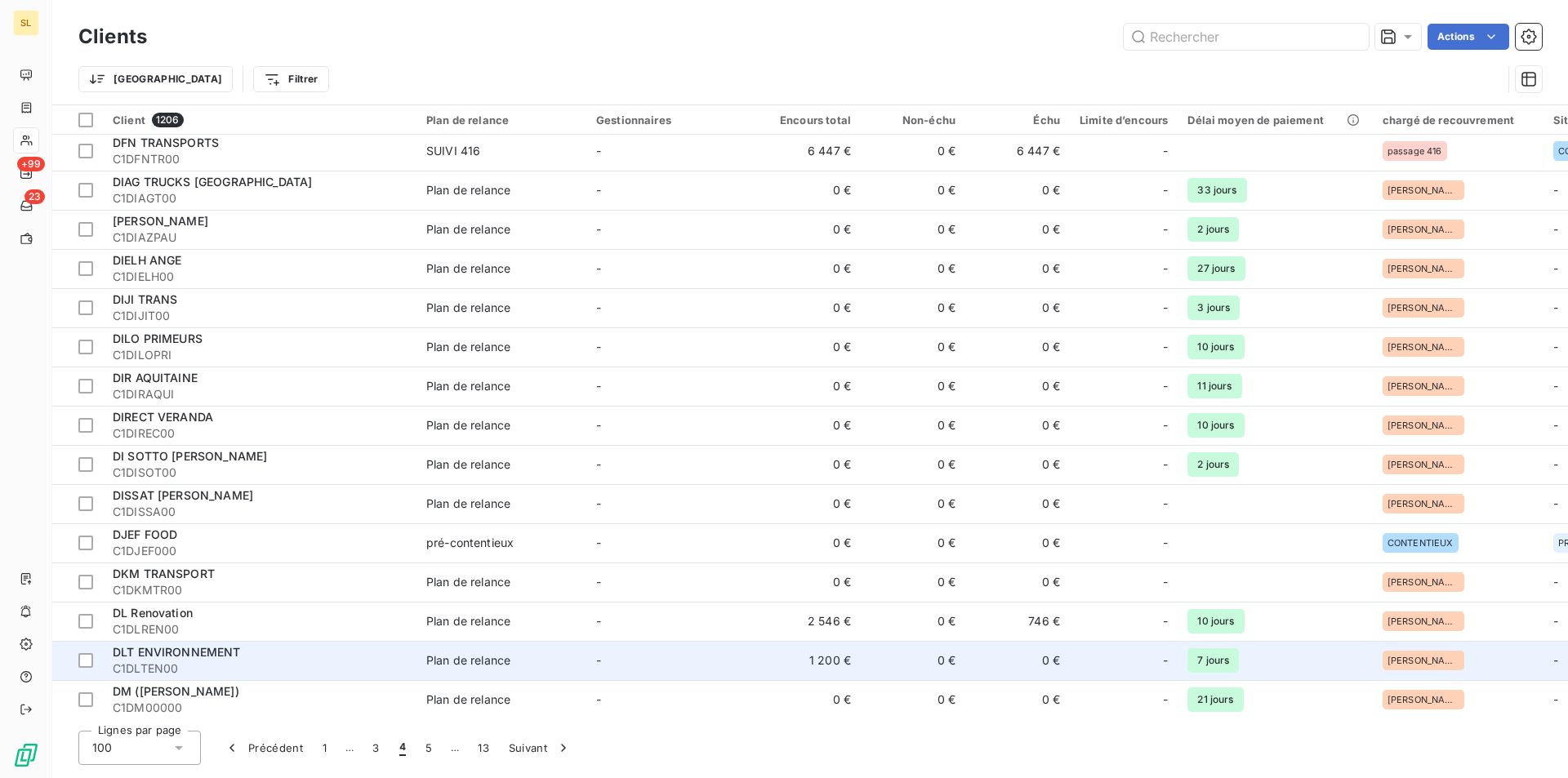
click at [465, 669] on td "Plan de relance" at bounding box center [501, 660] width 170 height 39
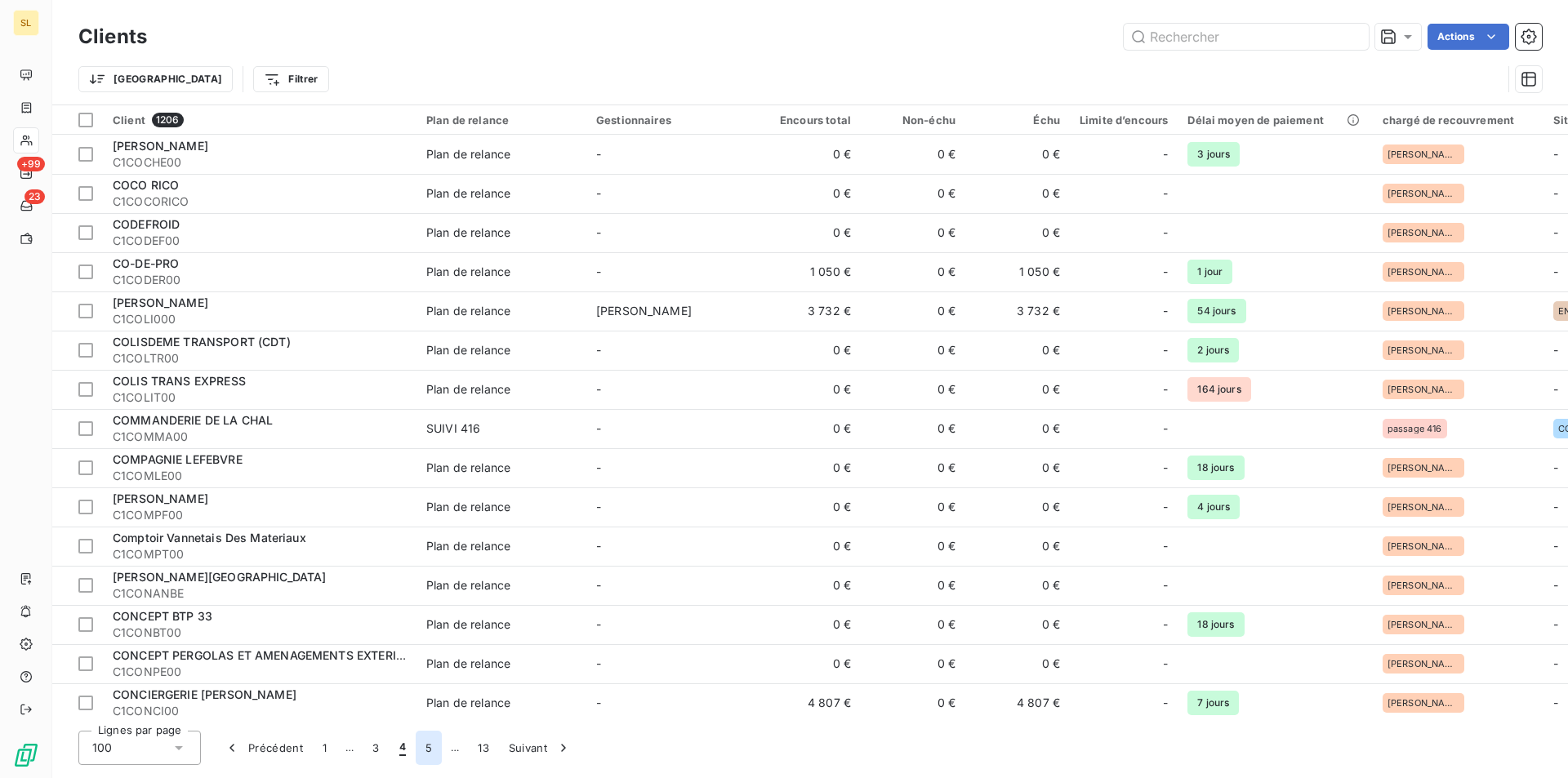
click at [428, 751] on button "5" at bounding box center [428, 748] width 26 height 34
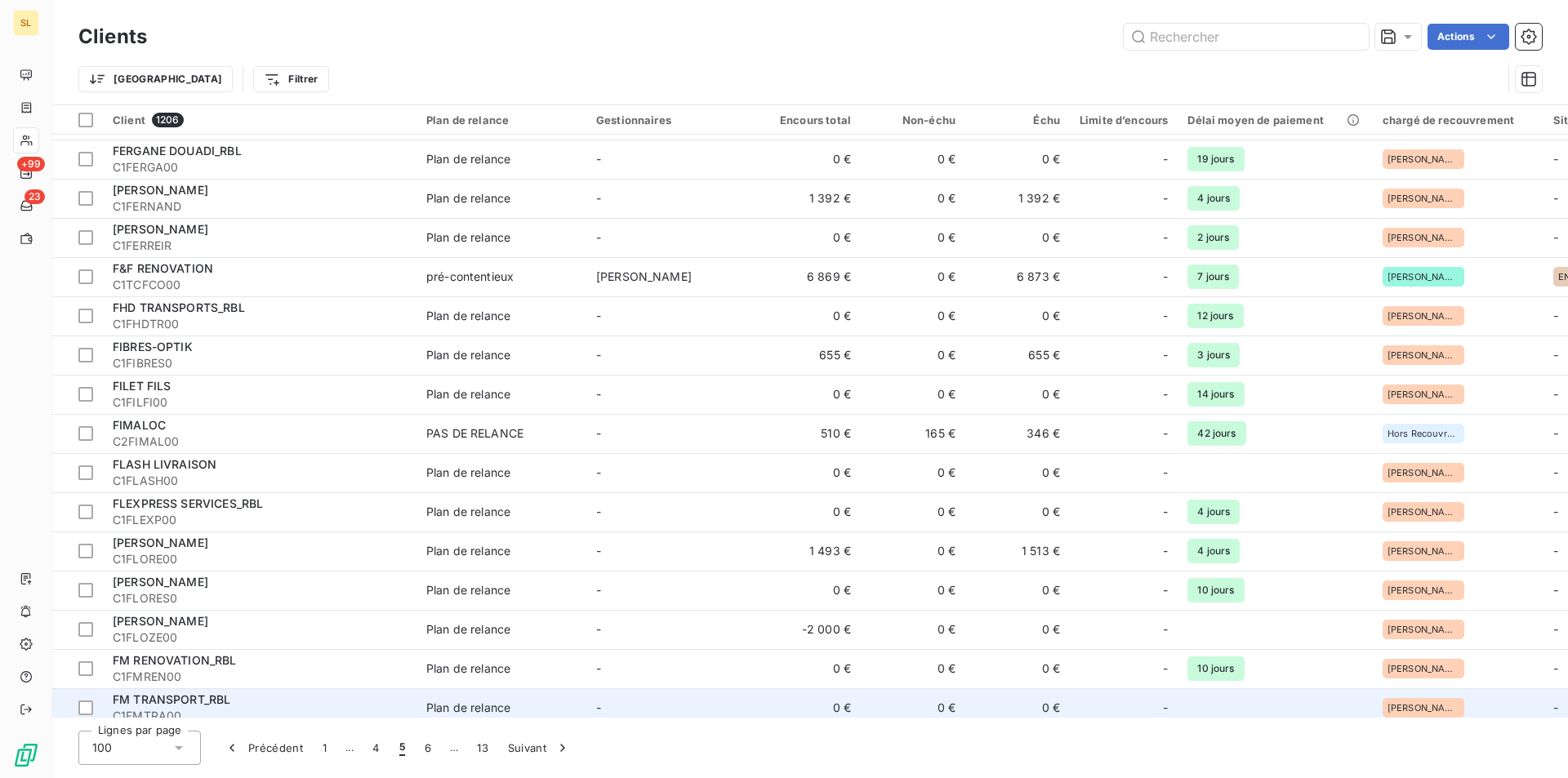
scroll to position [3344, 0]
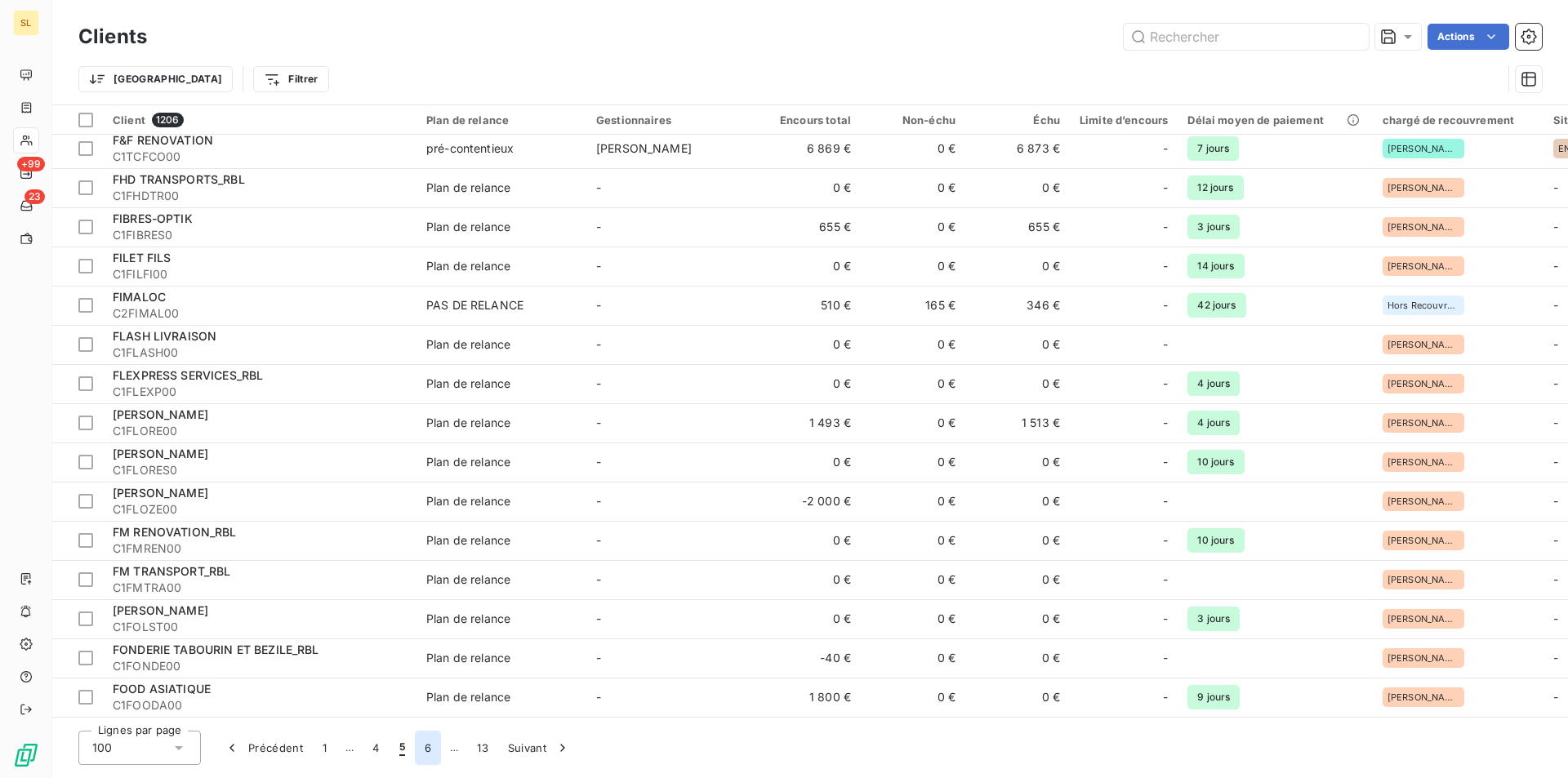
click at [428, 753] on button "6" at bounding box center [428, 748] width 26 height 34
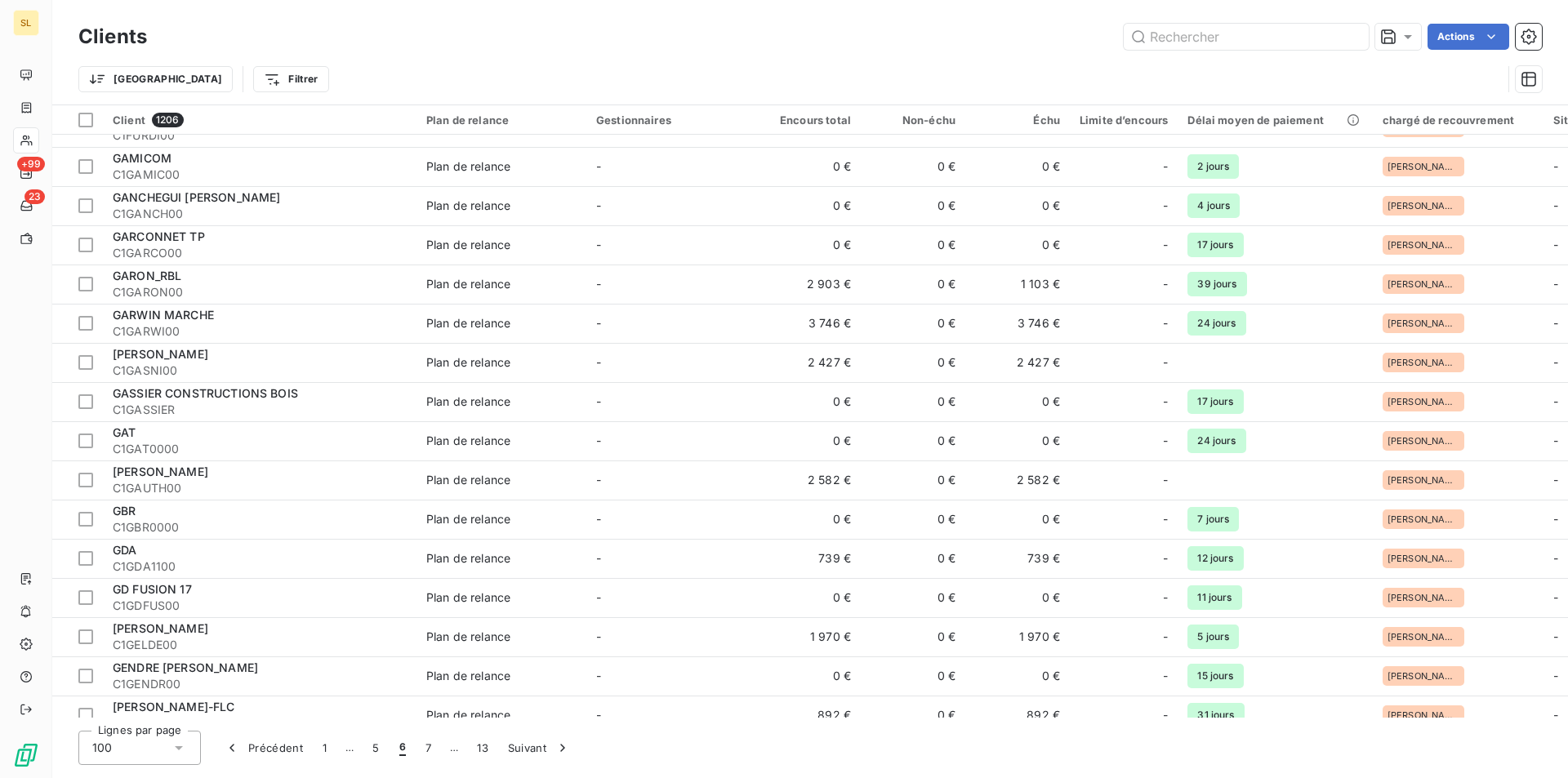
scroll to position [282, 0]
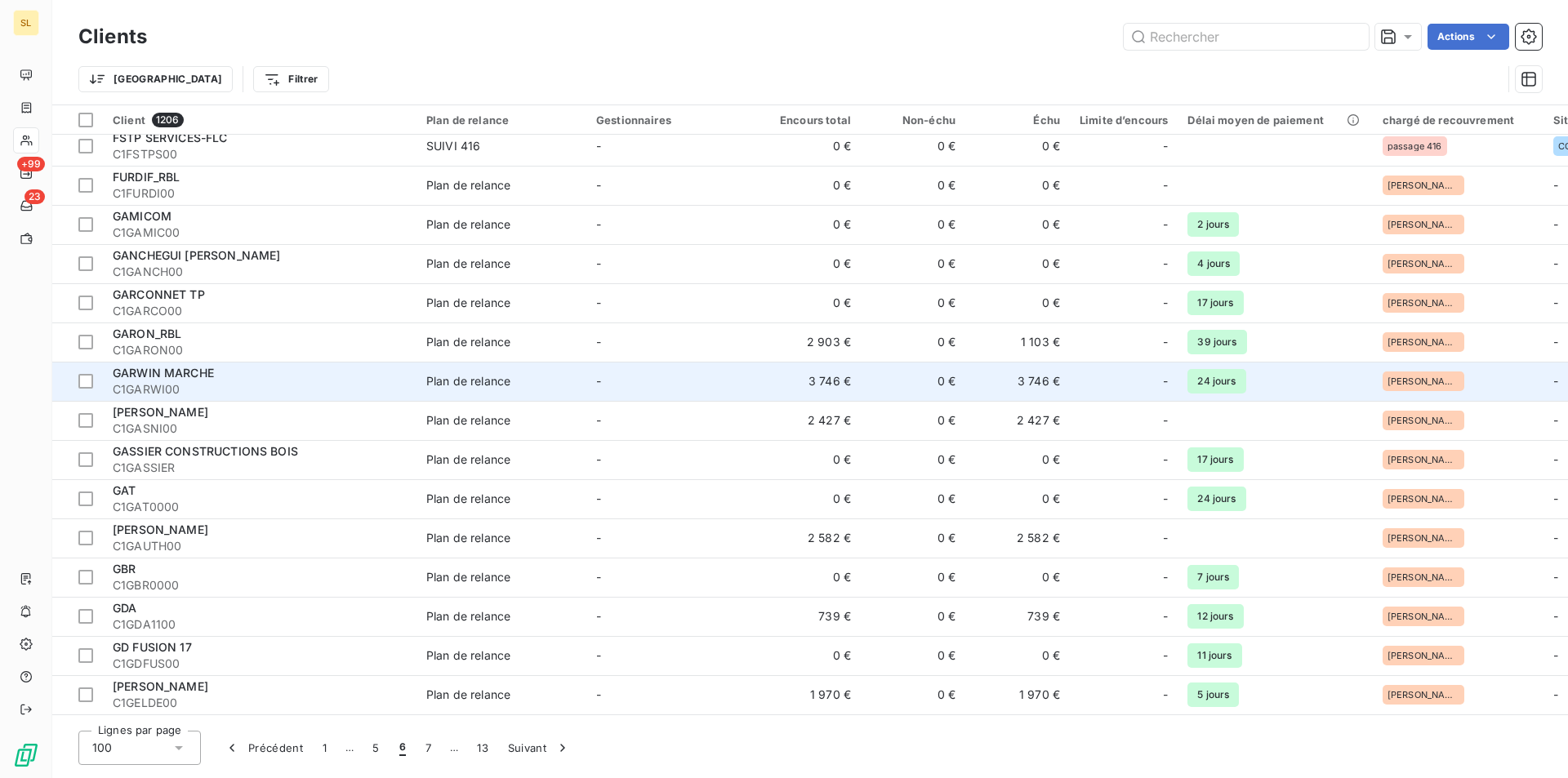
click at [816, 388] on td "3 746 €" at bounding box center [808, 381] width 104 height 39
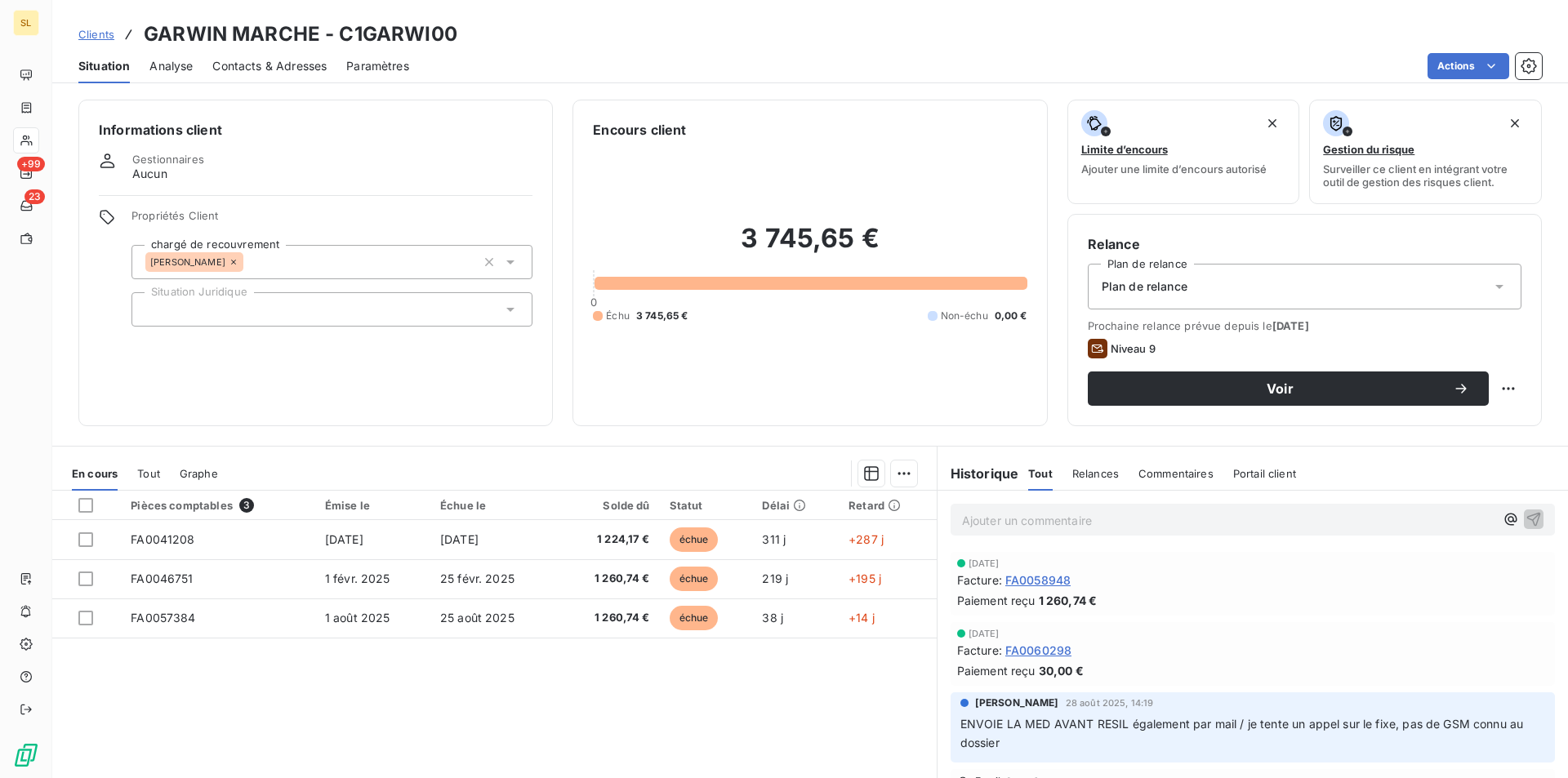
scroll to position [76, 0]
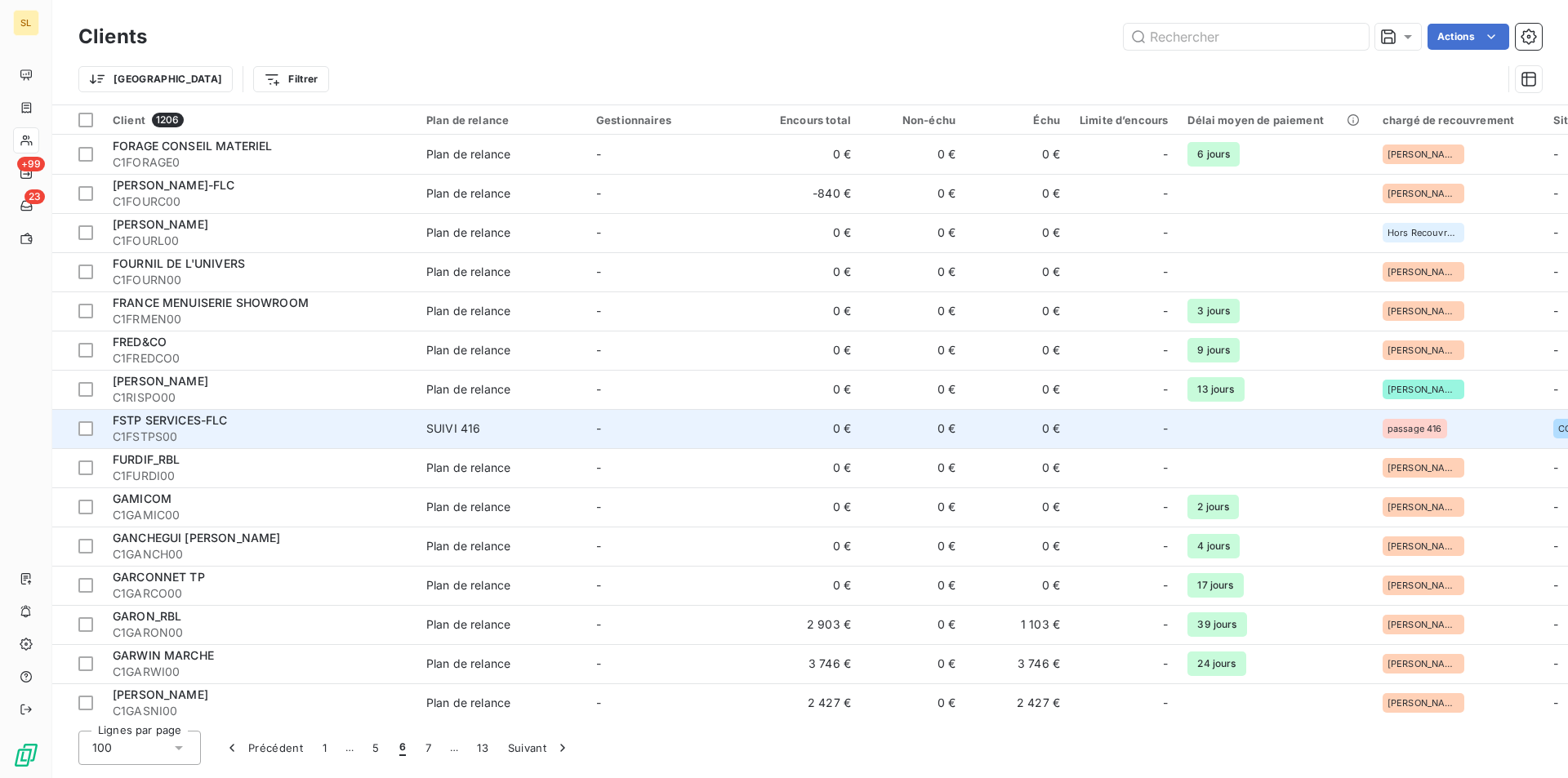
scroll to position [218, 0]
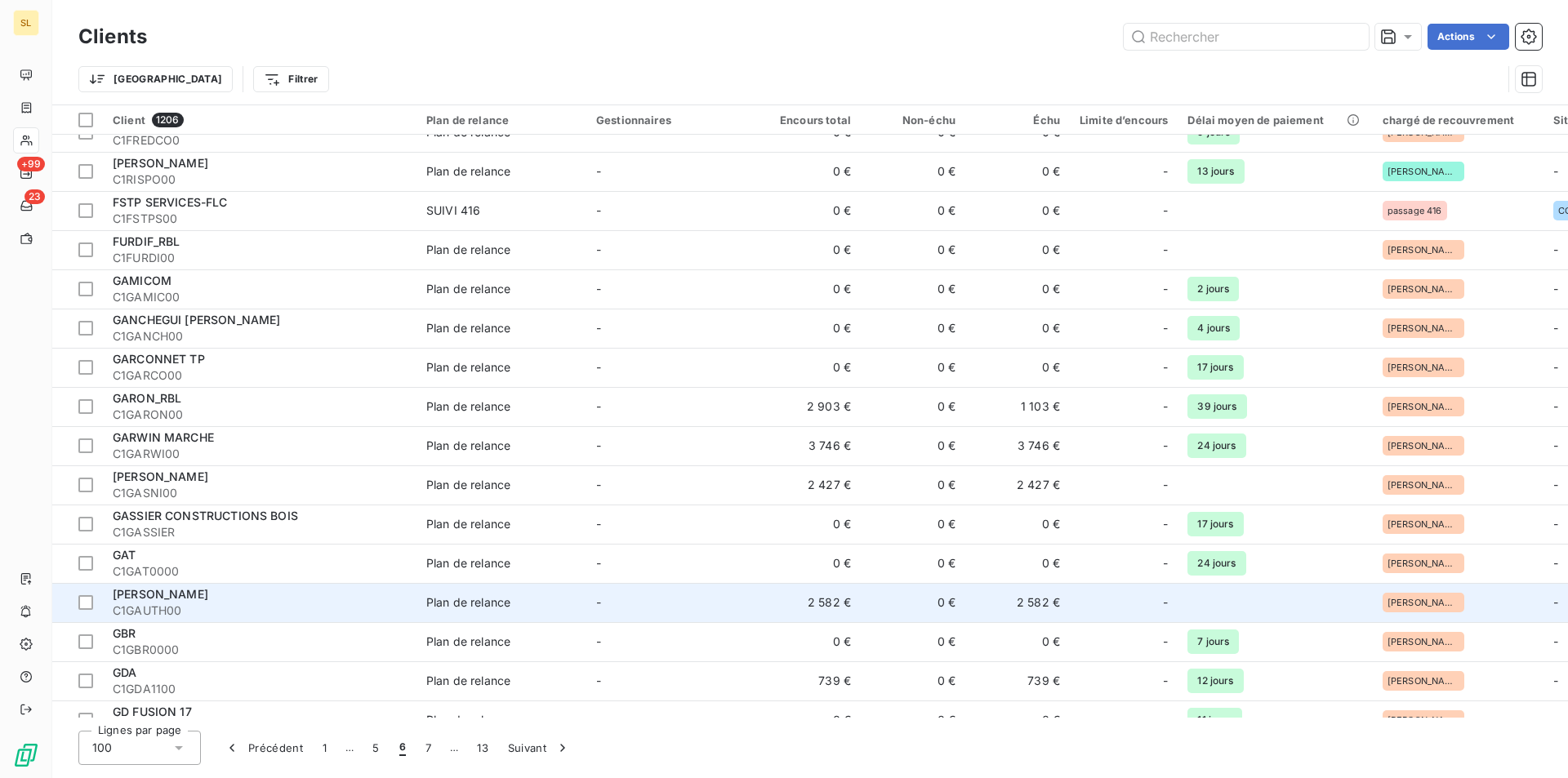
click at [837, 596] on td "2 582 €" at bounding box center [808, 603] width 104 height 39
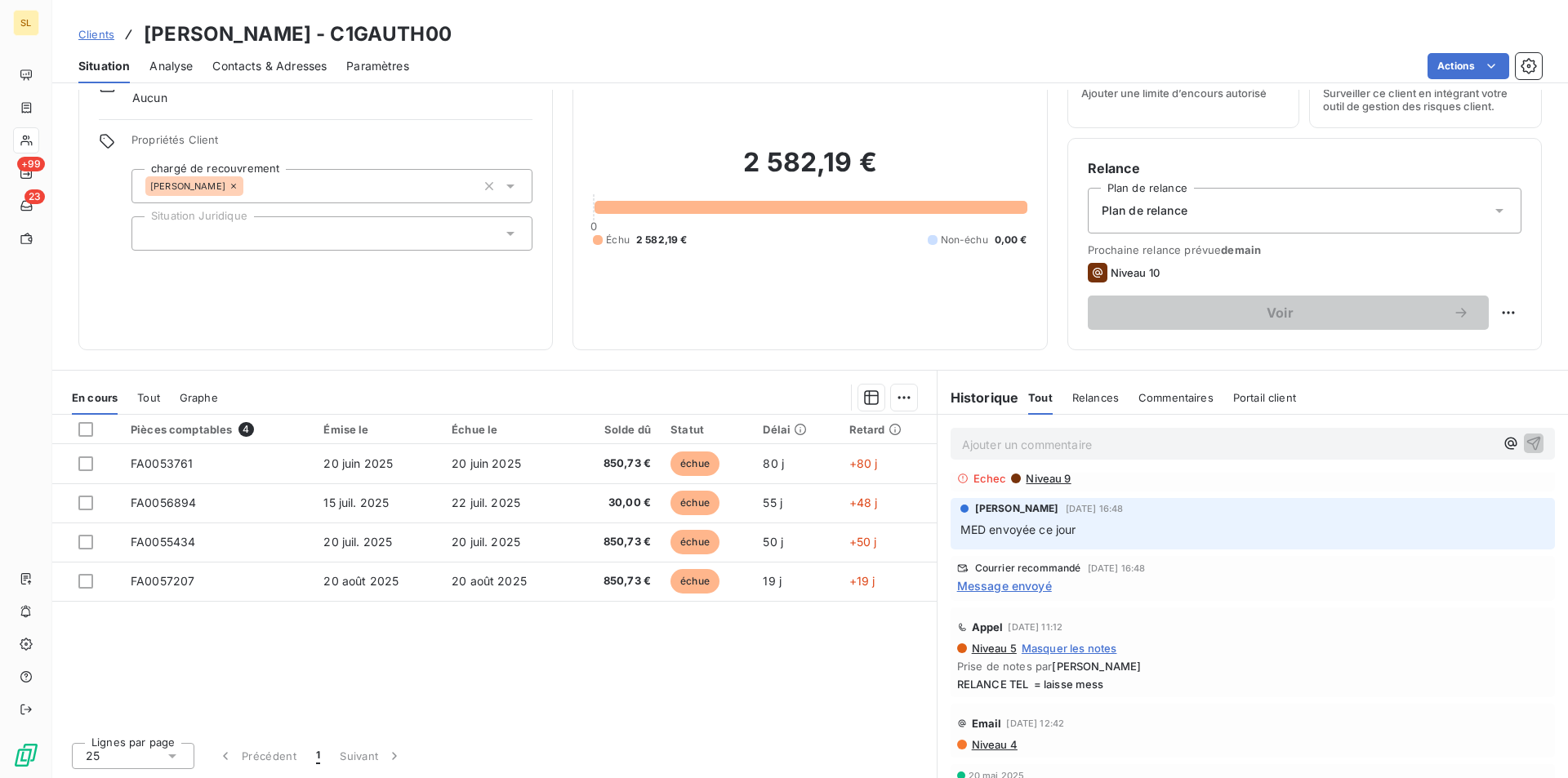
scroll to position [267, 0]
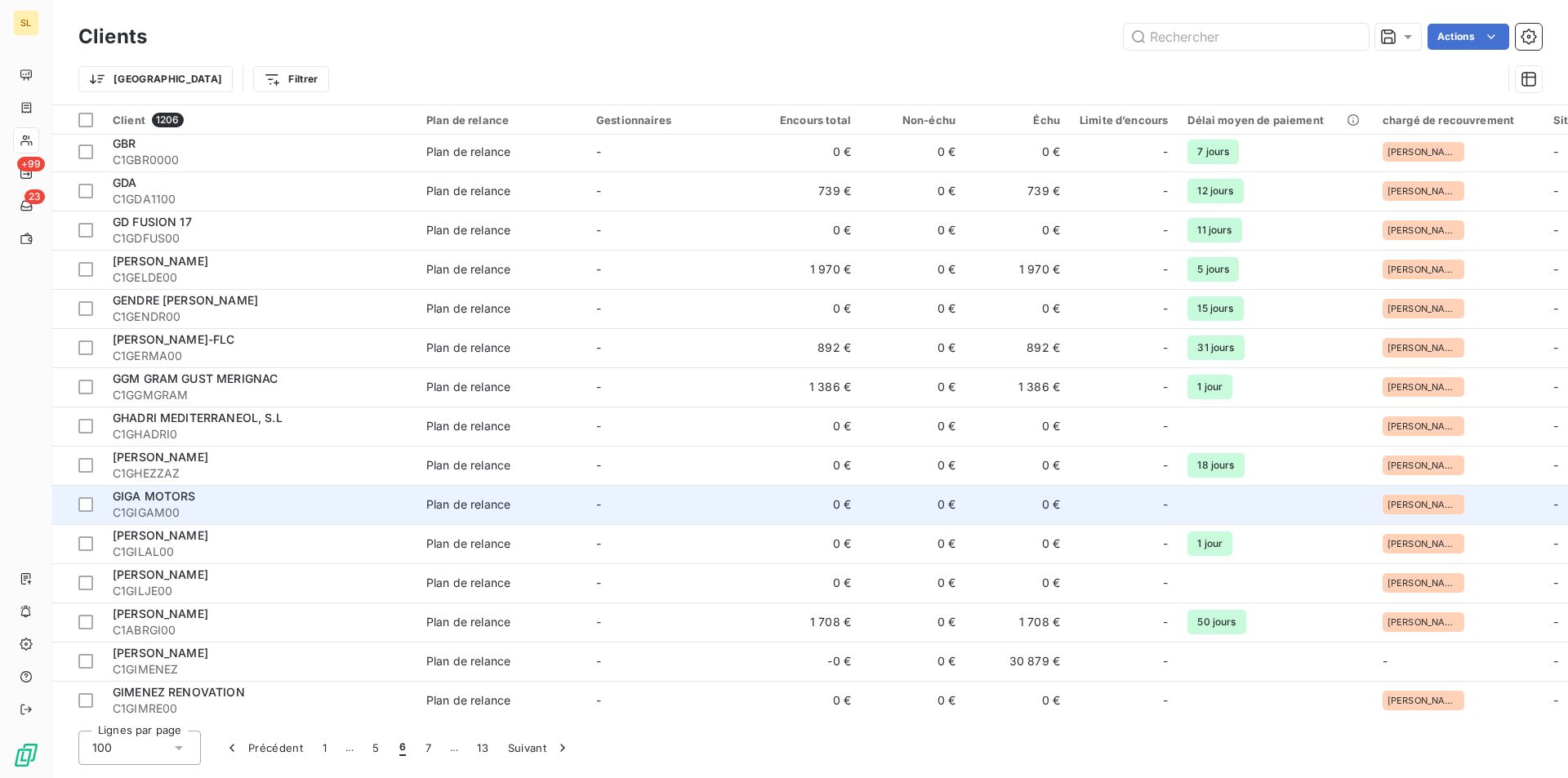
scroll to position [653, 0]
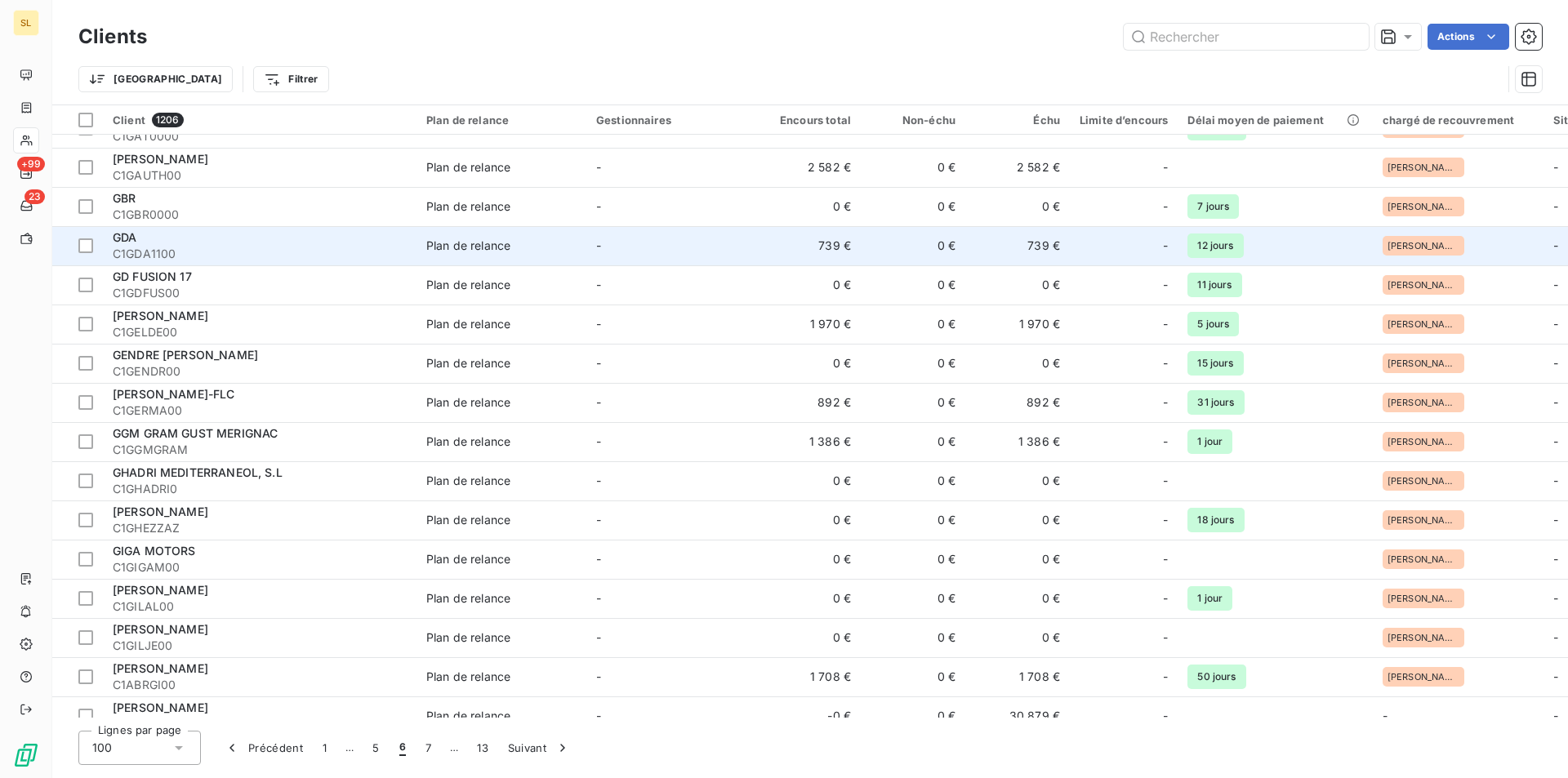
click at [838, 257] on td "739 €" at bounding box center [808, 245] width 104 height 39
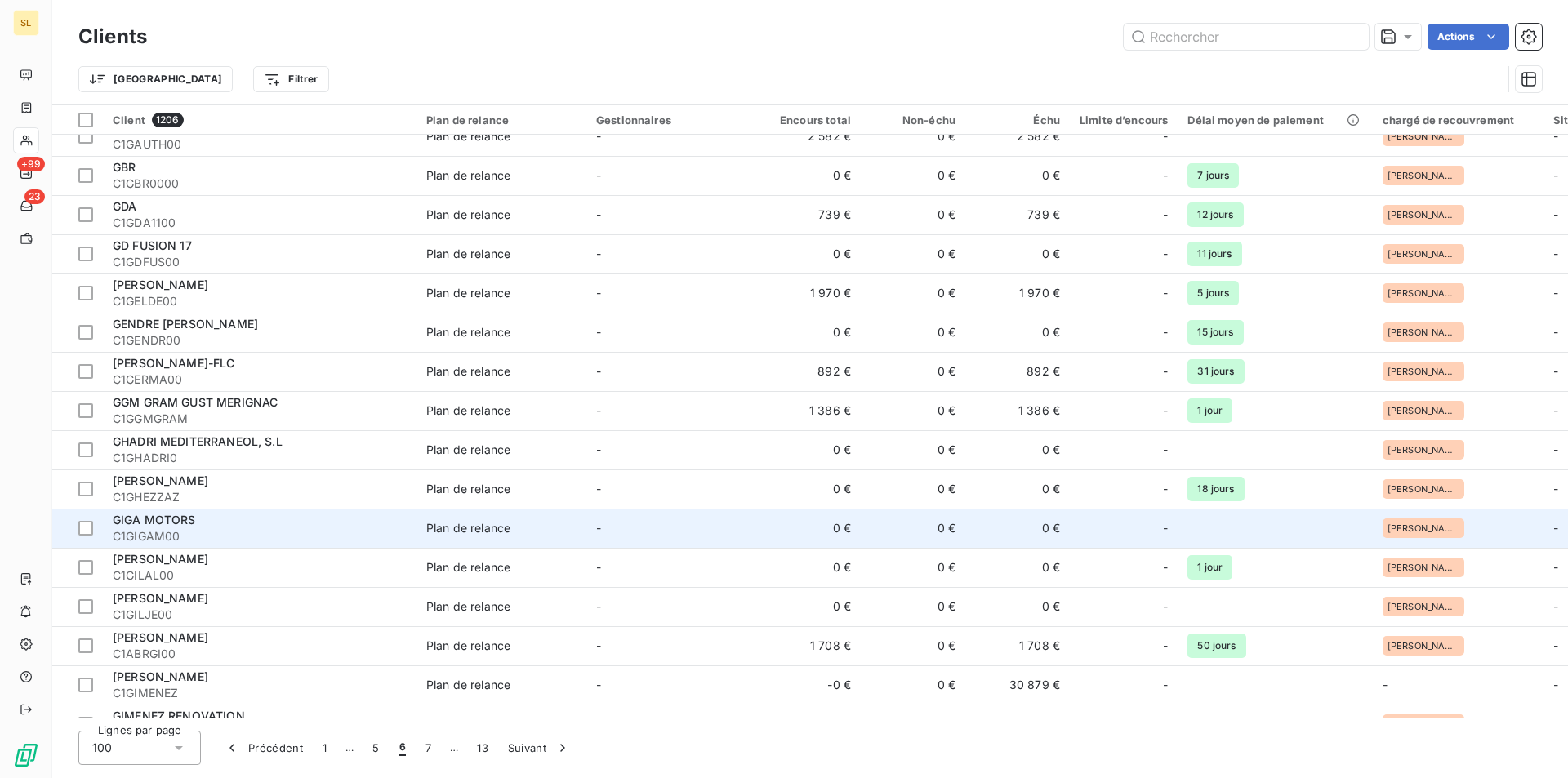
scroll to position [653, 0]
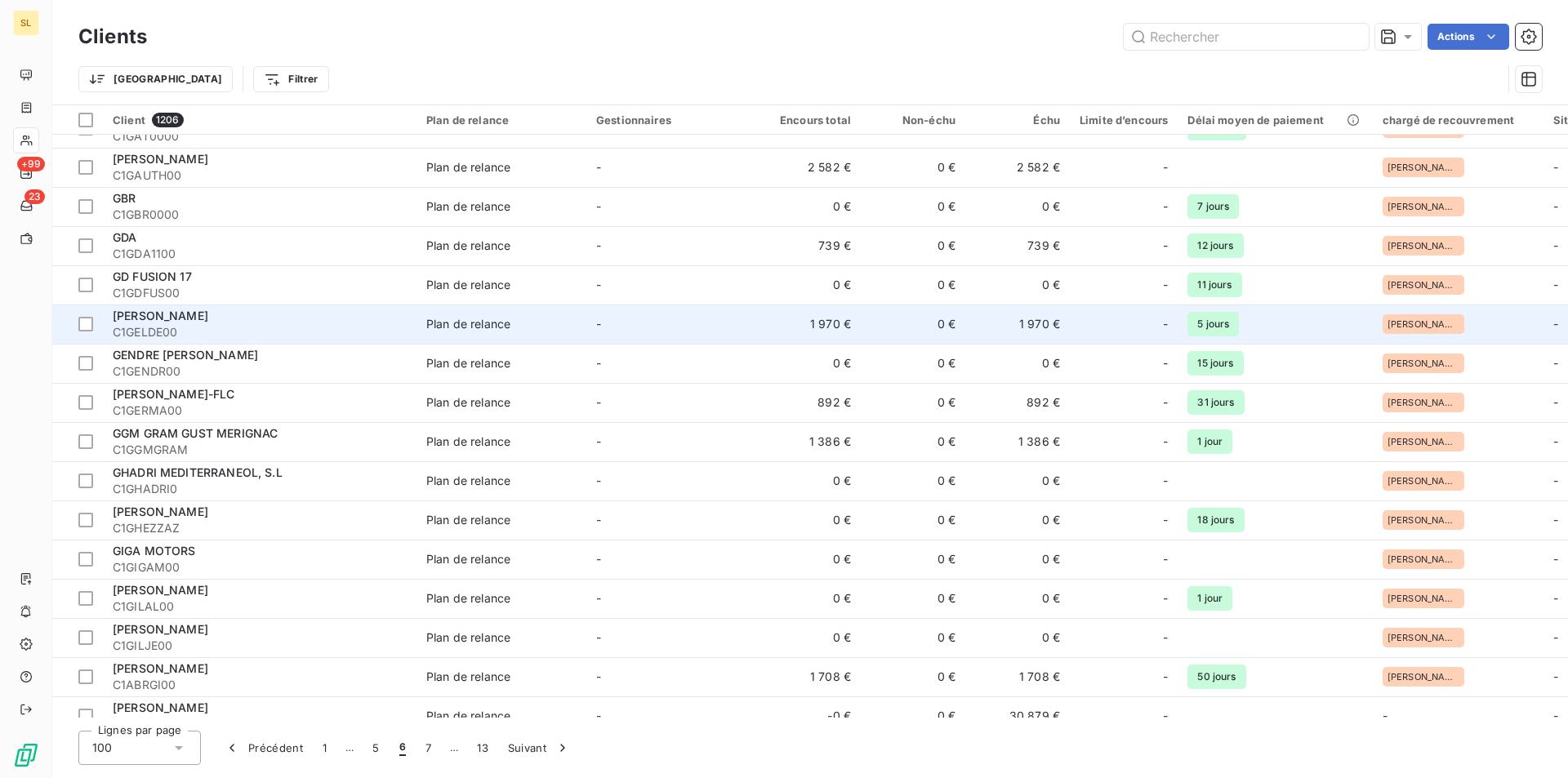
click at [856, 327] on td "1 970 €" at bounding box center [808, 324] width 104 height 39
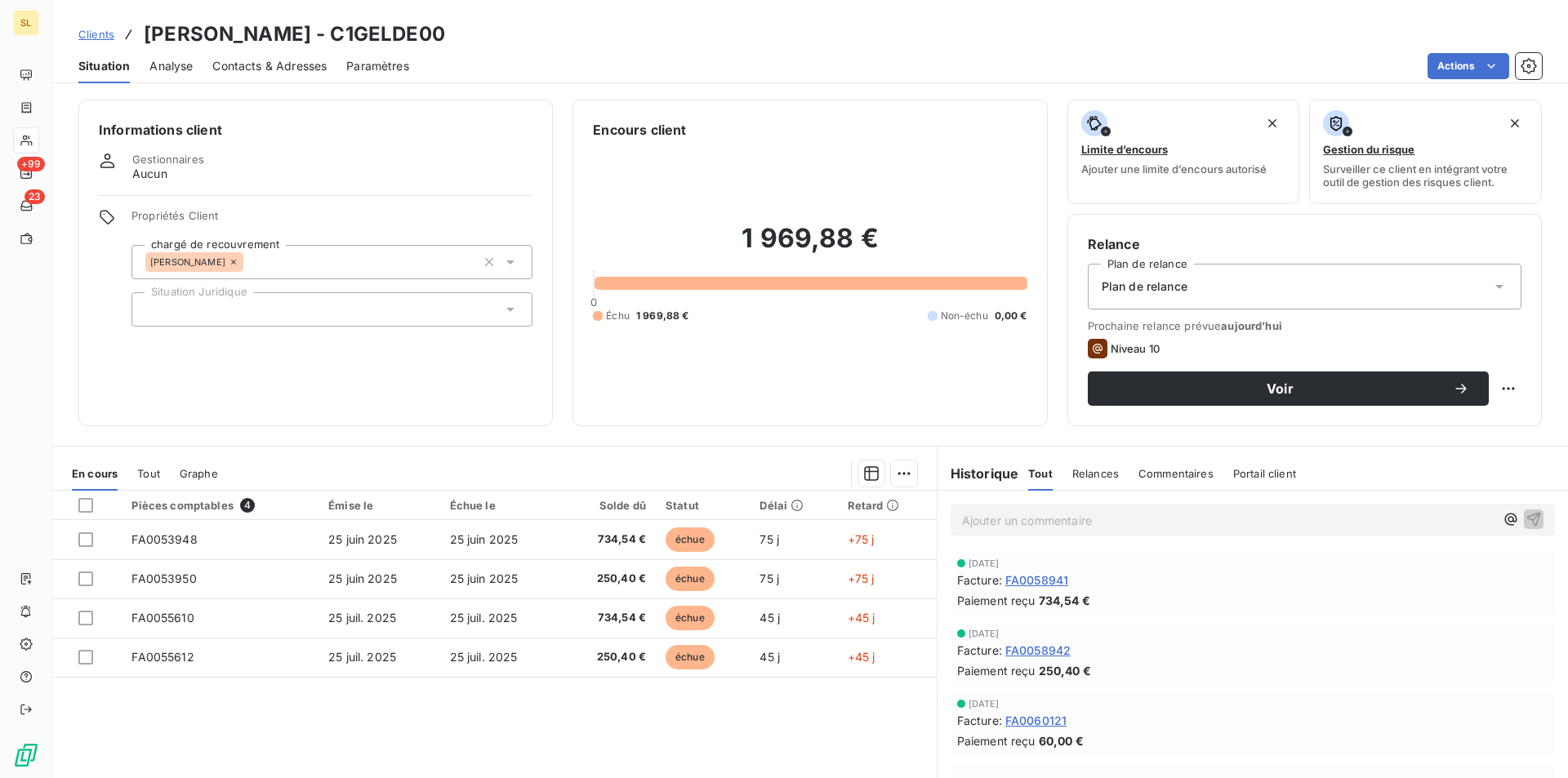
scroll to position [76, 0]
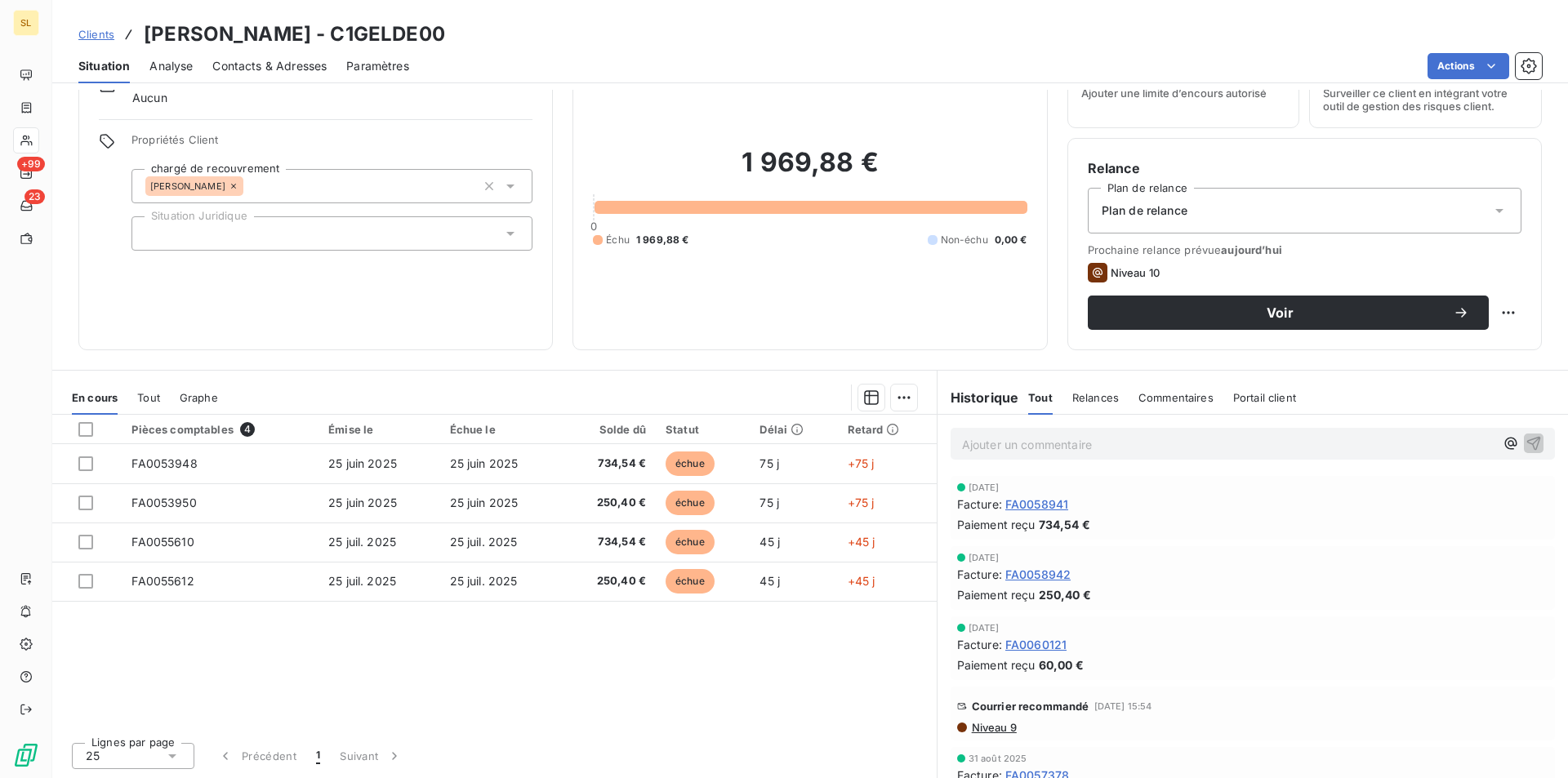
click at [705, 658] on div "Pièces comptables 4 Émise le Échue le Solde dû Statut Délai Retard FA0053948 [D…" at bounding box center [495, 571] width 885 height 315
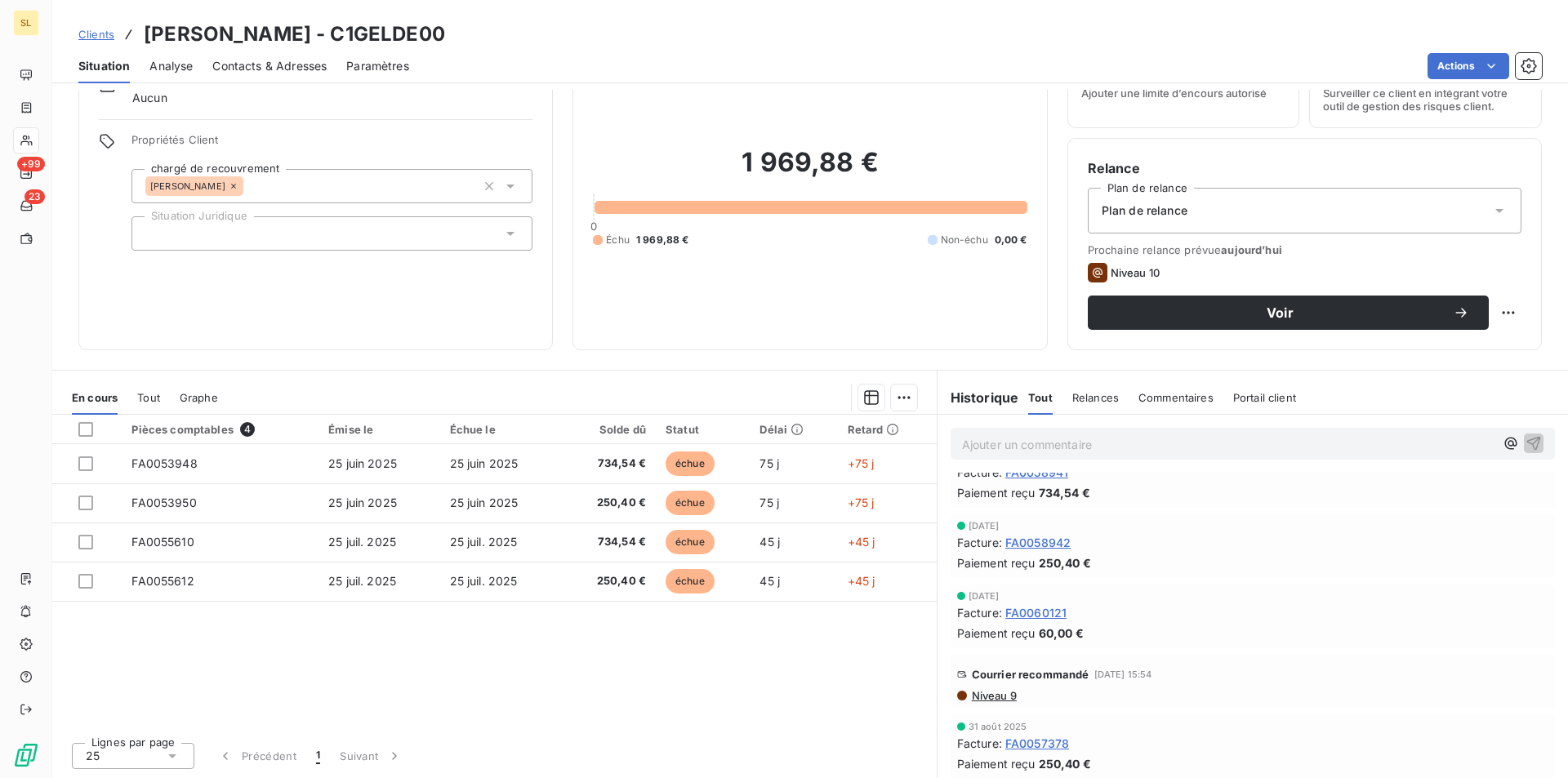
scroll to position [0, 0]
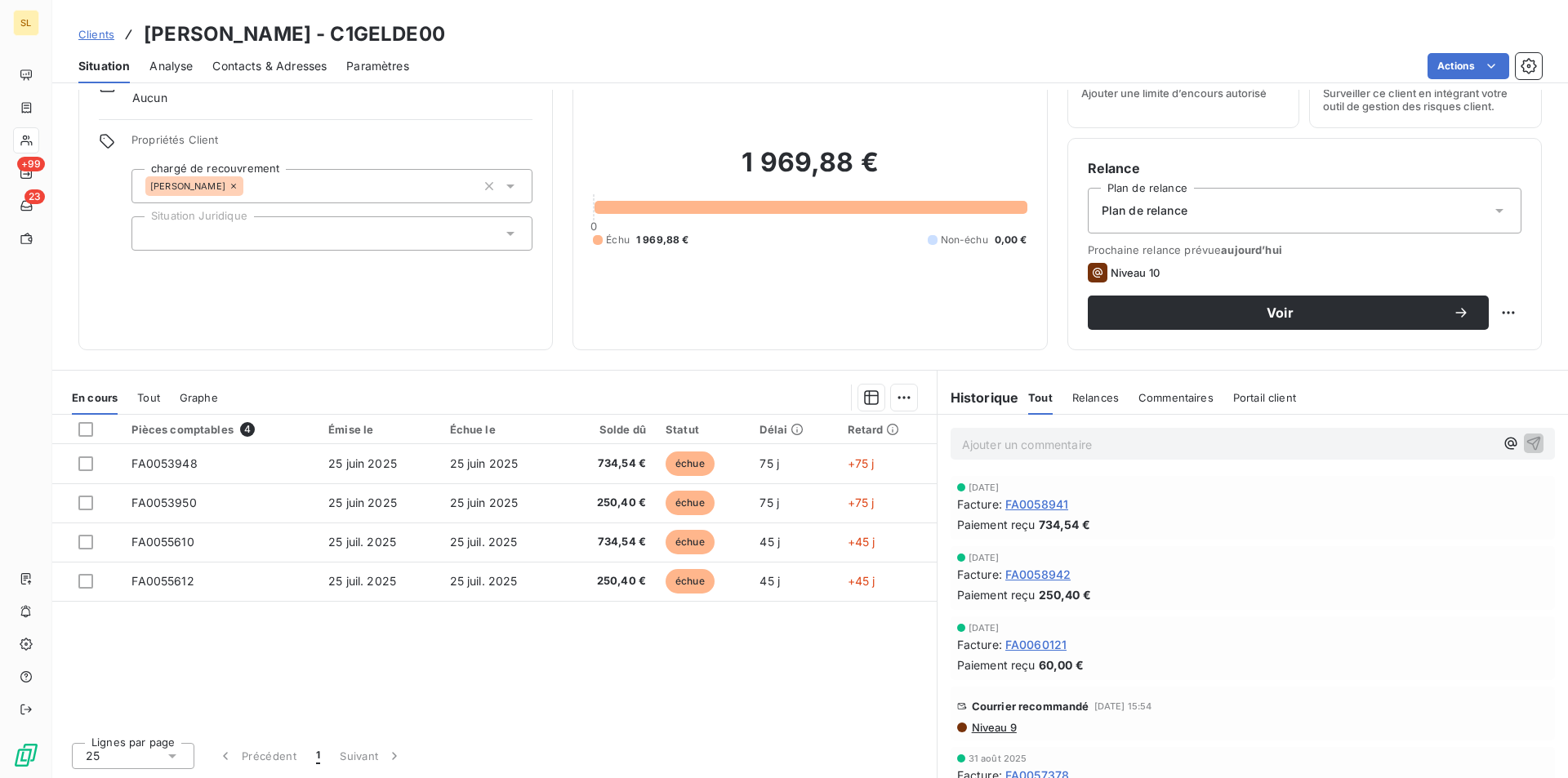
click at [990, 732] on span "Niveau 9" at bounding box center [994, 727] width 46 height 13
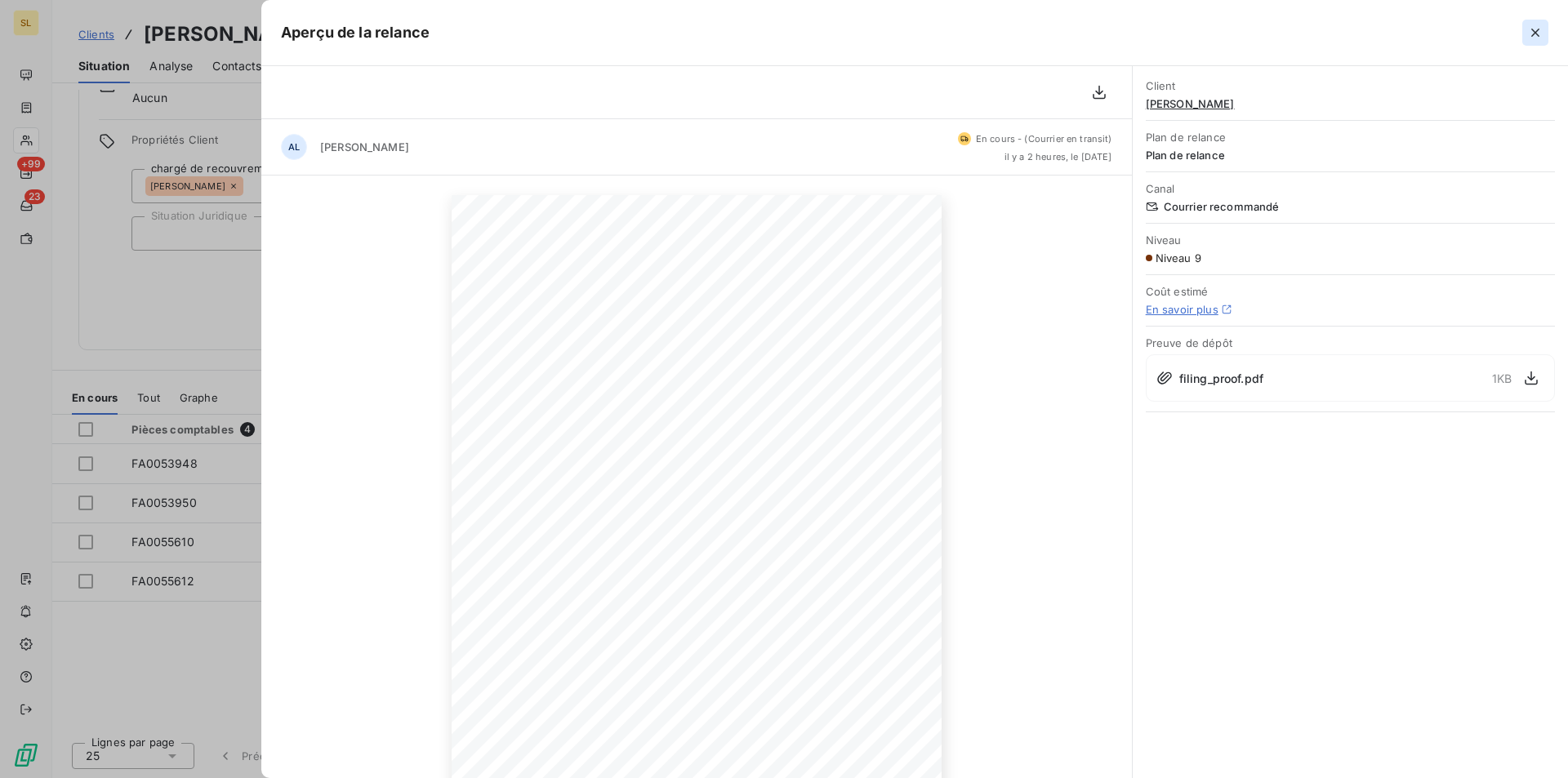
click at [1537, 36] on icon "button" at bounding box center [1536, 33] width 17 height 17
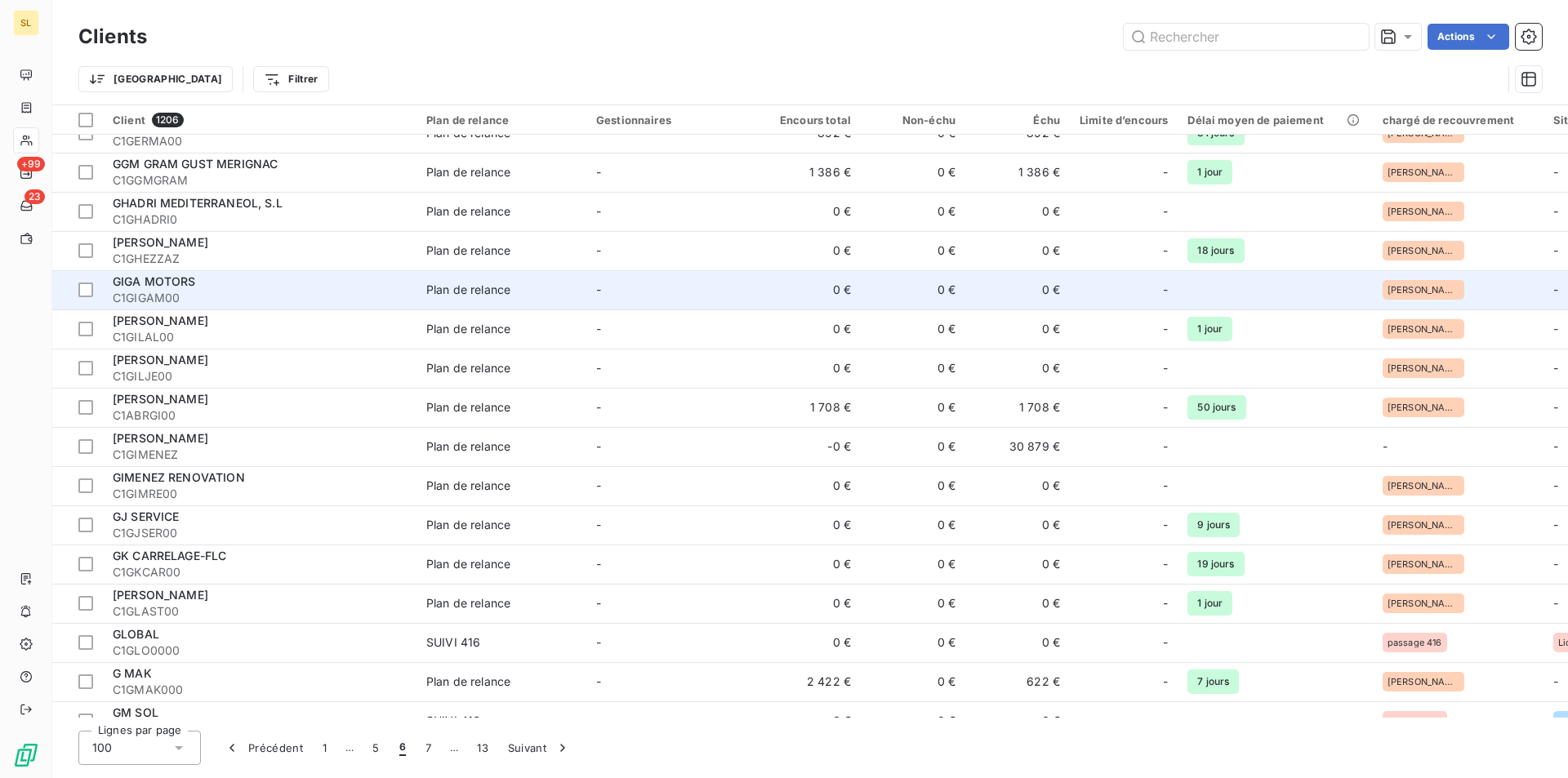
scroll to position [871, 0]
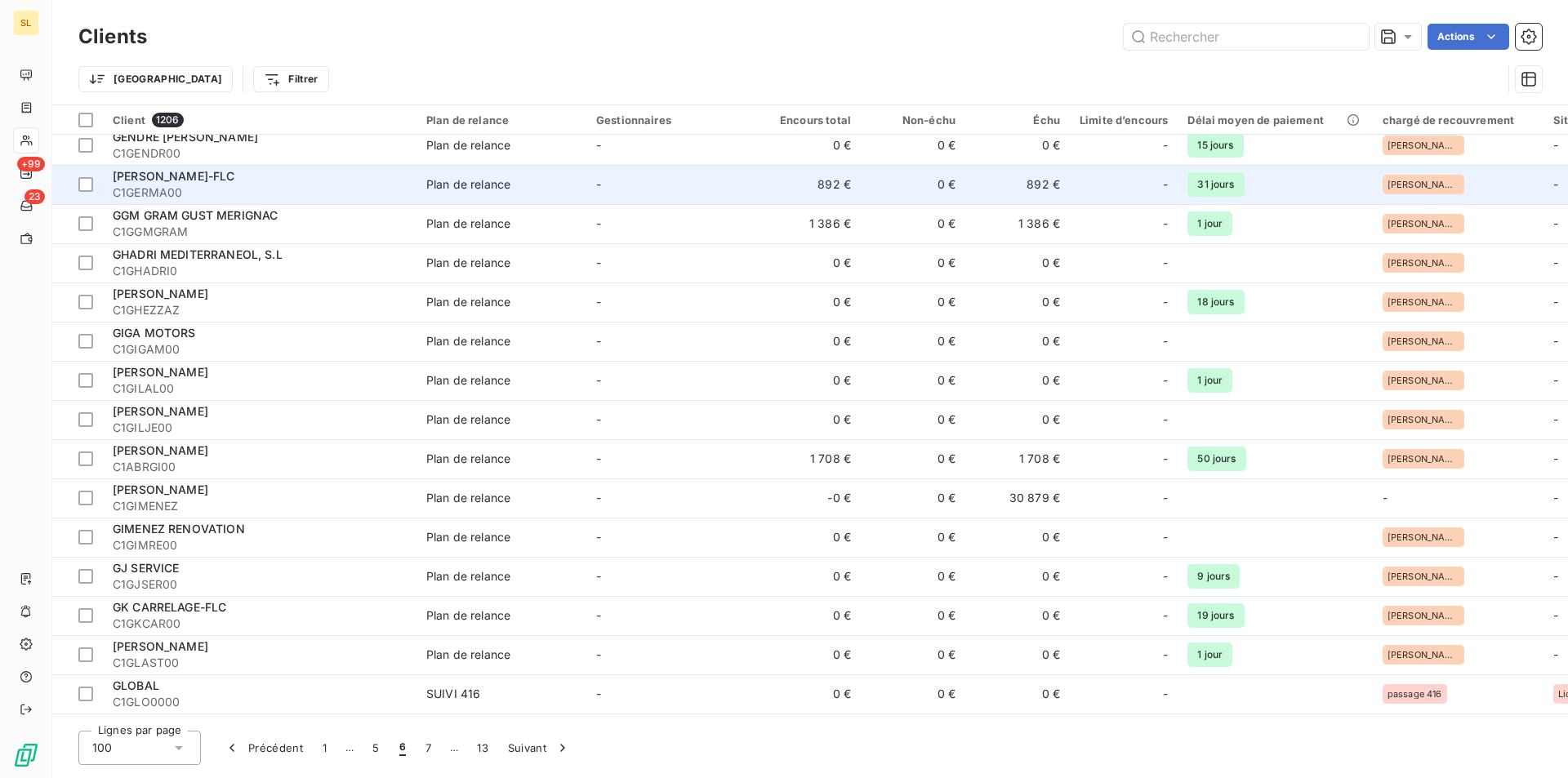
click at [835, 175] on td "892 €" at bounding box center [808, 185] width 104 height 39
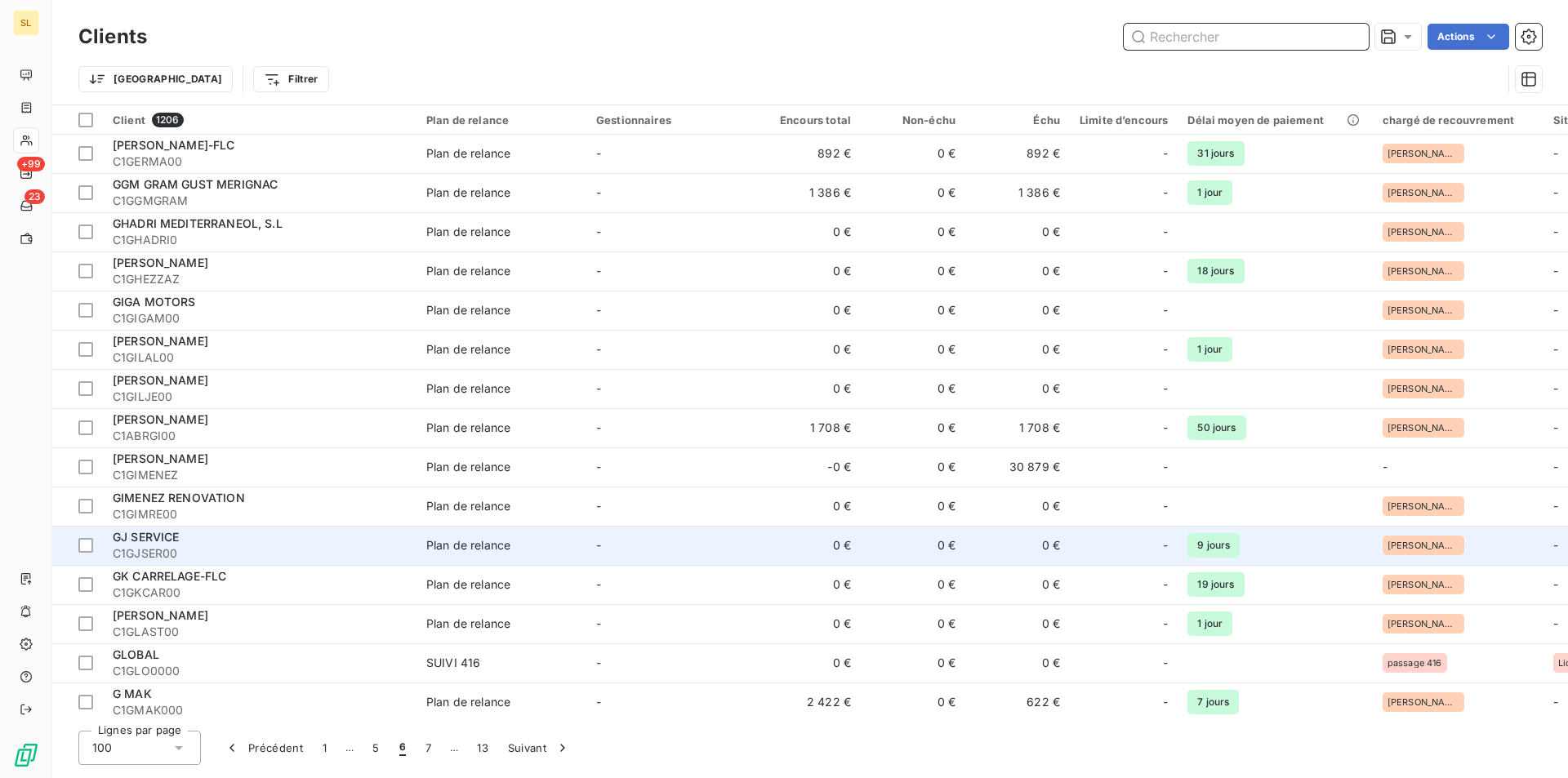
scroll to position [871, 0]
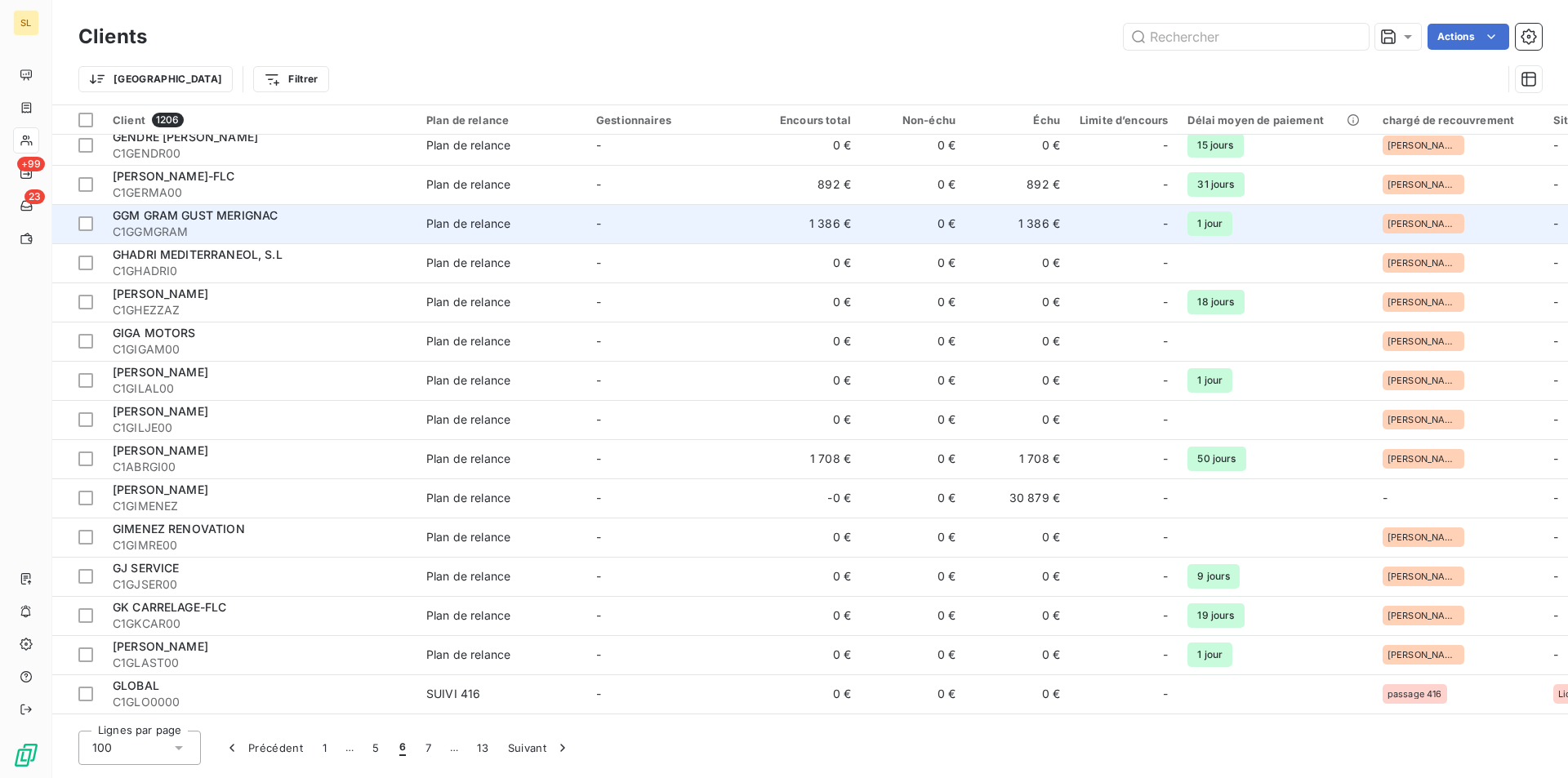
click at [825, 229] on td "1 386 €" at bounding box center [808, 223] width 104 height 39
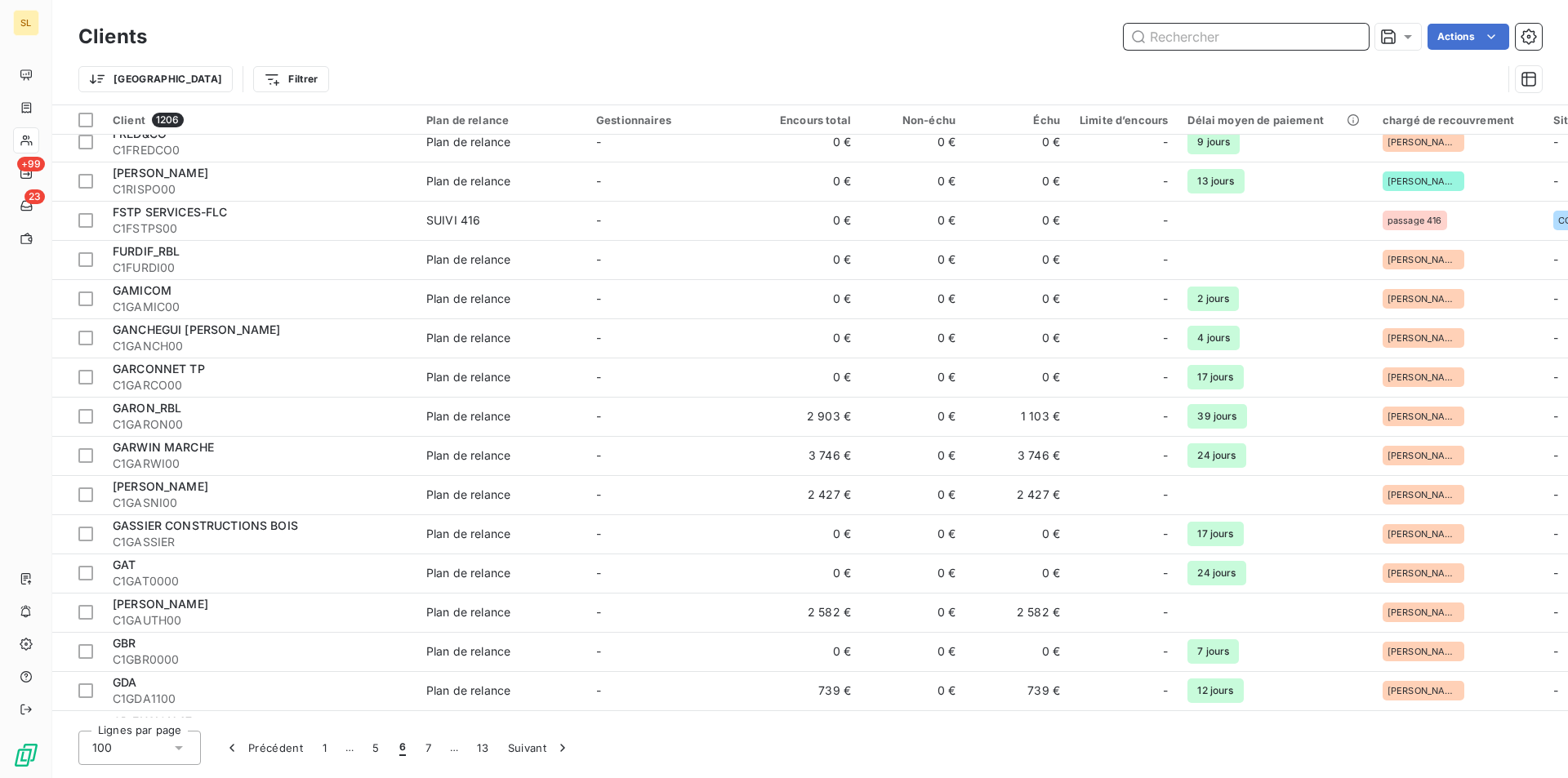
scroll to position [653, 0]
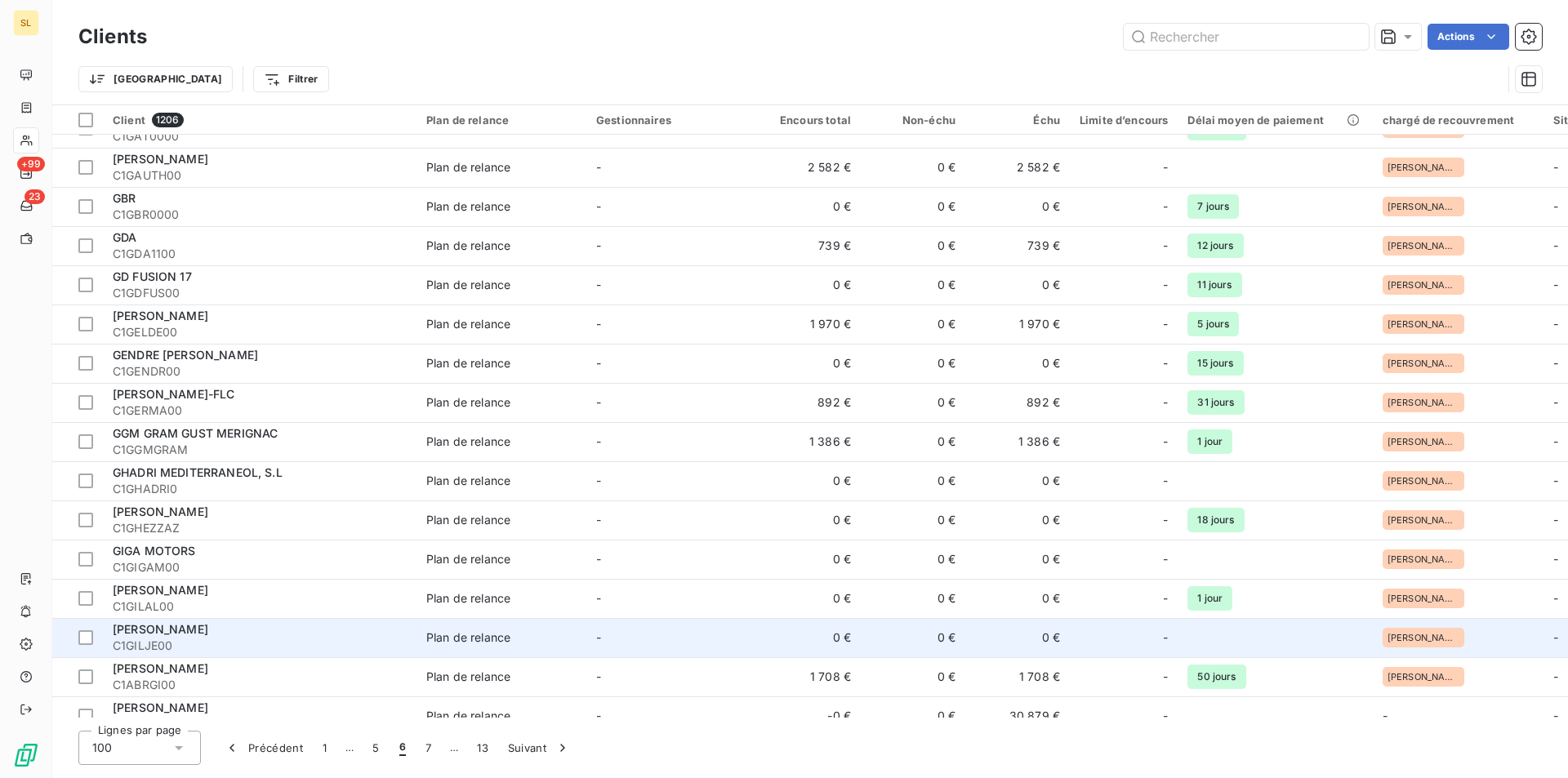
click at [589, 638] on td "-" at bounding box center [671, 638] width 170 height 39
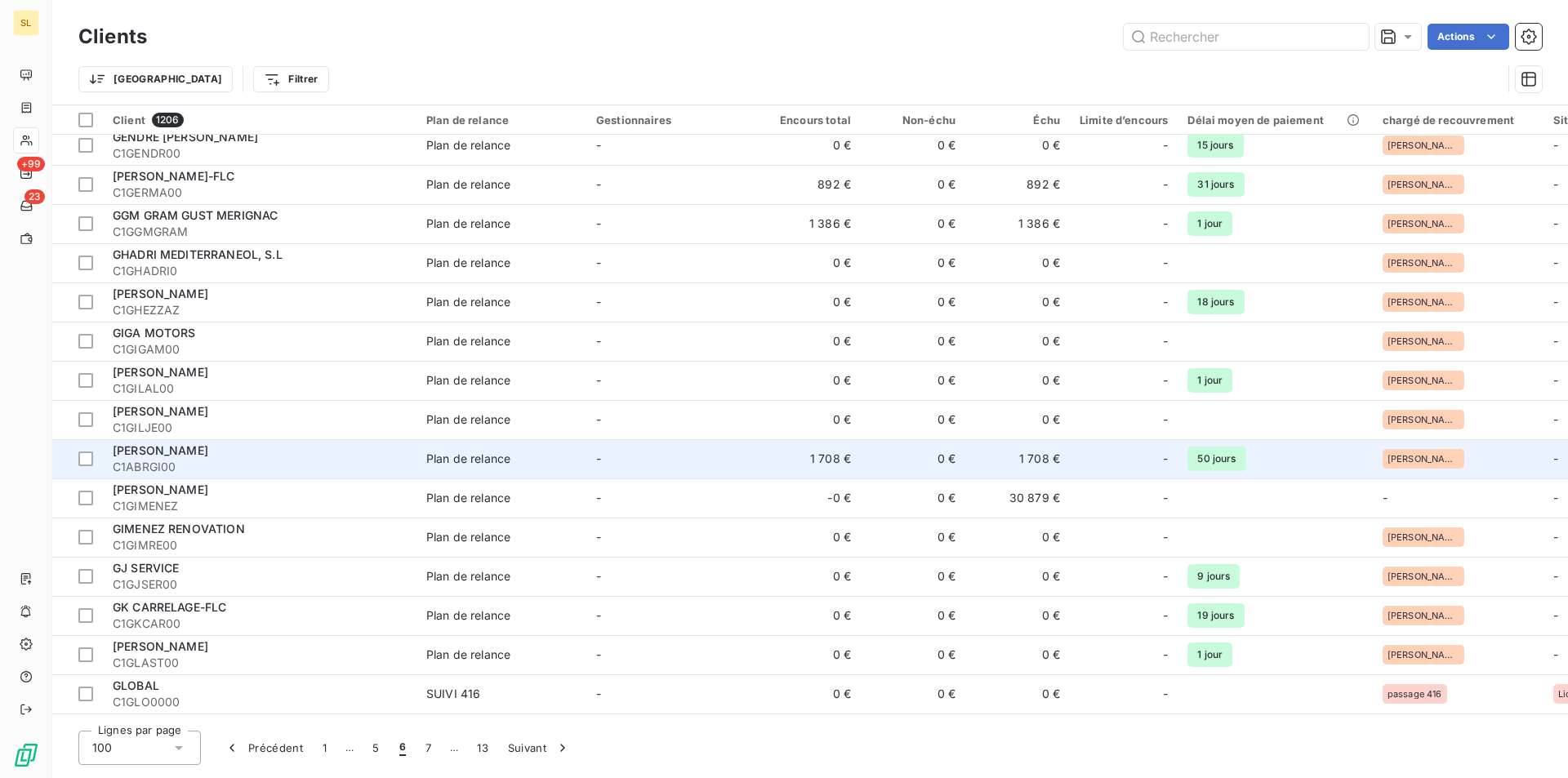
scroll to position [1088, 0]
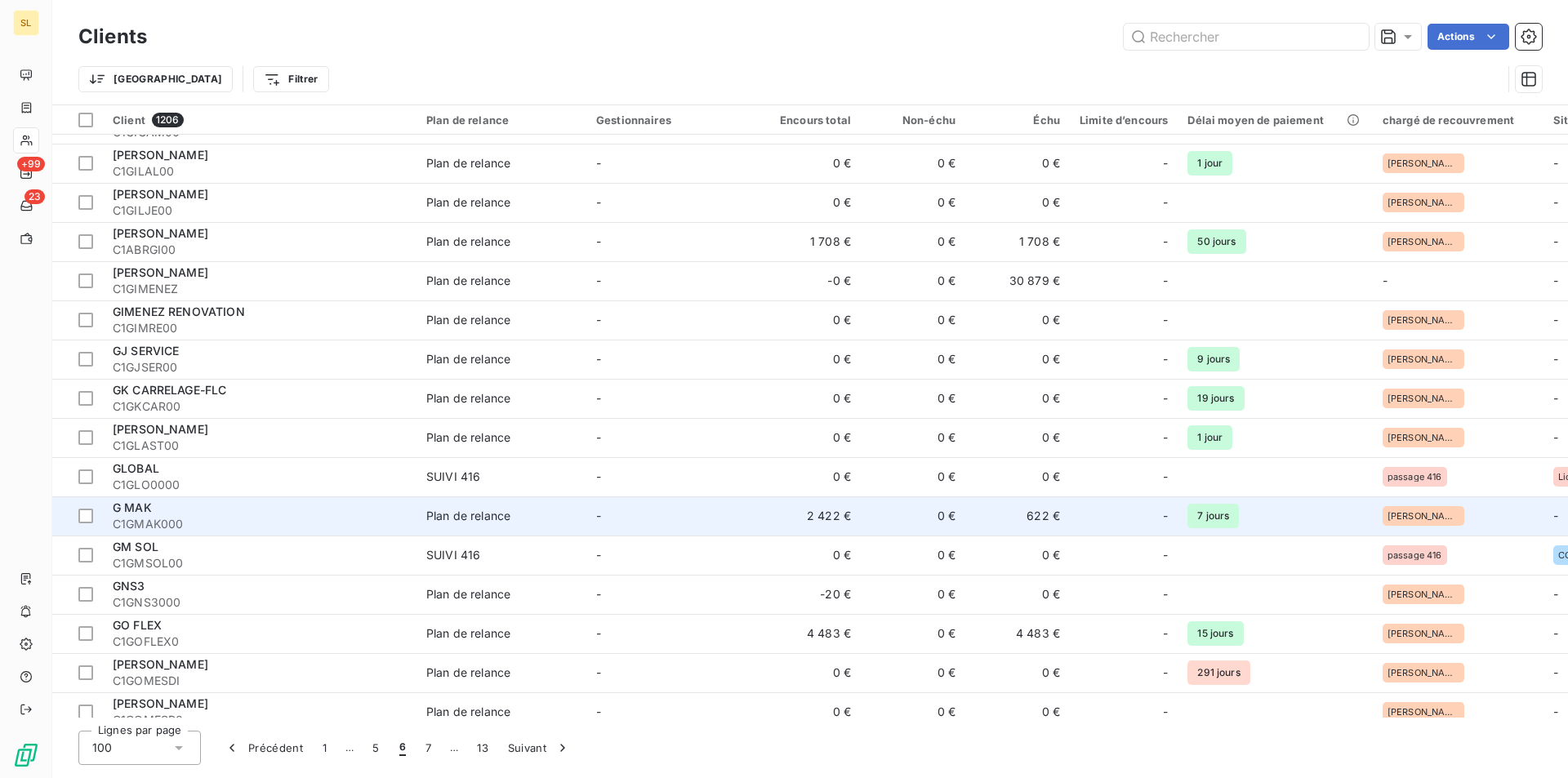
click at [458, 513] on div "Plan de relance" at bounding box center [468, 516] width 84 height 17
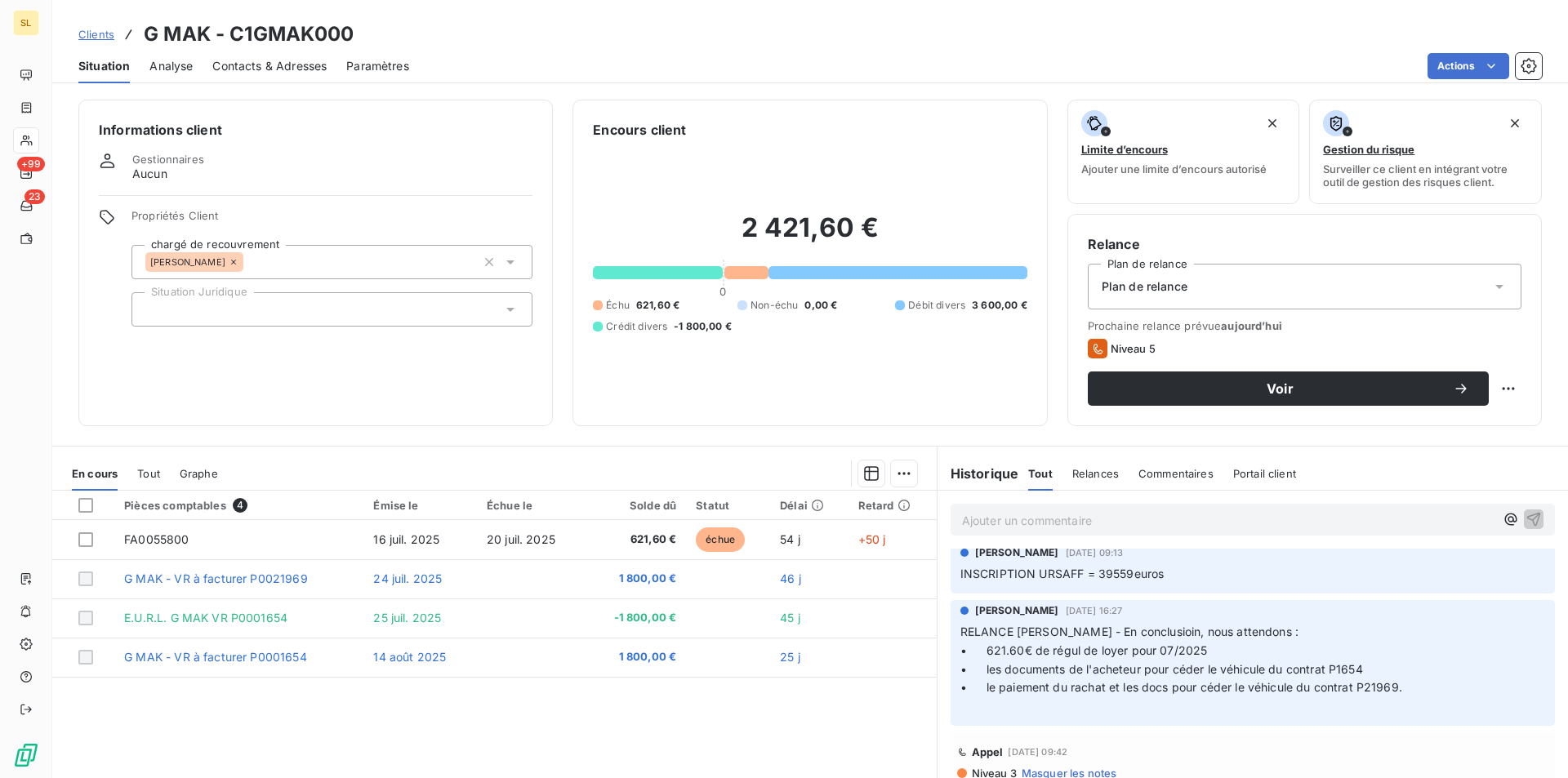
scroll to position [653, 0]
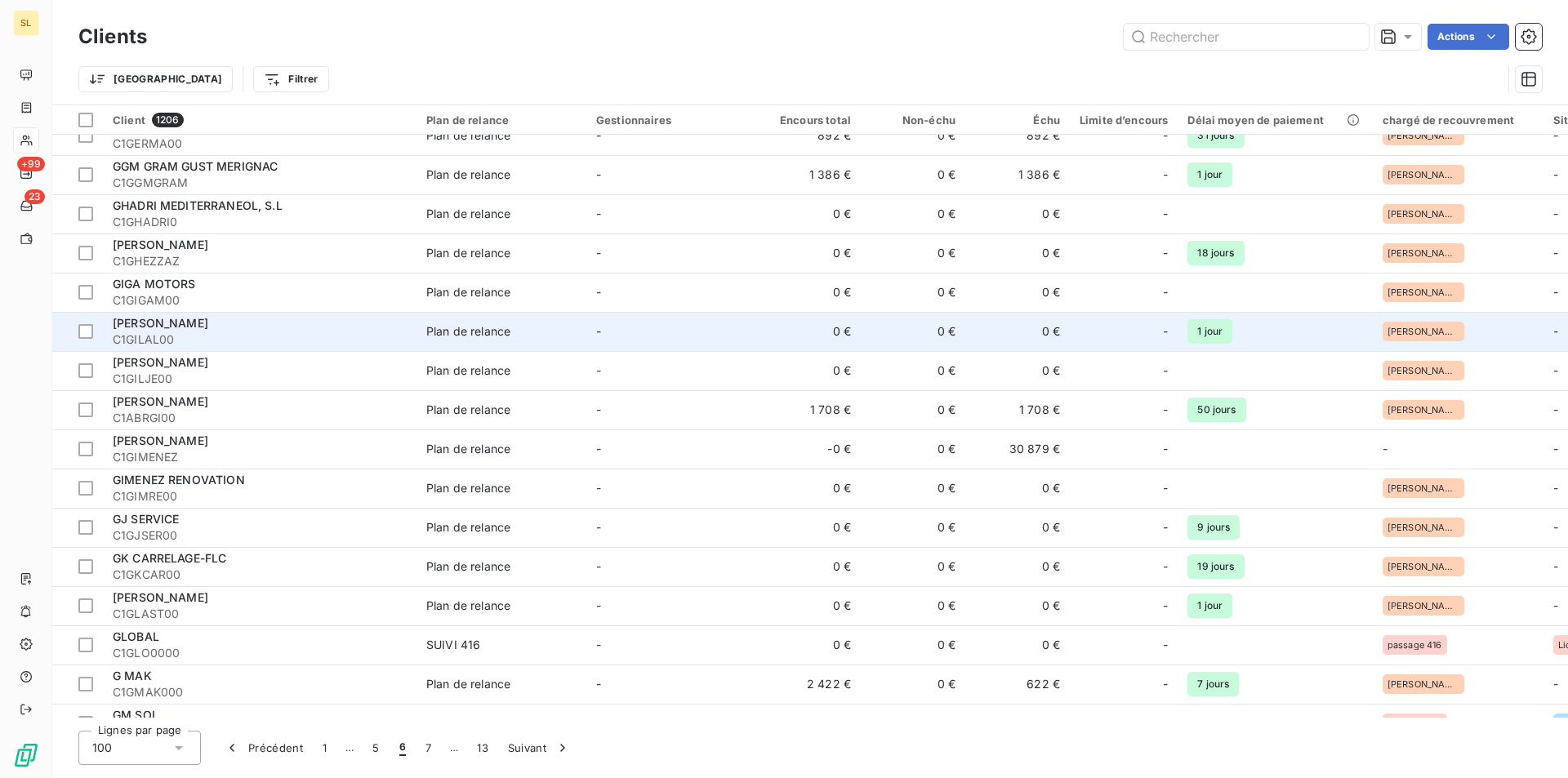
scroll to position [1088, 0]
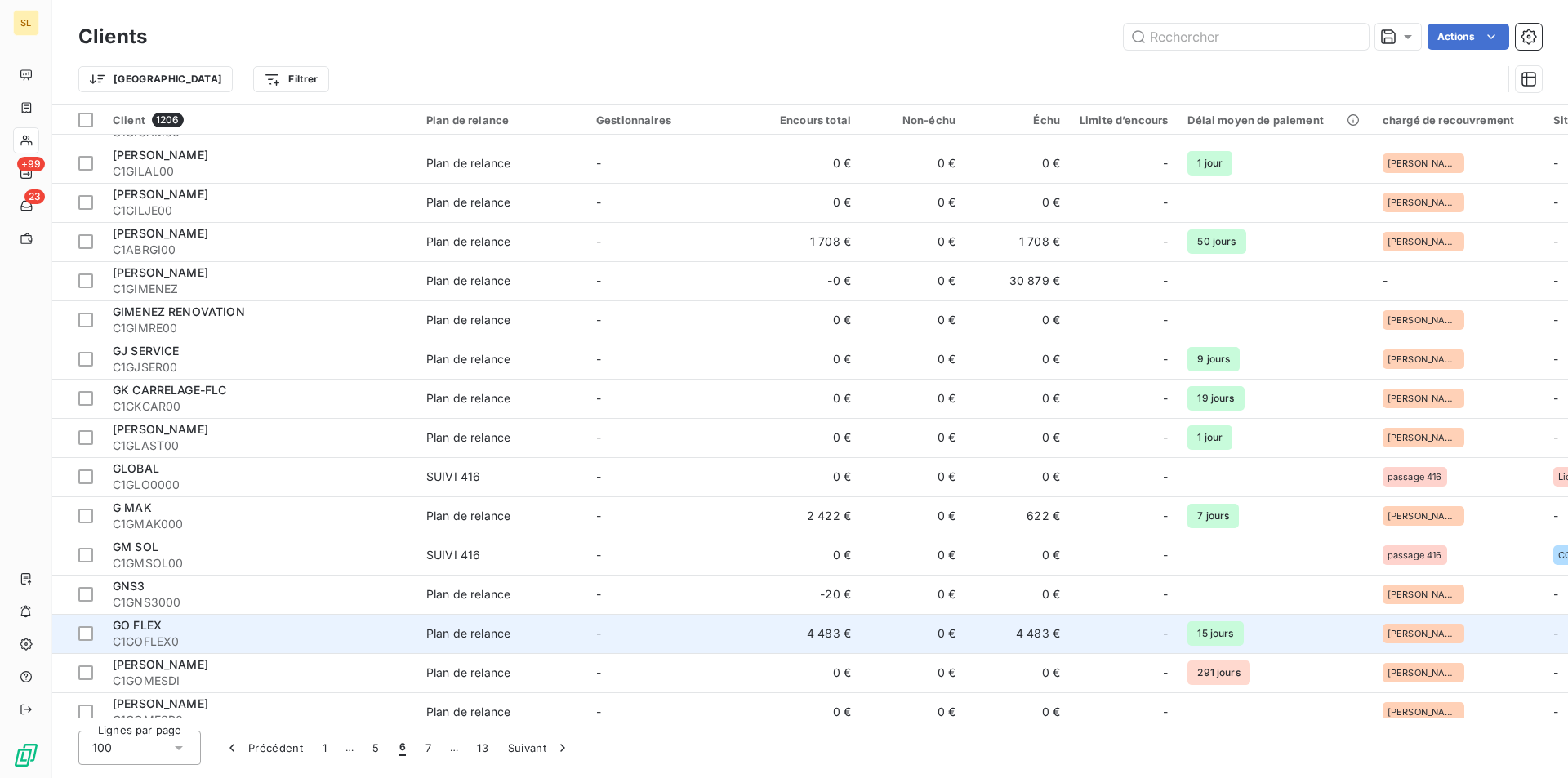
click at [829, 635] on td "4 483 €" at bounding box center [808, 633] width 104 height 39
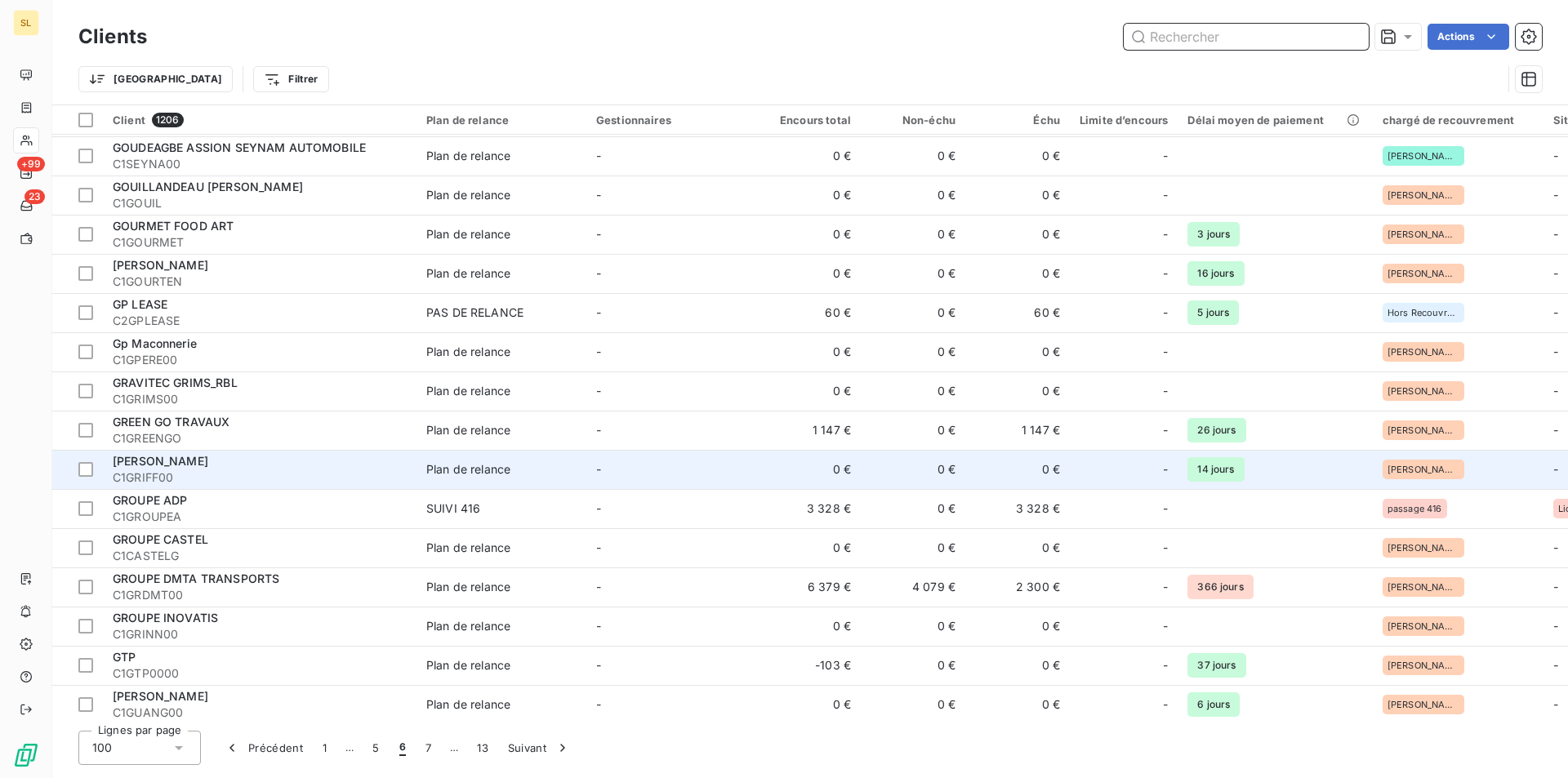
scroll to position [1742, 0]
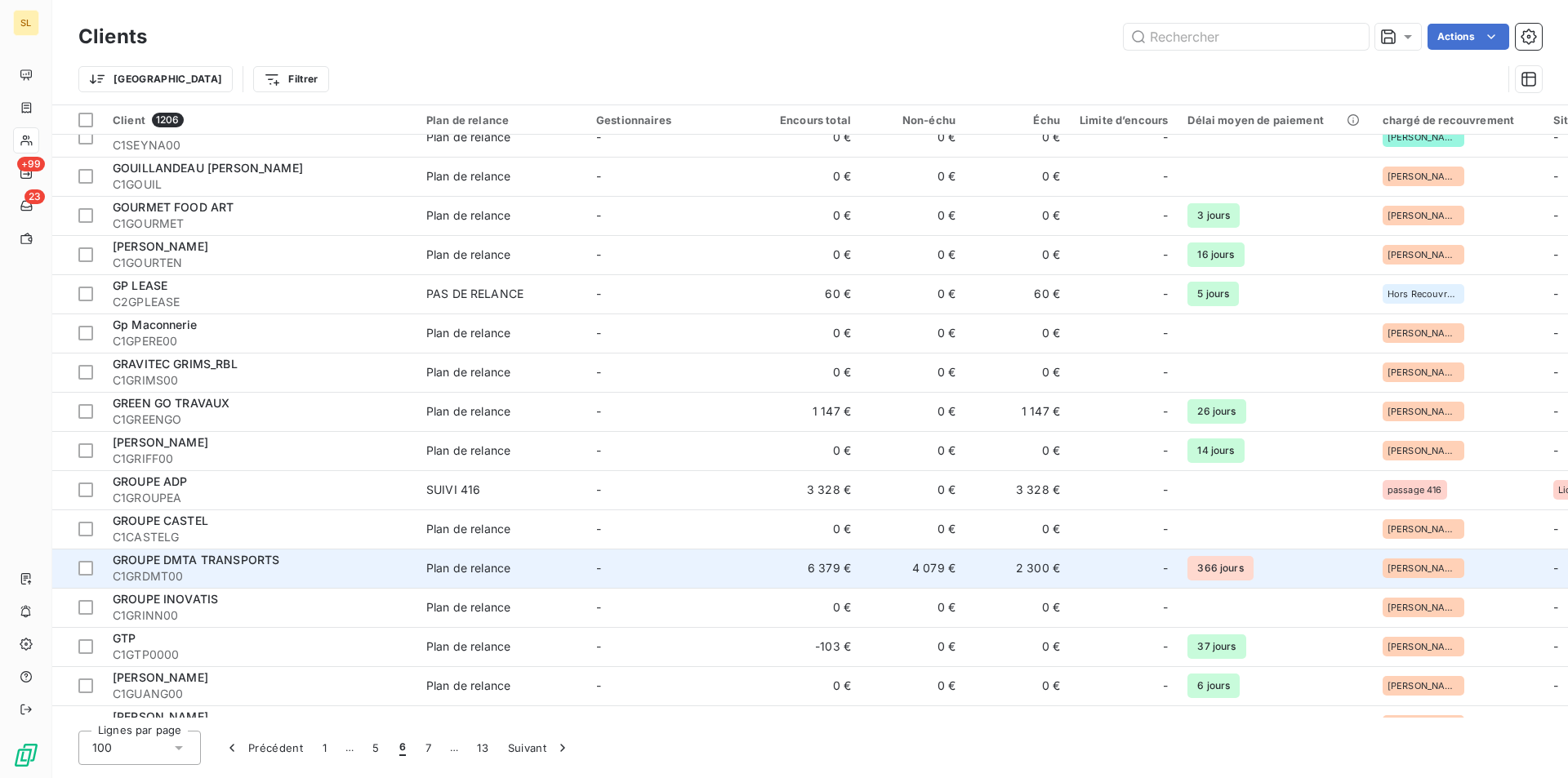
click at [829, 574] on td "6 379 €" at bounding box center [808, 568] width 104 height 39
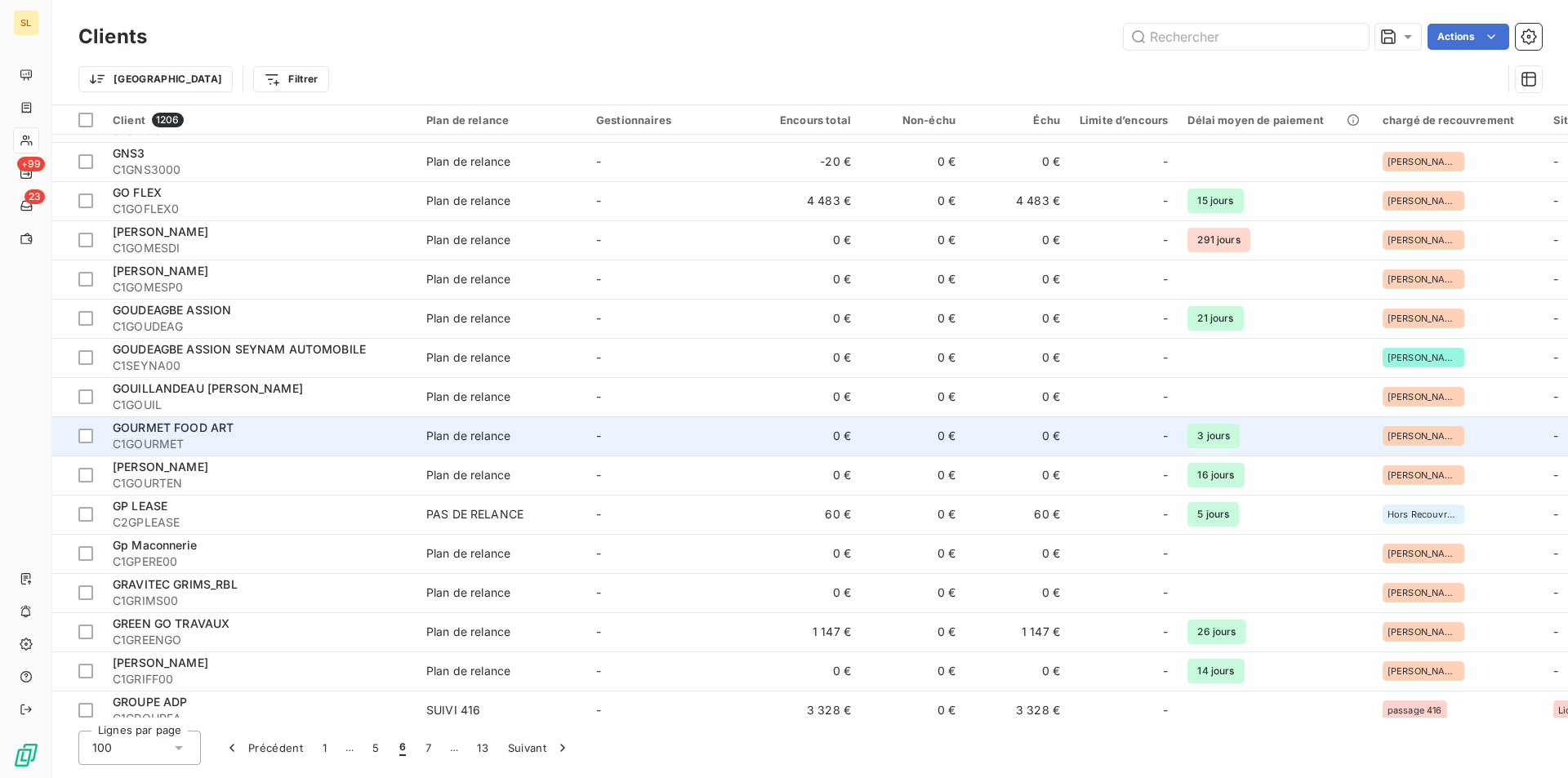
scroll to position [1959, 0]
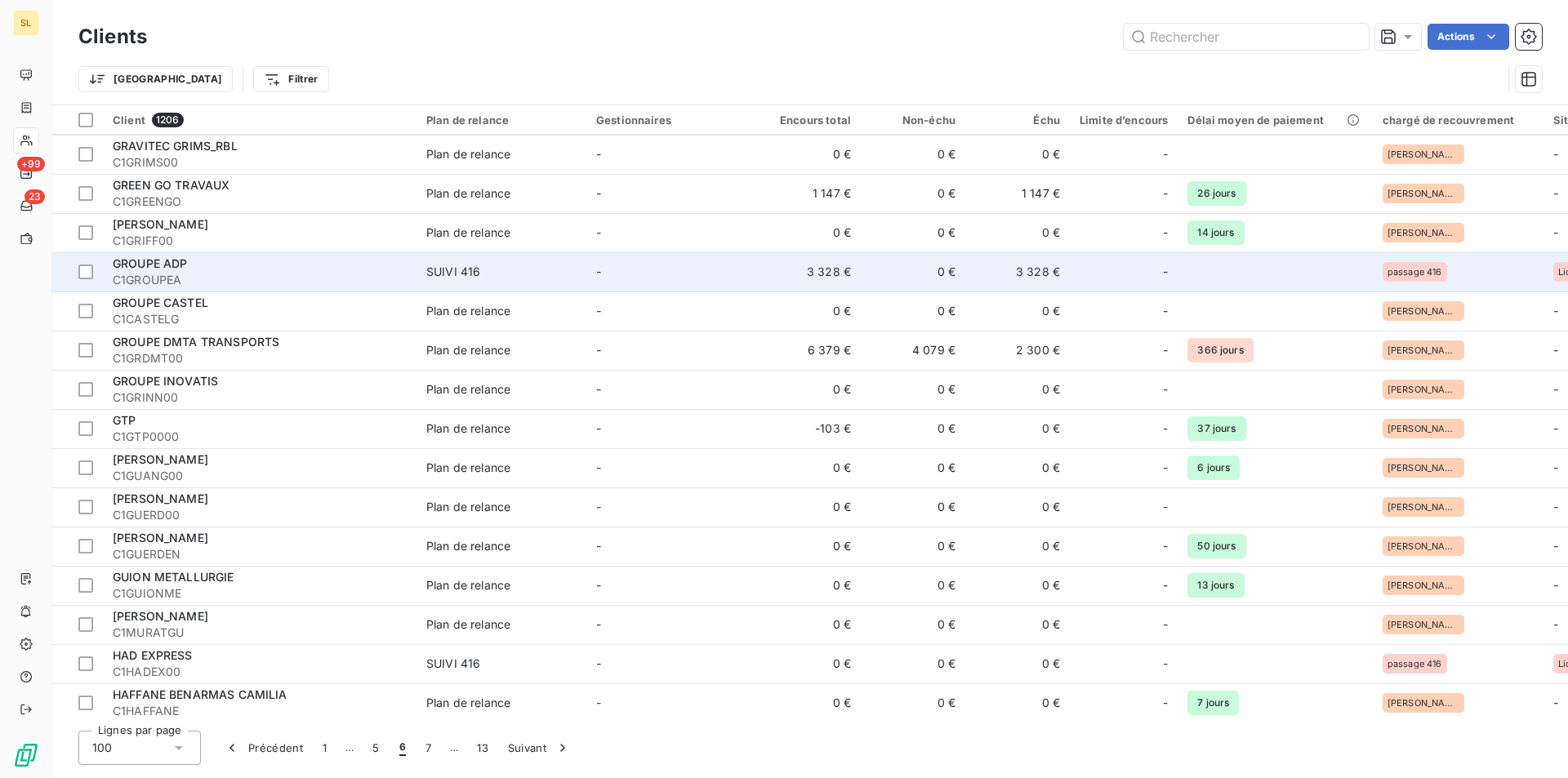
click at [822, 271] on td "3 328 €" at bounding box center [808, 271] width 104 height 39
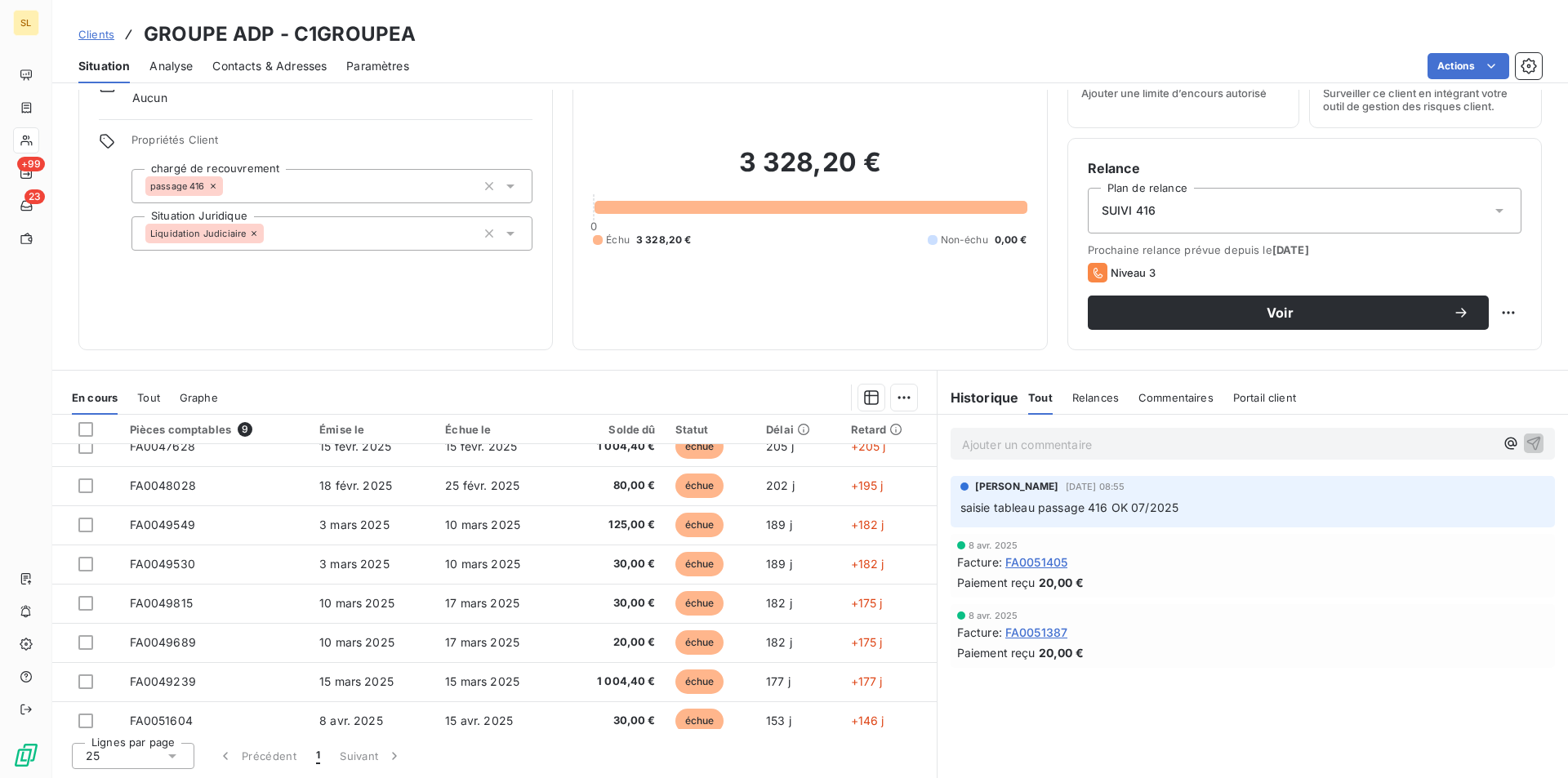
scroll to position [68, 0]
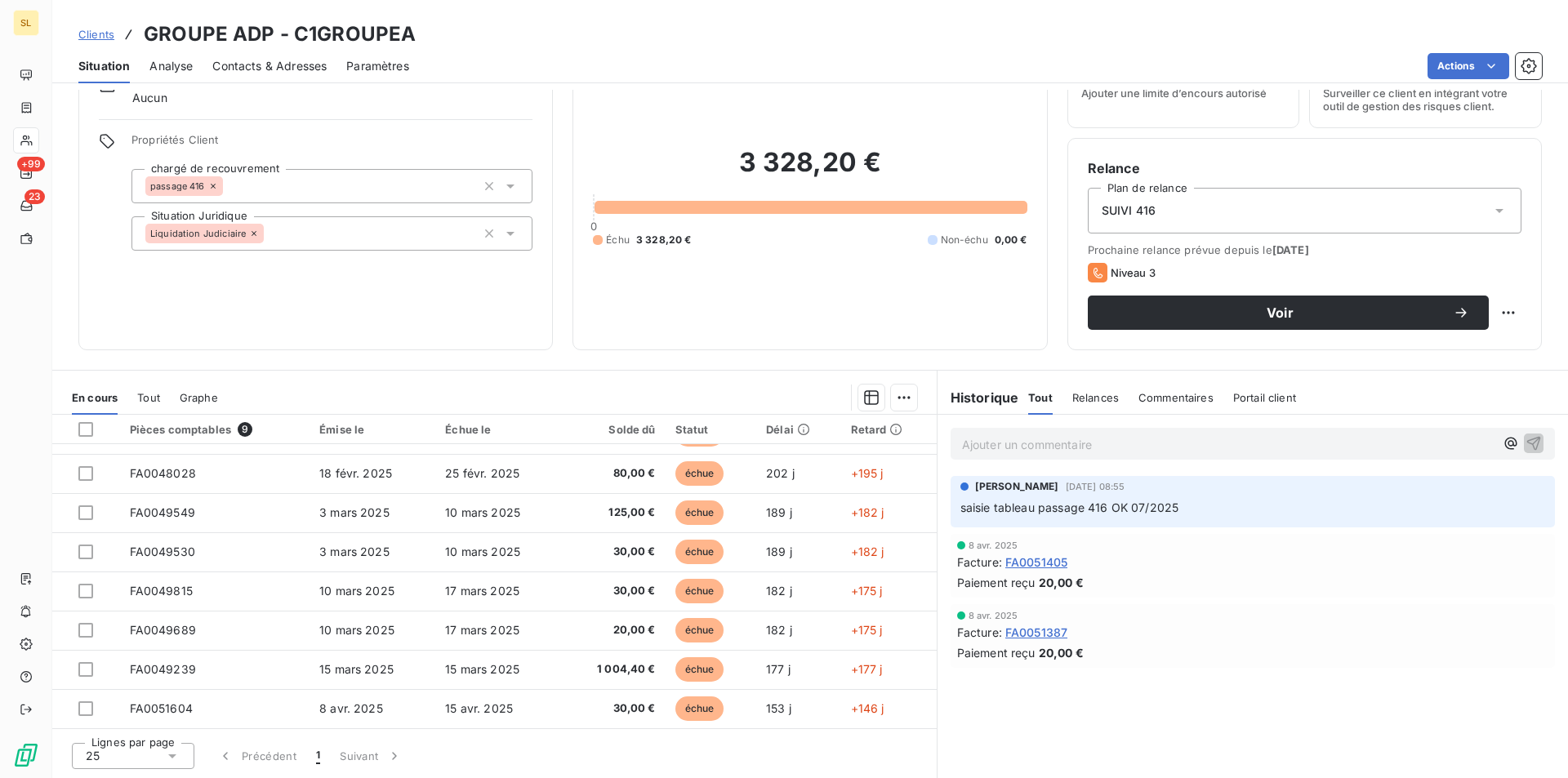
click at [1103, 506] on span "saisie tableau passage 416 OK 07/2025" at bounding box center [1069, 507] width 219 height 14
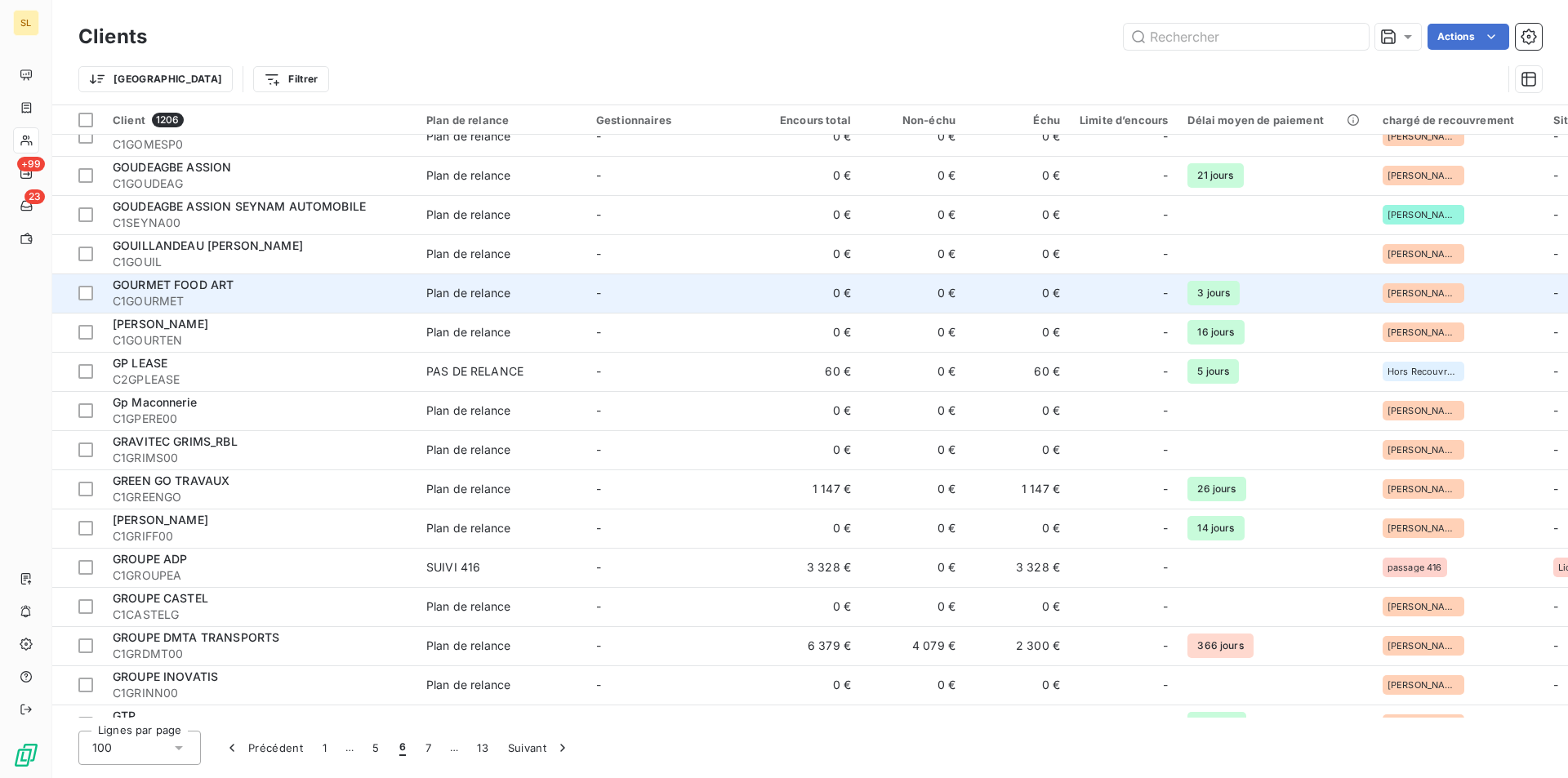
scroll to position [1742, 0]
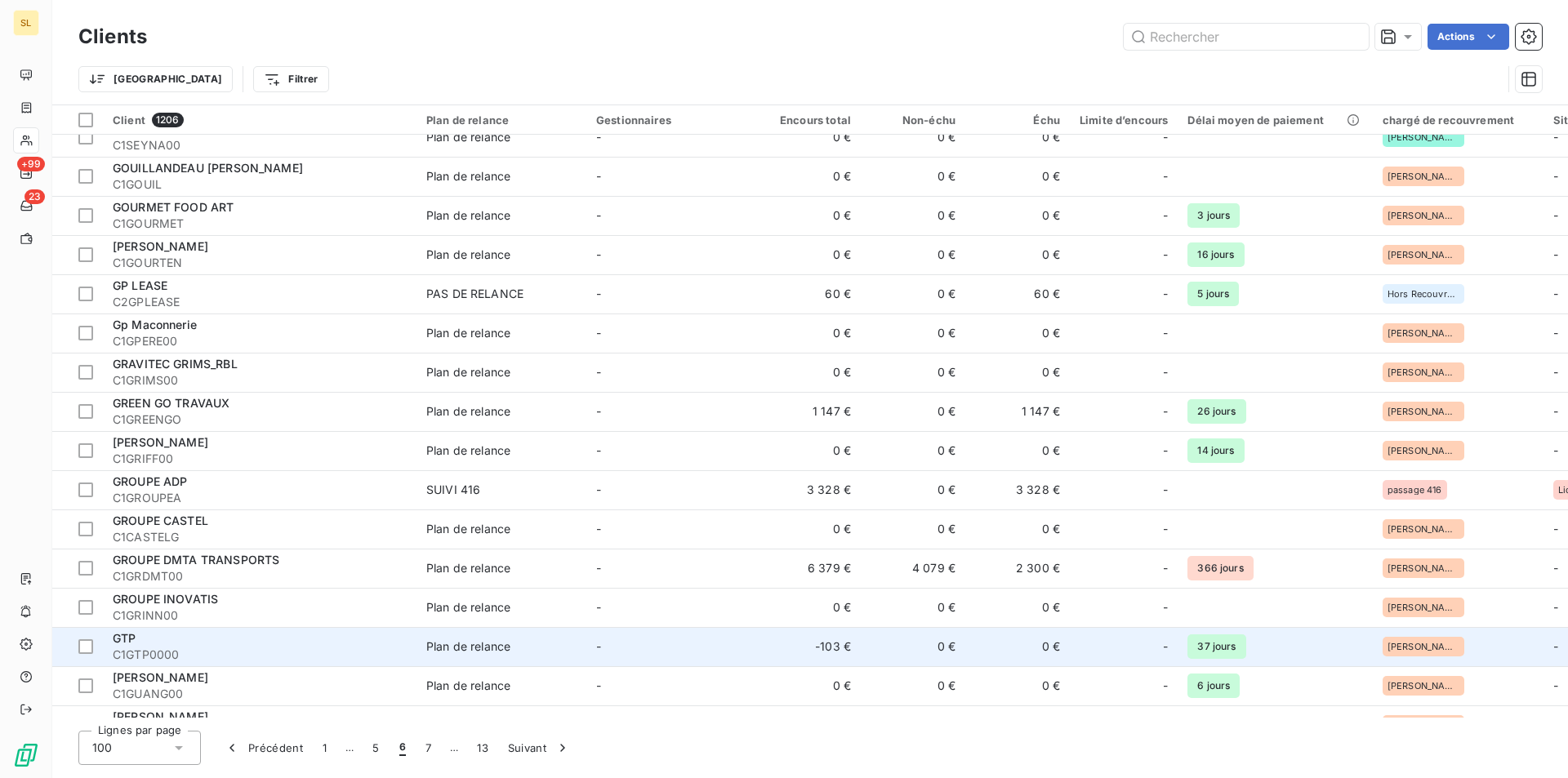
click at [819, 651] on td "-103 €" at bounding box center [808, 646] width 104 height 39
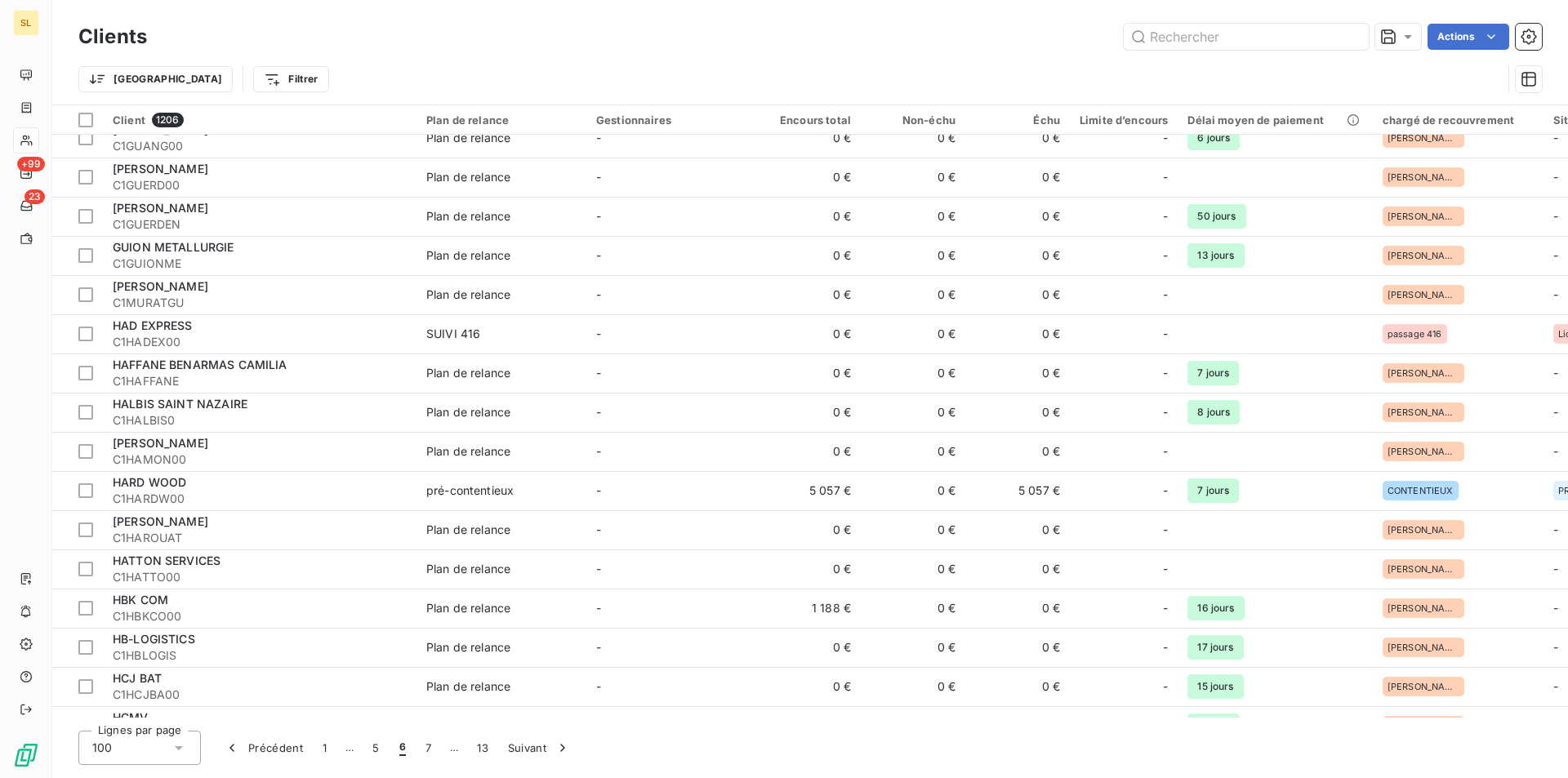
scroll to position [2508, 0]
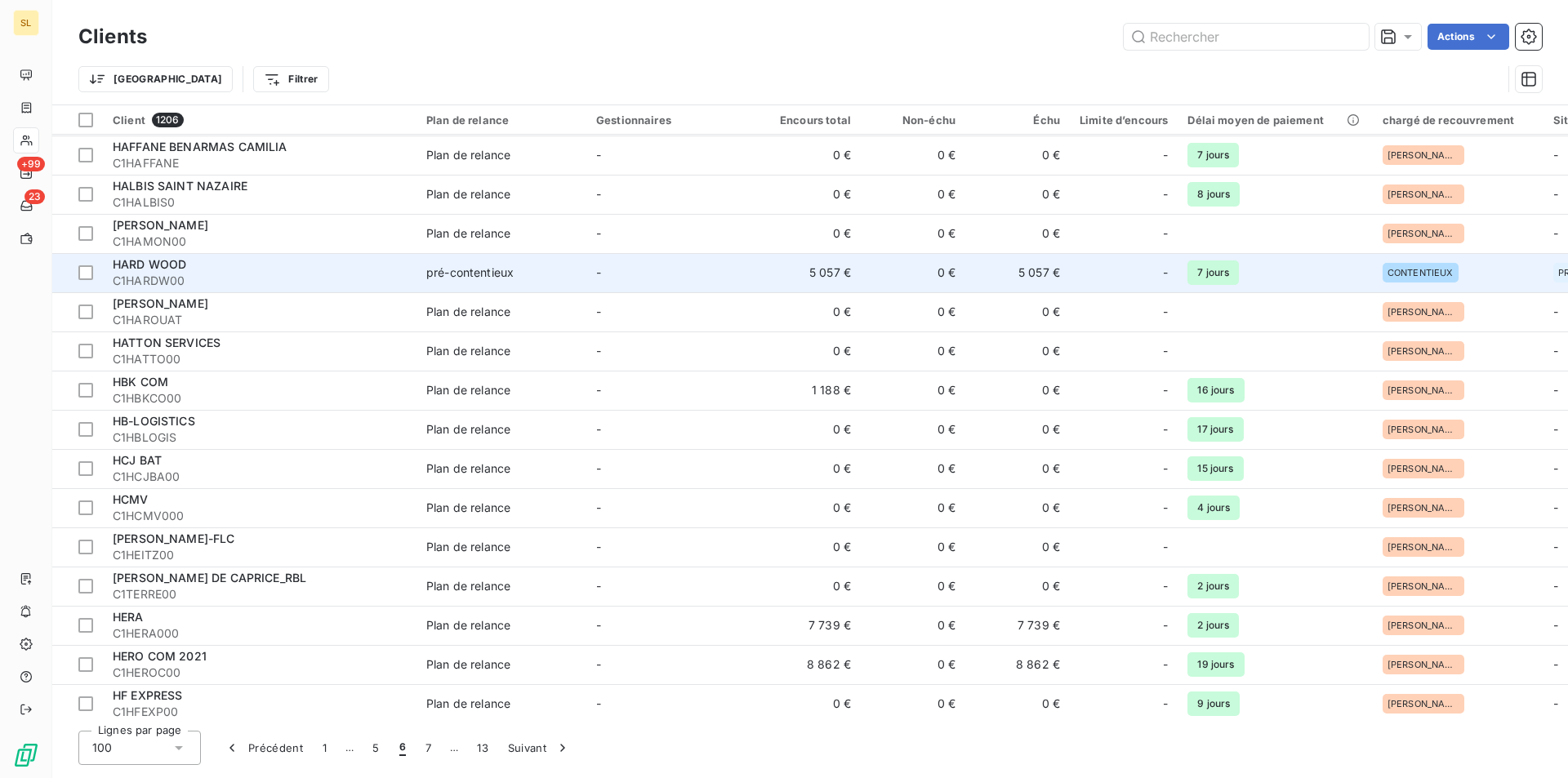
click at [824, 281] on td "5 057 €" at bounding box center [808, 272] width 104 height 39
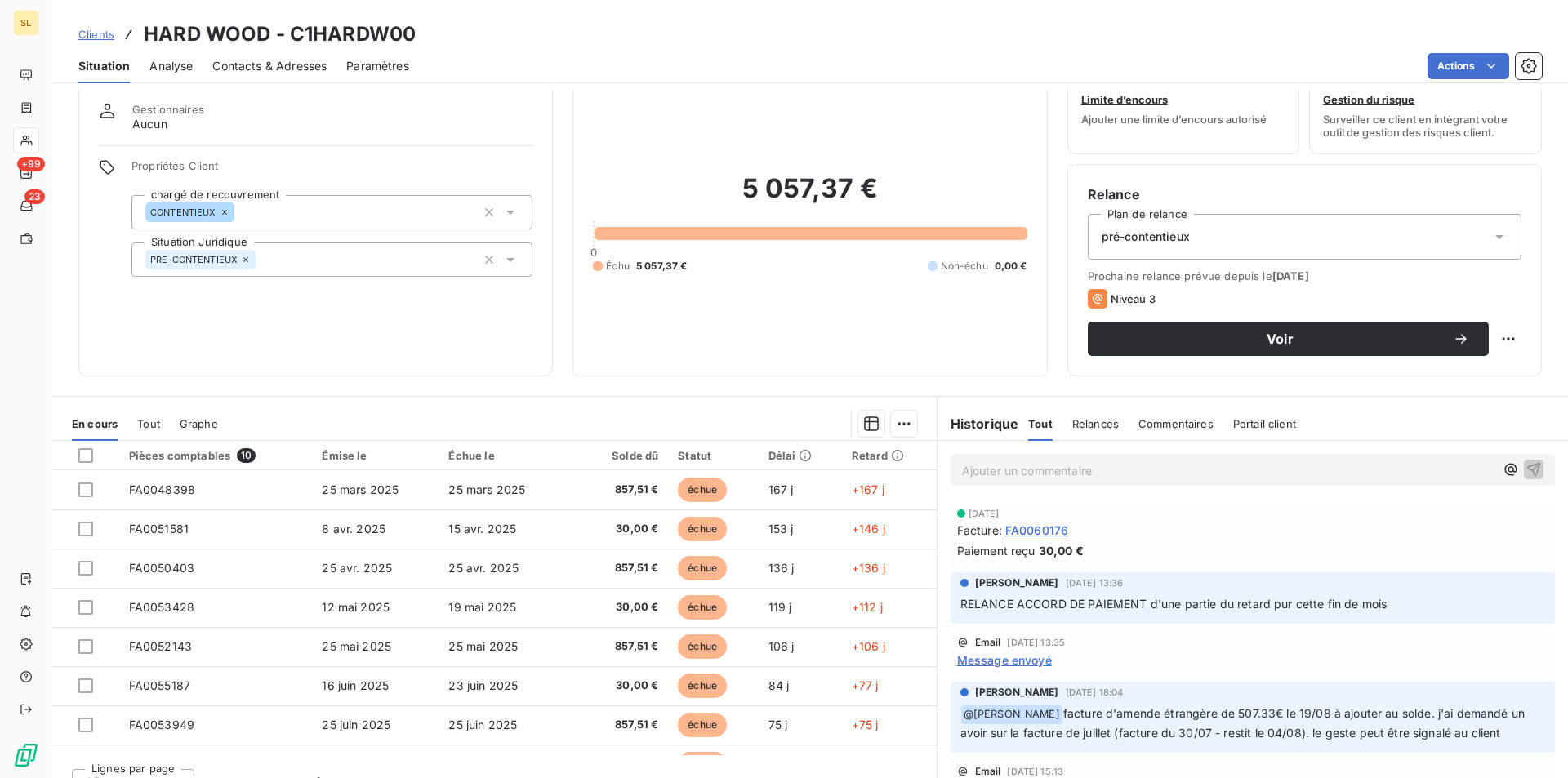
scroll to position [76, 0]
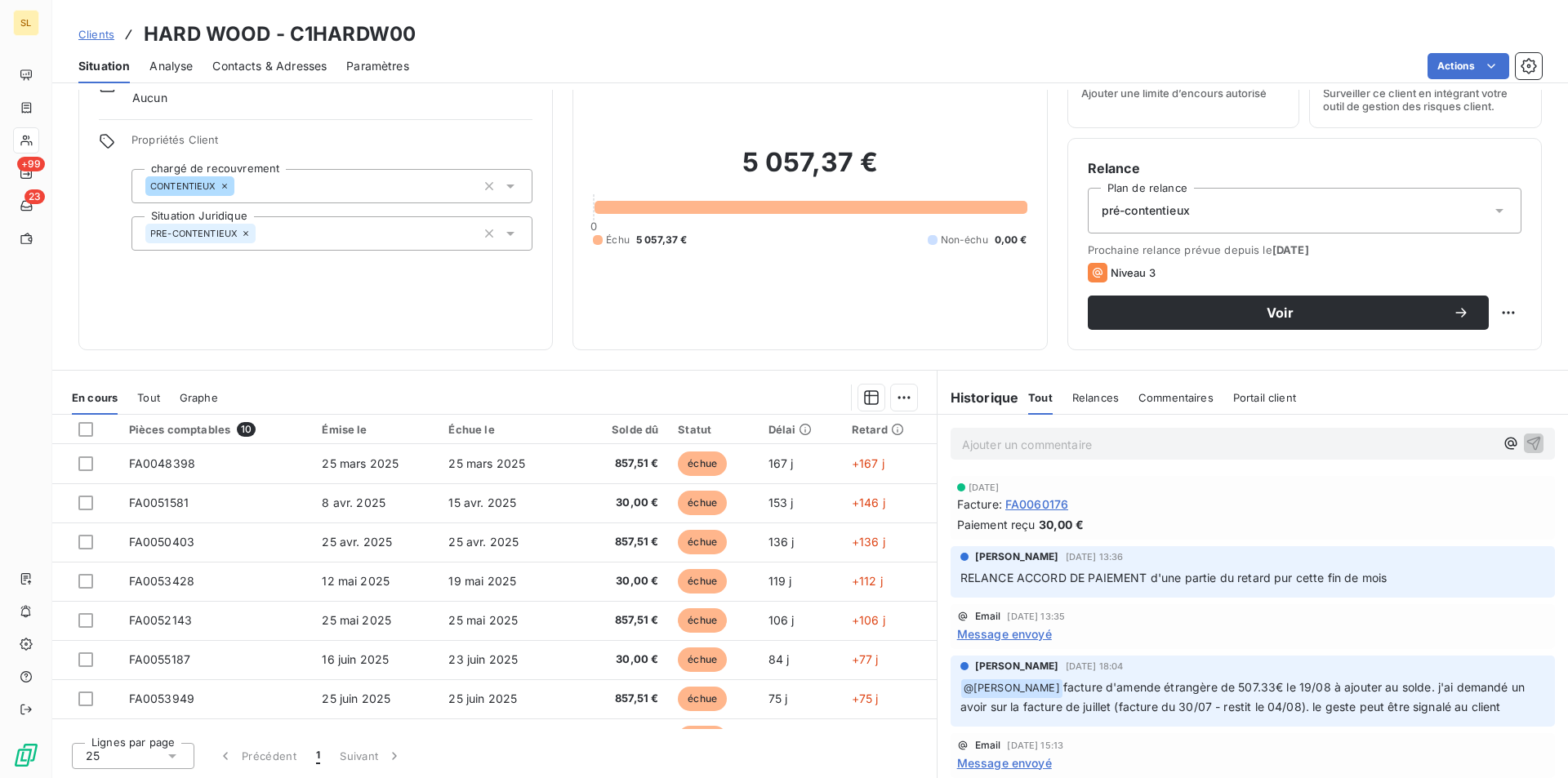
click at [1283, 624] on div "Email [DATE] 13:35 Message envoyé" at bounding box center [1253, 627] width 591 height 32
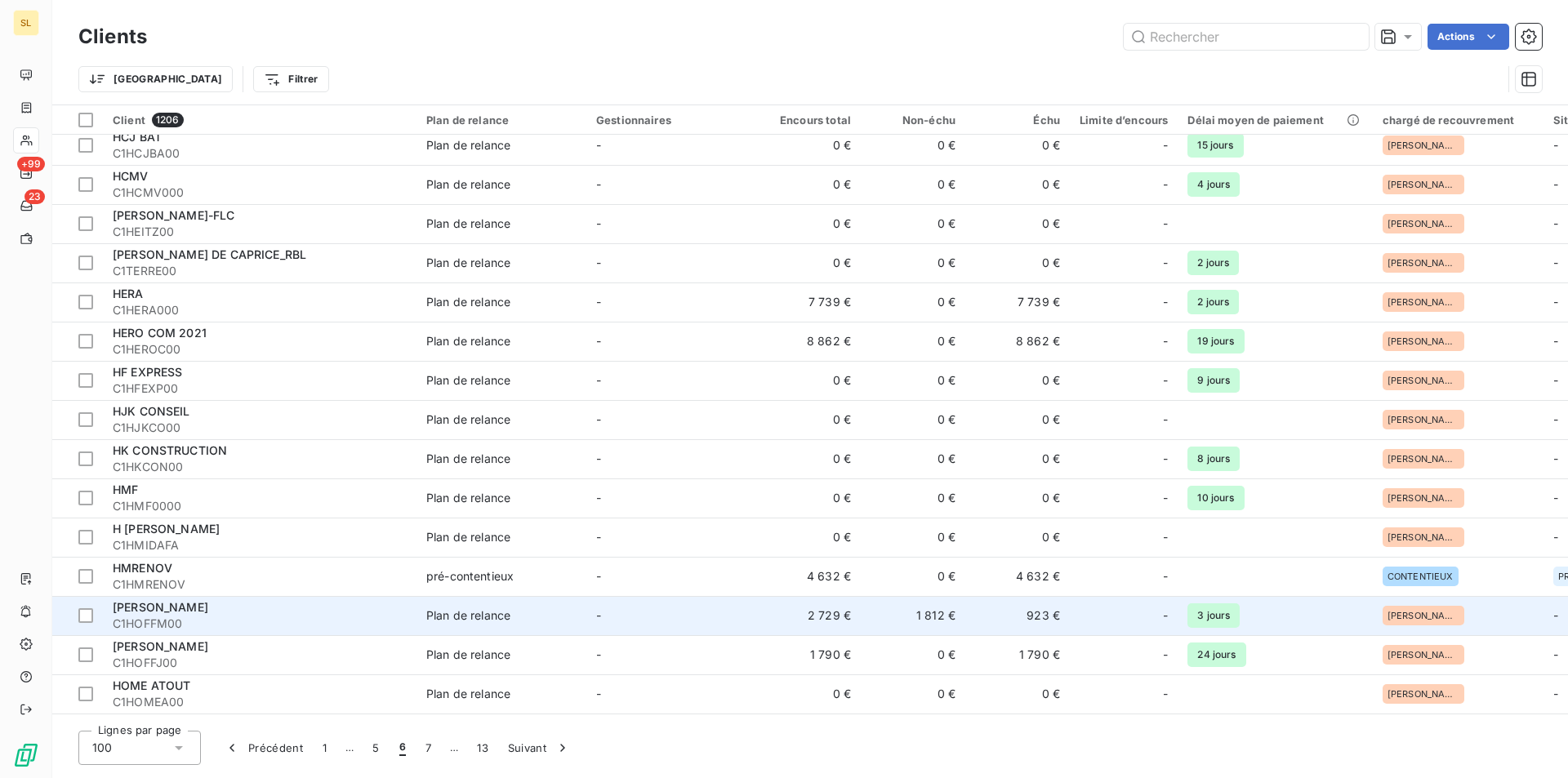
scroll to position [2613, 0]
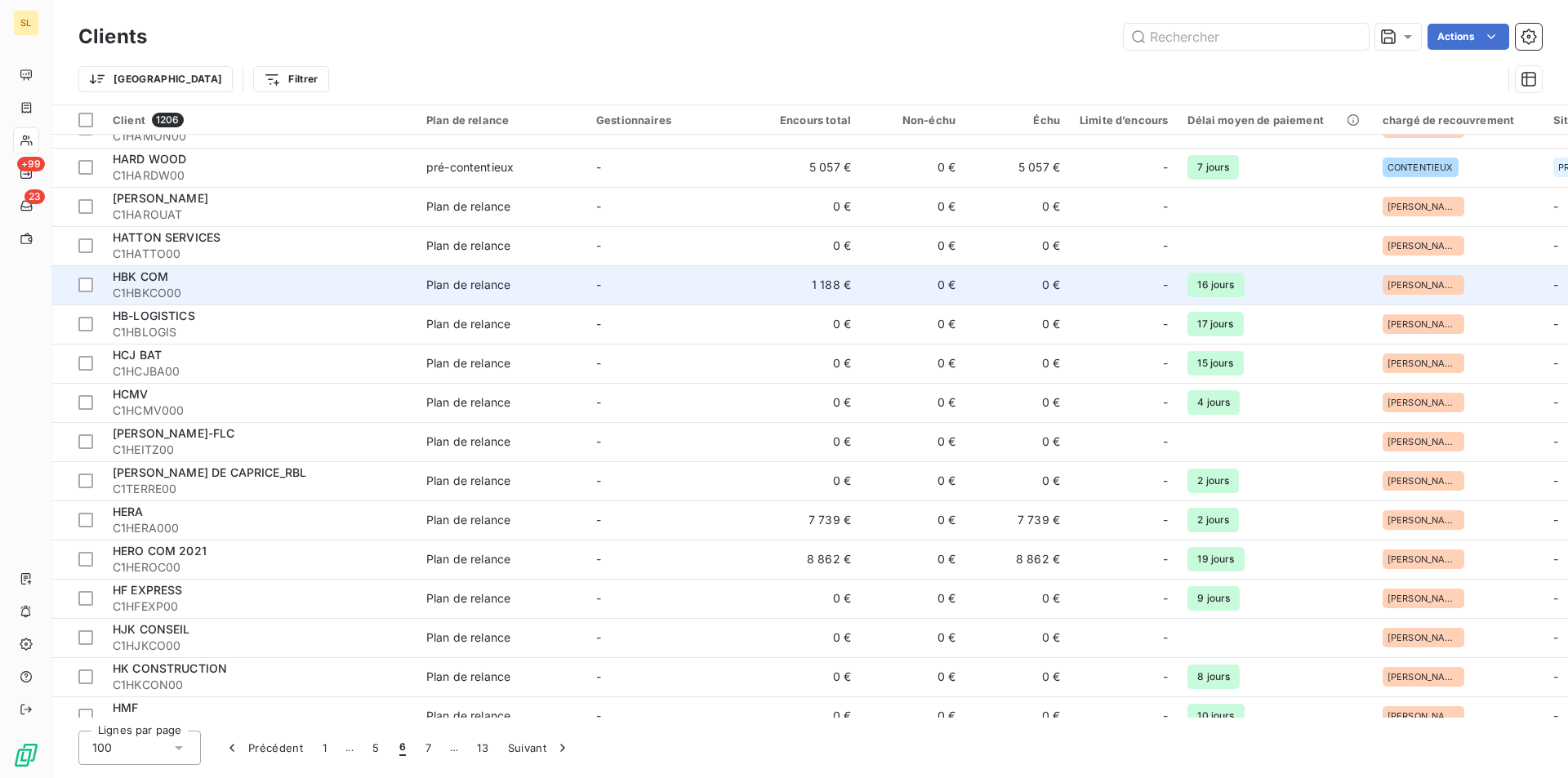
click at [839, 287] on td "1 188 €" at bounding box center [808, 285] width 104 height 39
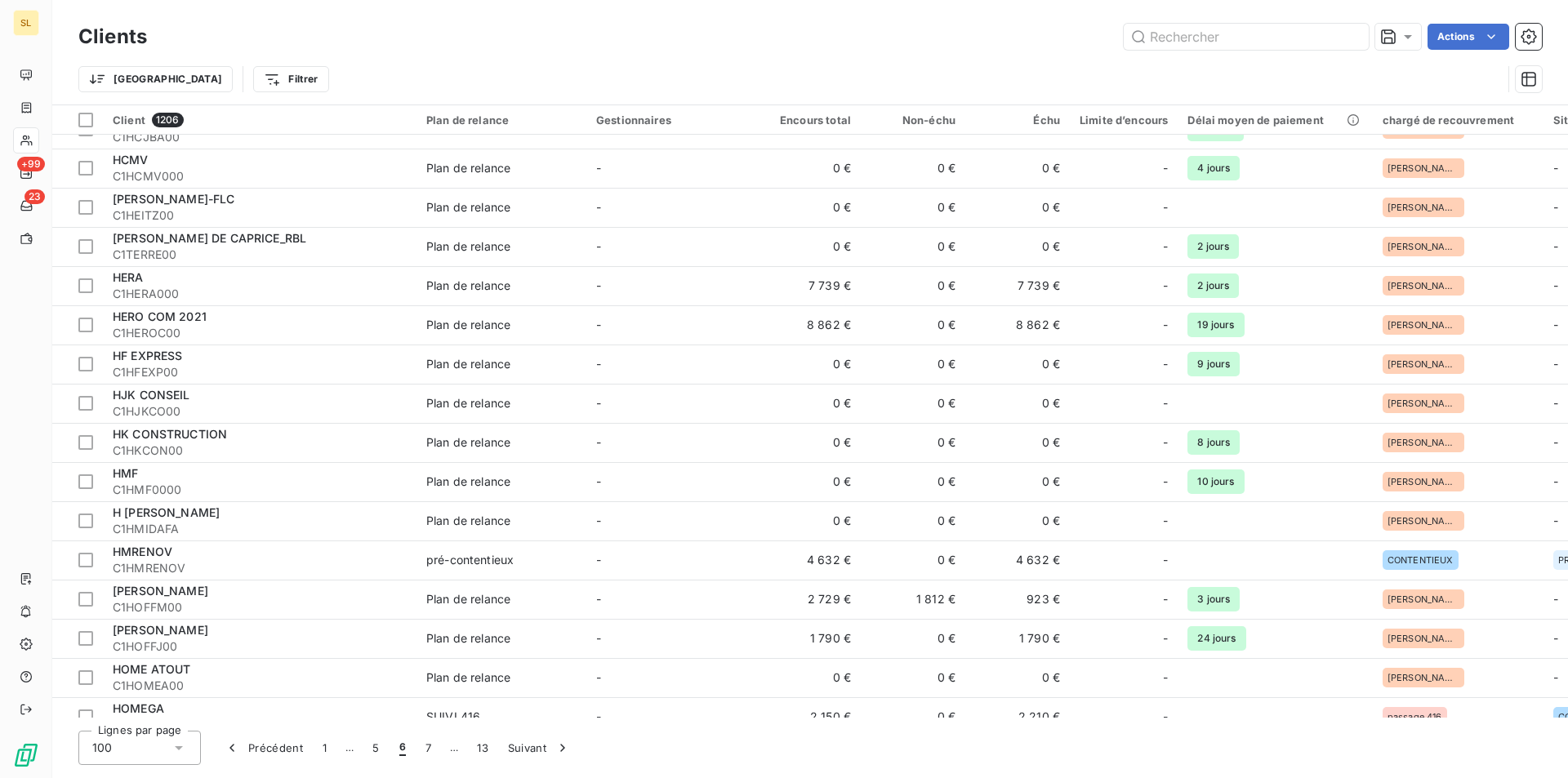
scroll to position [2831, 0]
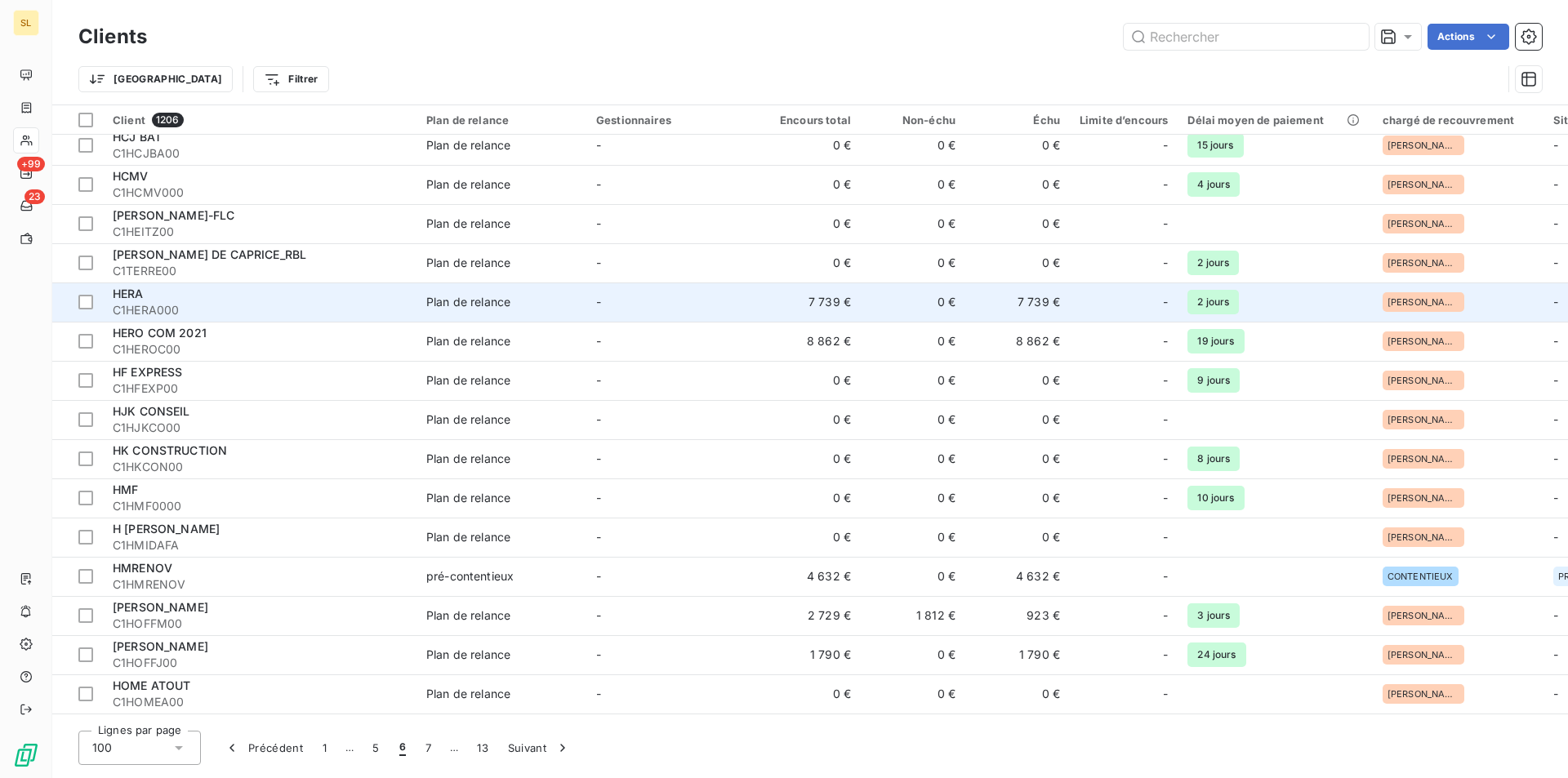
click at [808, 307] on td "7 739 €" at bounding box center [808, 302] width 104 height 39
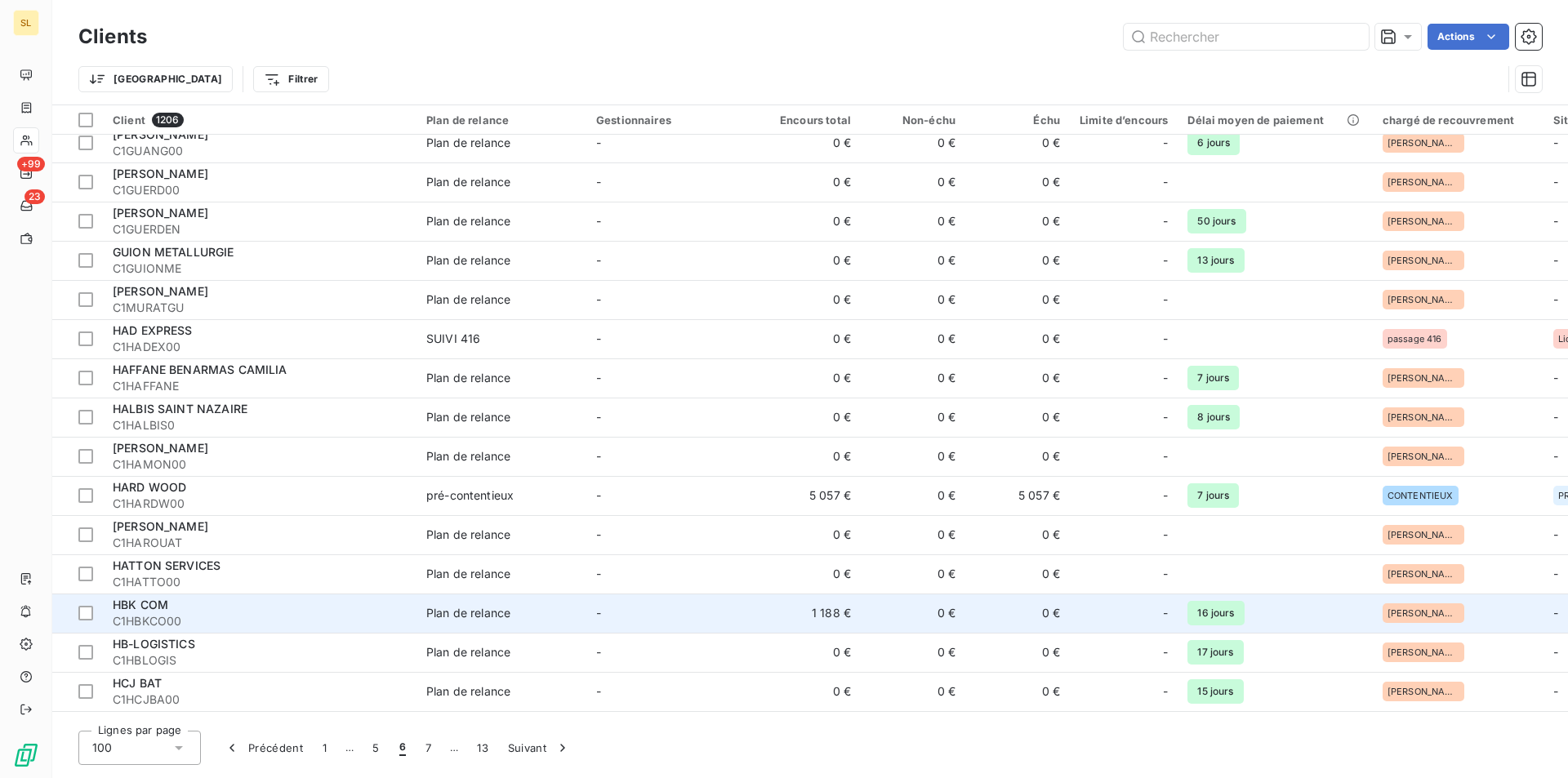
scroll to position [2613, 0]
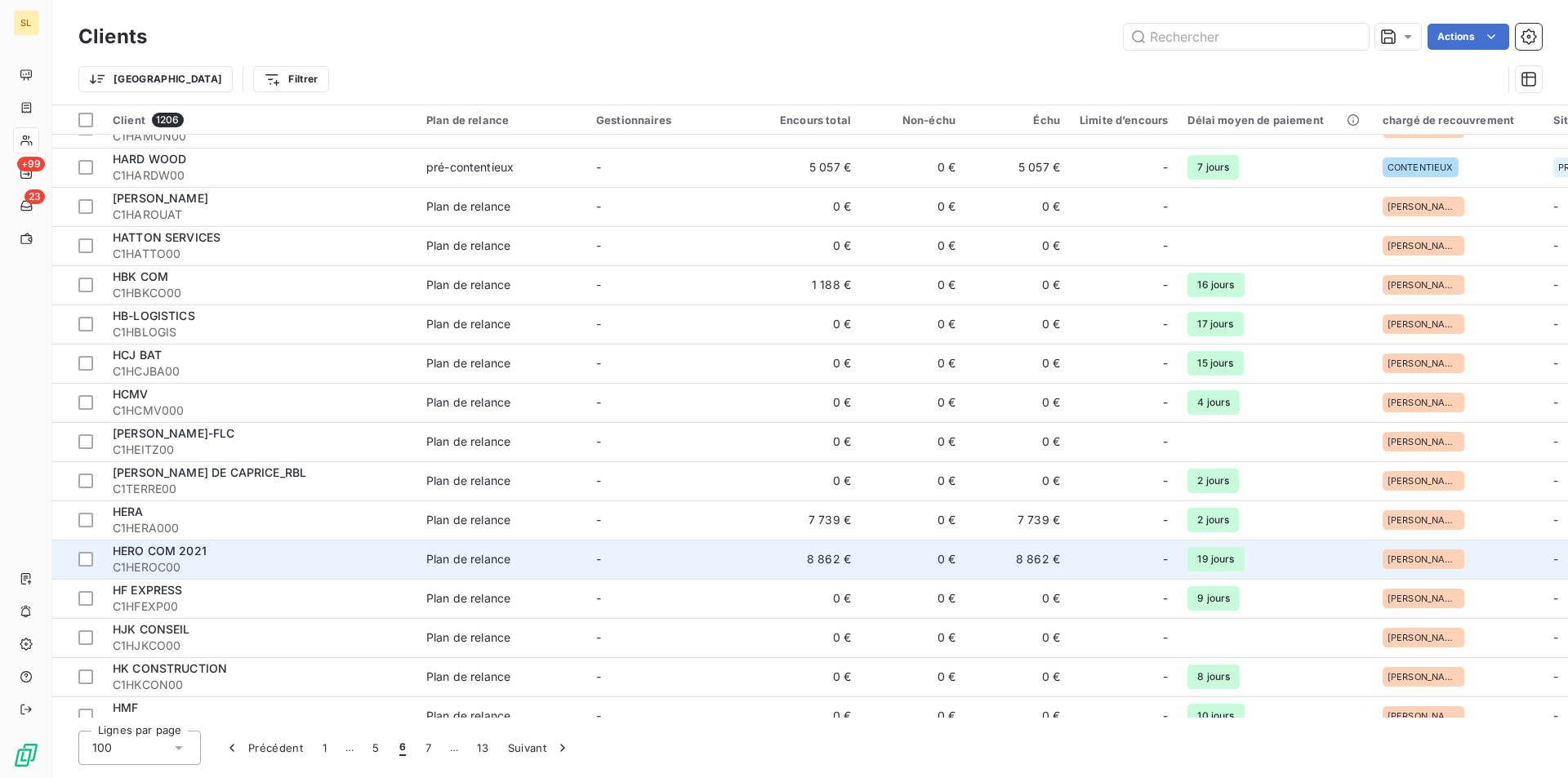
click at [829, 569] on td "8 862 €" at bounding box center [808, 559] width 104 height 39
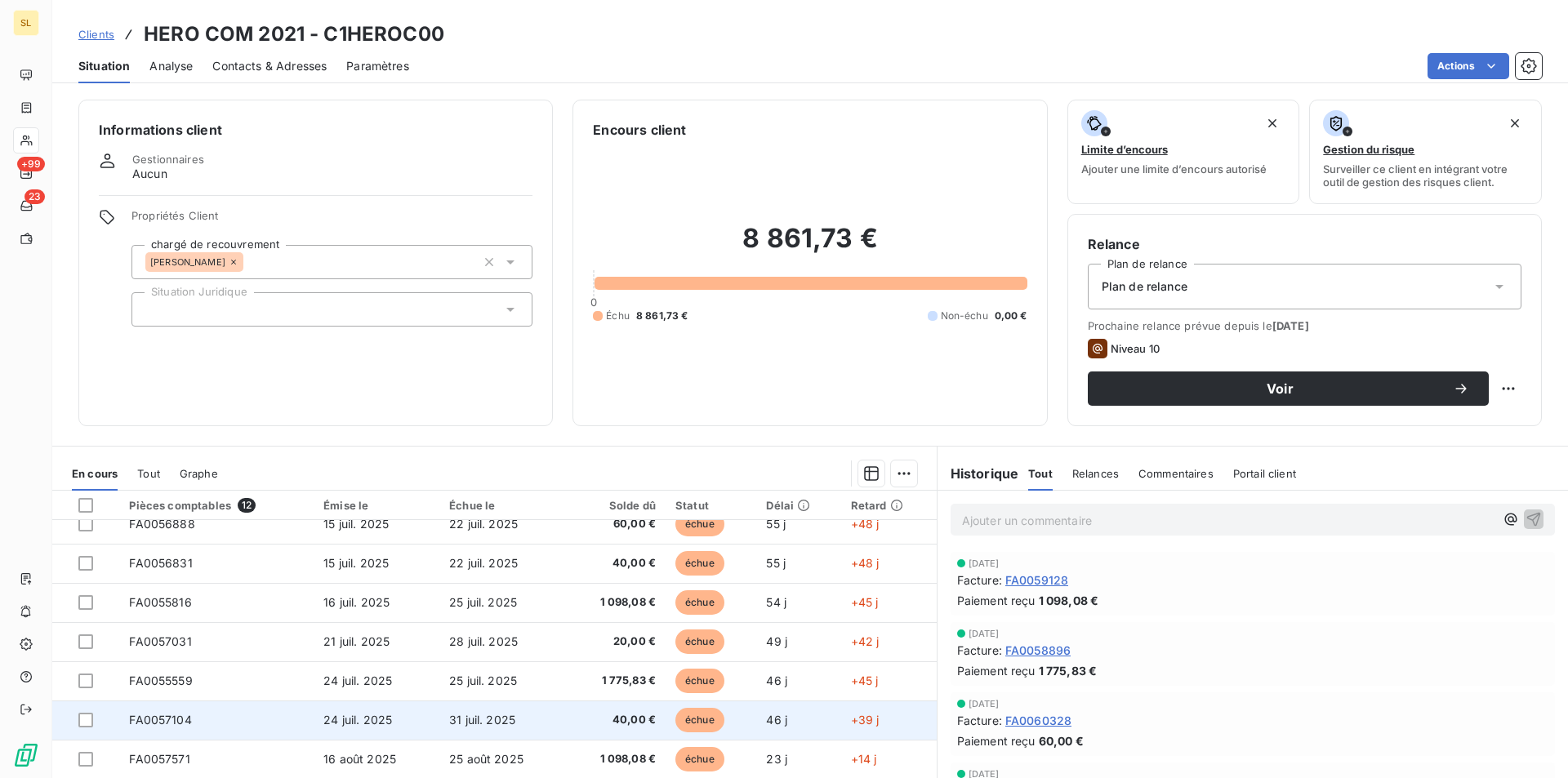
scroll to position [186, 0]
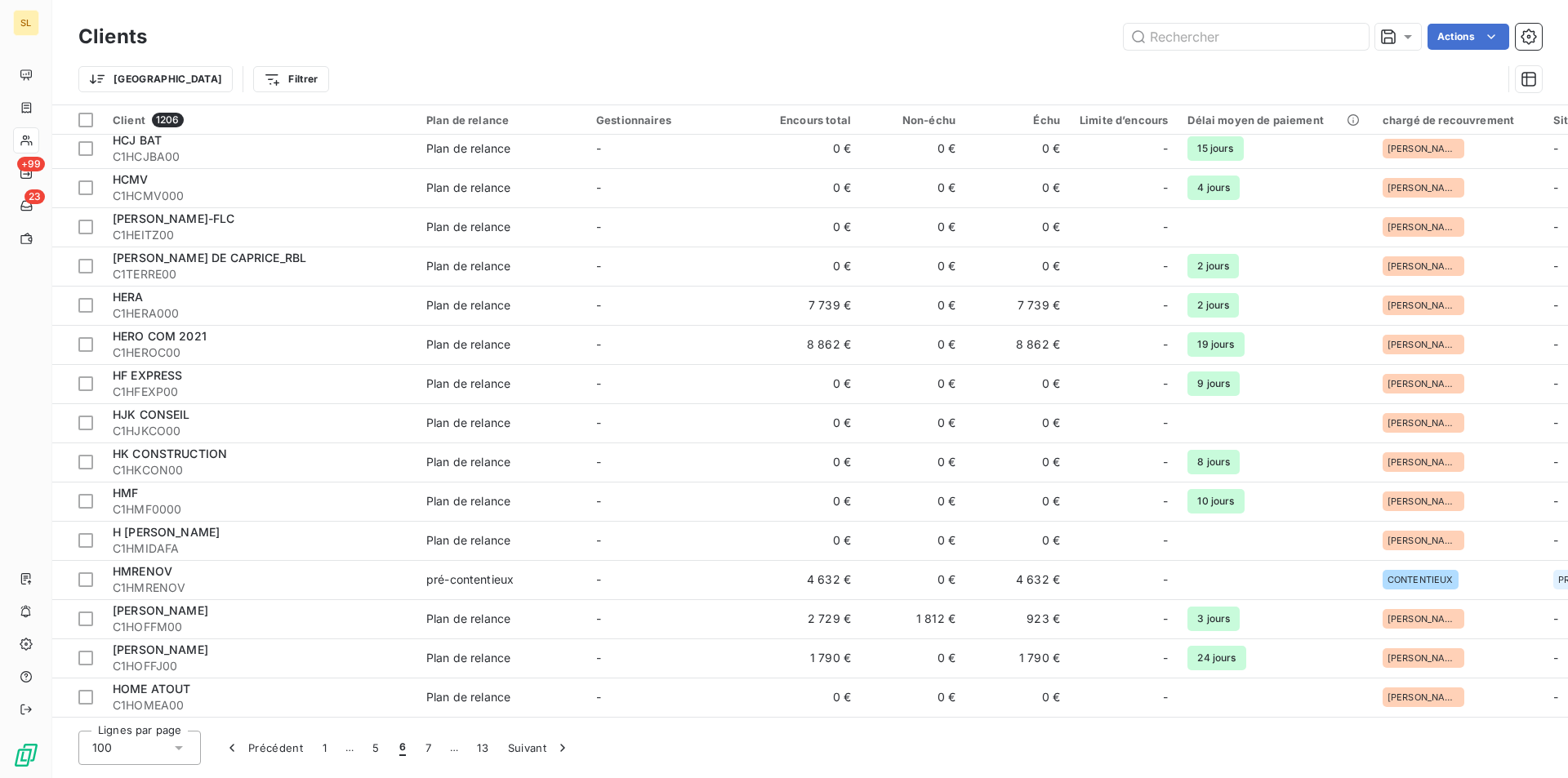
scroll to position [2831, 0]
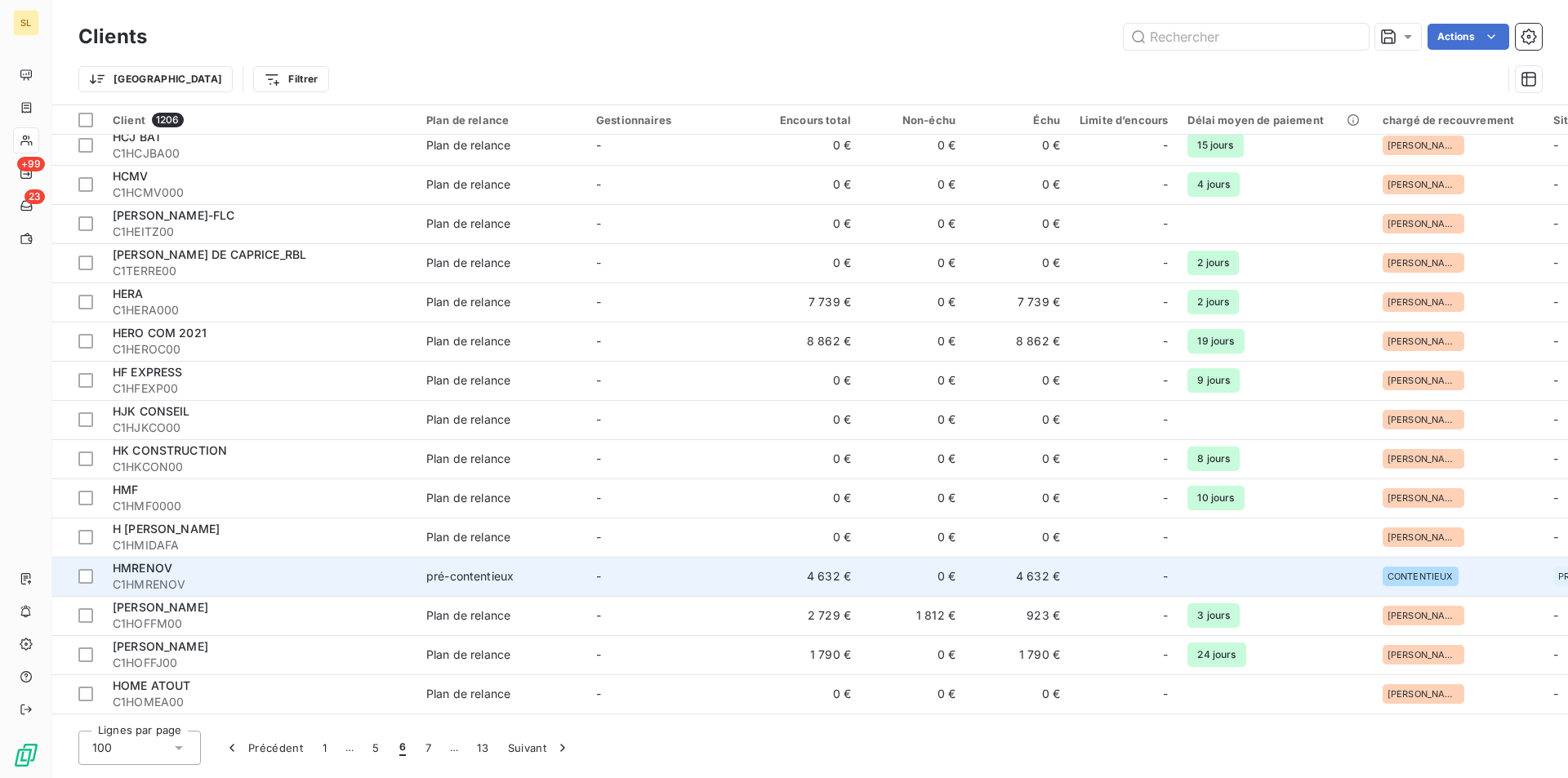
click at [816, 572] on td "4 632 €" at bounding box center [808, 576] width 104 height 39
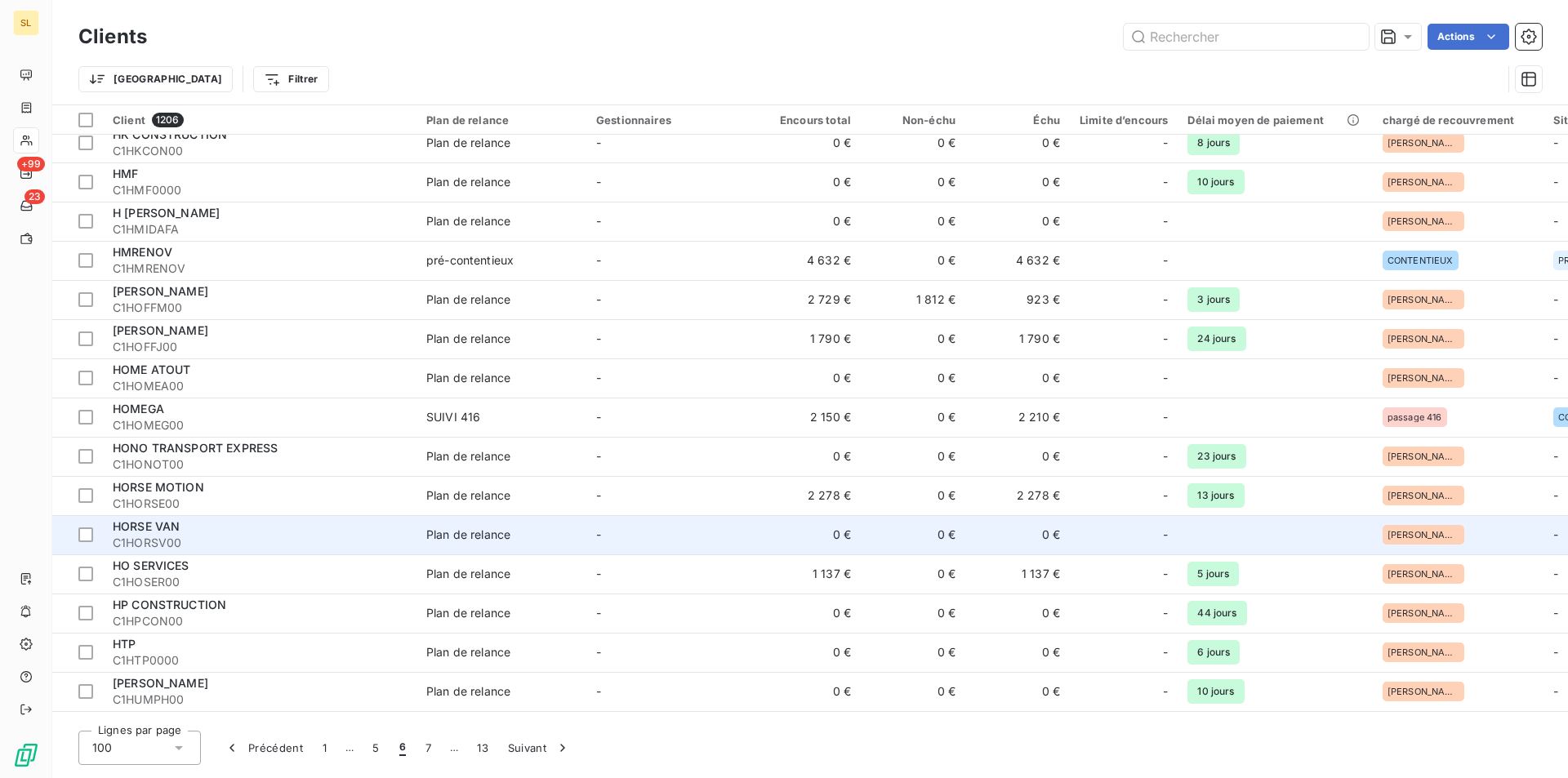
scroll to position [3125, 0]
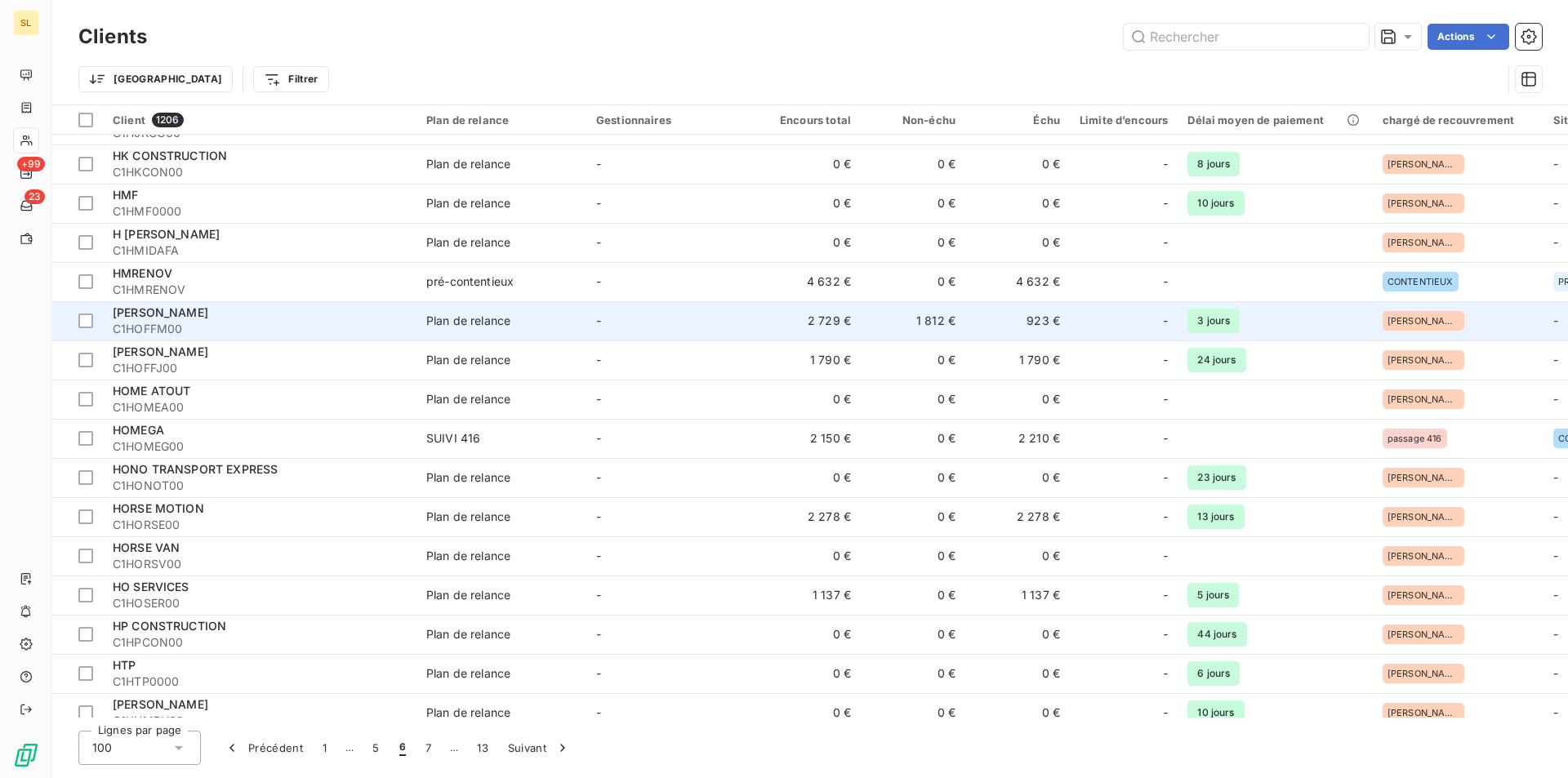
click at [829, 336] on td "2 729 €" at bounding box center [808, 320] width 104 height 39
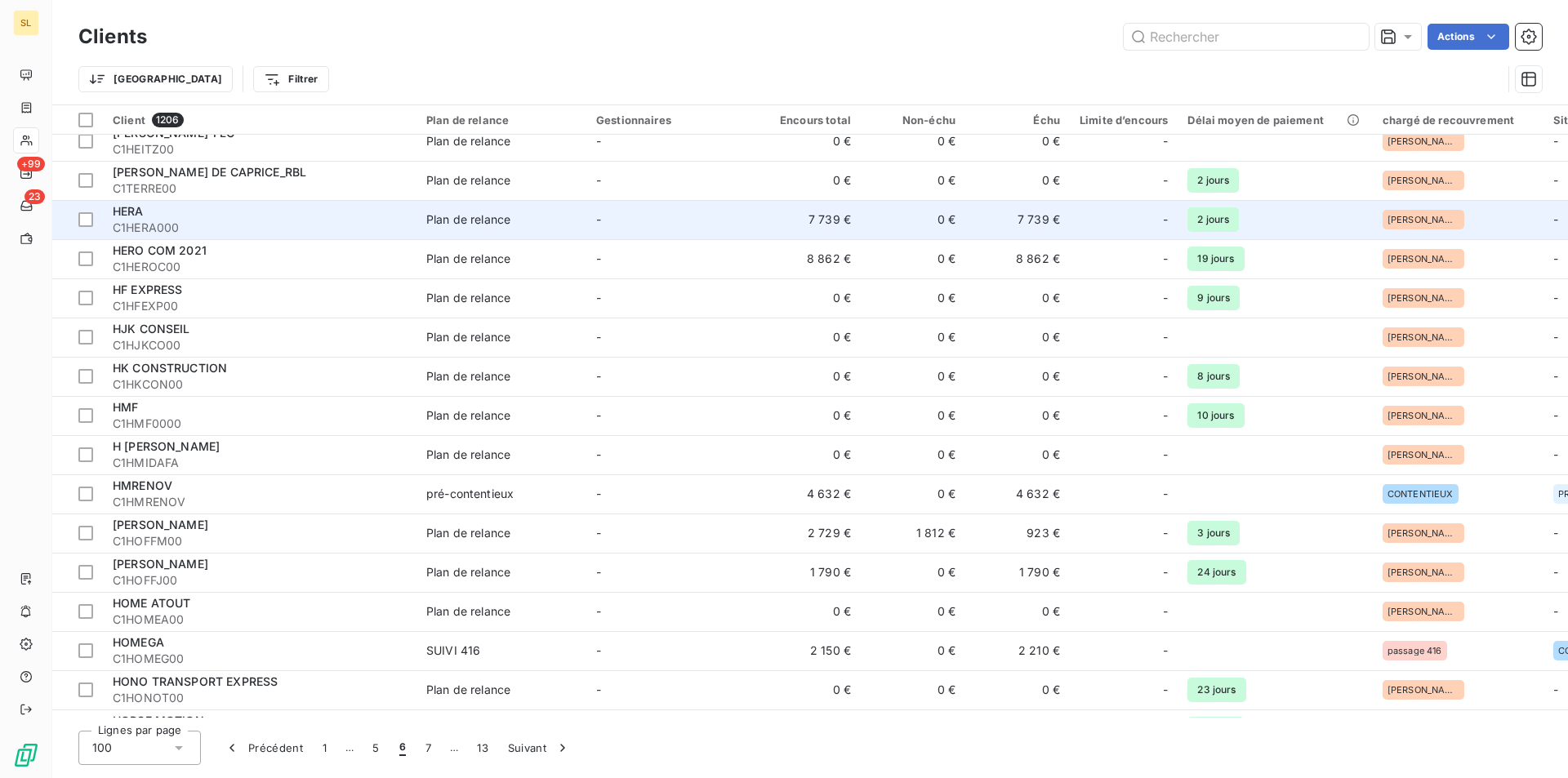
scroll to position [3125, 0]
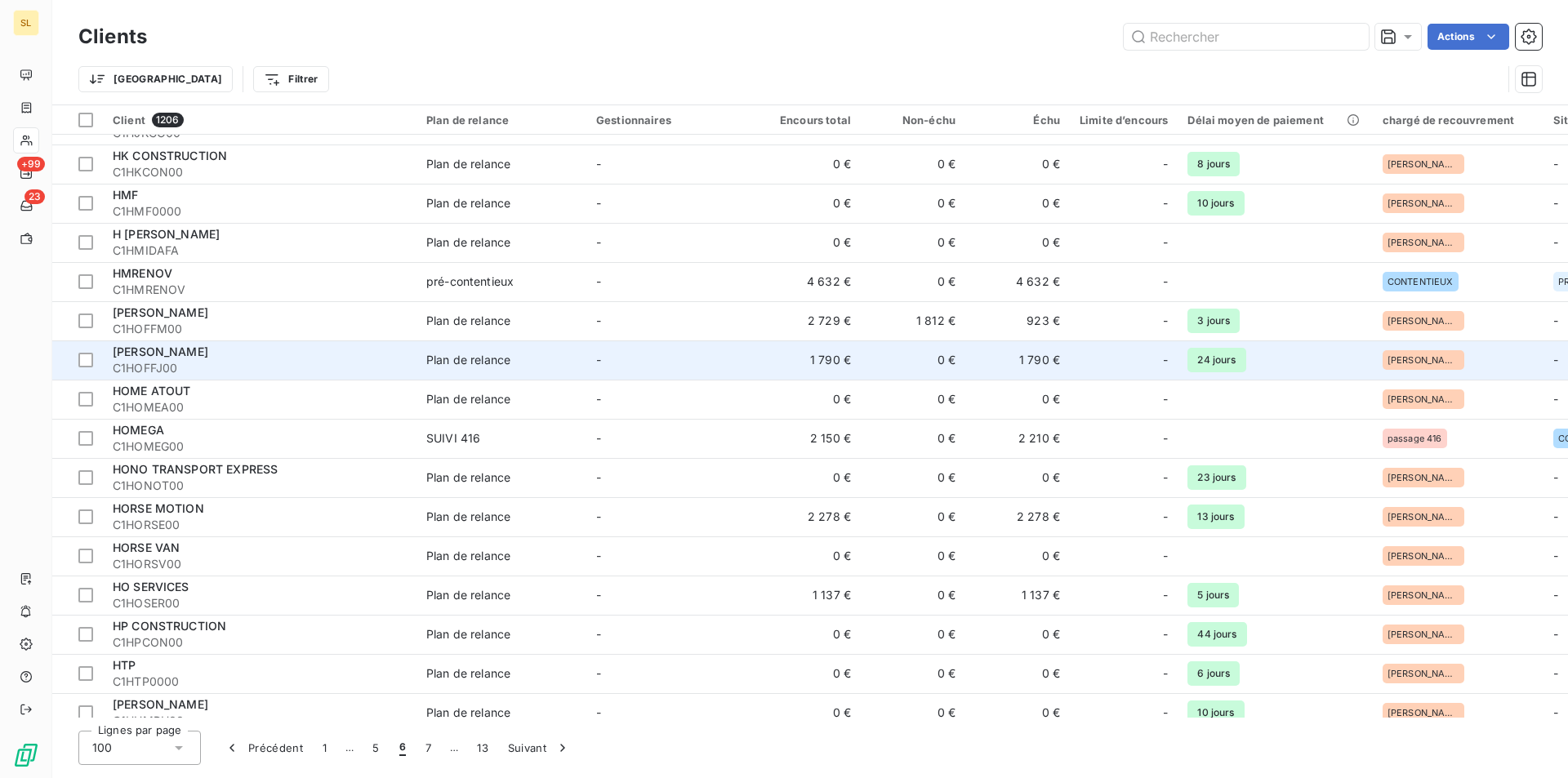
click at [240, 359] on div "[PERSON_NAME]" at bounding box center [259, 352] width 294 height 17
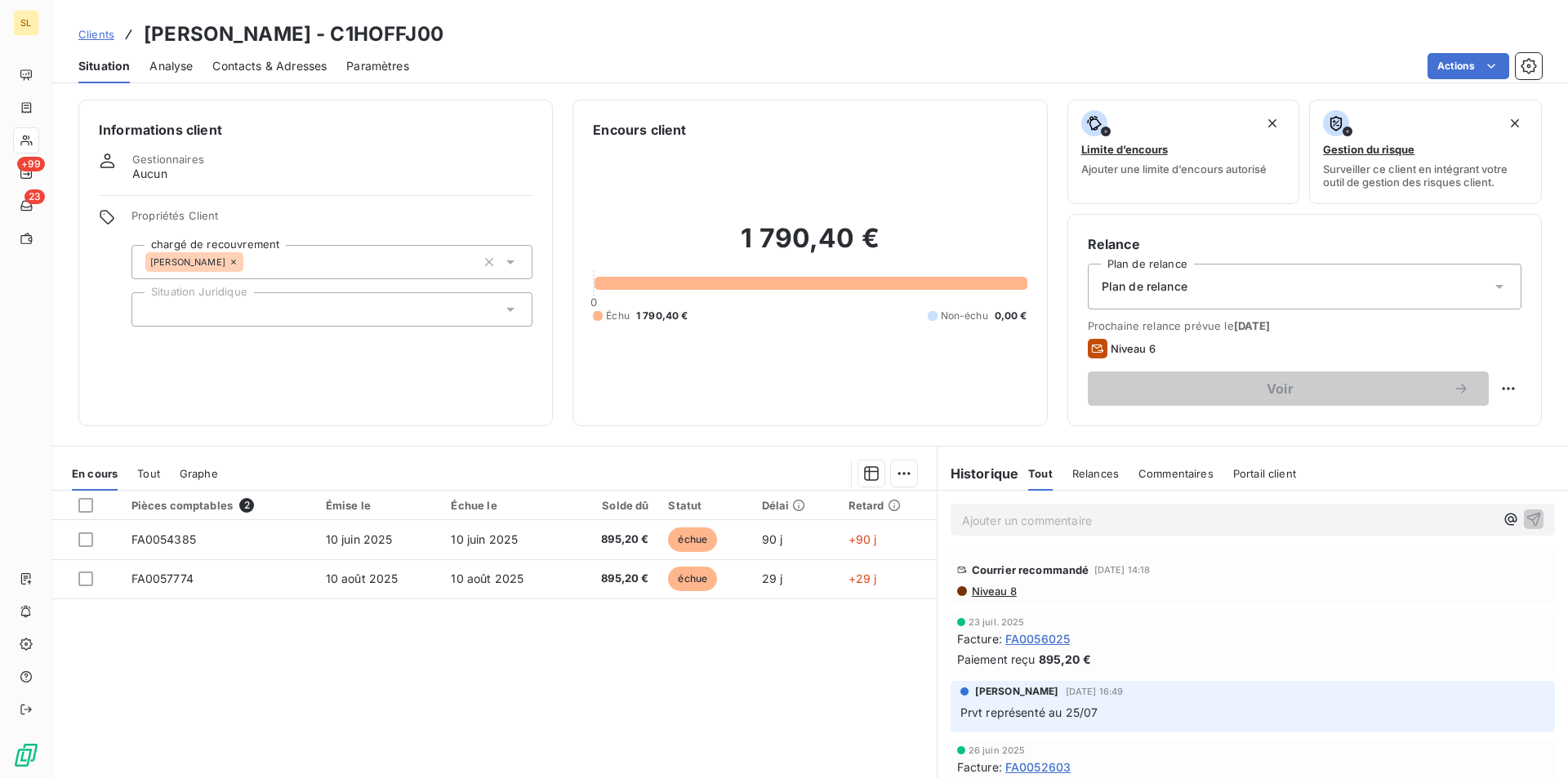
scroll to position [436, 0]
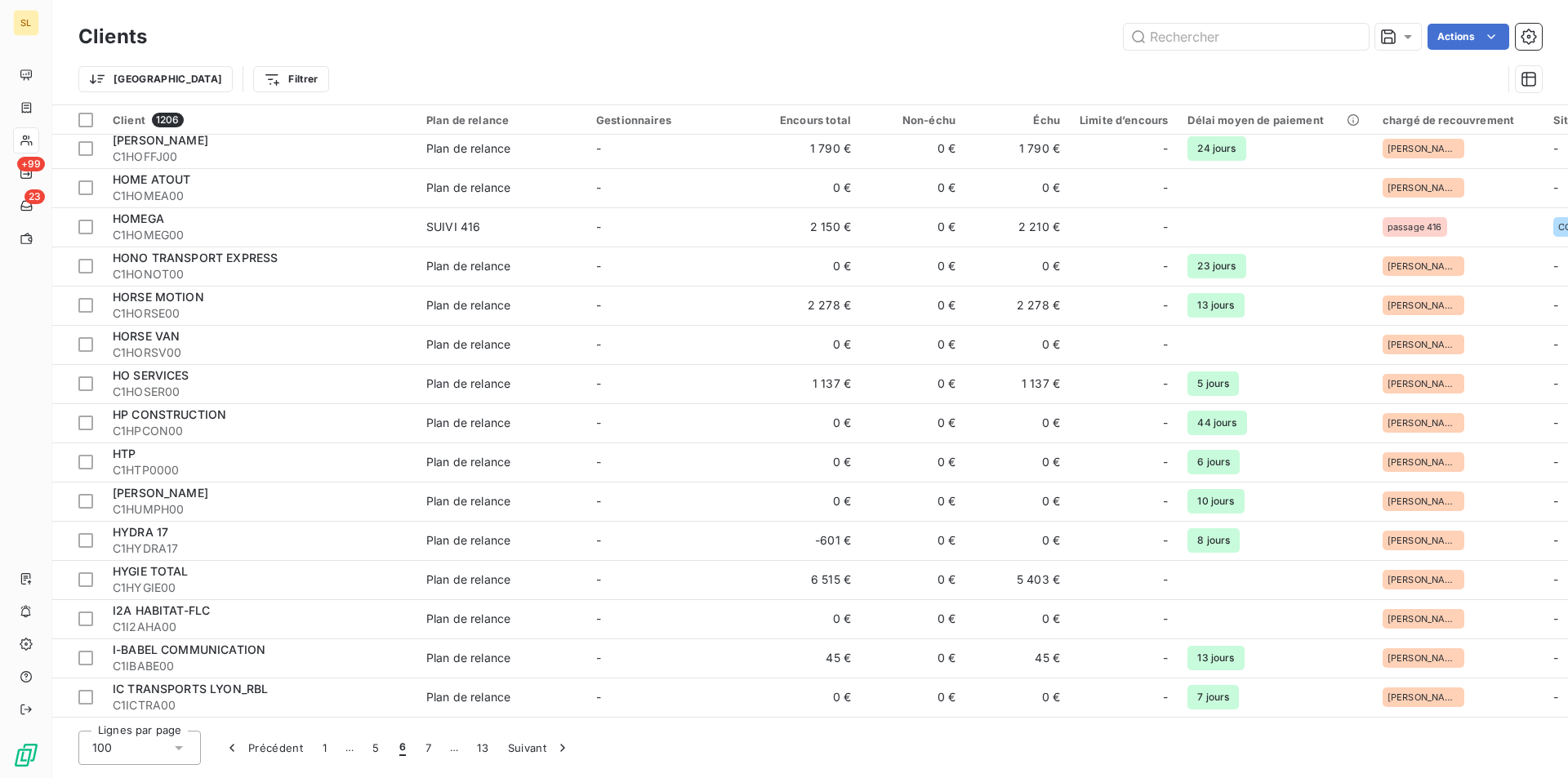
scroll to position [3344, 0]
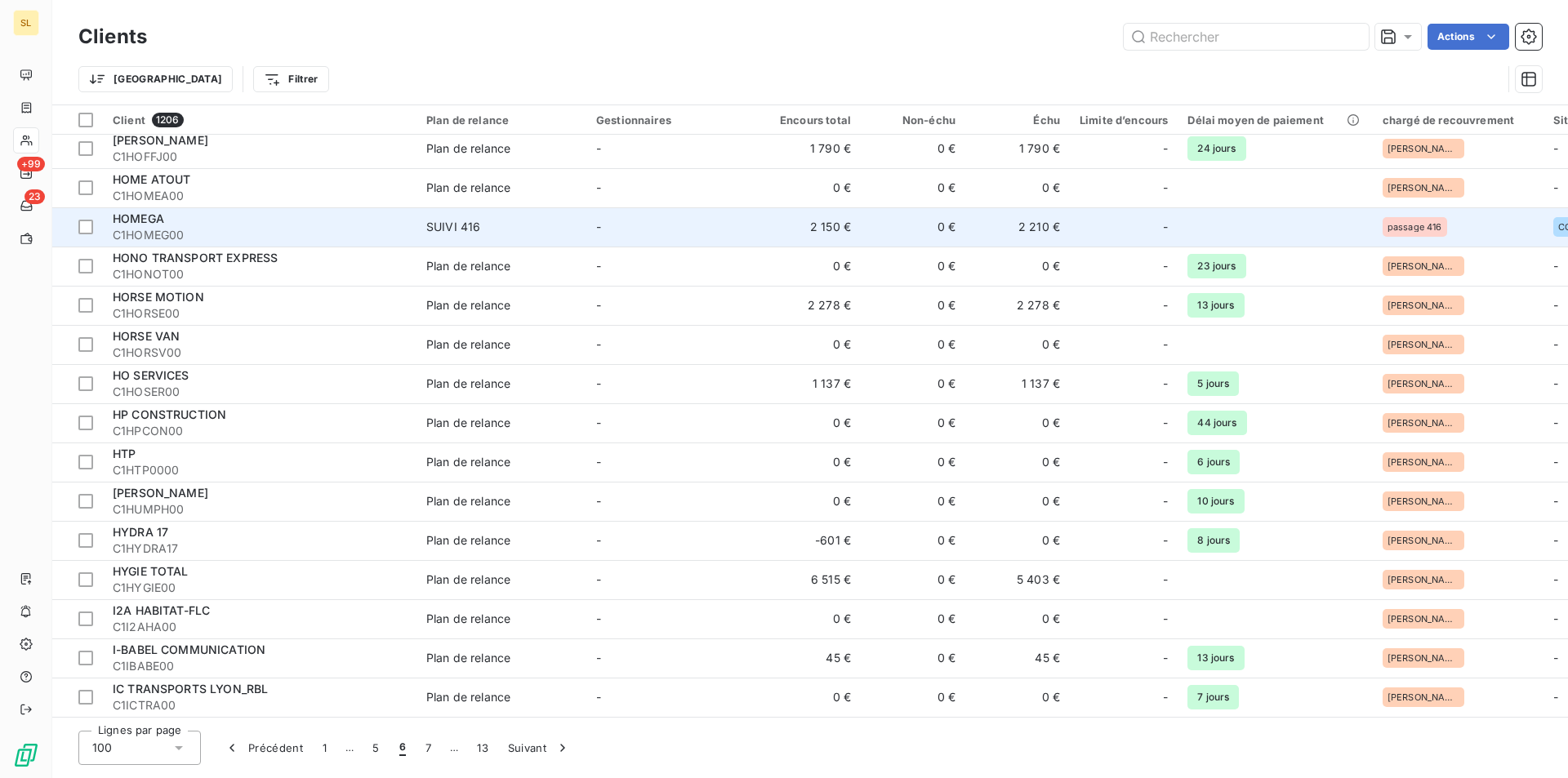
click at [809, 215] on td "2 150 €" at bounding box center [808, 227] width 104 height 39
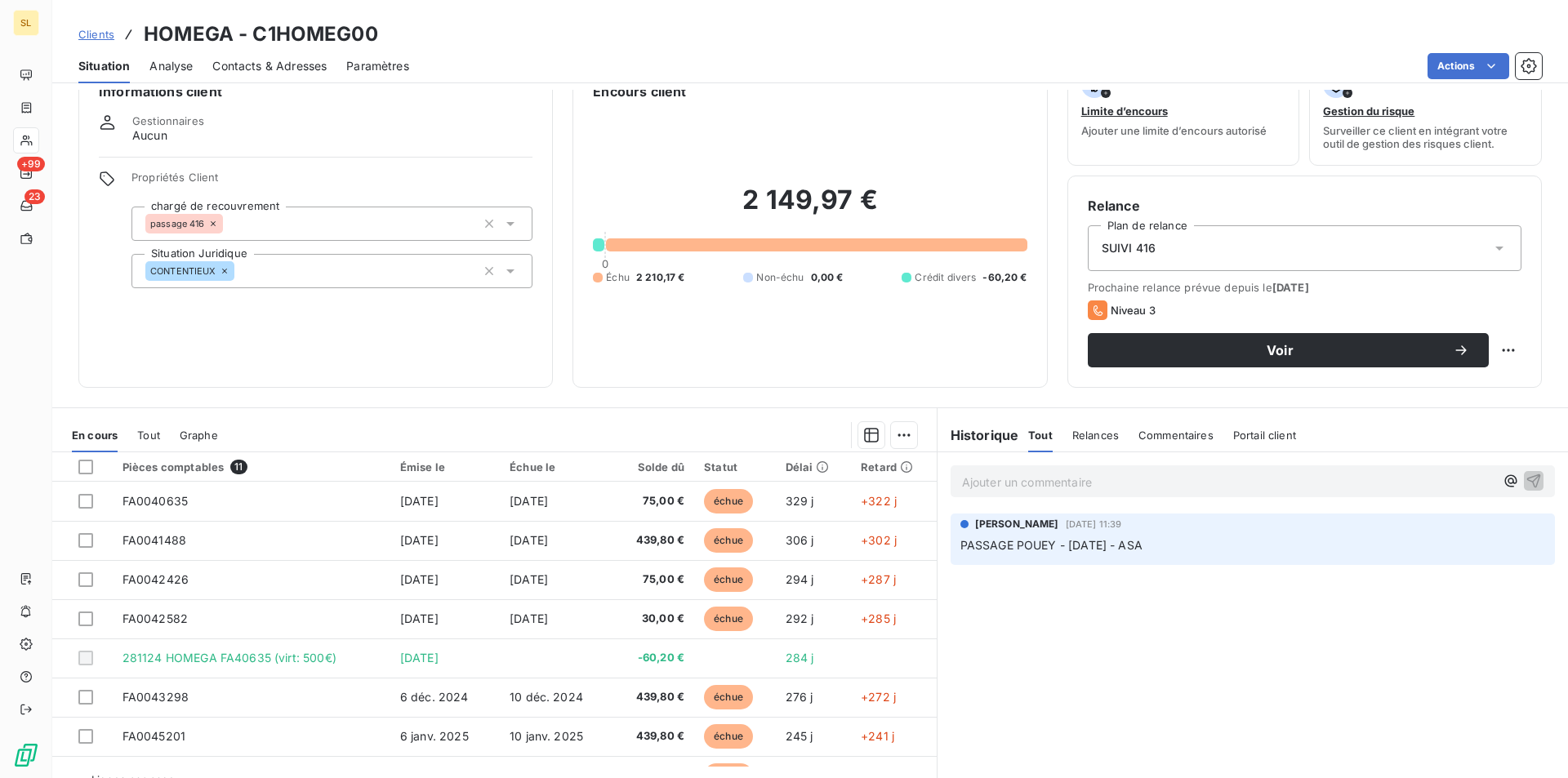
scroll to position [76, 0]
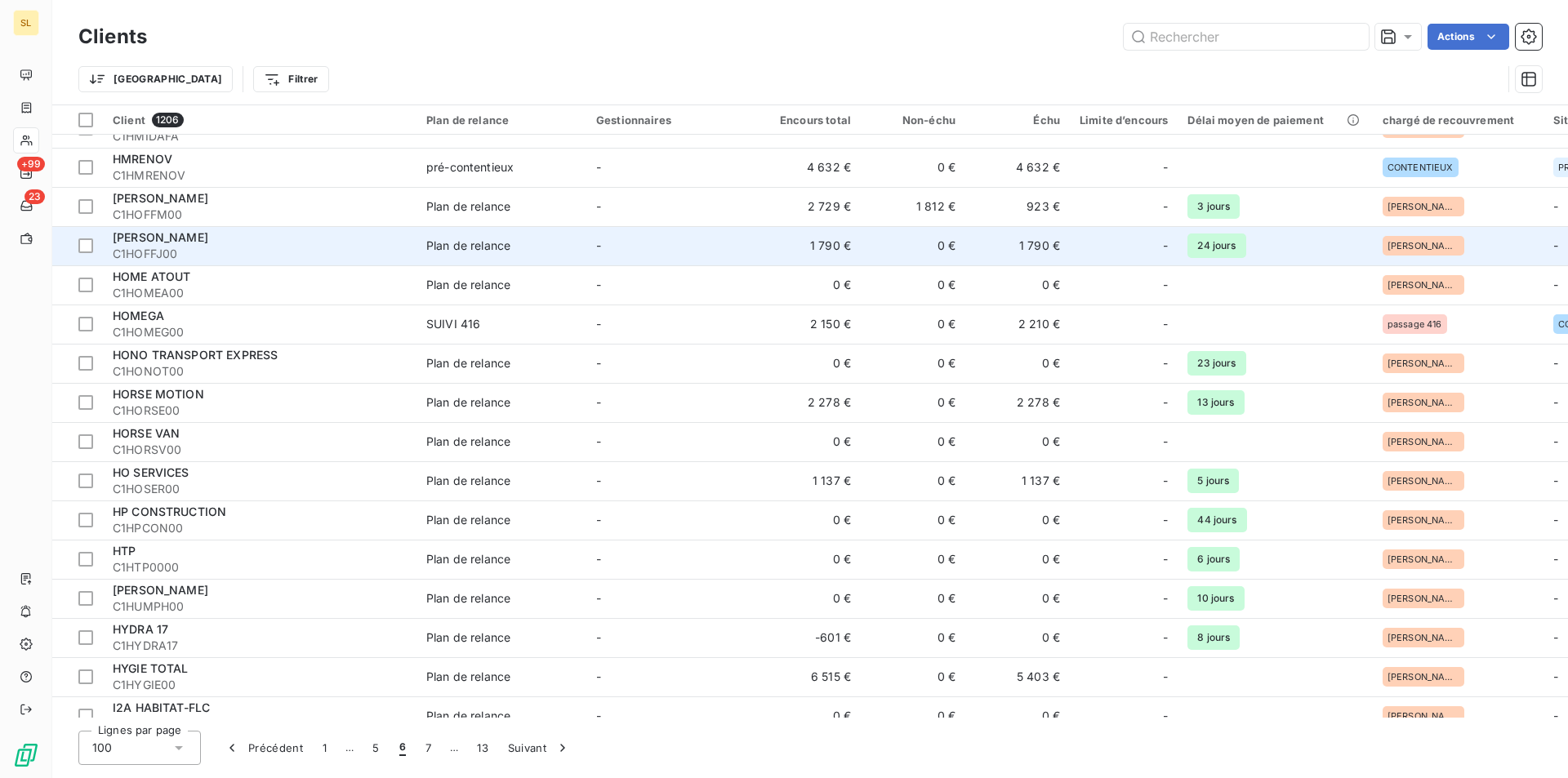
scroll to position [3265, 0]
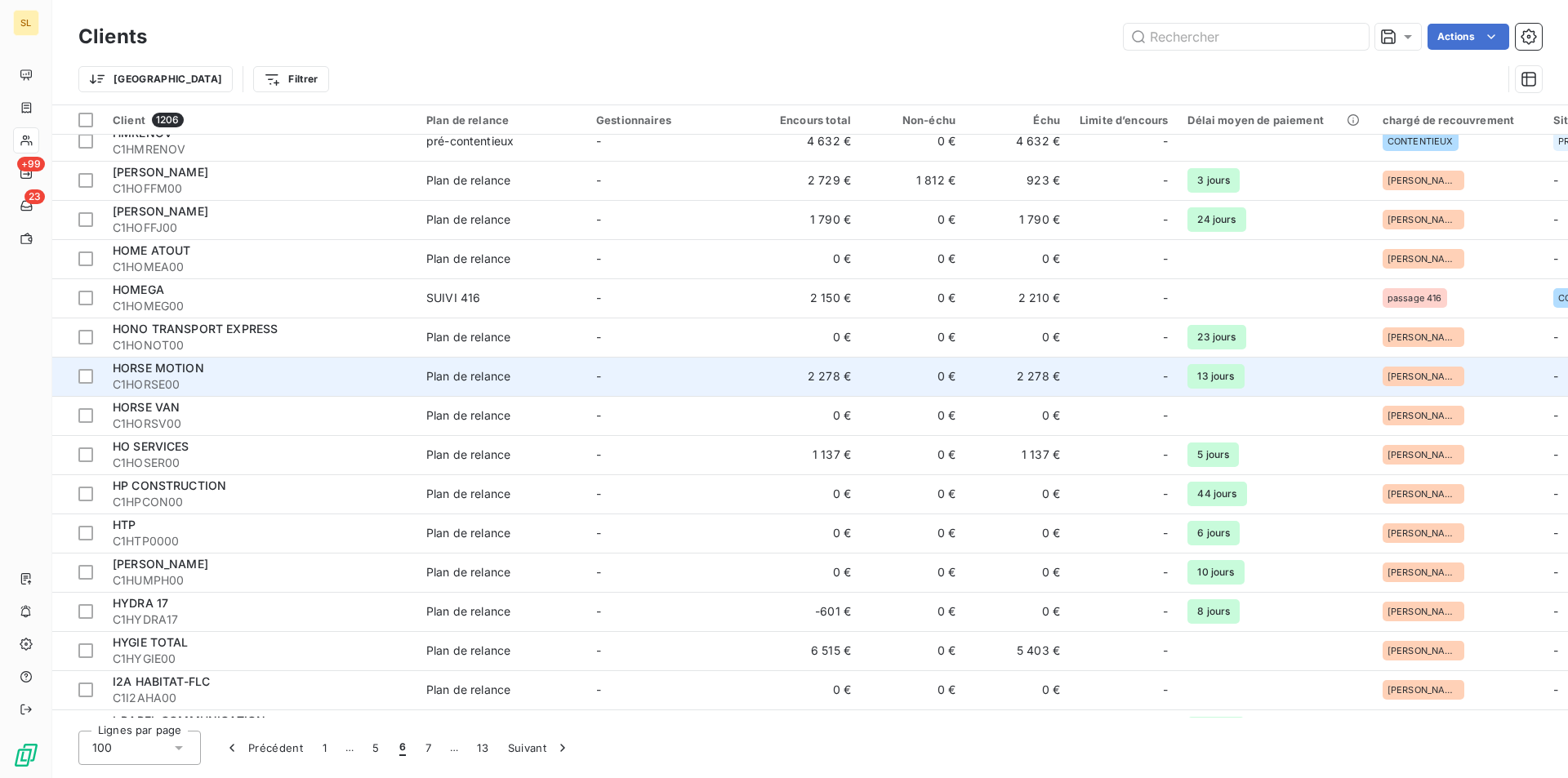
click at [838, 386] on td "2 278 €" at bounding box center [808, 377] width 104 height 39
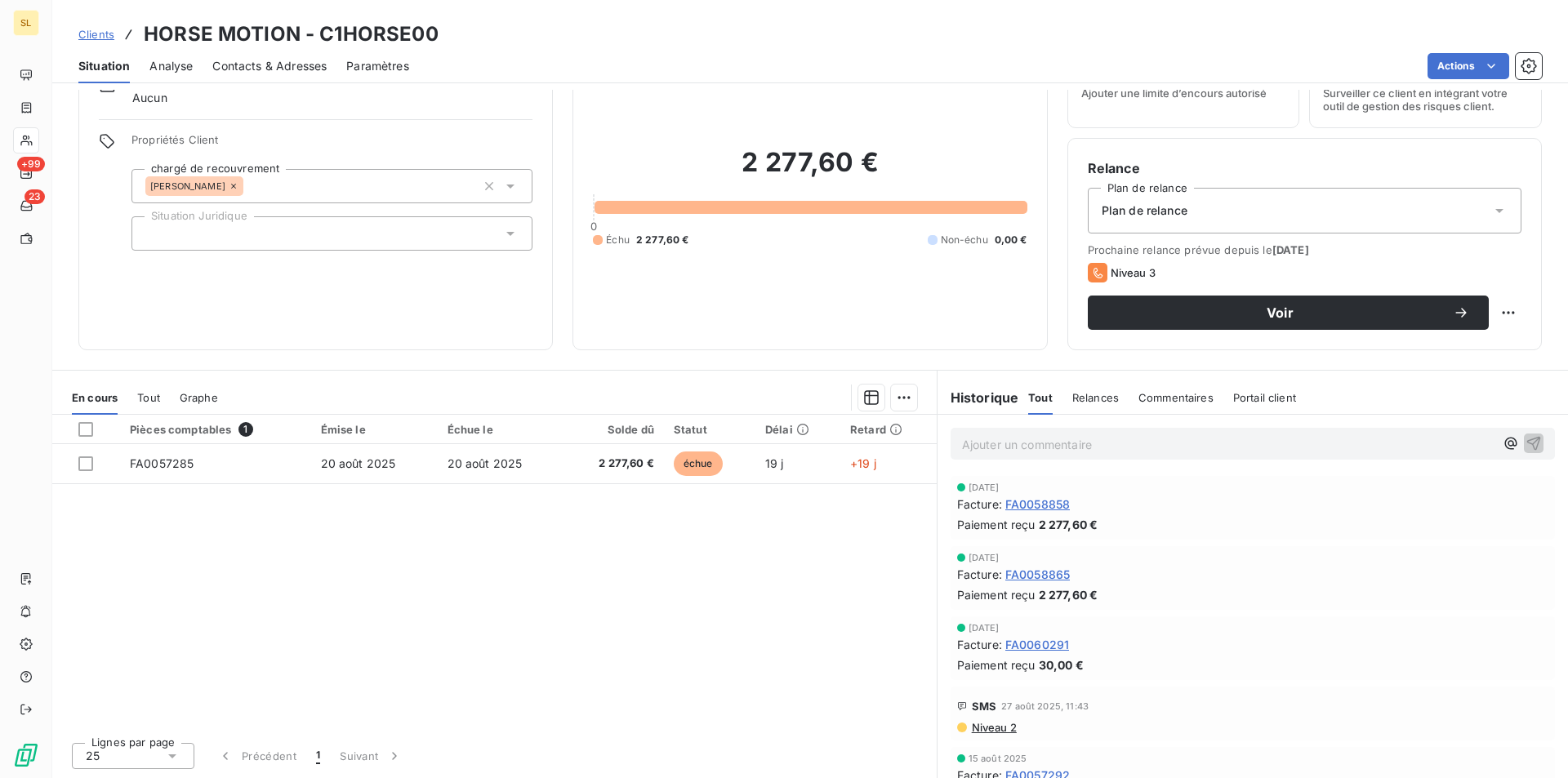
click at [986, 731] on span "Niveau 2" at bounding box center [994, 727] width 46 height 13
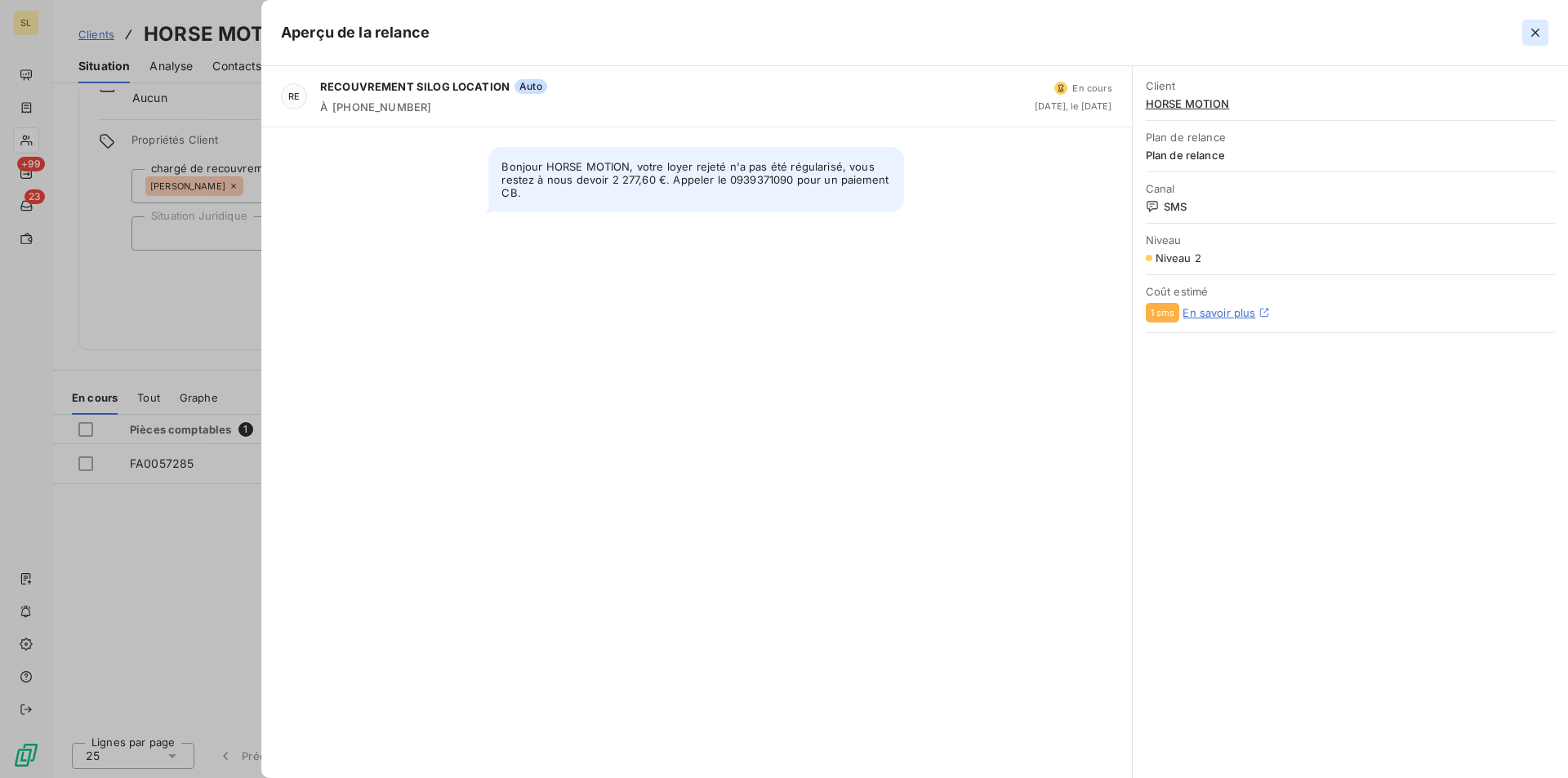
click at [1537, 32] on icon "button" at bounding box center [1536, 32] width 8 height 8
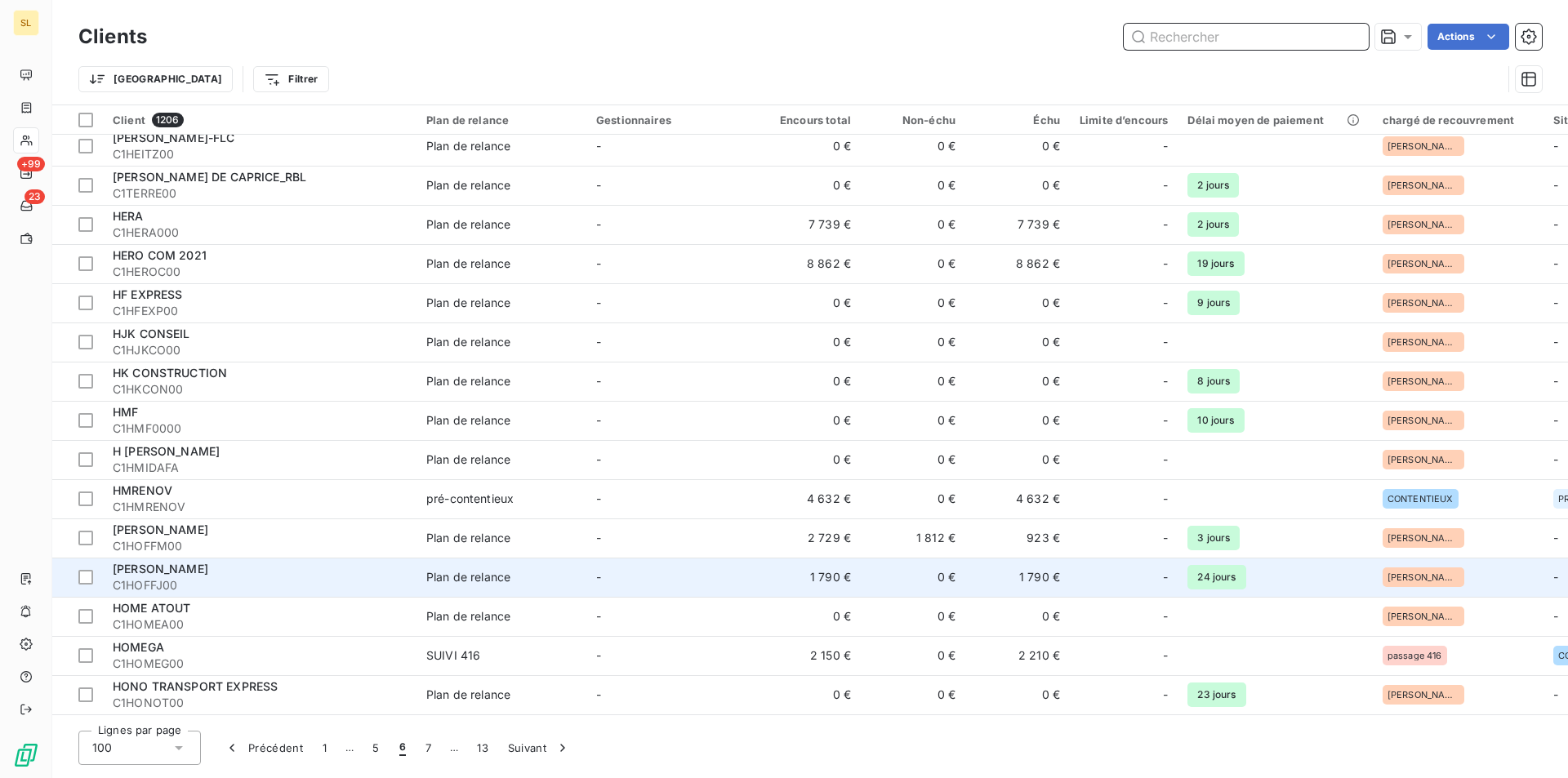
scroll to position [3125, 0]
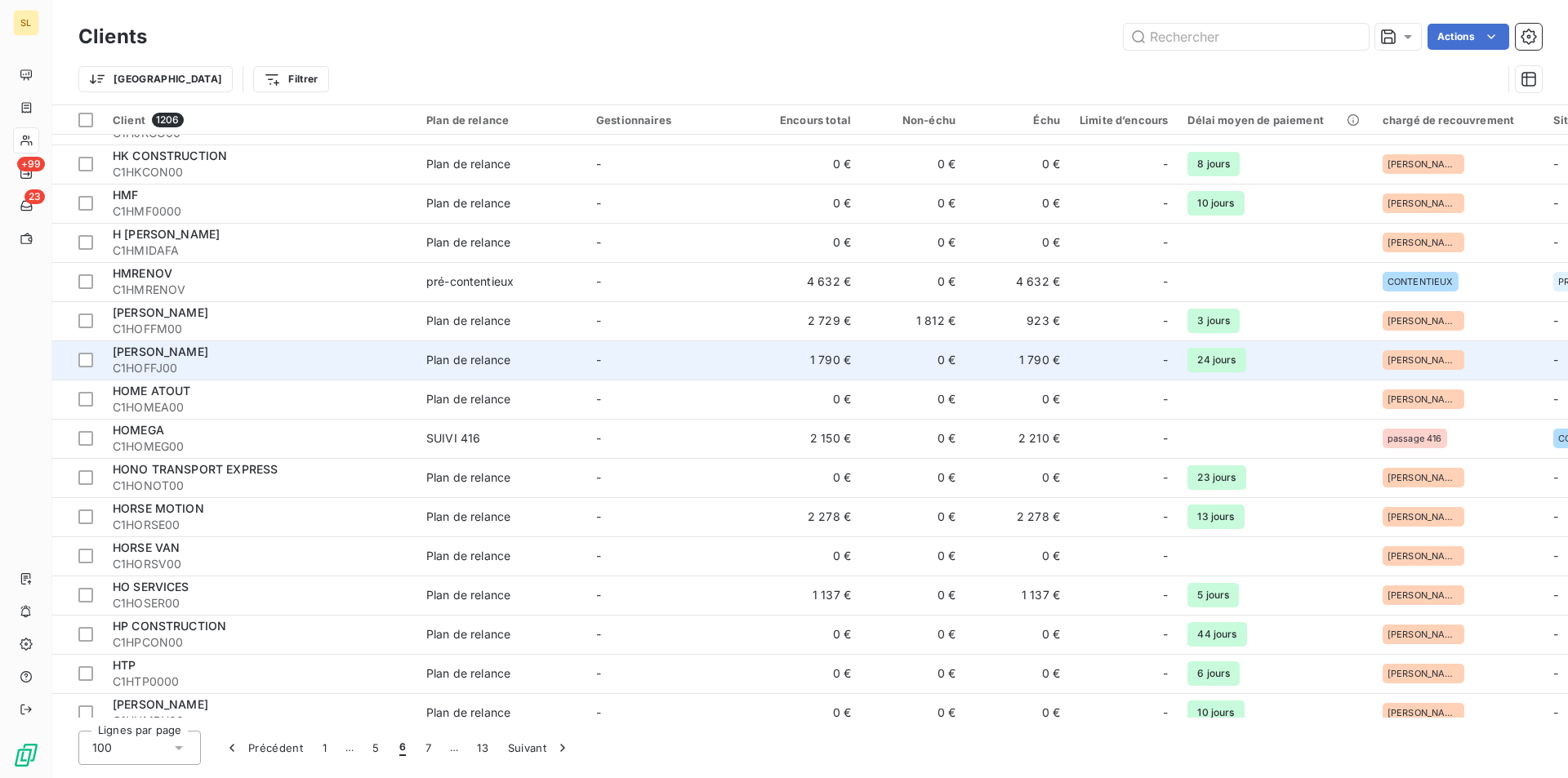
click at [254, 589] on div "HO SERVICES" at bounding box center [259, 587] width 294 height 17
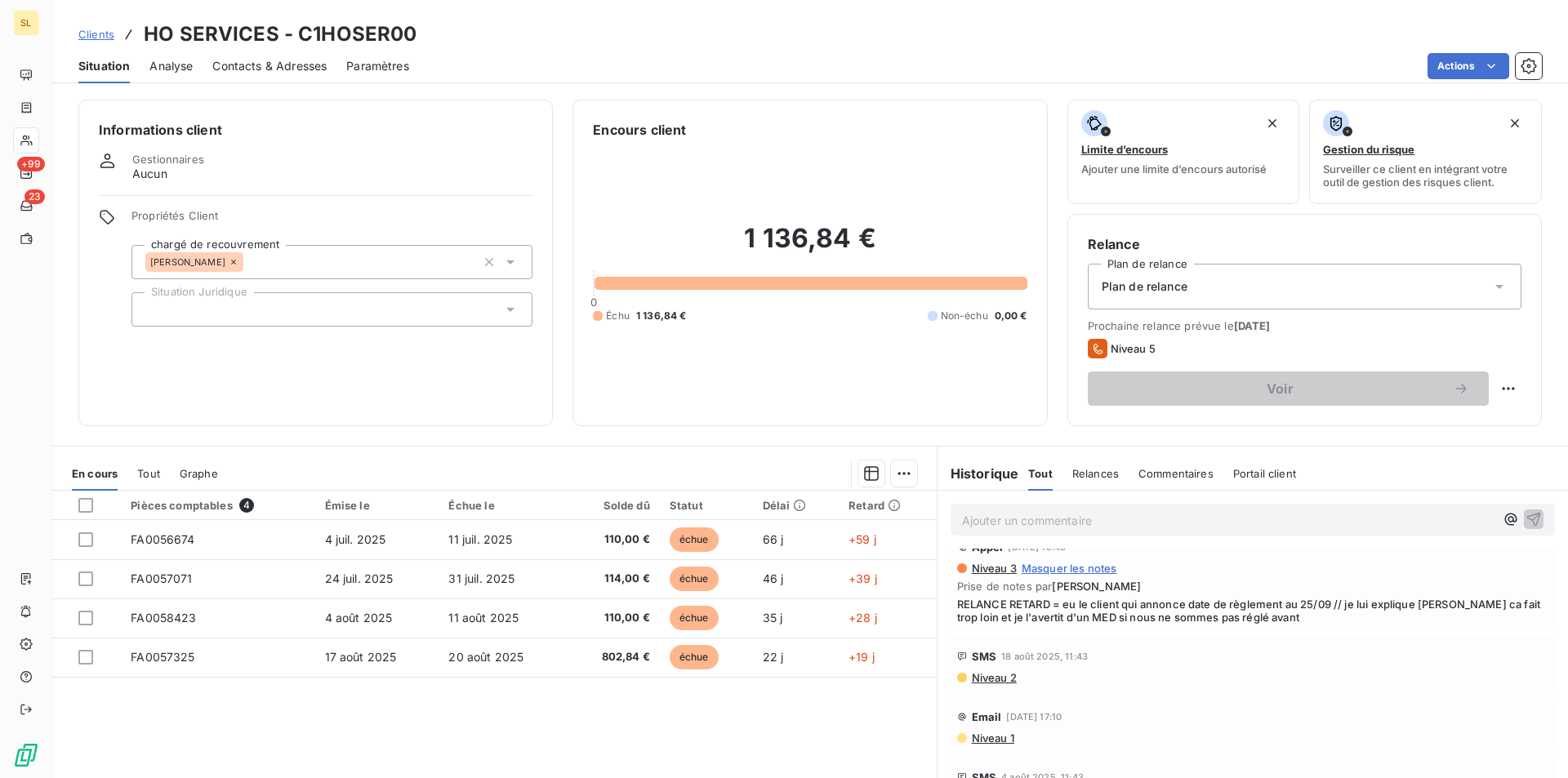
scroll to position [201, 0]
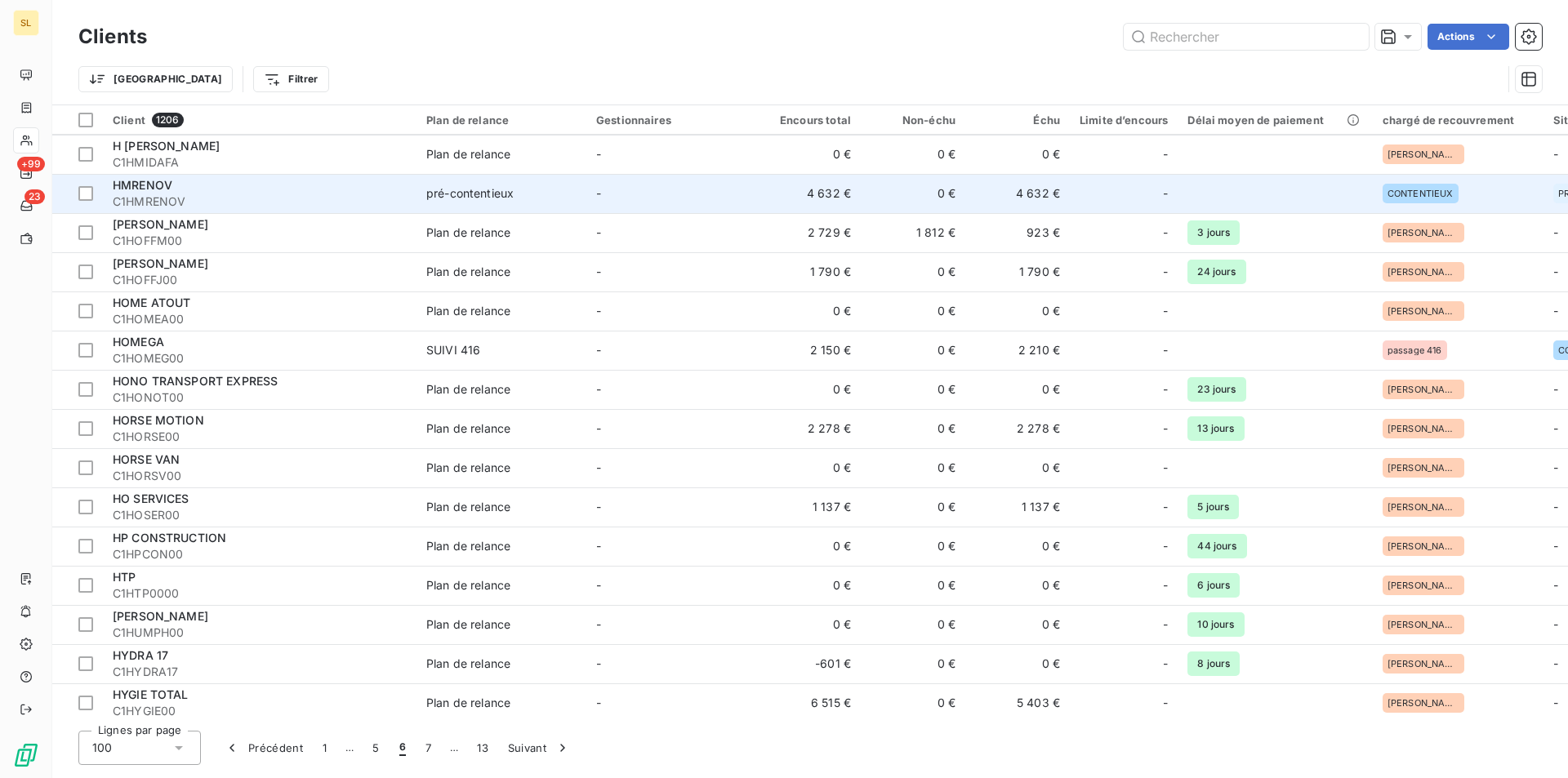
scroll to position [3344, 0]
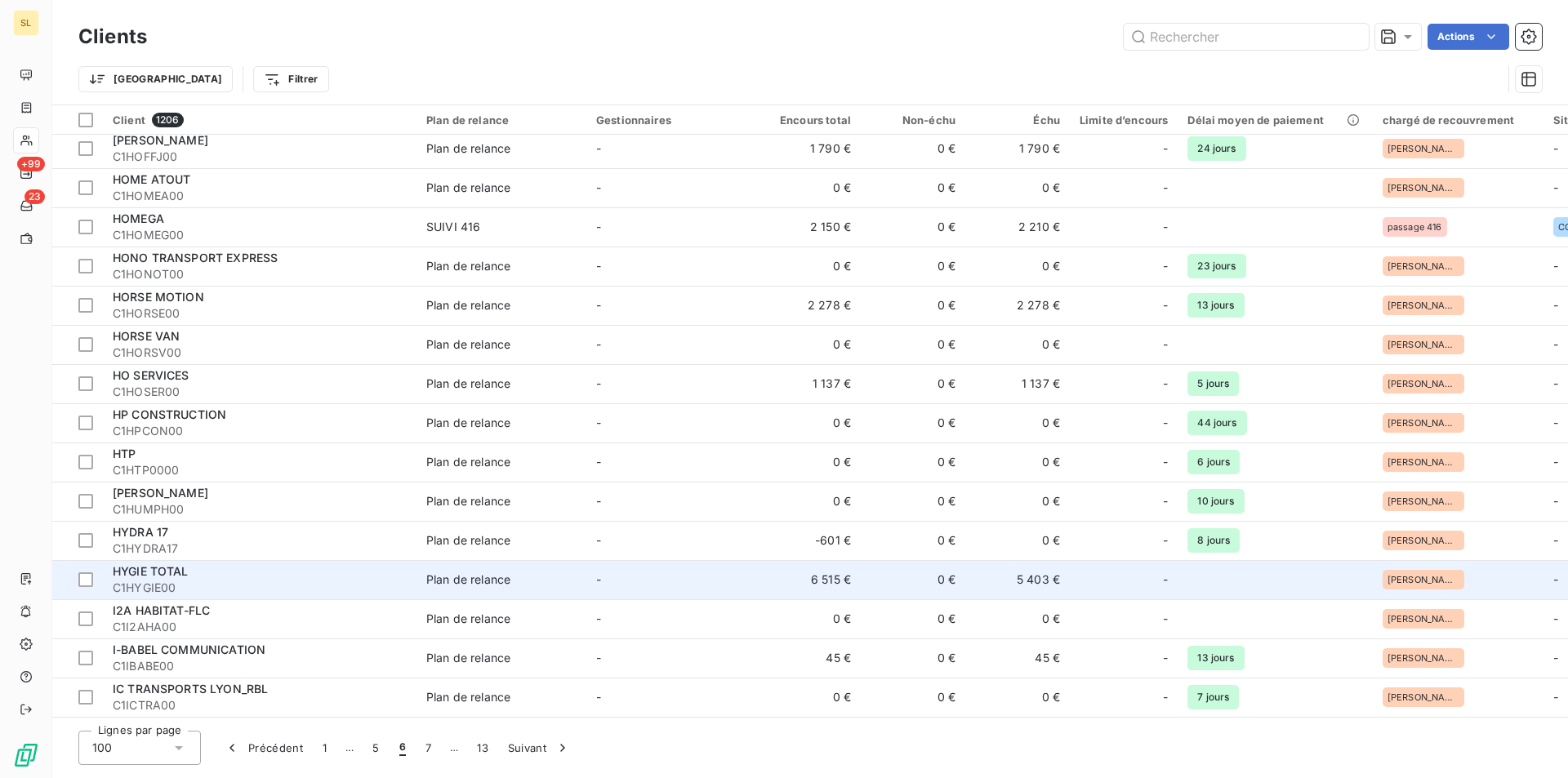
click at [812, 577] on td "6 515 €" at bounding box center [808, 580] width 104 height 39
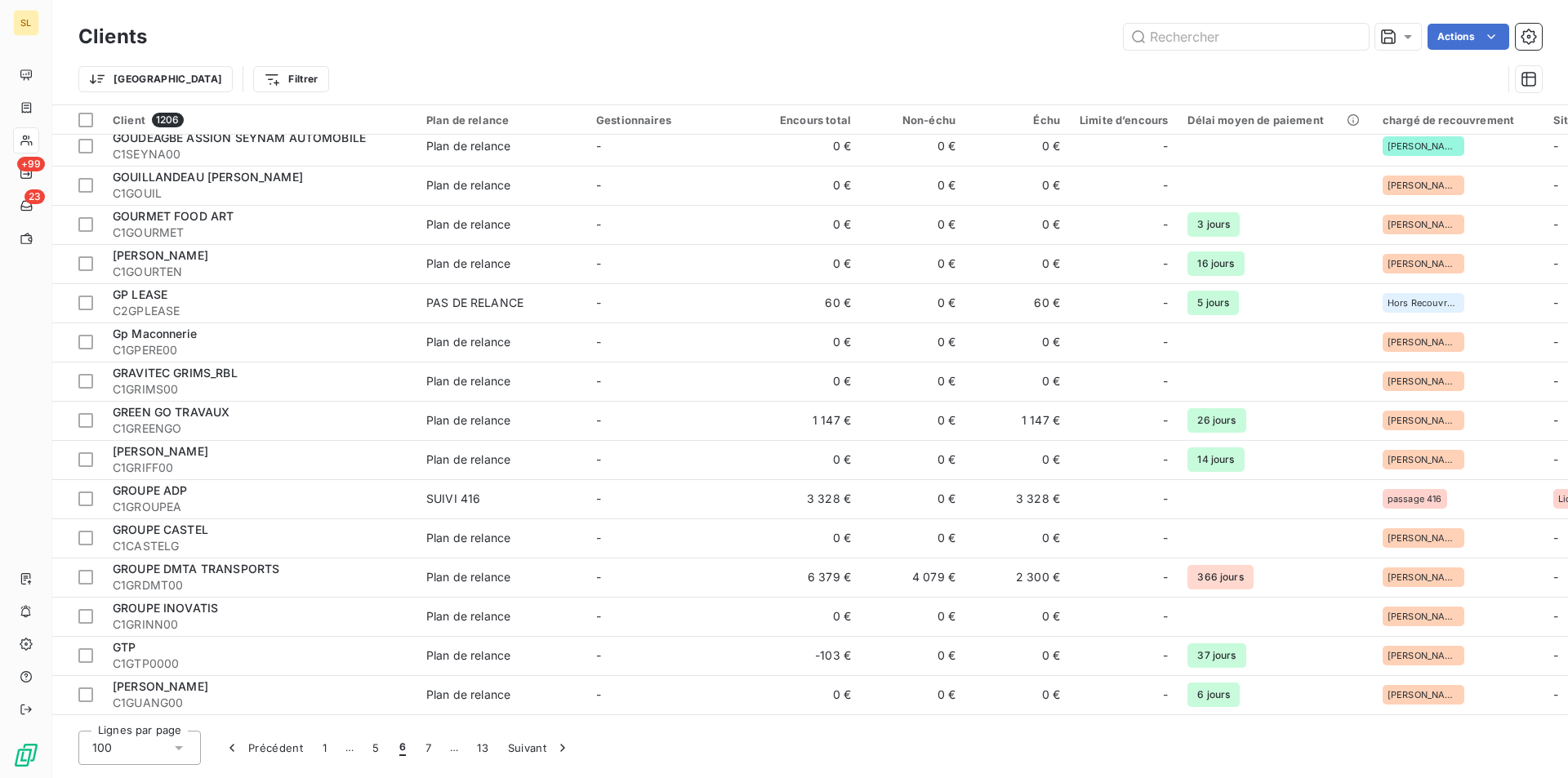
scroll to position [3344, 0]
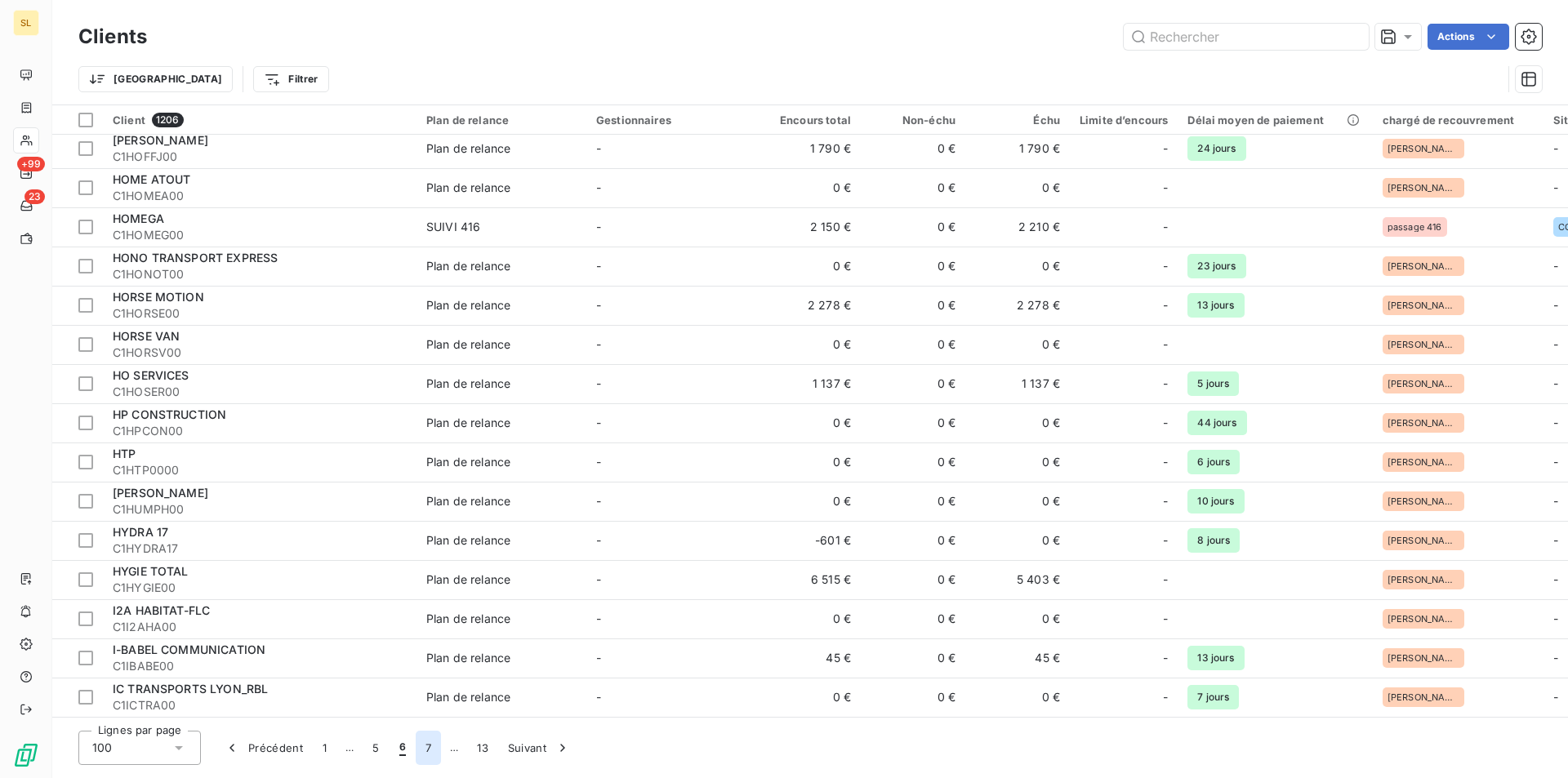
click at [421, 748] on button "7" at bounding box center [428, 748] width 25 height 34
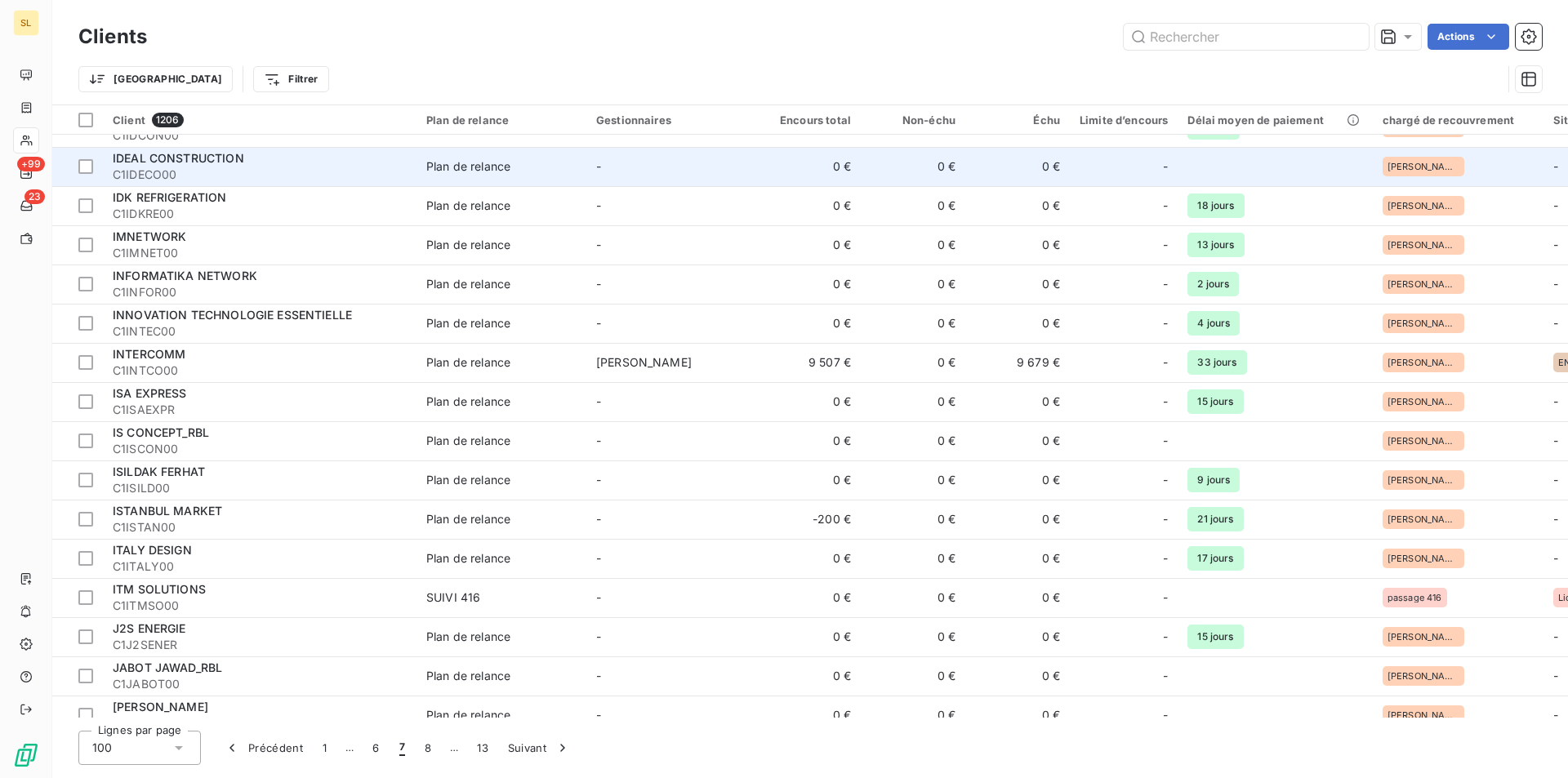
scroll to position [0, 0]
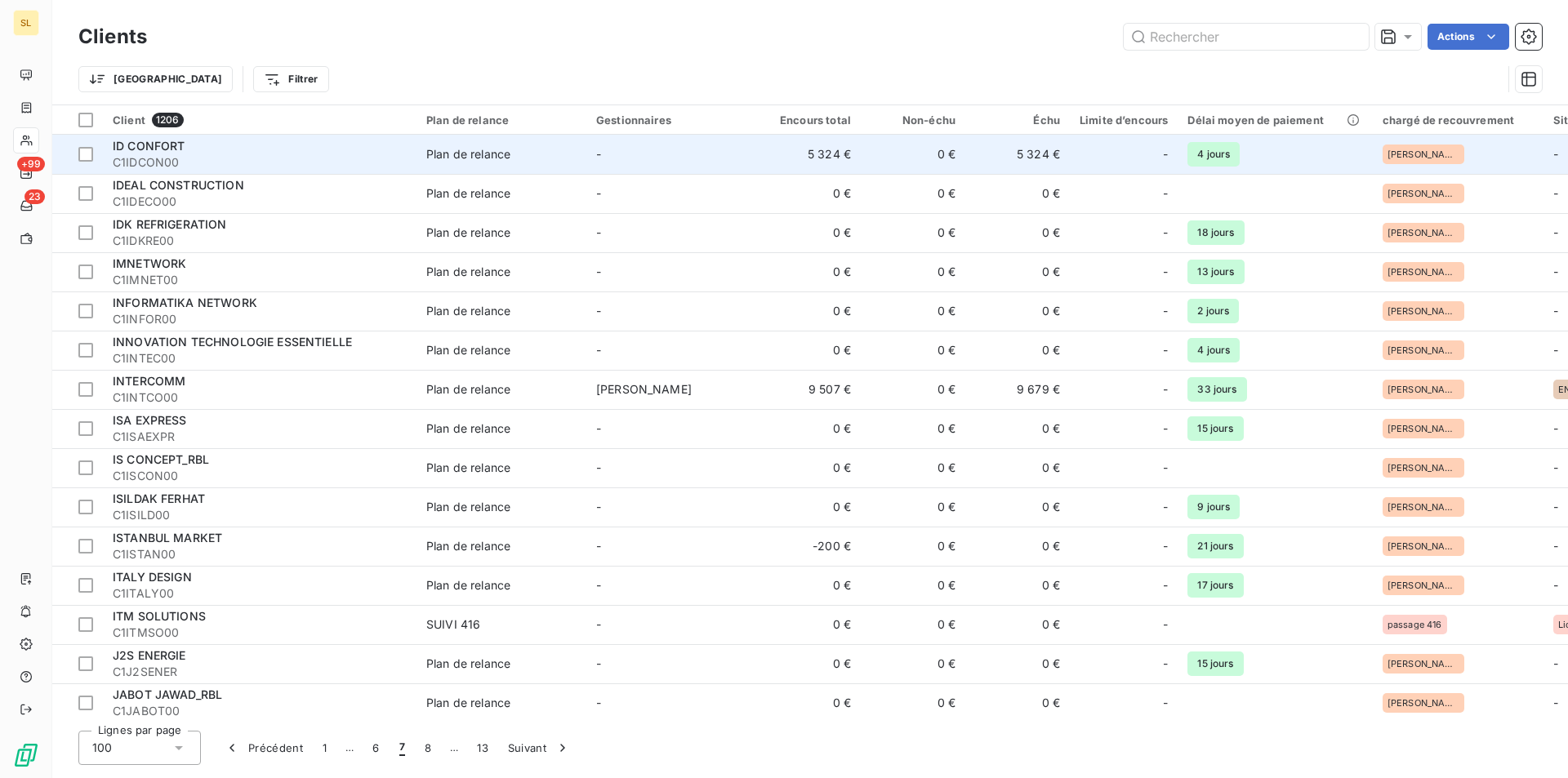
click at [787, 162] on td "5 324 €" at bounding box center [808, 154] width 104 height 39
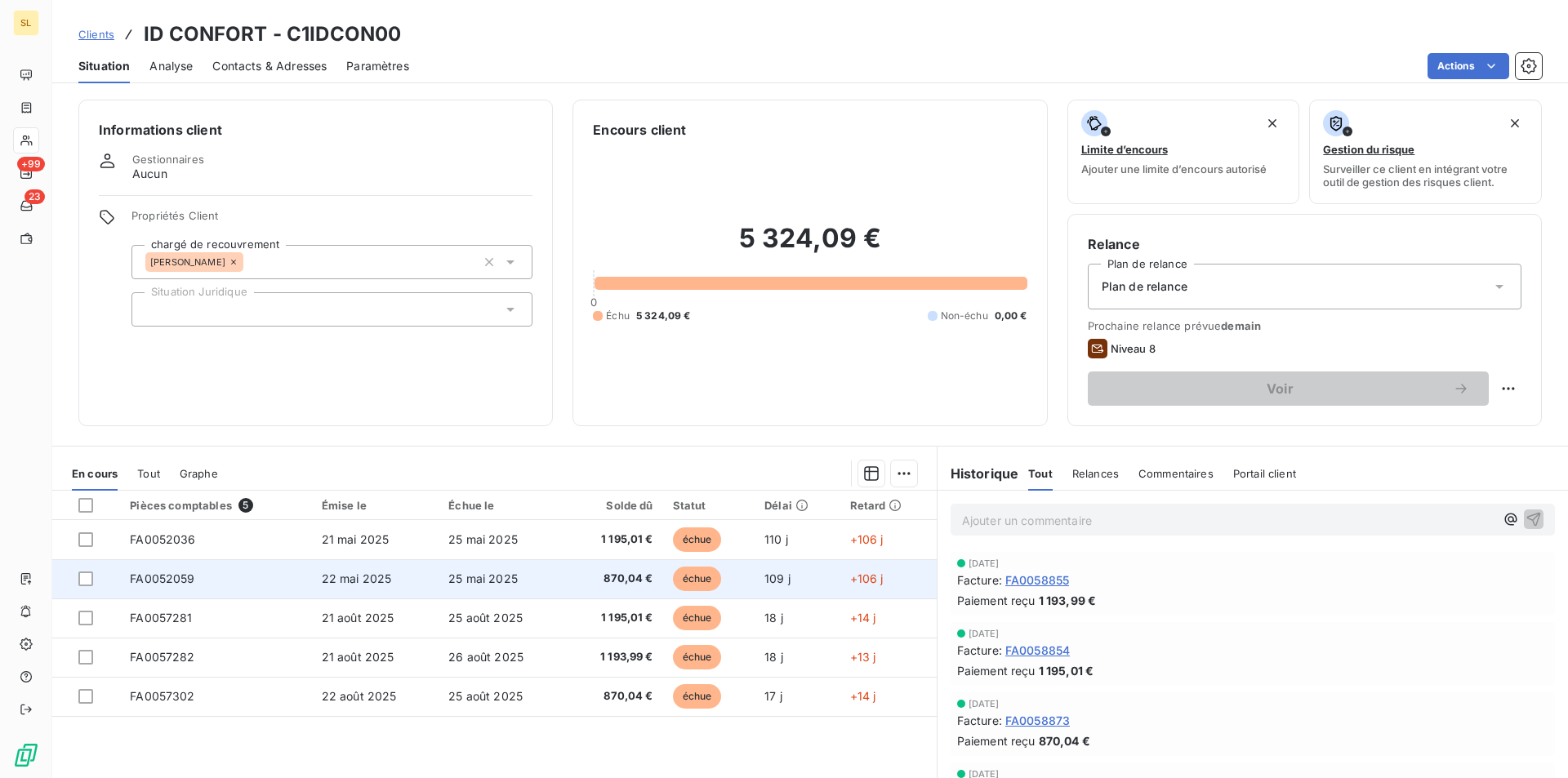
scroll to position [76, 0]
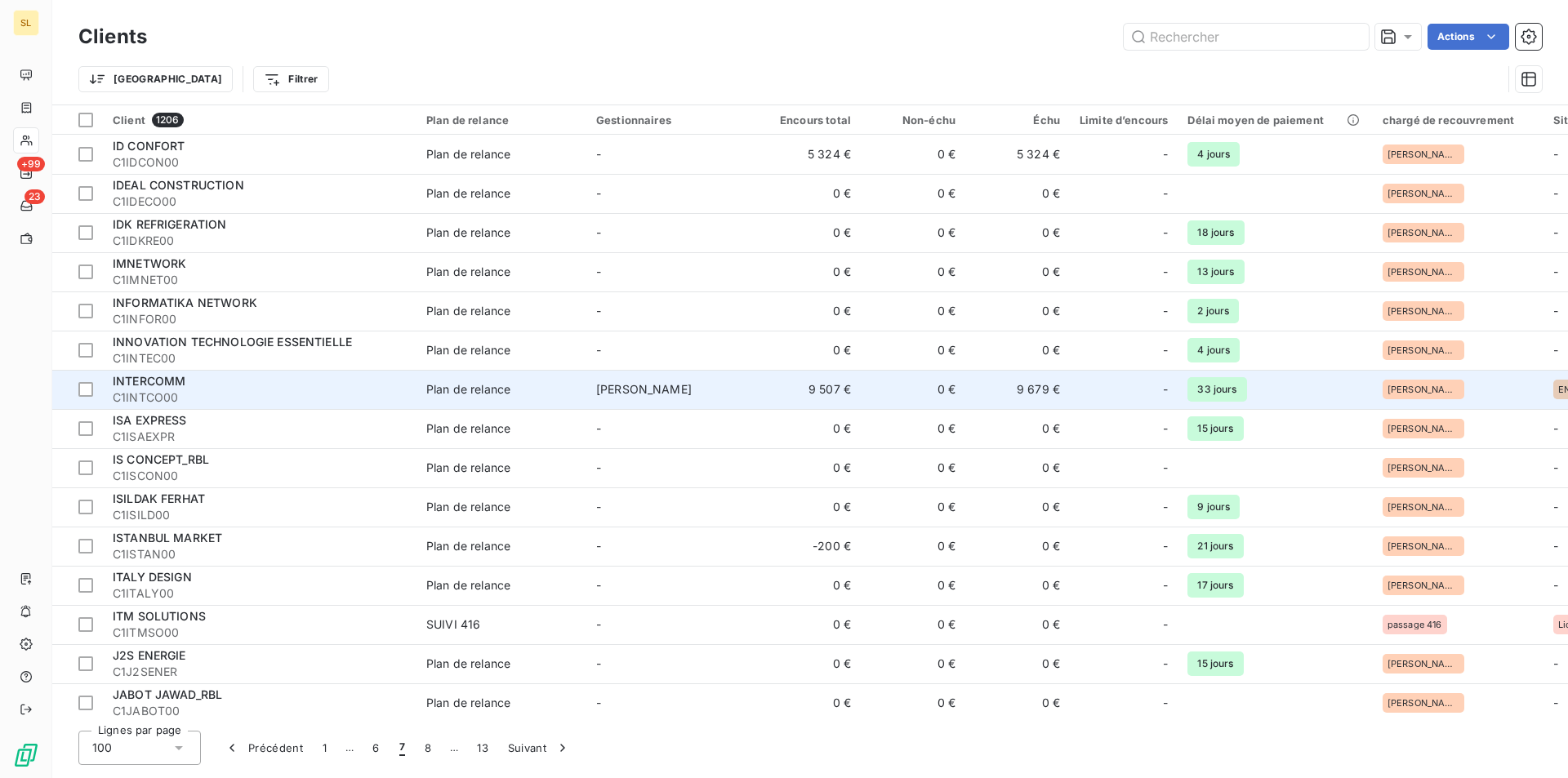
click at [622, 390] on span "[PERSON_NAME]" at bounding box center [645, 389] width 96 height 14
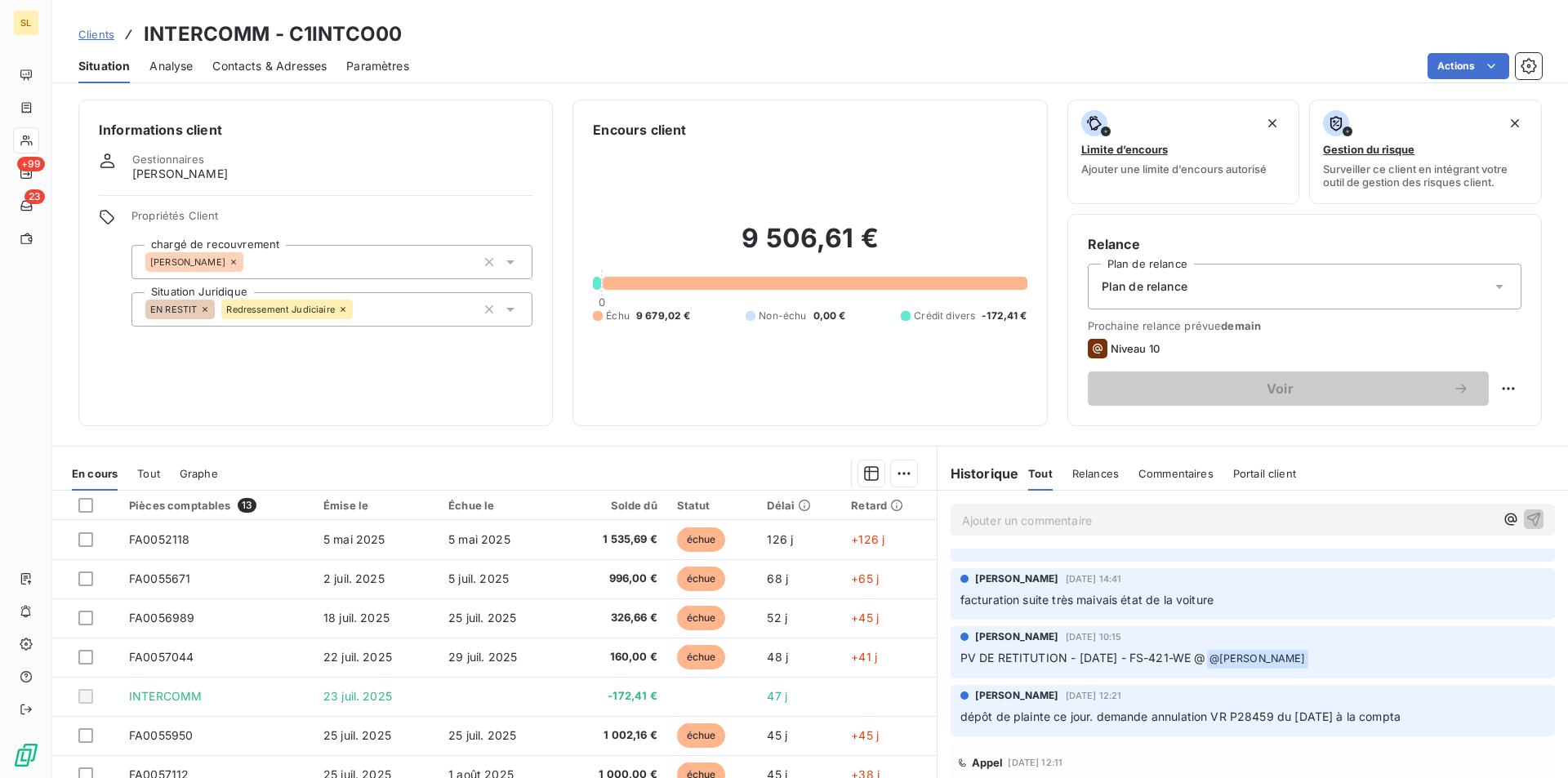
scroll to position [342, 0]
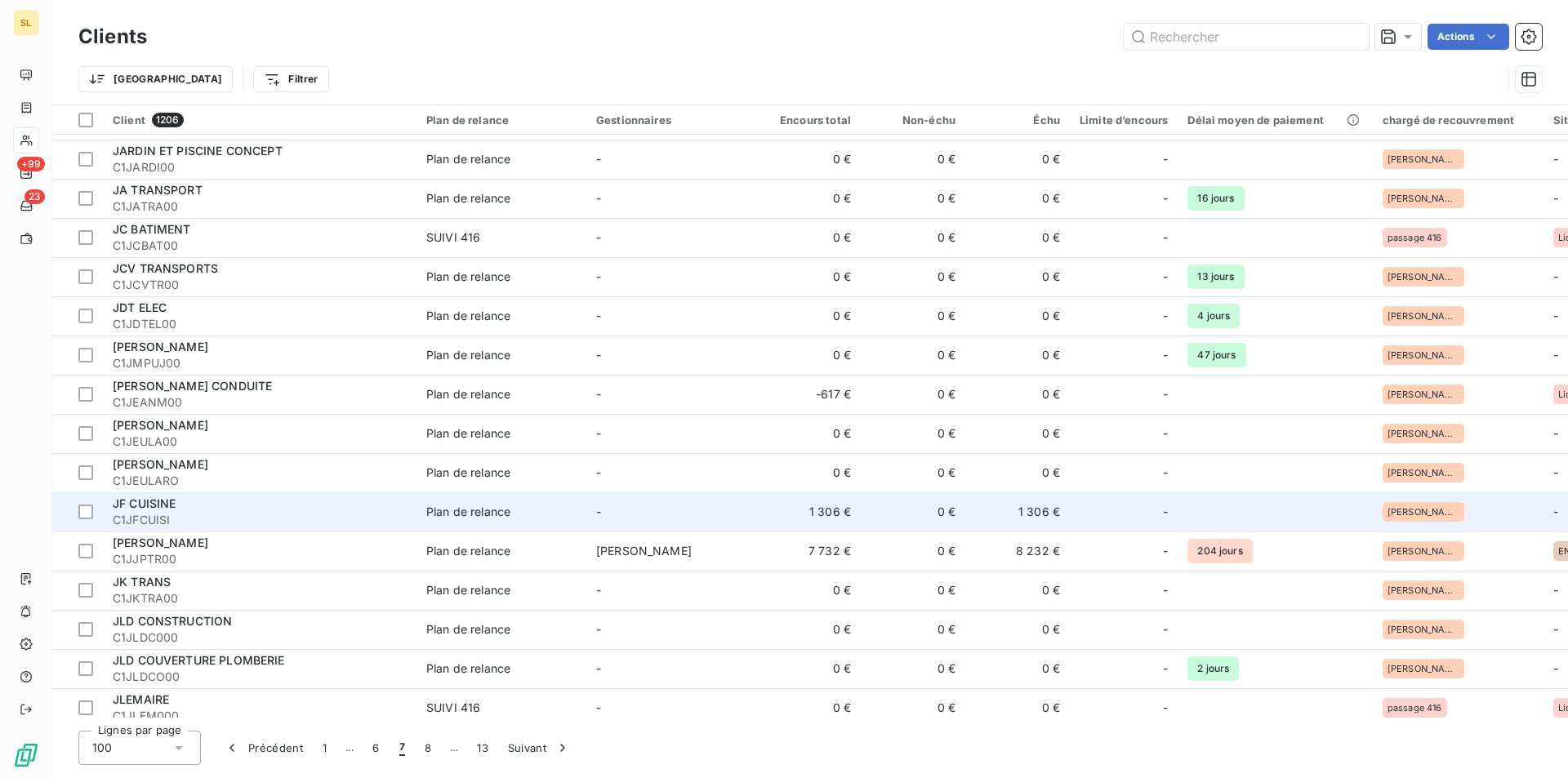
scroll to position [653, 0]
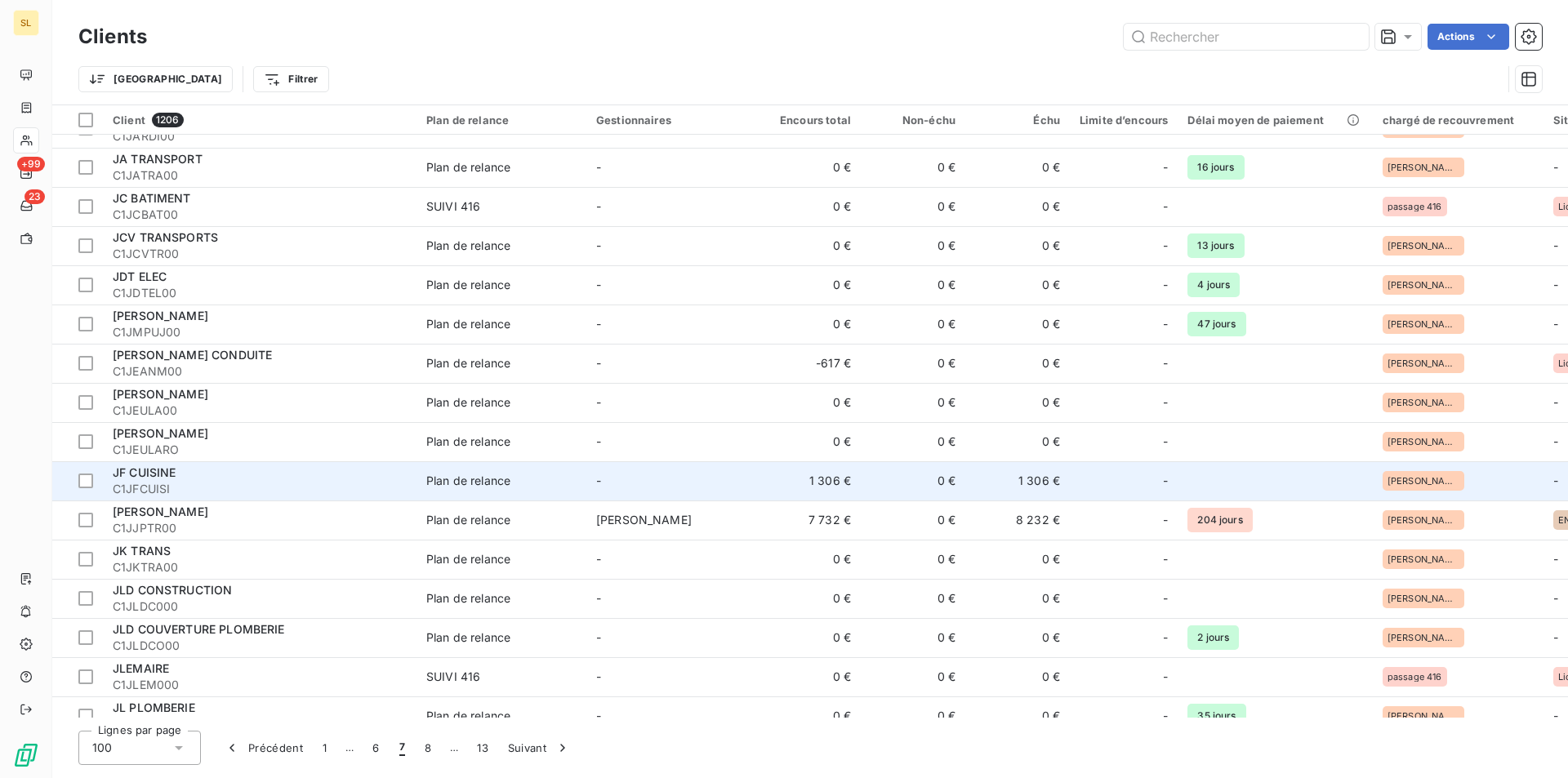
click at [802, 475] on td "1 306 €" at bounding box center [808, 481] width 104 height 39
